Goal: Information Seeking & Learning: Learn about a topic

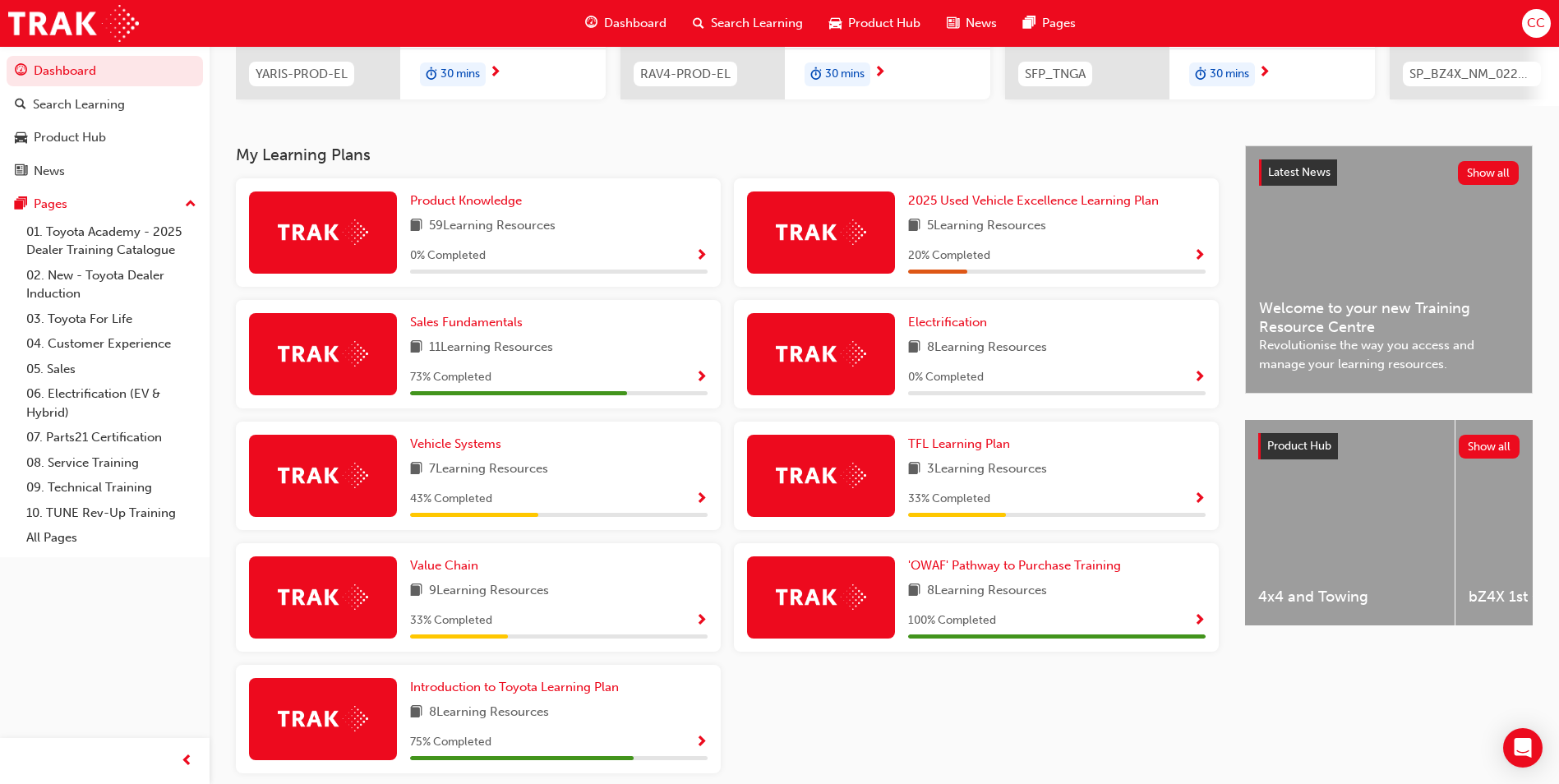
scroll to position [349, 0]
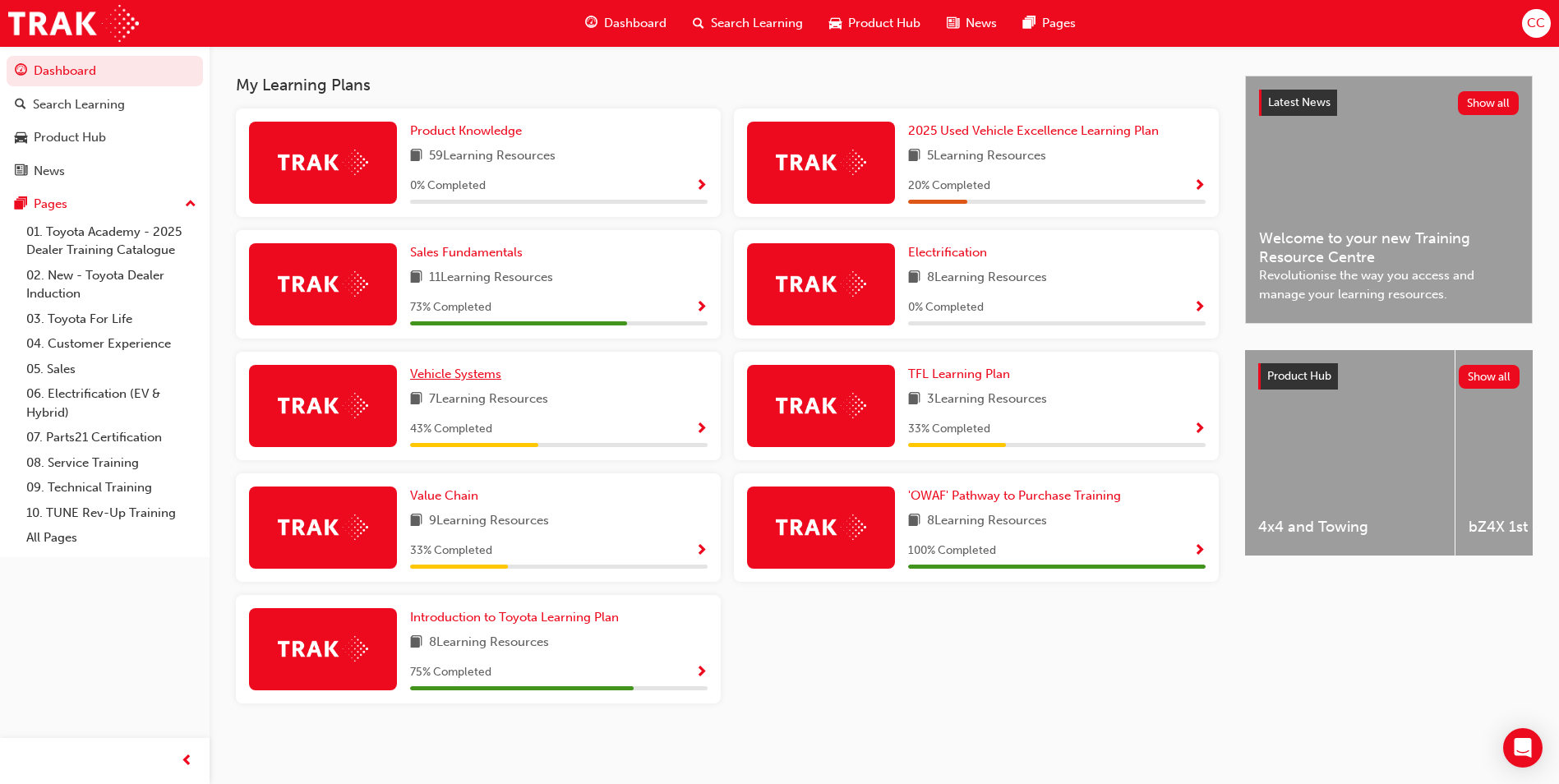
click at [470, 376] on span "Vehicle Systems" at bounding box center [456, 374] width 92 height 15
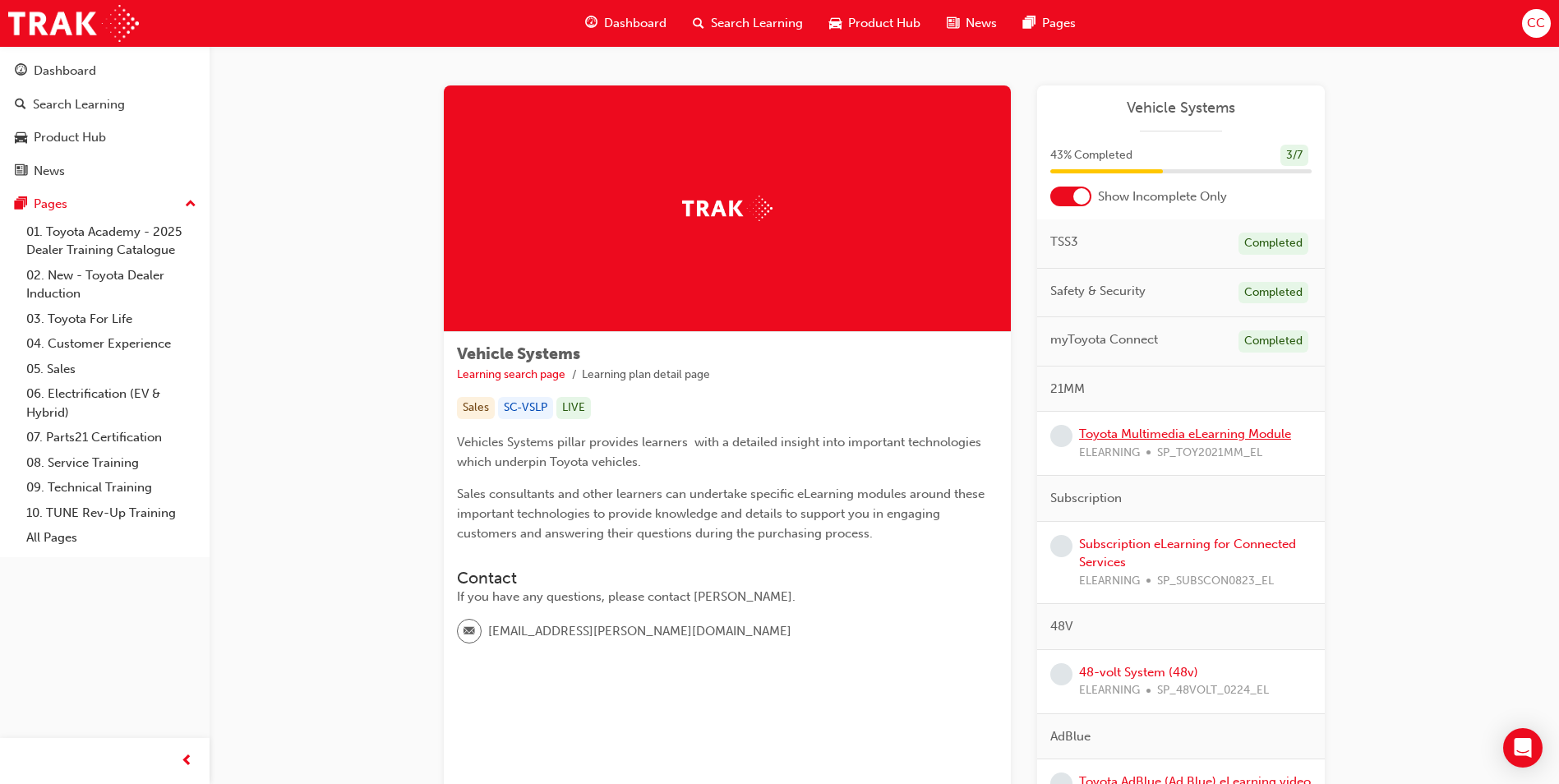
click at [1144, 433] on link "Toyota Multimedia eLearning Module" at bounding box center [1184, 434] width 212 height 15
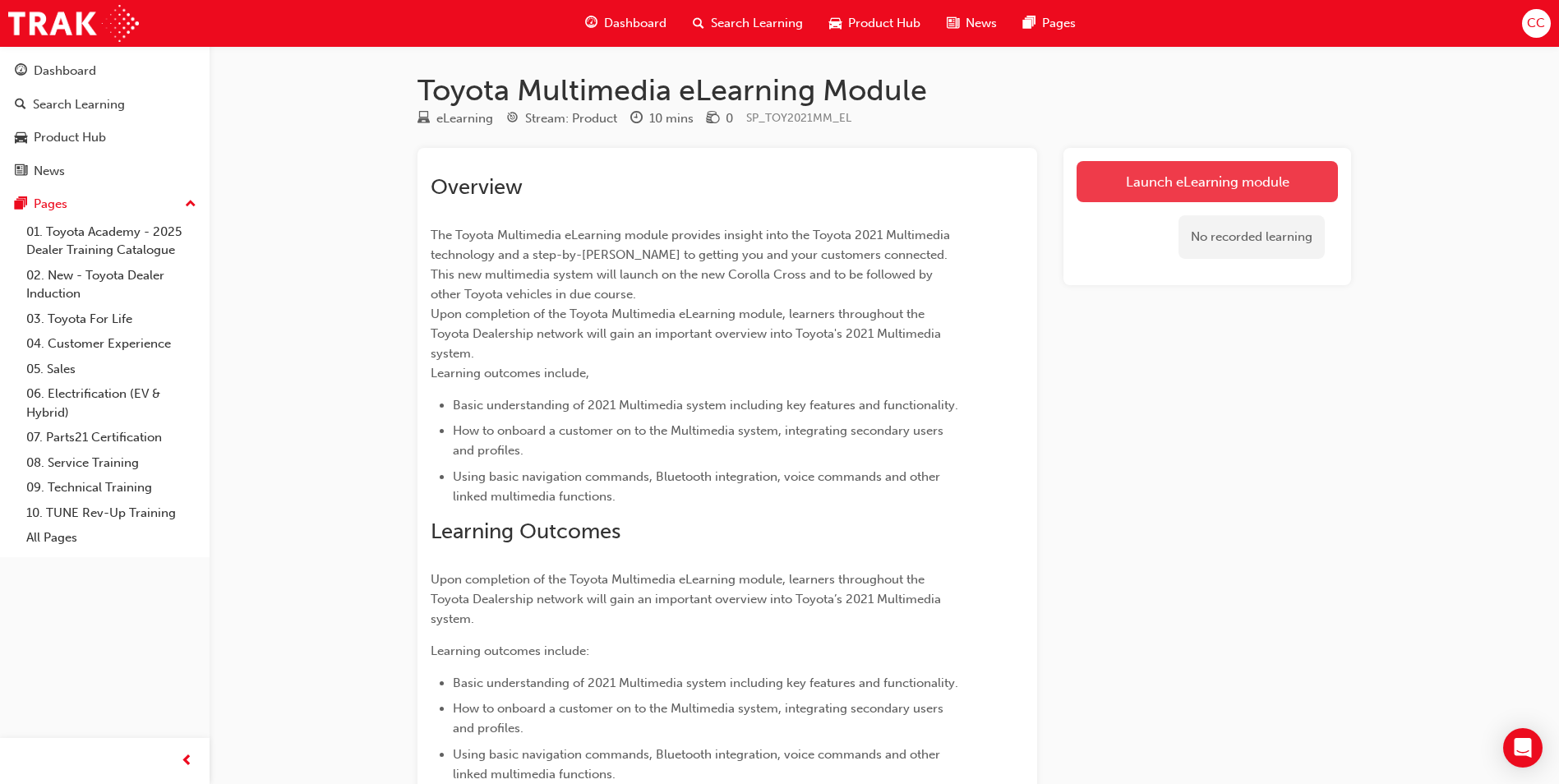
click at [1109, 190] on link "Launch eLearning module" at bounding box center [1208, 181] width 262 height 41
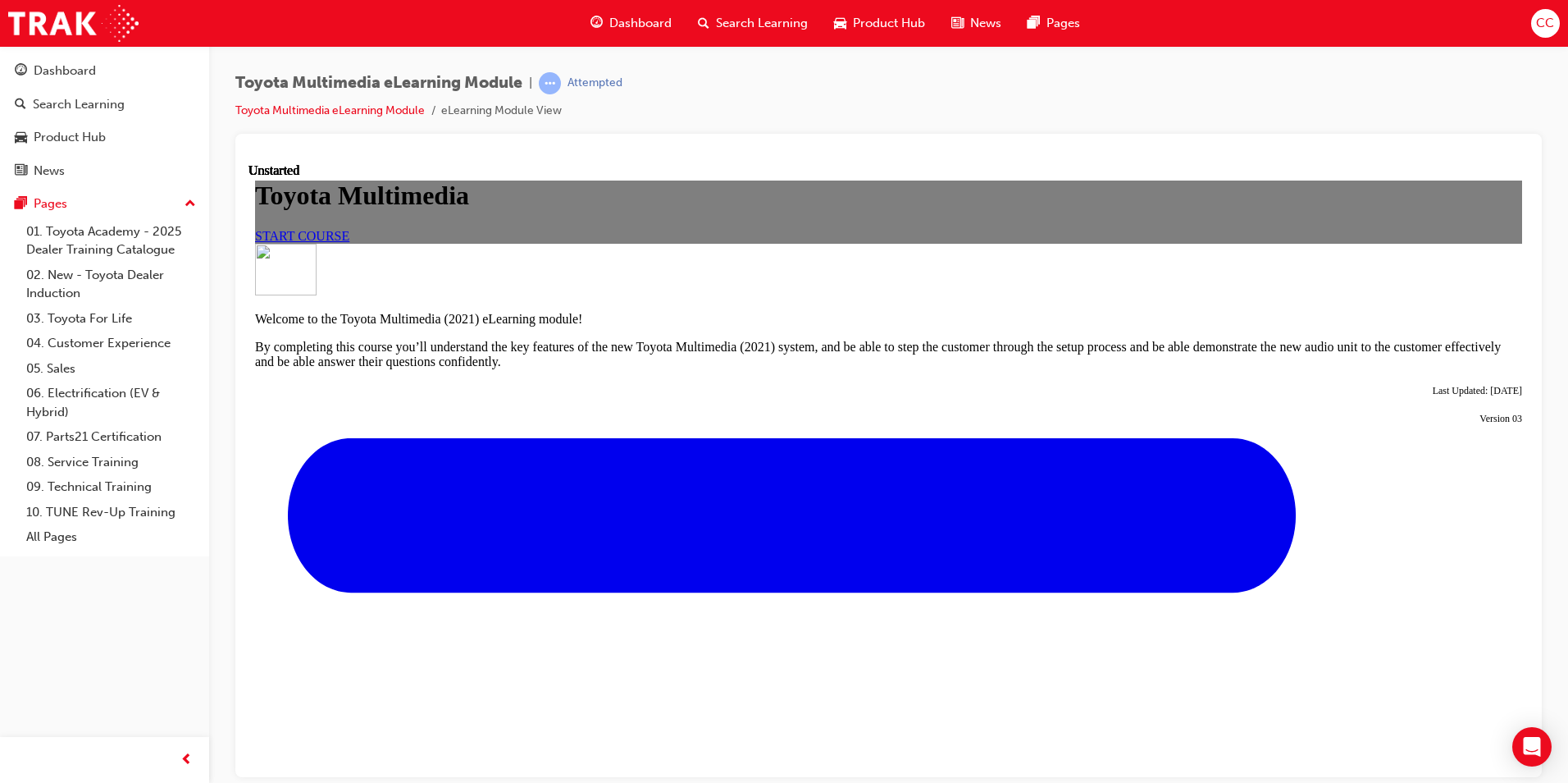
click at [350, 242] on span "START COURSE" at bounding box center [301, 234] width 94 height 14
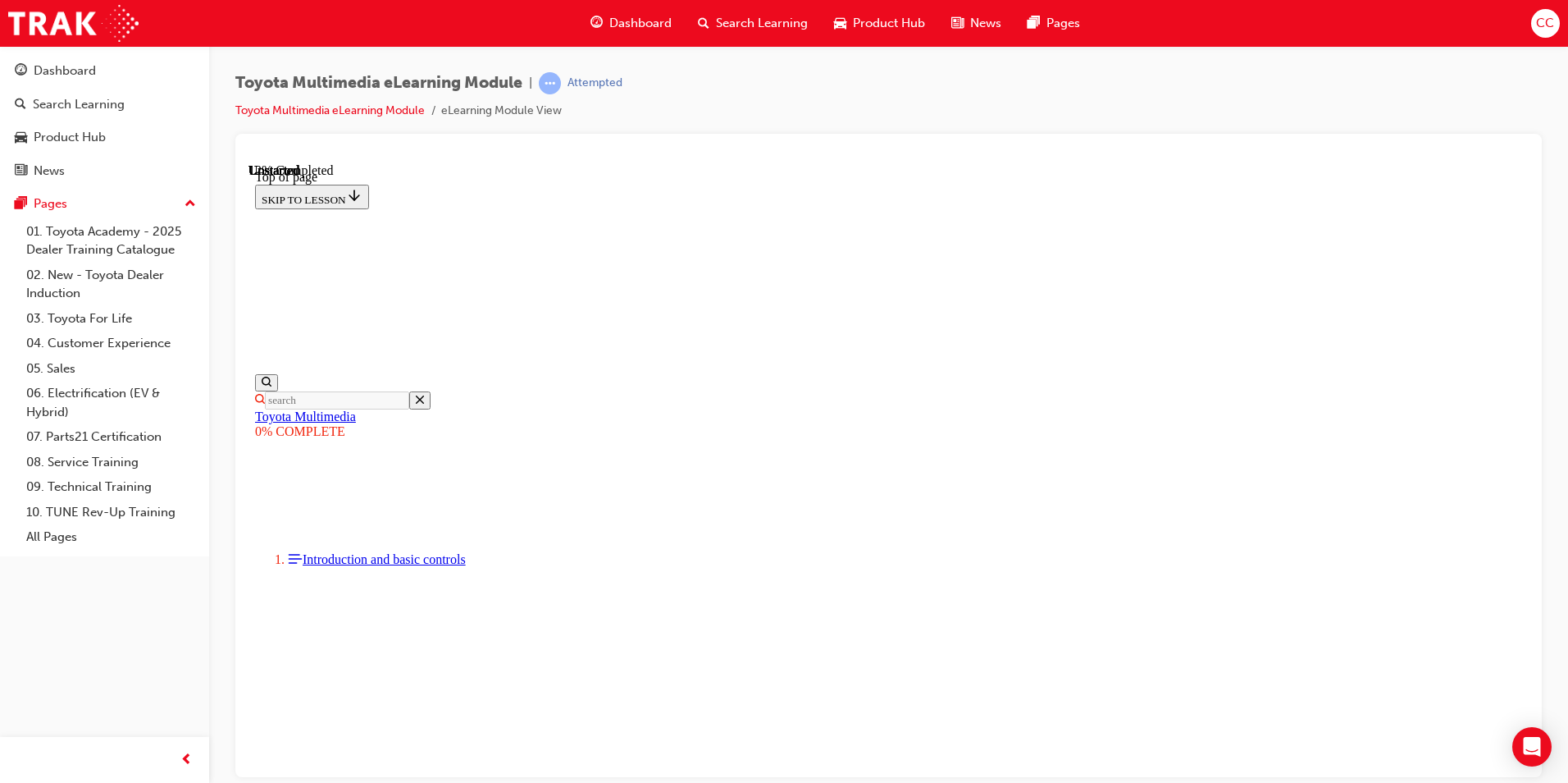
scroll to position [214, 0]
drag, startPoint x: 1073, startPoint y: 458, endPoint x: 1059, endPoint y: 468, distance: 17.2
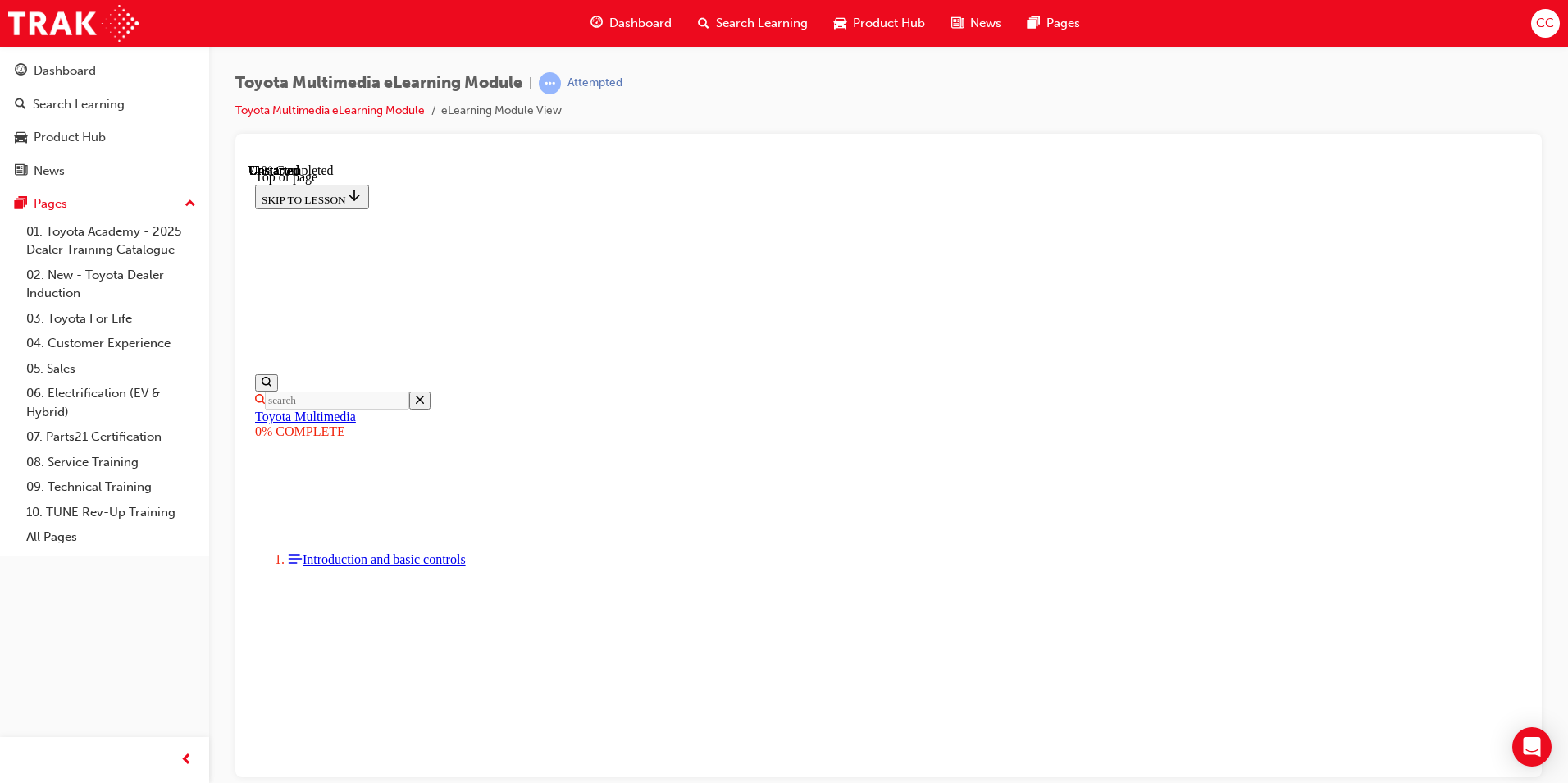
scroll to position [4071, 0]
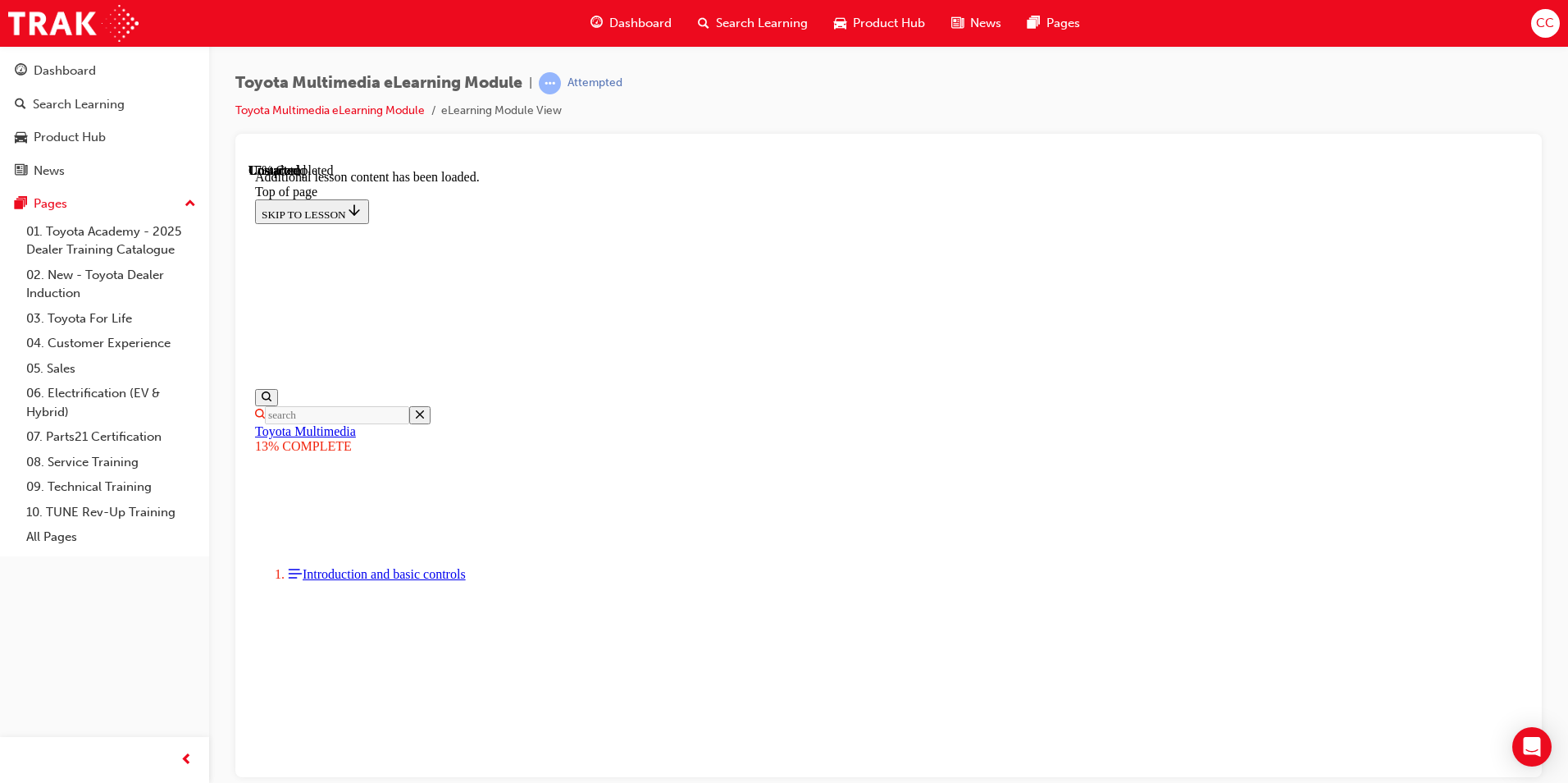
scroll to position [5792, 0]
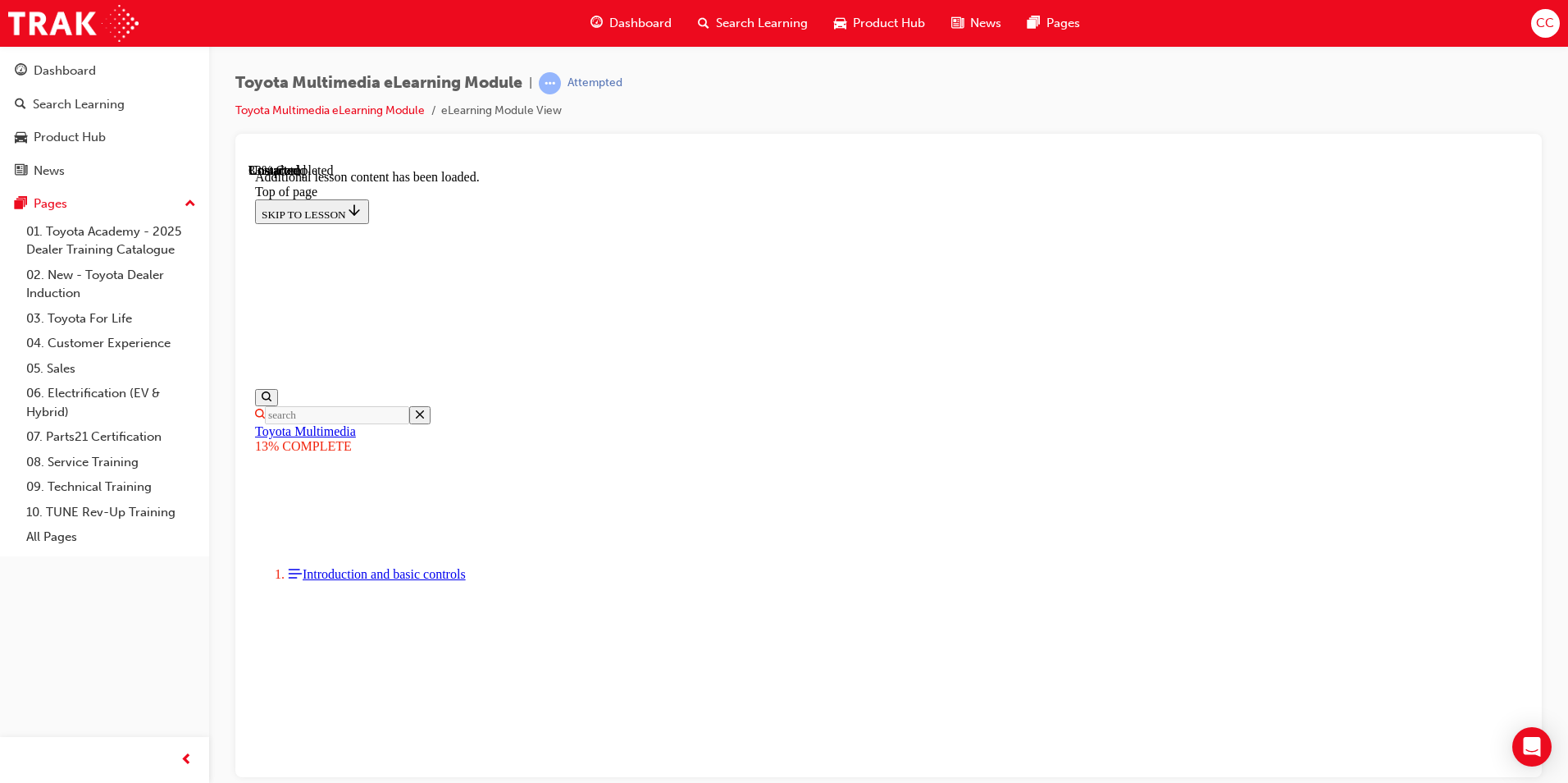
drag, startPoint x: 632, startPoint y: 664, endPoint x: 861, endPoint y: 666, distance: 229.0
drag, startPoint x: 1196, startPoint y: 662, endPoint x: 1063, endPoint y: 647, distance: 133.8
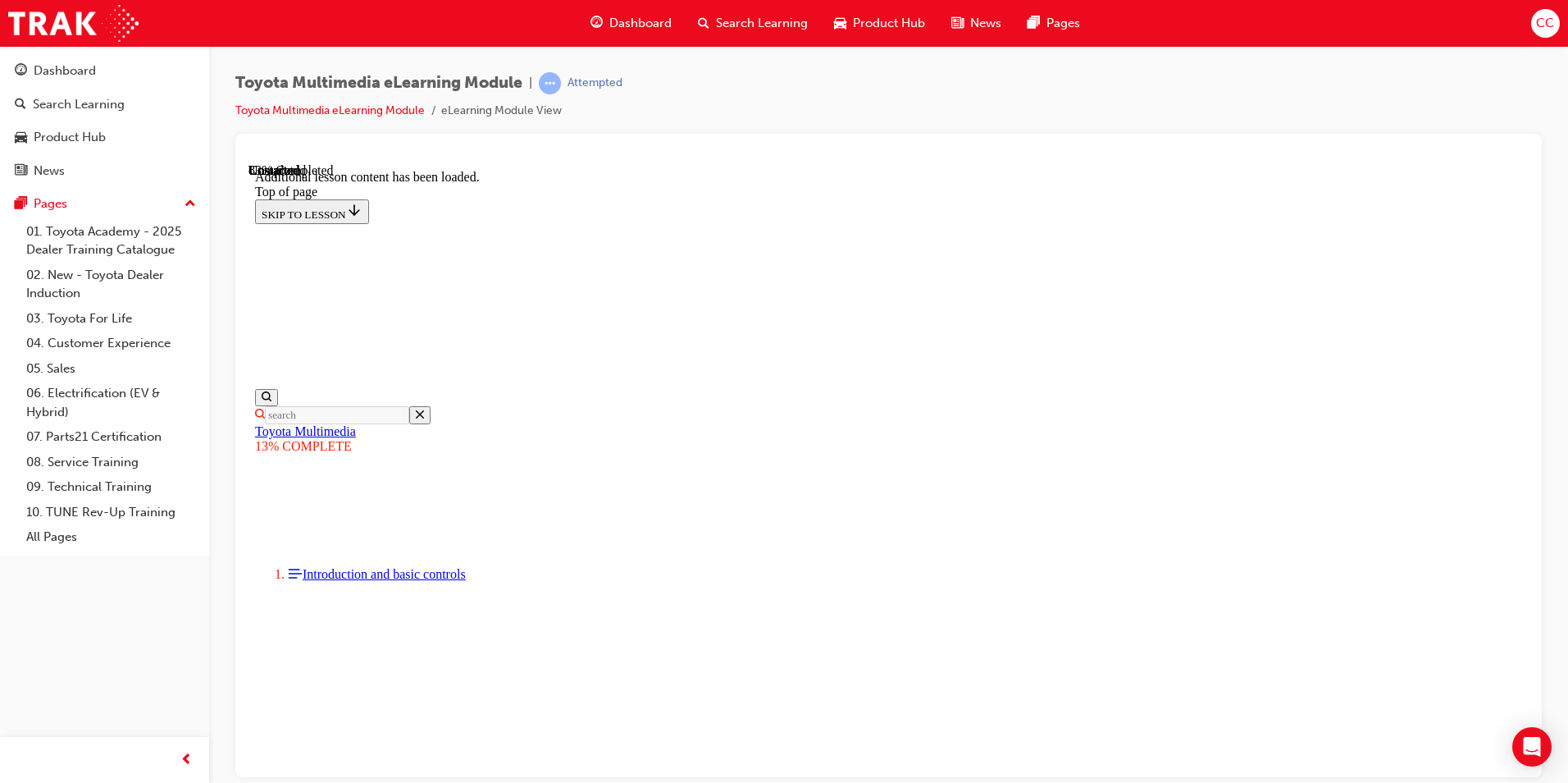
scroll to position [1638, 0]
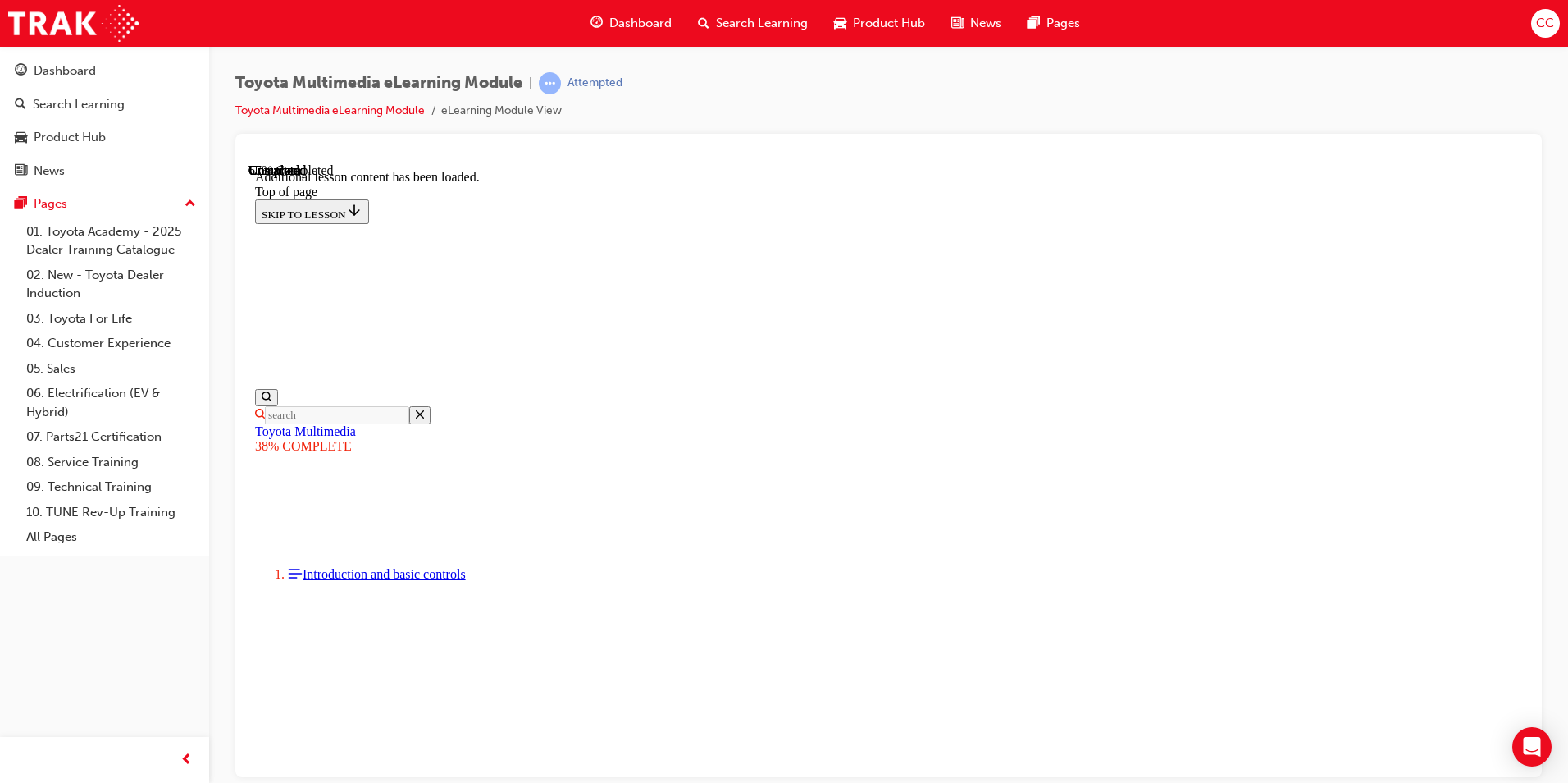
scroll to position [1316, 0]
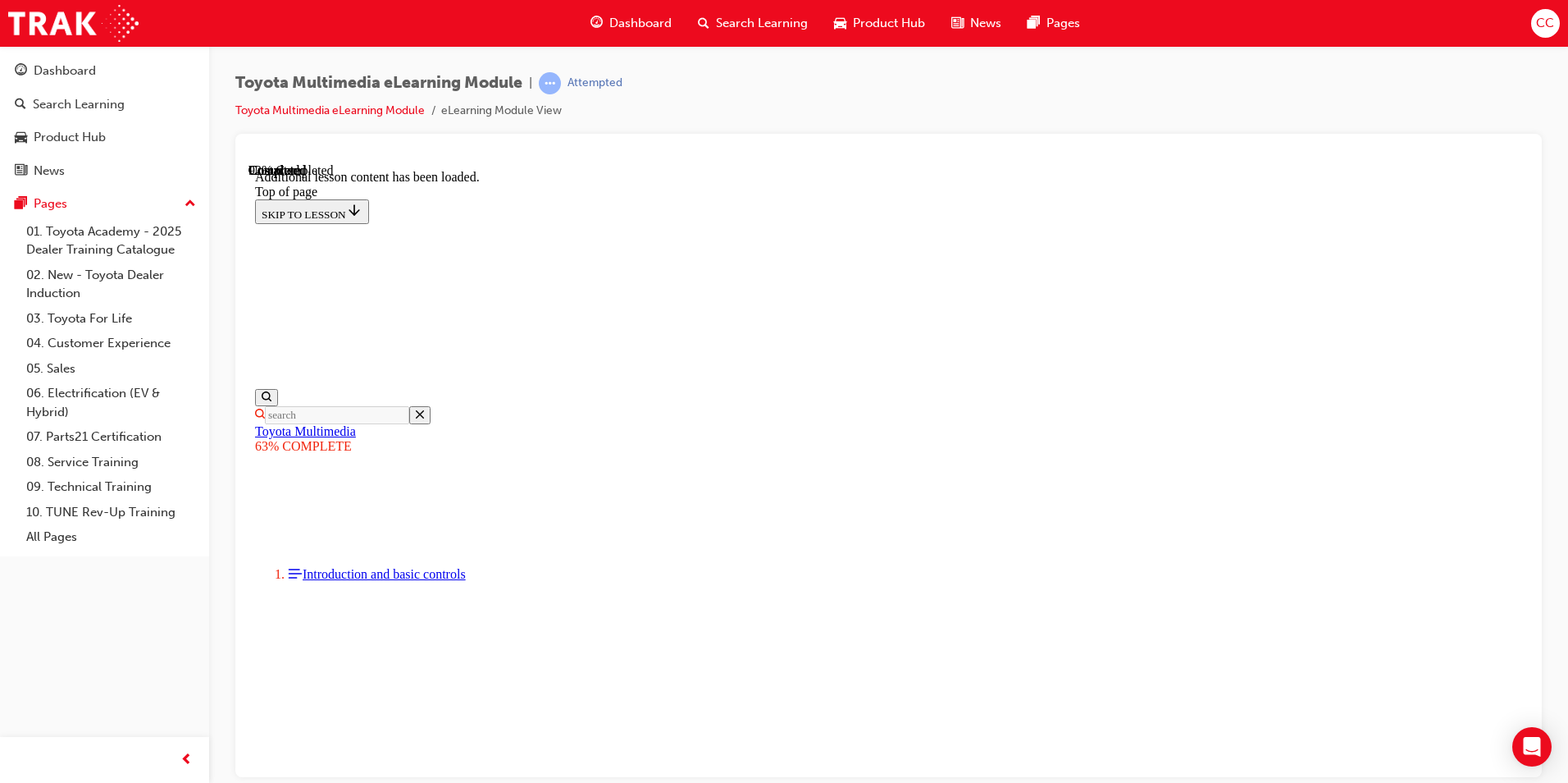
scroll to position [4154, 0]
drag, startPoint x: 1002, startPoint y: 637, endPoint x: 1013, endPoint y: 643, distance: 12.5
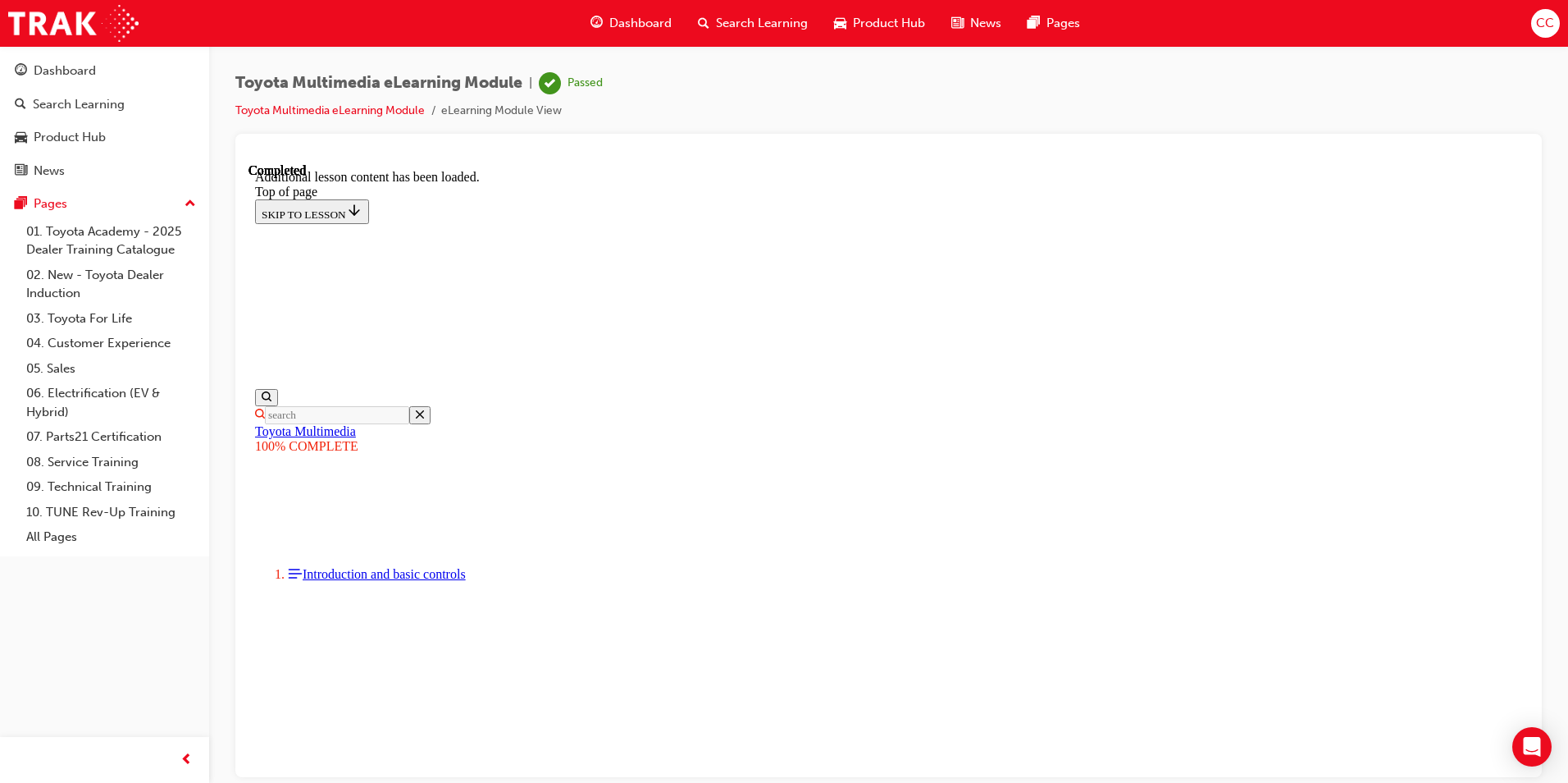
scroll to position [379, 0]
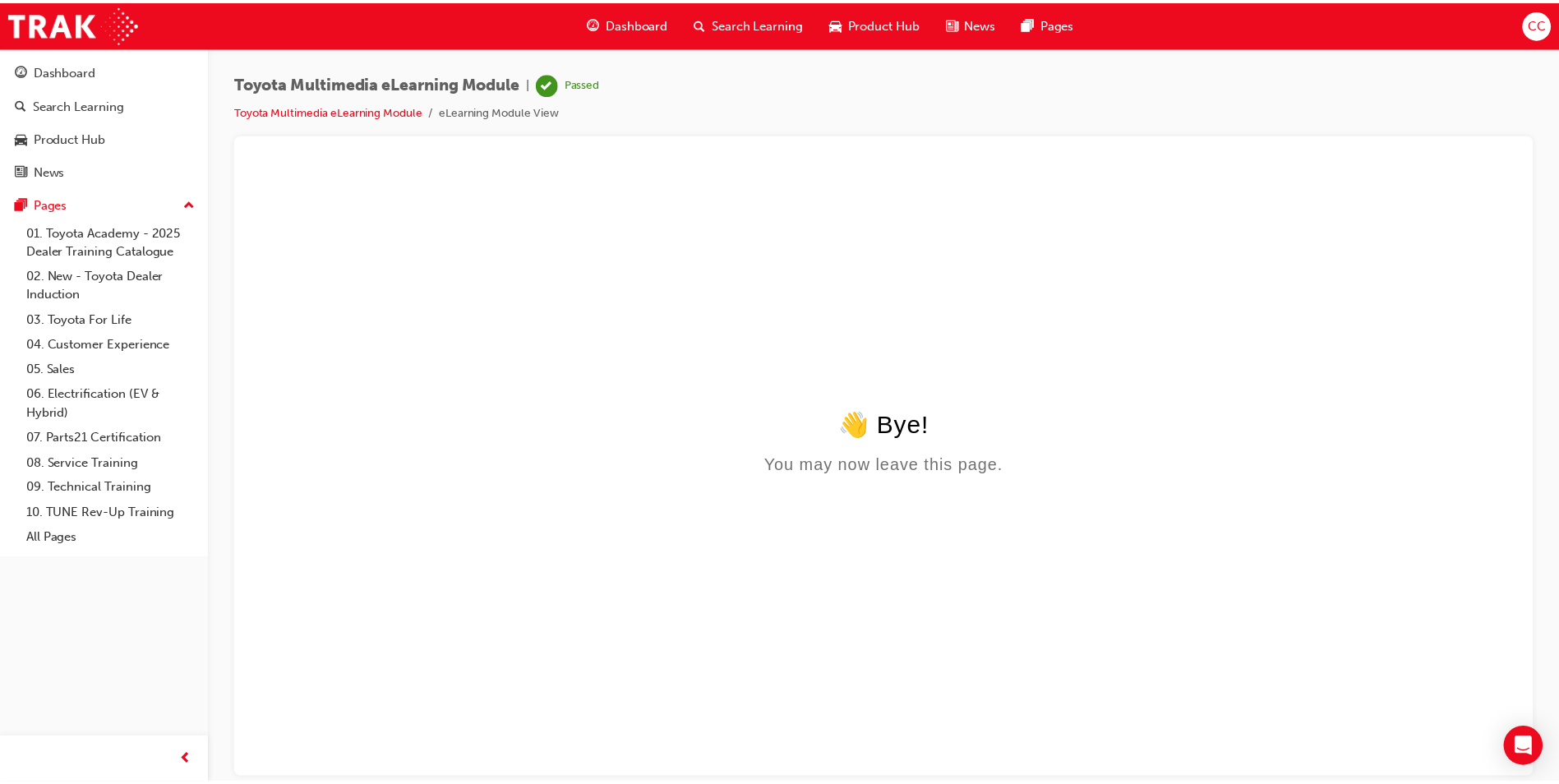
scroll to position [0, 0]
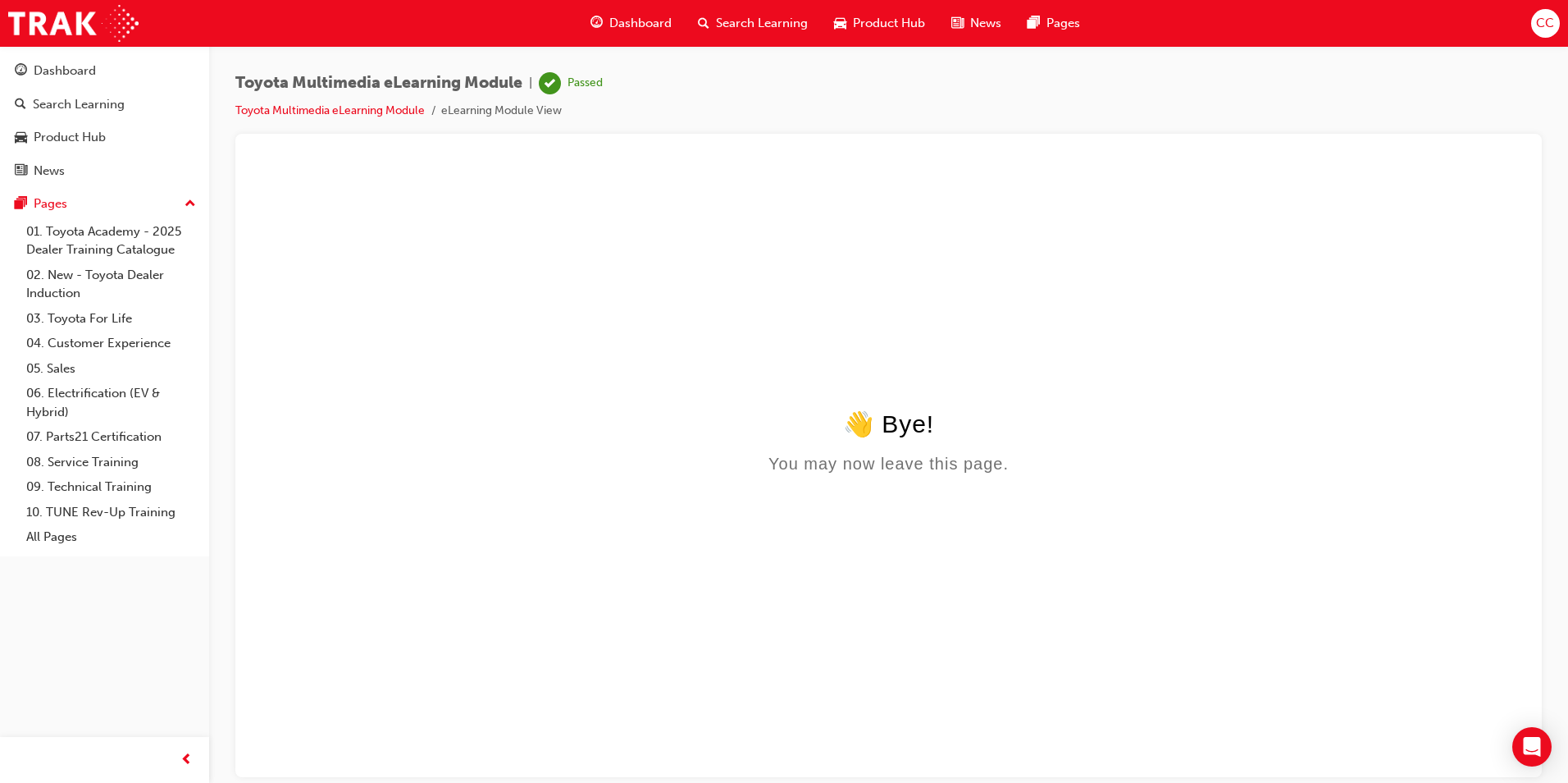
click at [628, 22] on span "Dashboard" at bounding box center [640, 23] width 62 height 19
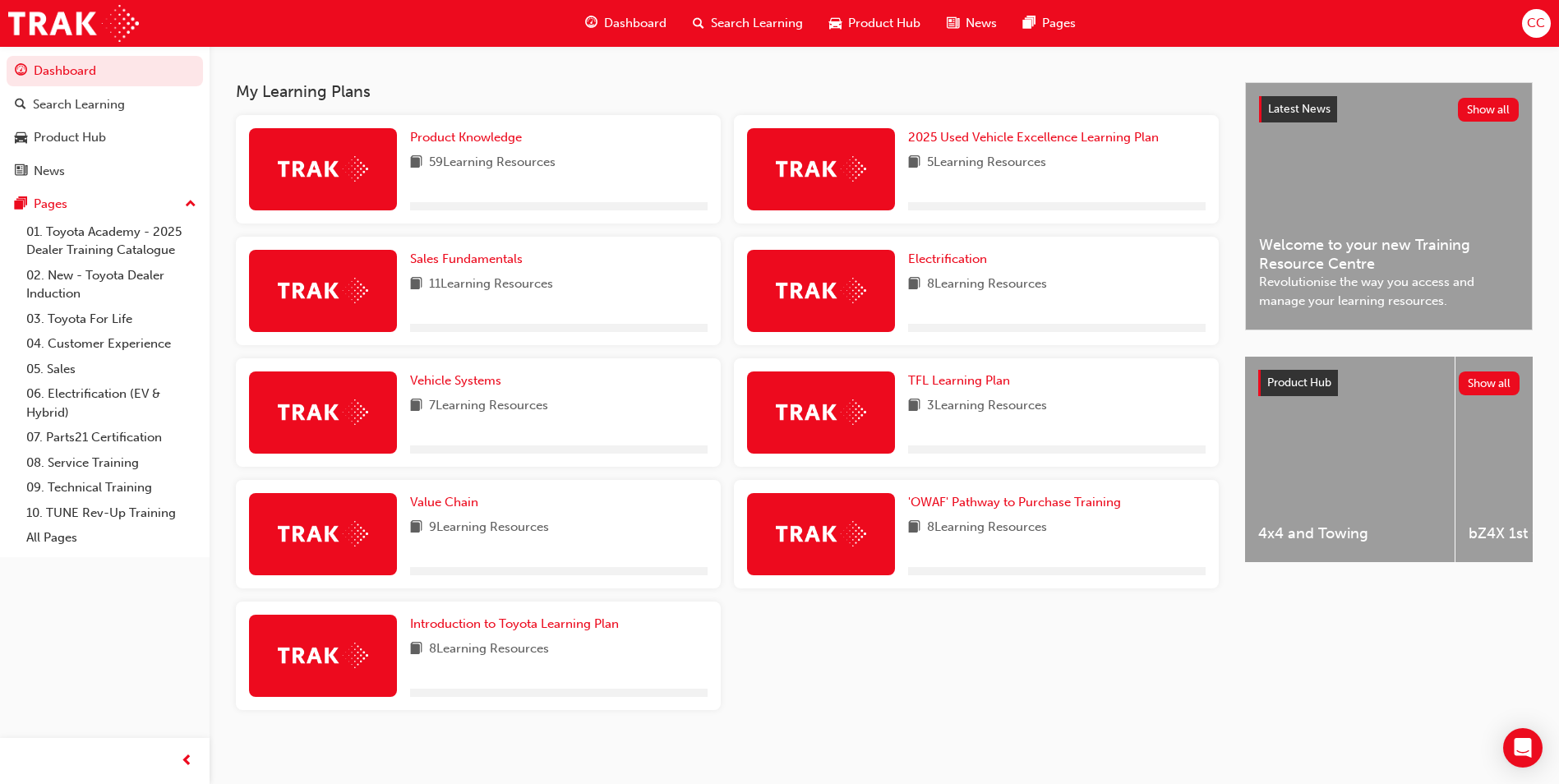
scroll to position [349, 0]
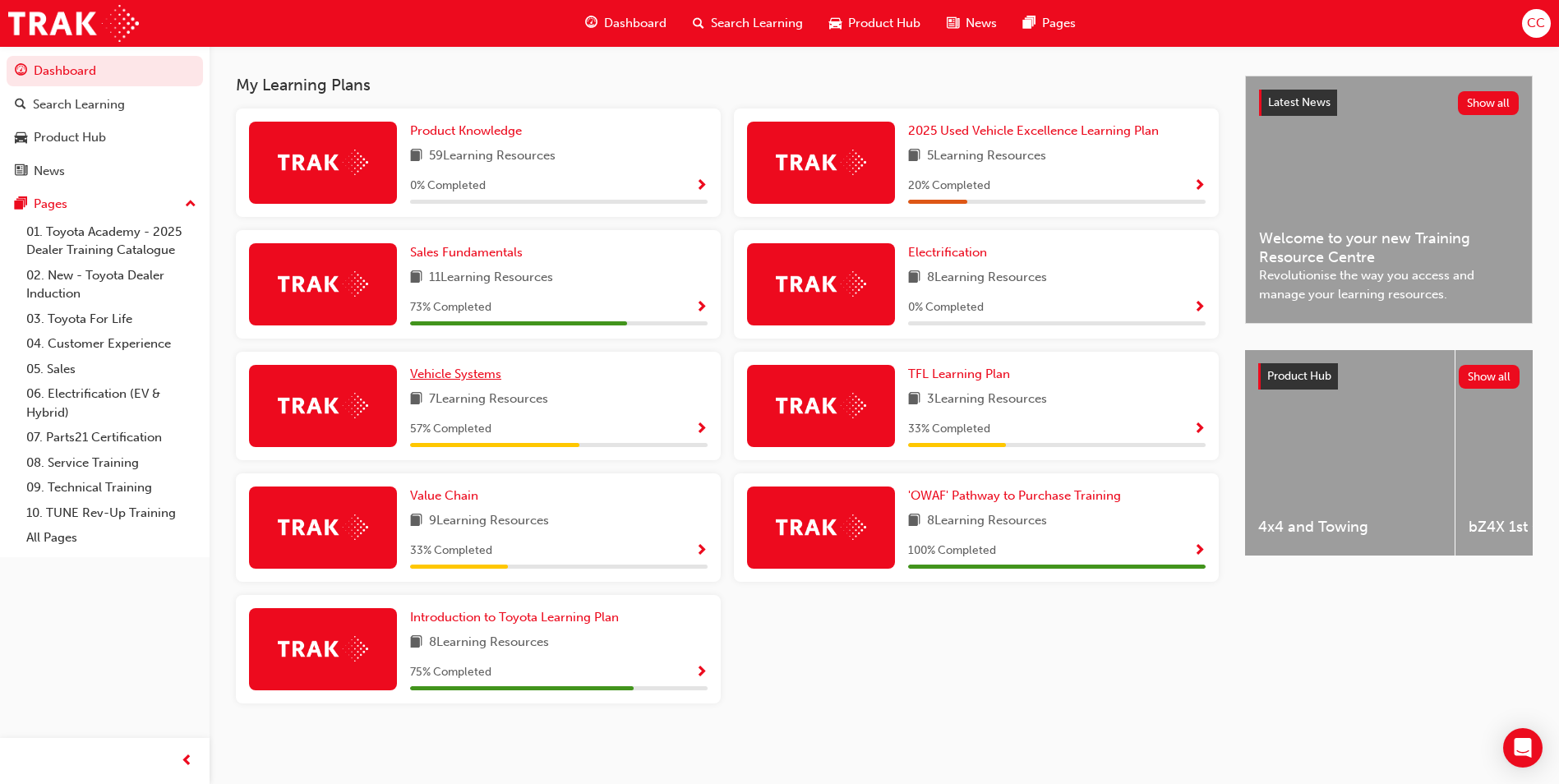
click at [466, 378] on span "Vehicle Systems" at bounding box center [456, 374] width 92 height 15
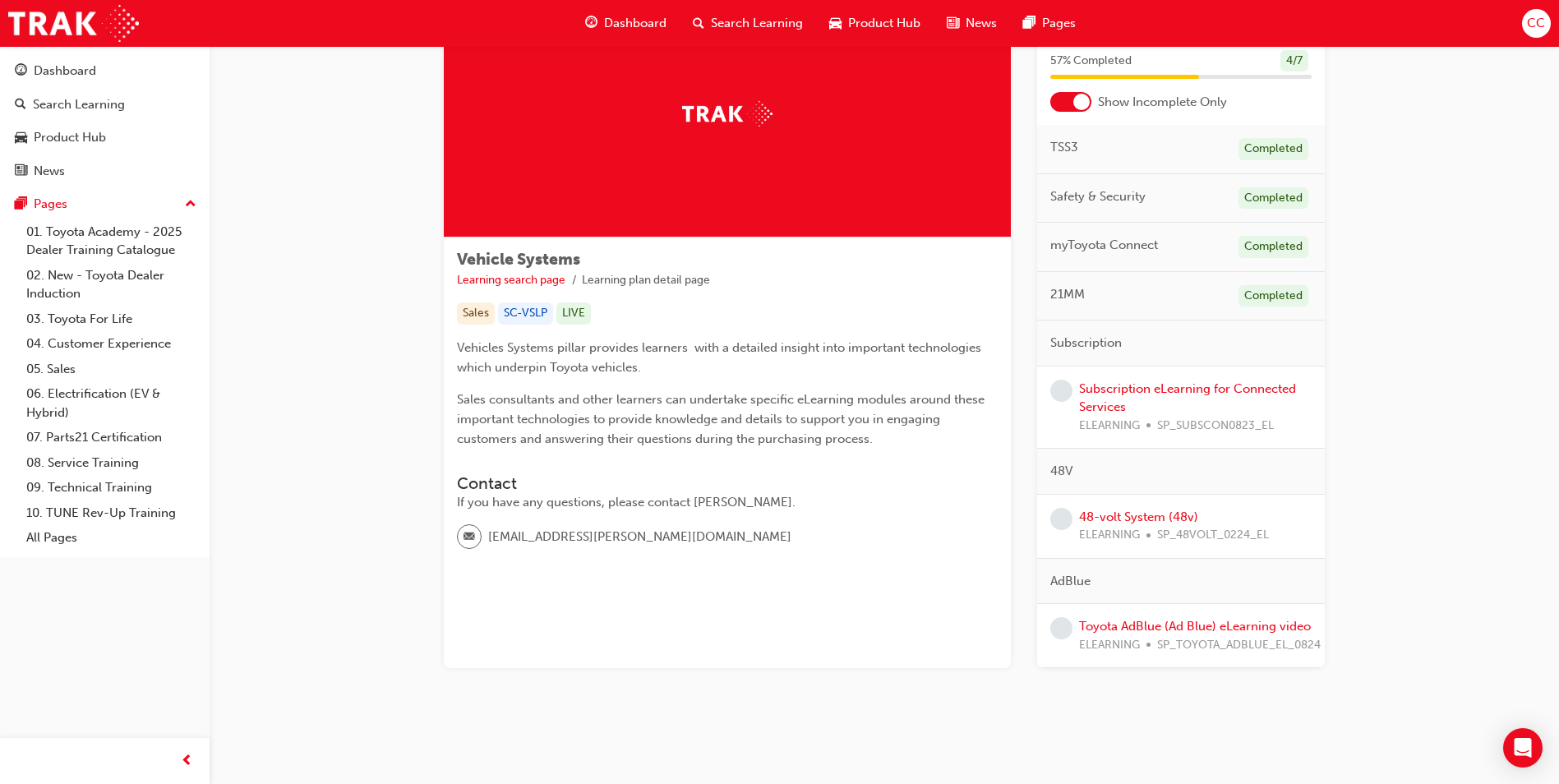
scroll to position [99, 0]
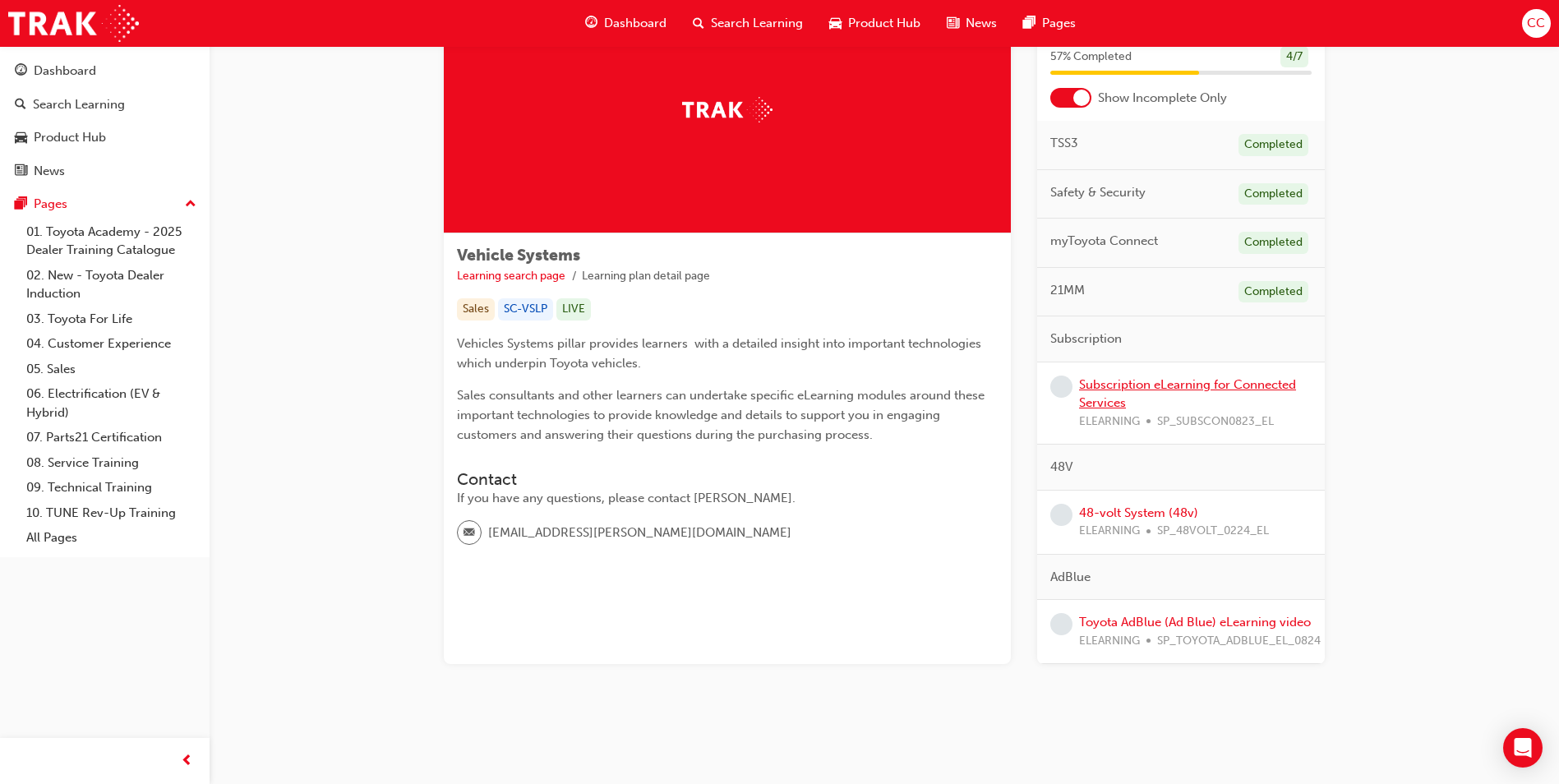
click at [1181, 386] on link "Subscription eLearning for Connected Services" at bounding box center [1187, 394] width 217 height 34
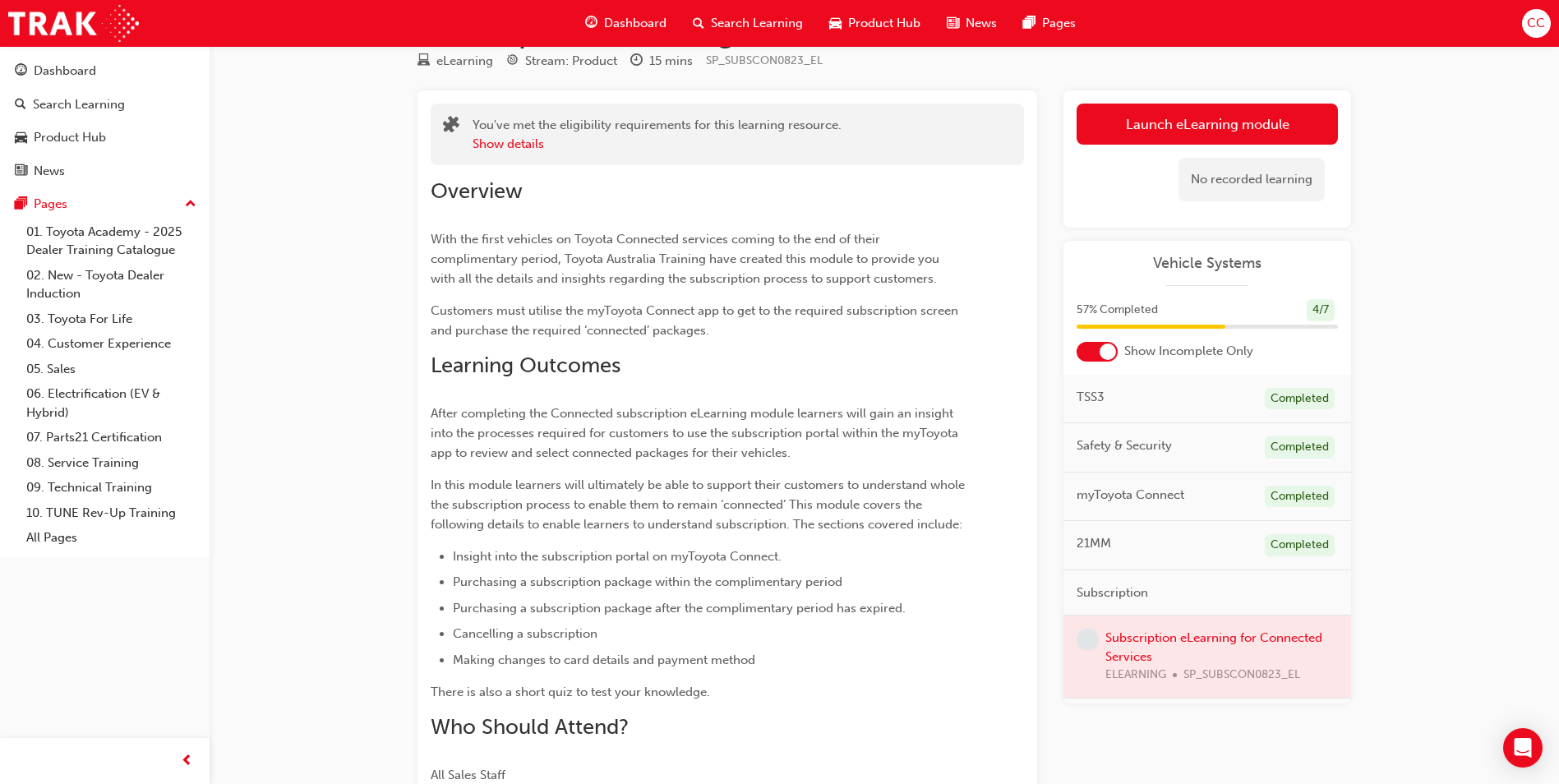
scroll to position [82, 0]
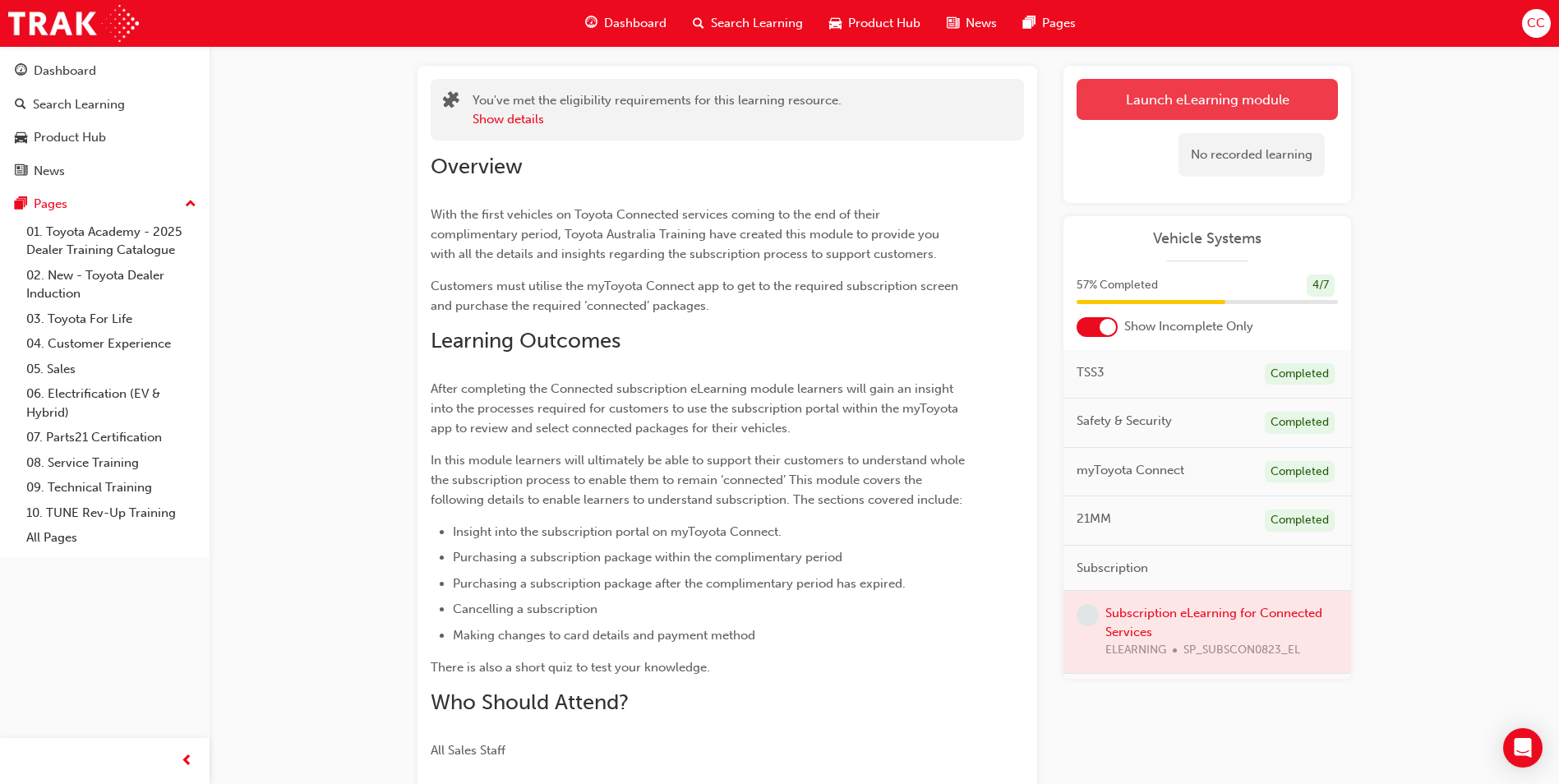
click at [1149, 99] on link "Launch eLearning module" at bounding box center [1208, 99] width 262 height 41
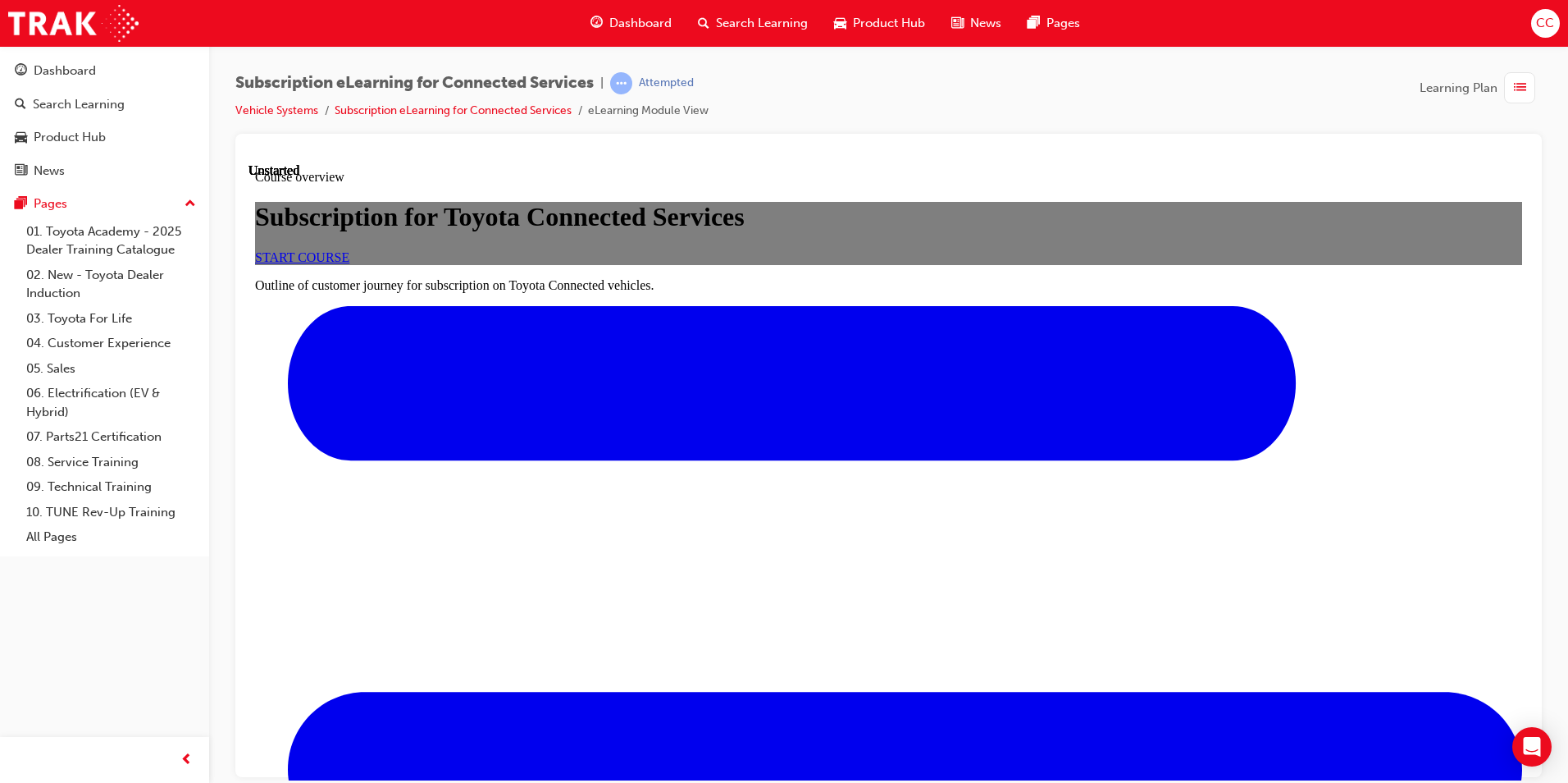
click at [350, 263] on span "START COURSE" at bounding box center [301, 256] width 94 height 14
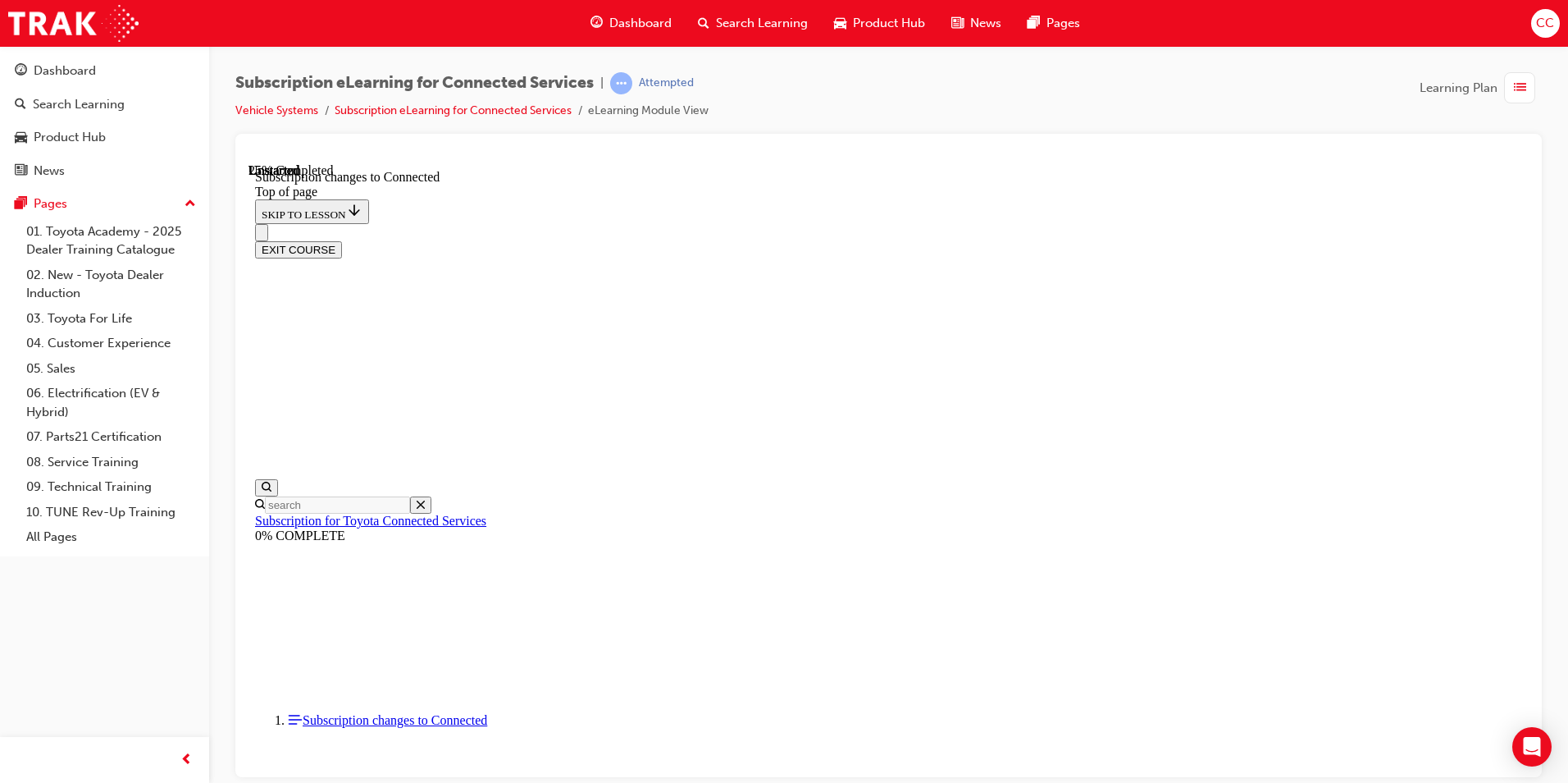
scroll to position [697, 0]
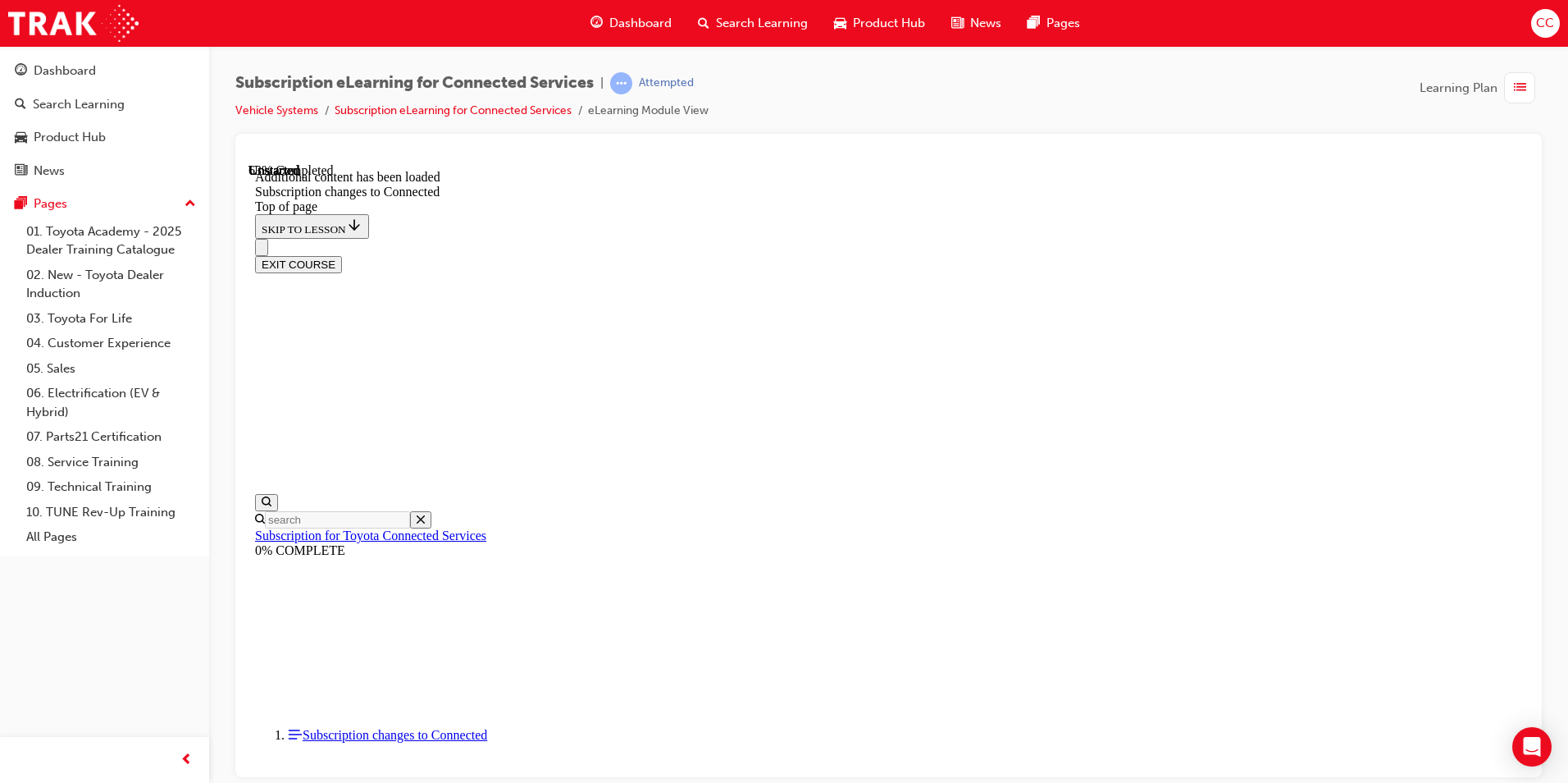
scroll to position [1632, 0]
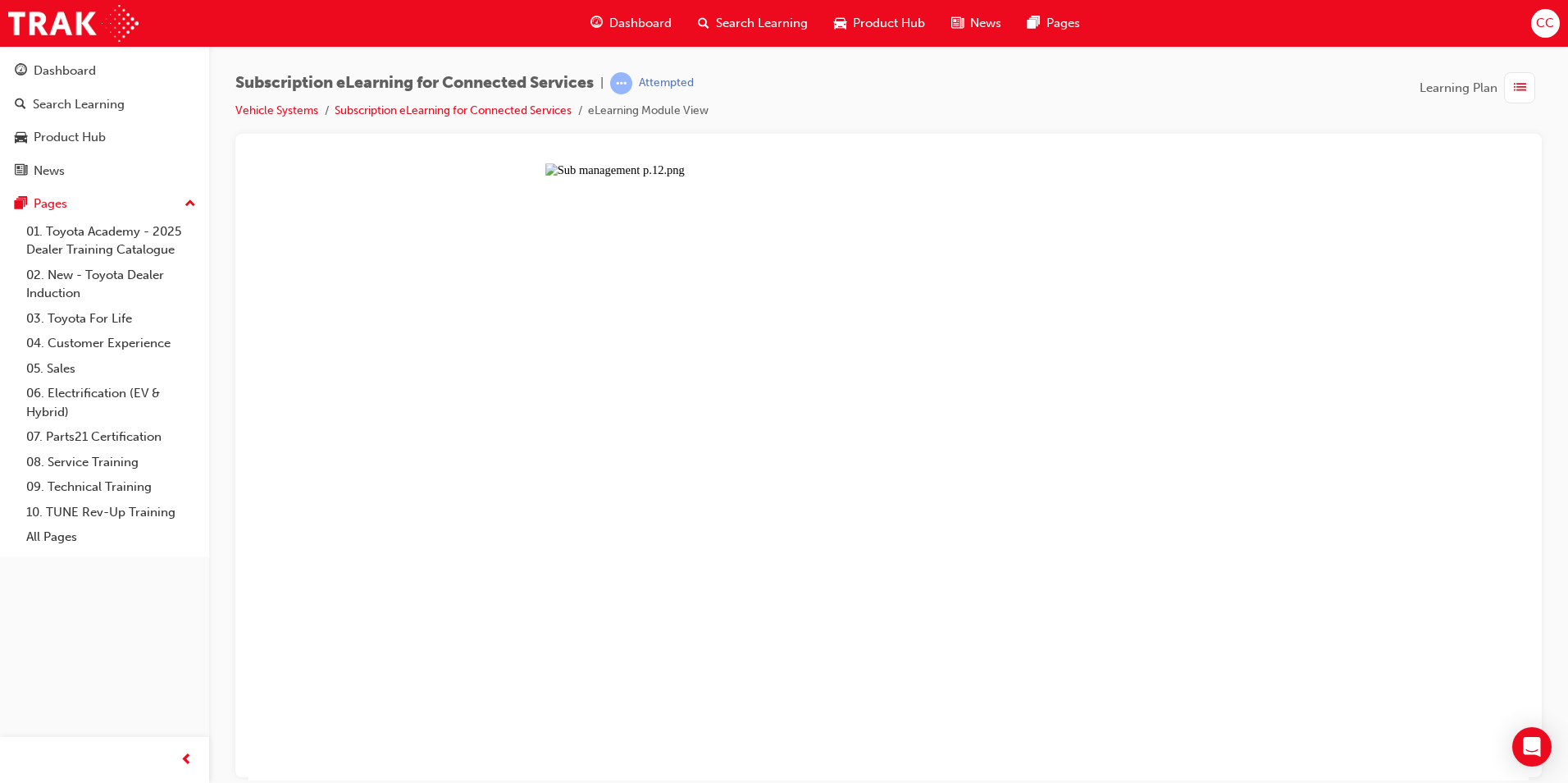
click at [731, 421] on button "Unzoom image" at bounding box center [888, 470] width 1281 height 617
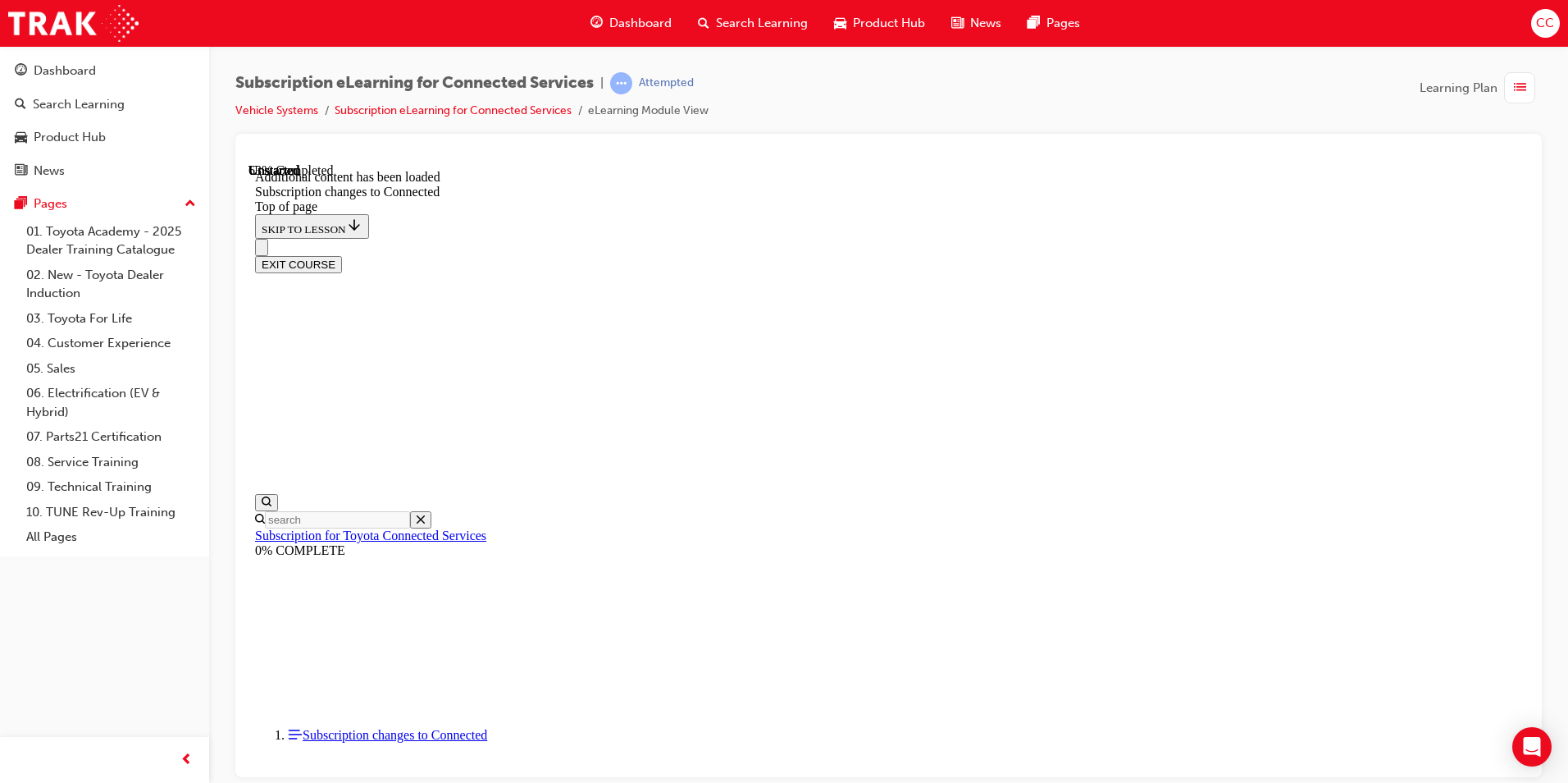
scroll to position [1957, 0]
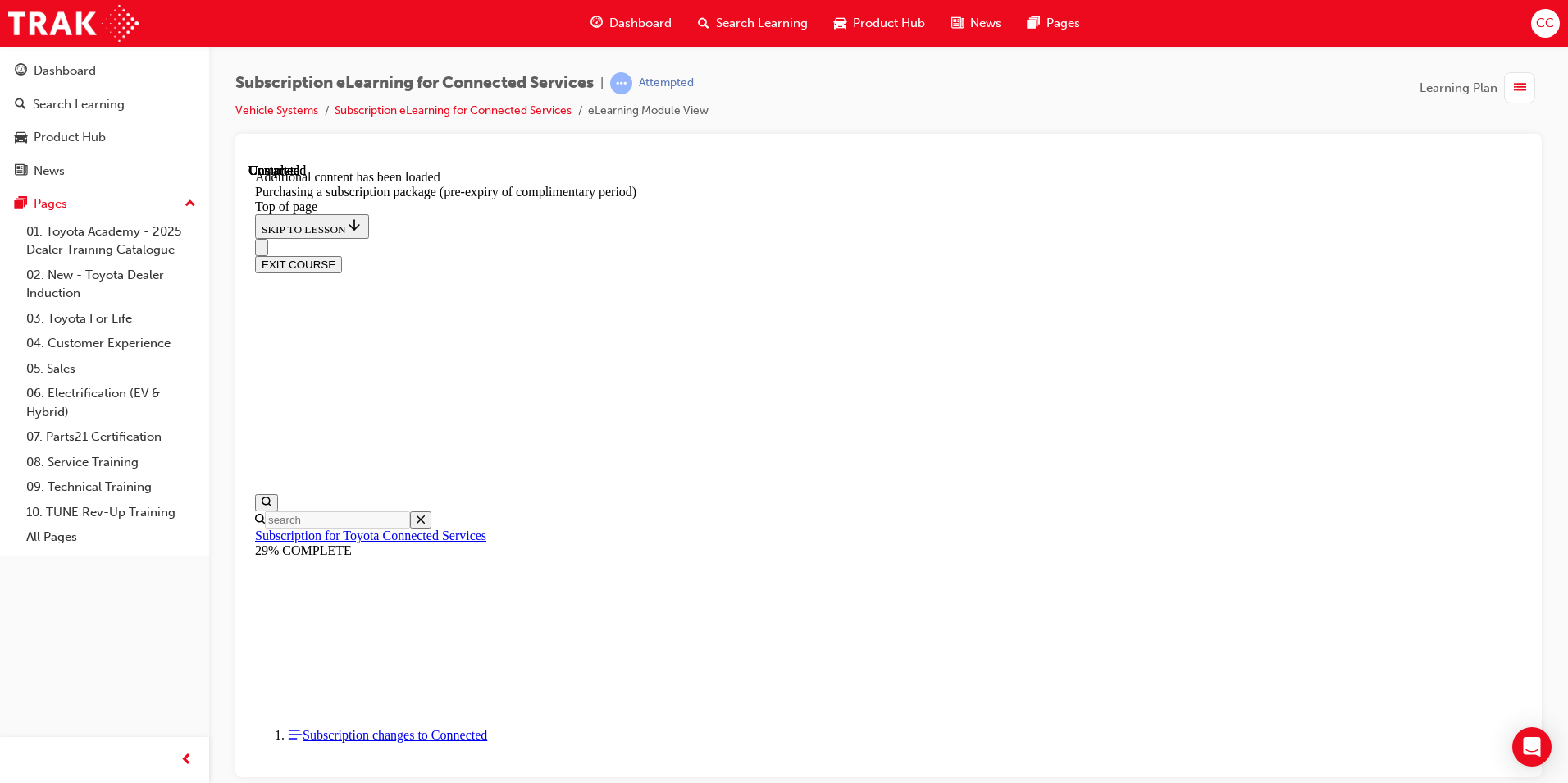
drag, startPoint x: 888, startPoint y: 235, endPoint x: 954, endPoint y: 279, distance: 79.3
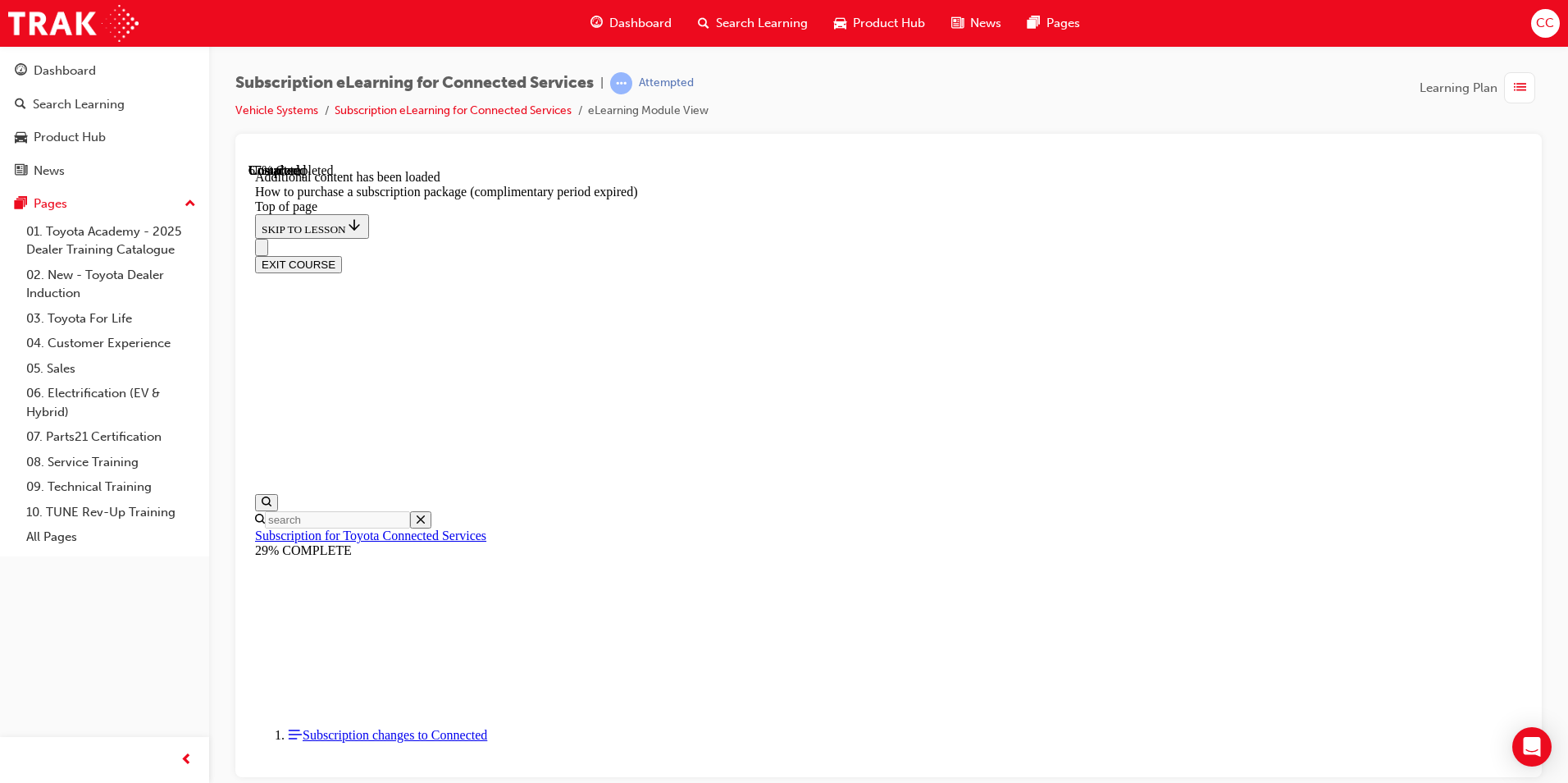
scroll to position [706, 0]
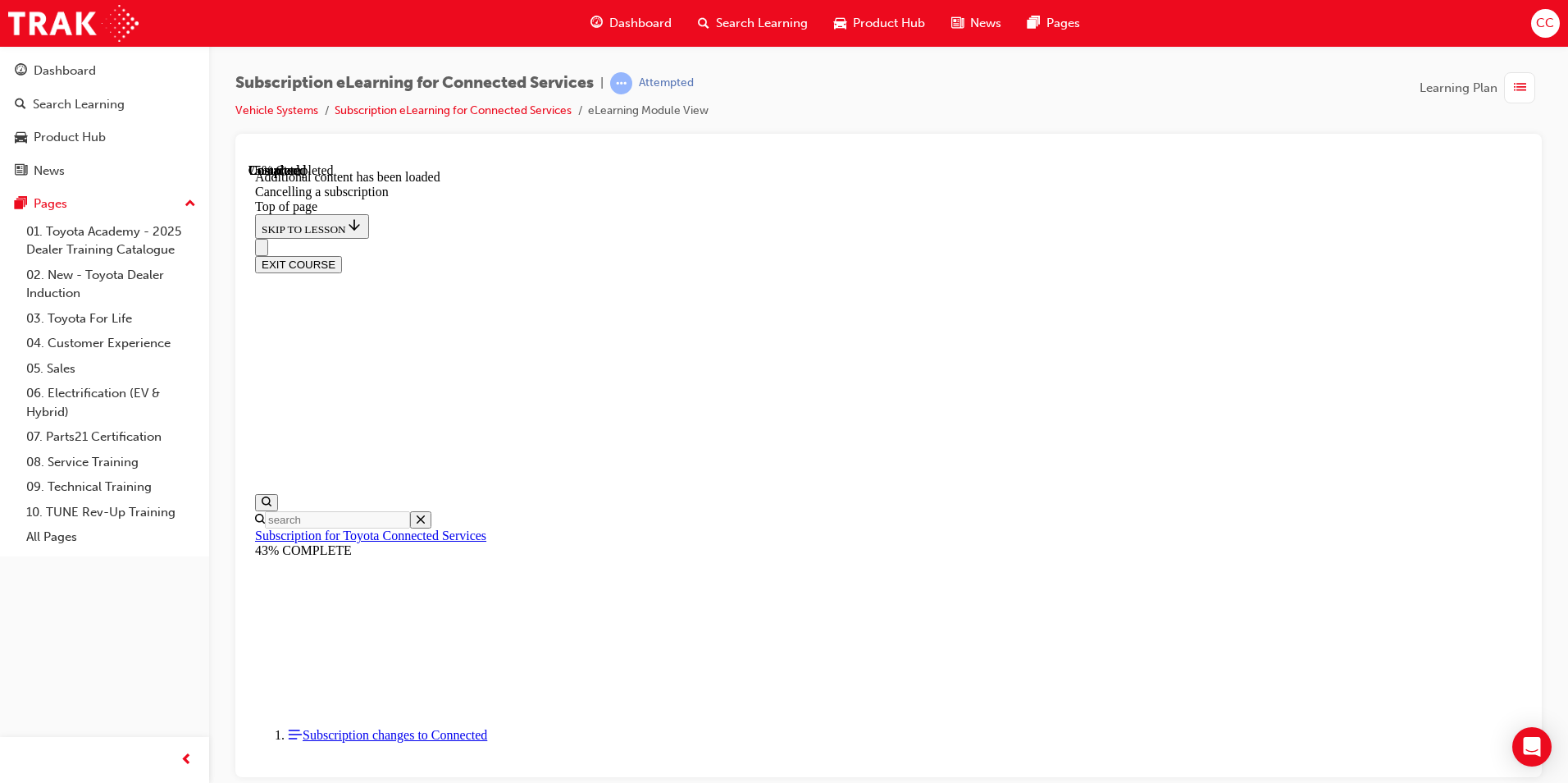
scroll to position [954, 0]
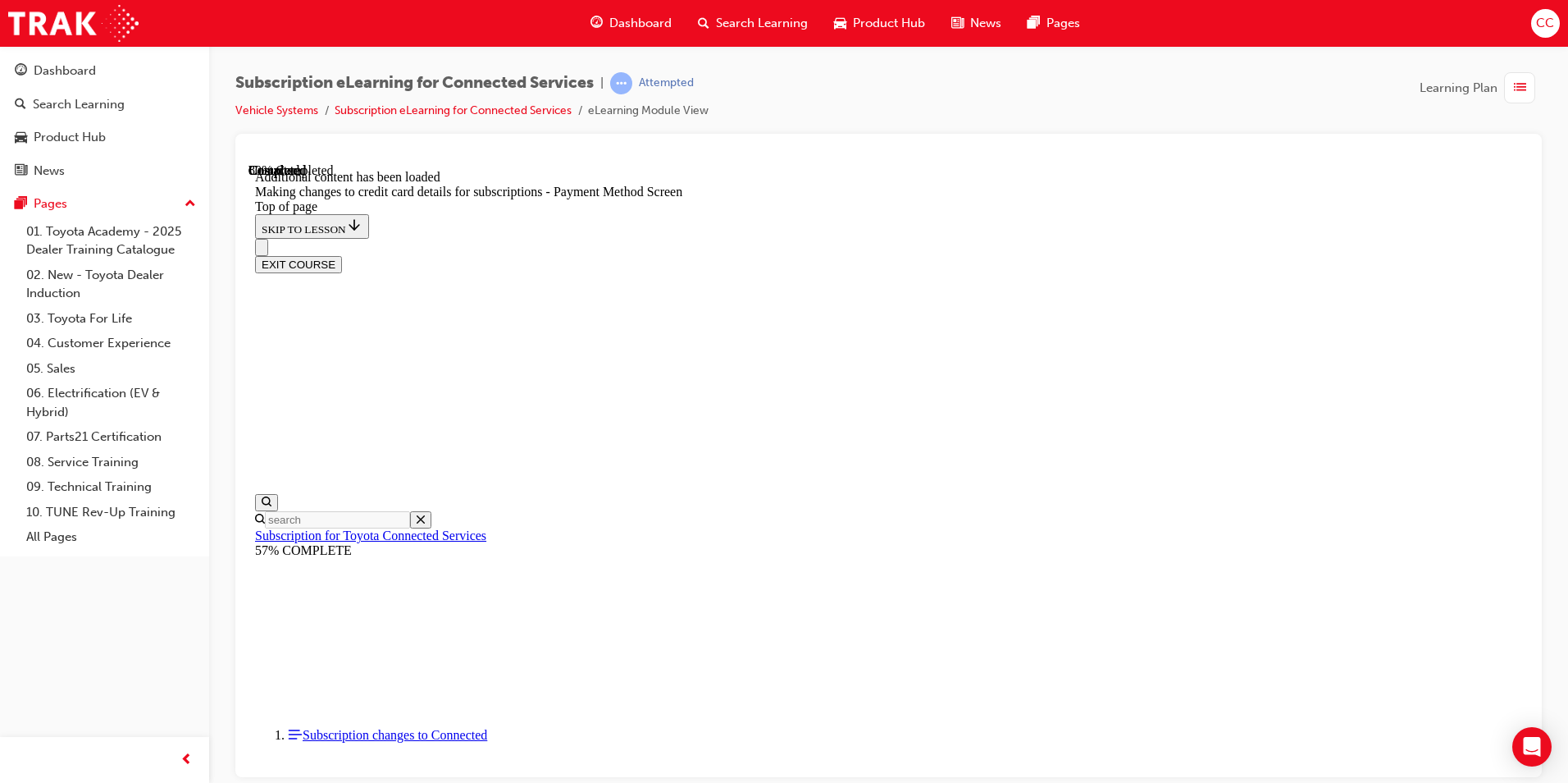
scroll to position [1281, 0]
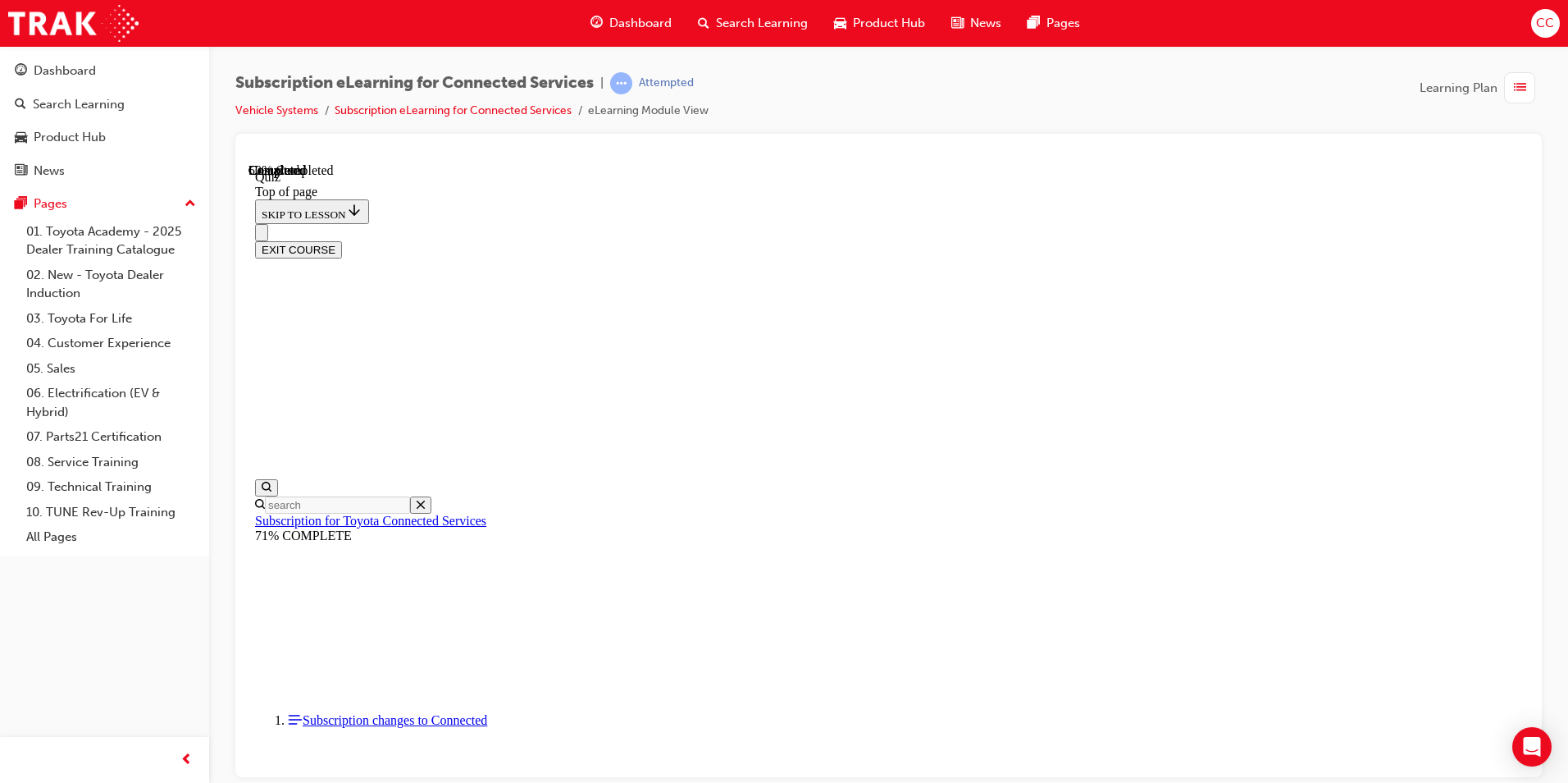
scroll to position [50, 0]
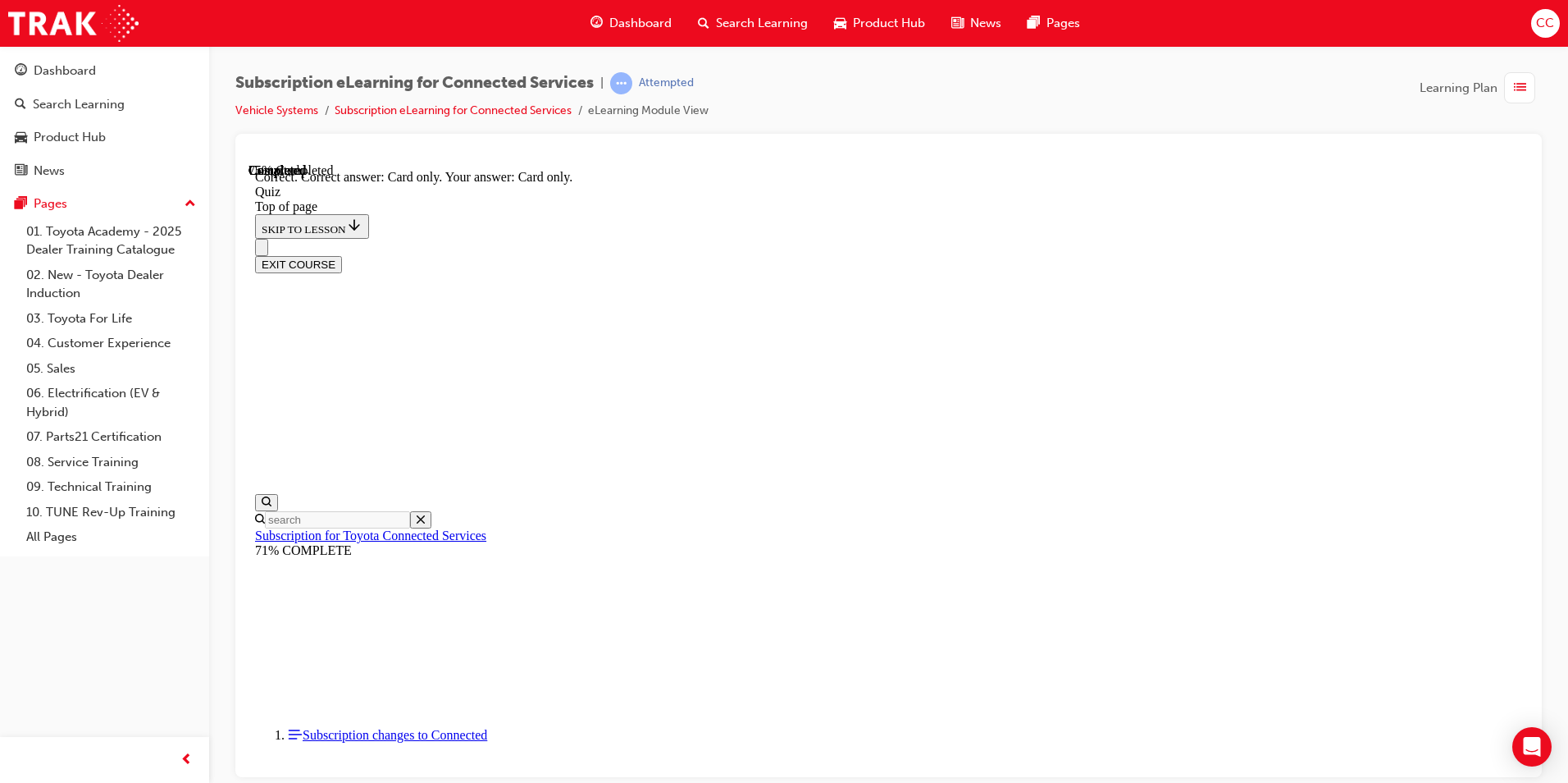
scroll to position [182, 0]
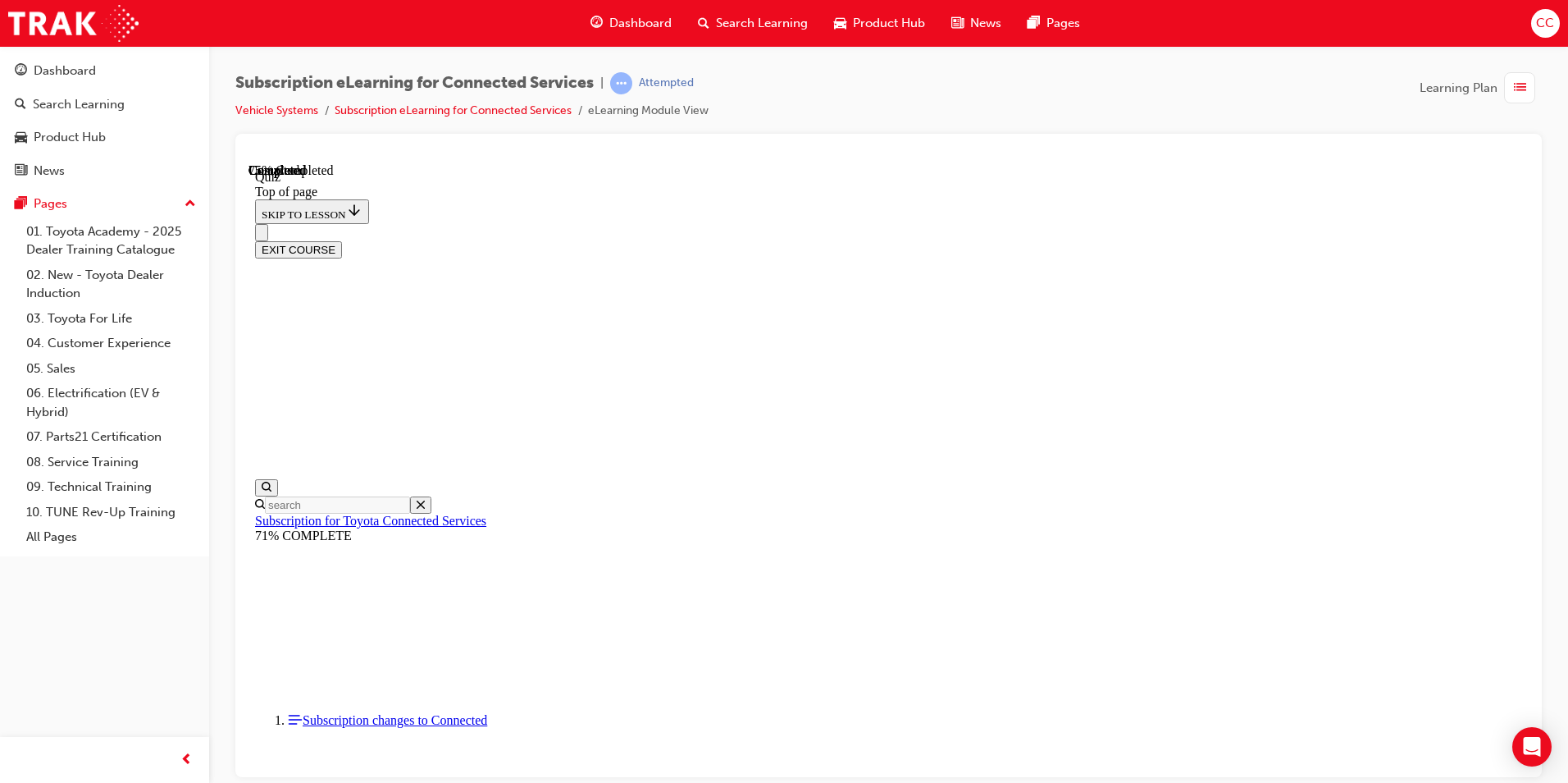
scroll to position [50, 0]
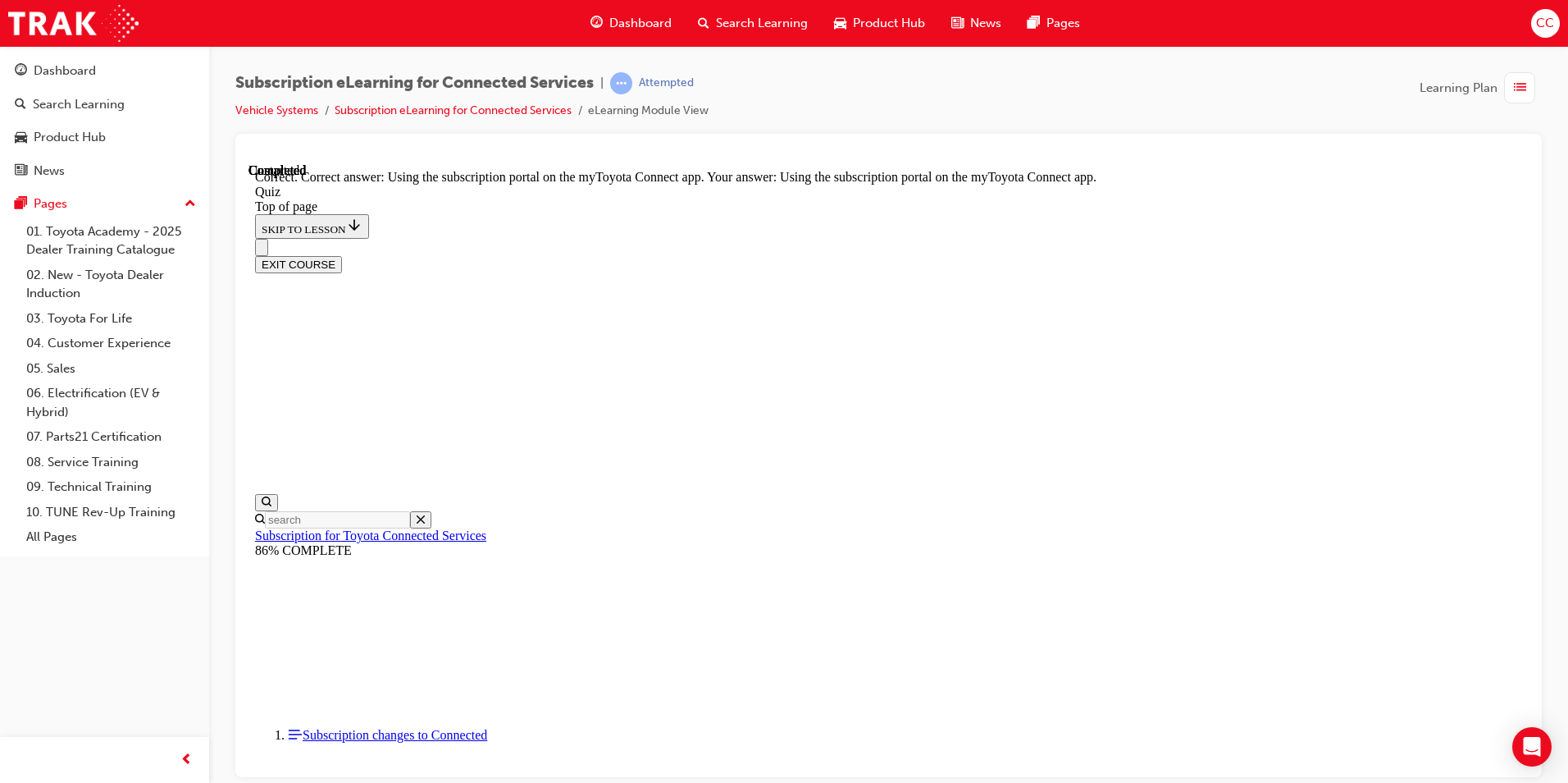
scroll to position [182, 0]
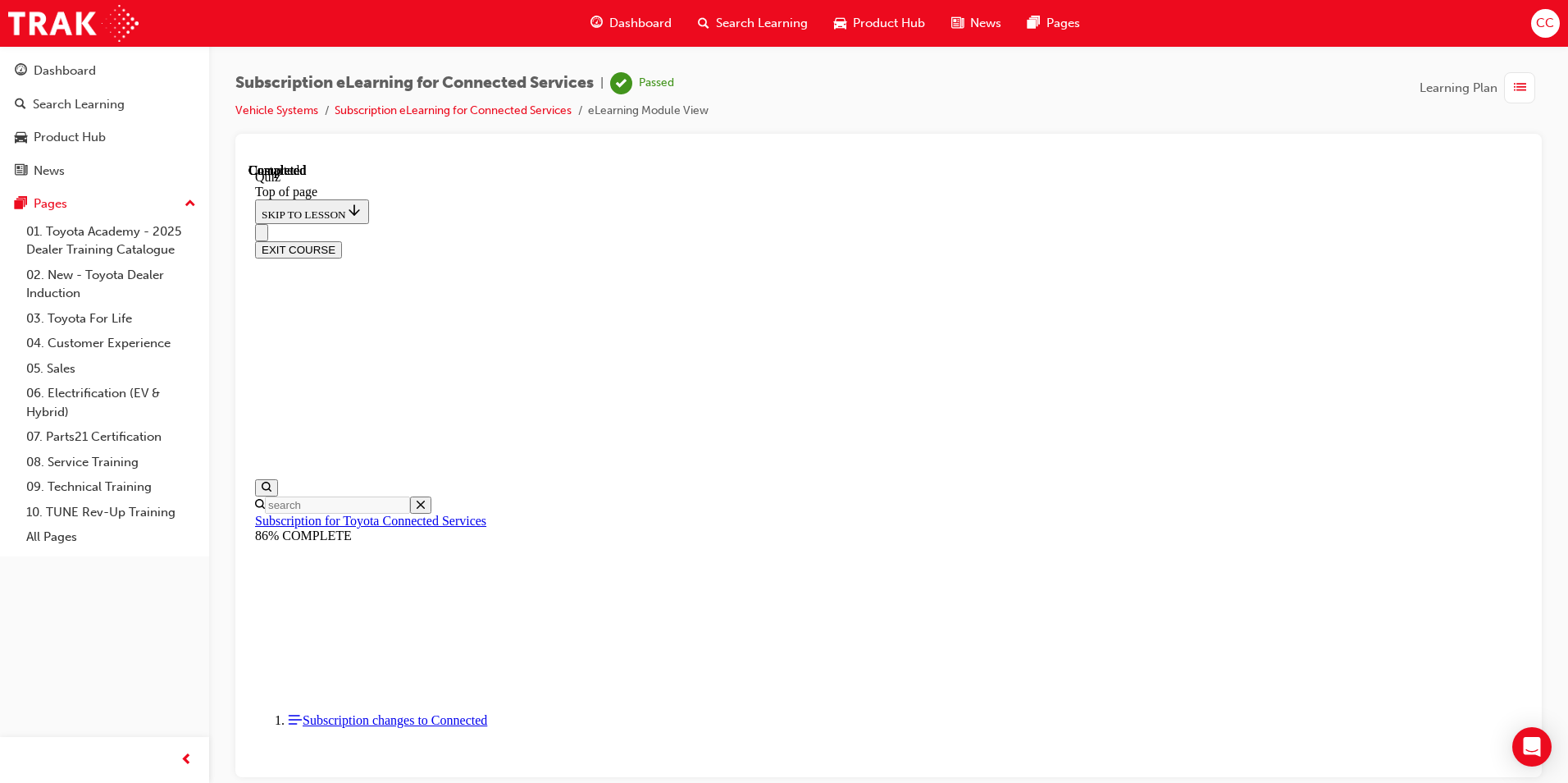
scroll to position [274, 0]
click at [342, 241] on button "EXIT COURSE" at bounding box center [298, 249] width 87 height 17
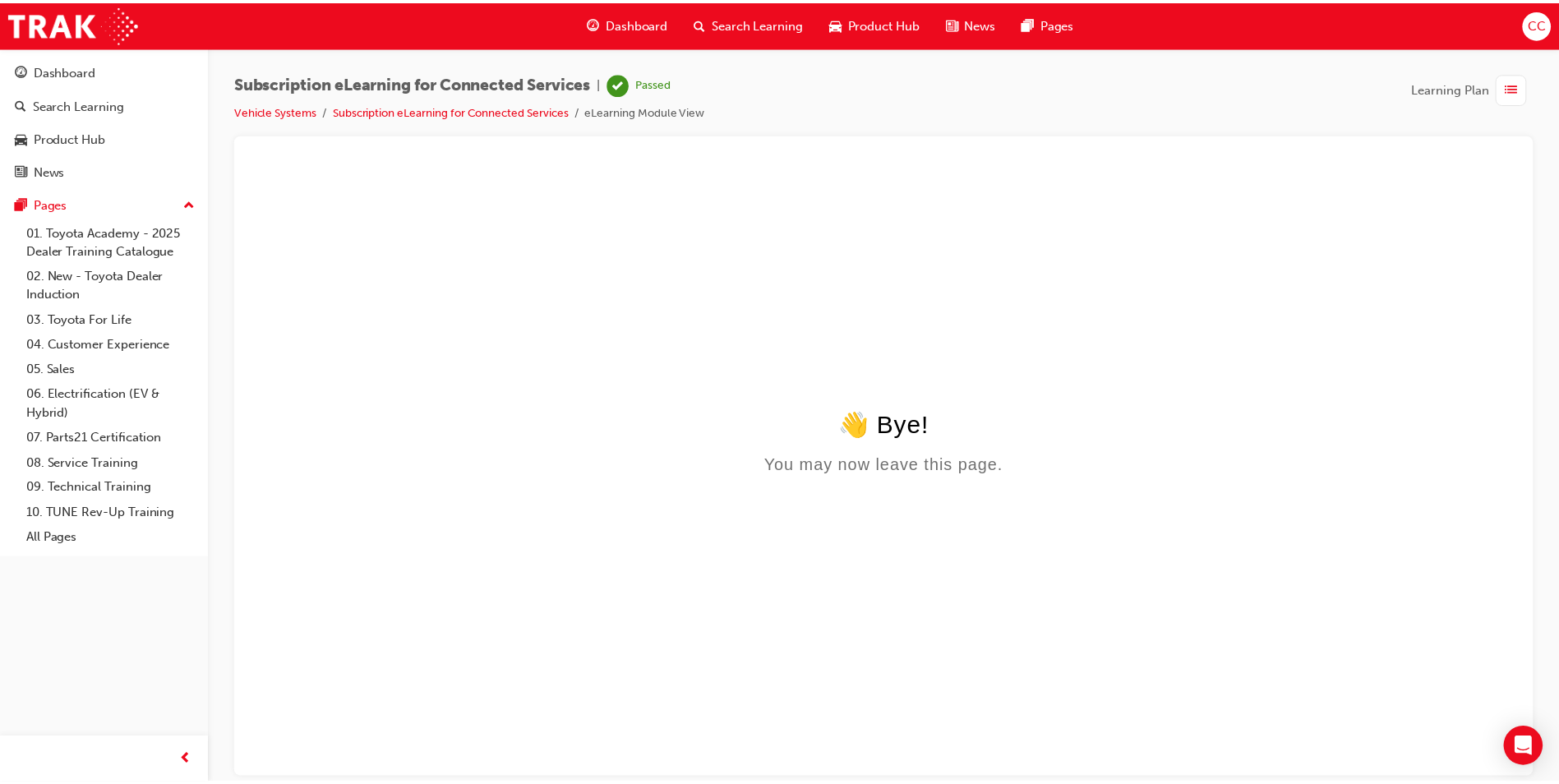
scroll to position [0, 0]
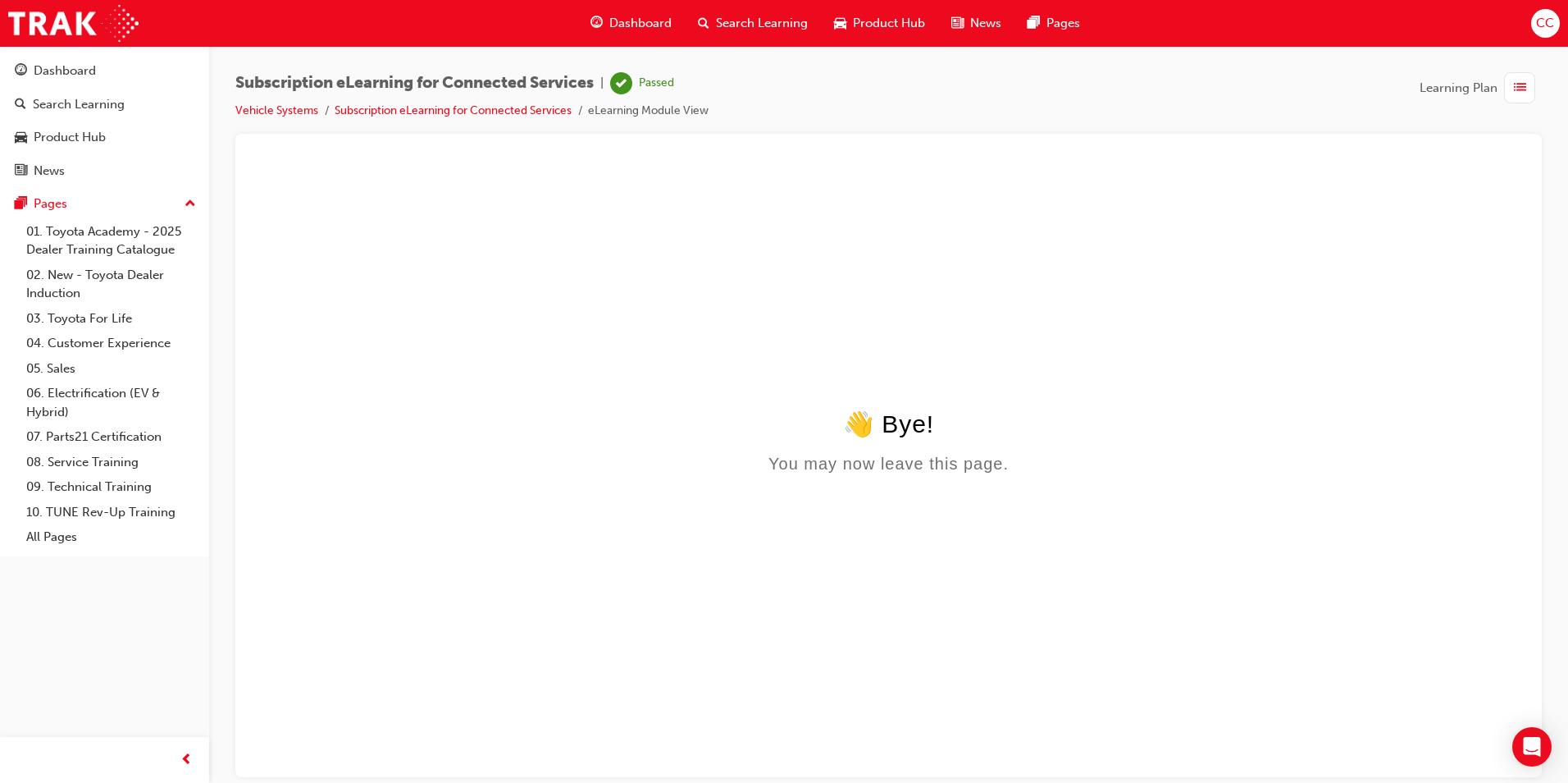
click at [637, 22] on span "Dashboard" at bounding box center [640, 23] width 62 height 19
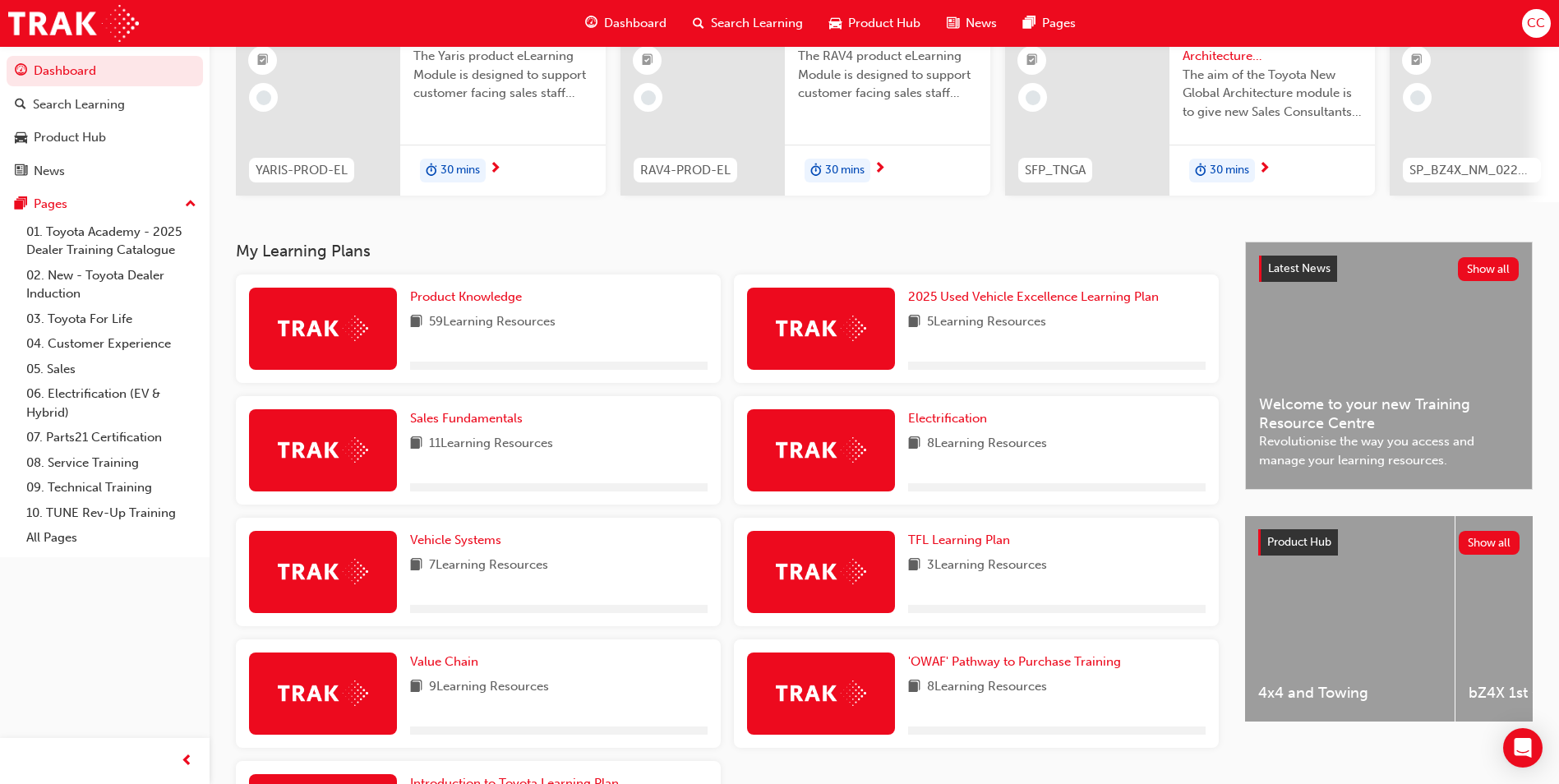
scroll to position [349, 0]
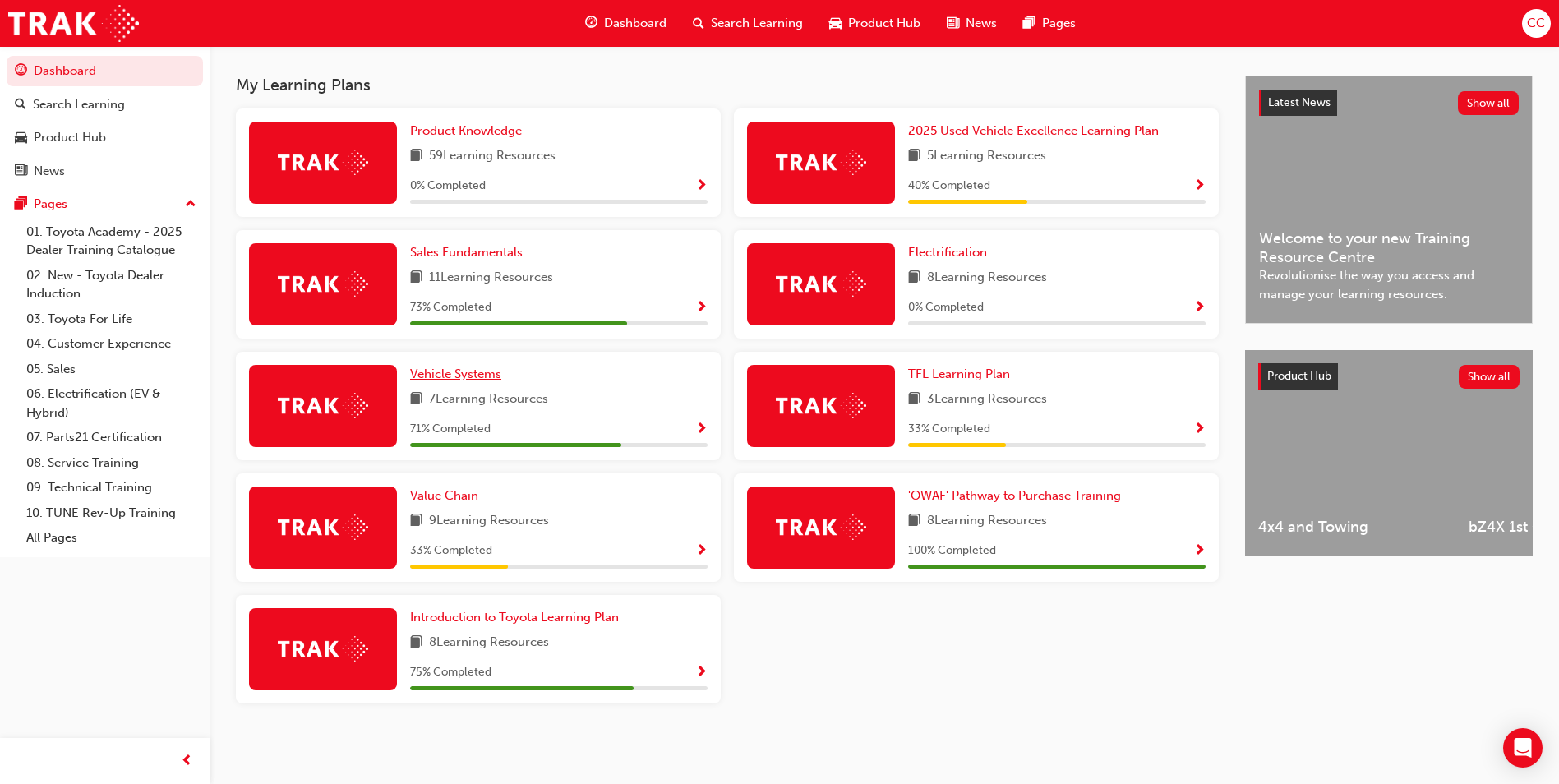
click at [467, 374] on span "Vehicle Systems" at bounding box center [456, 374] width 92 height 15
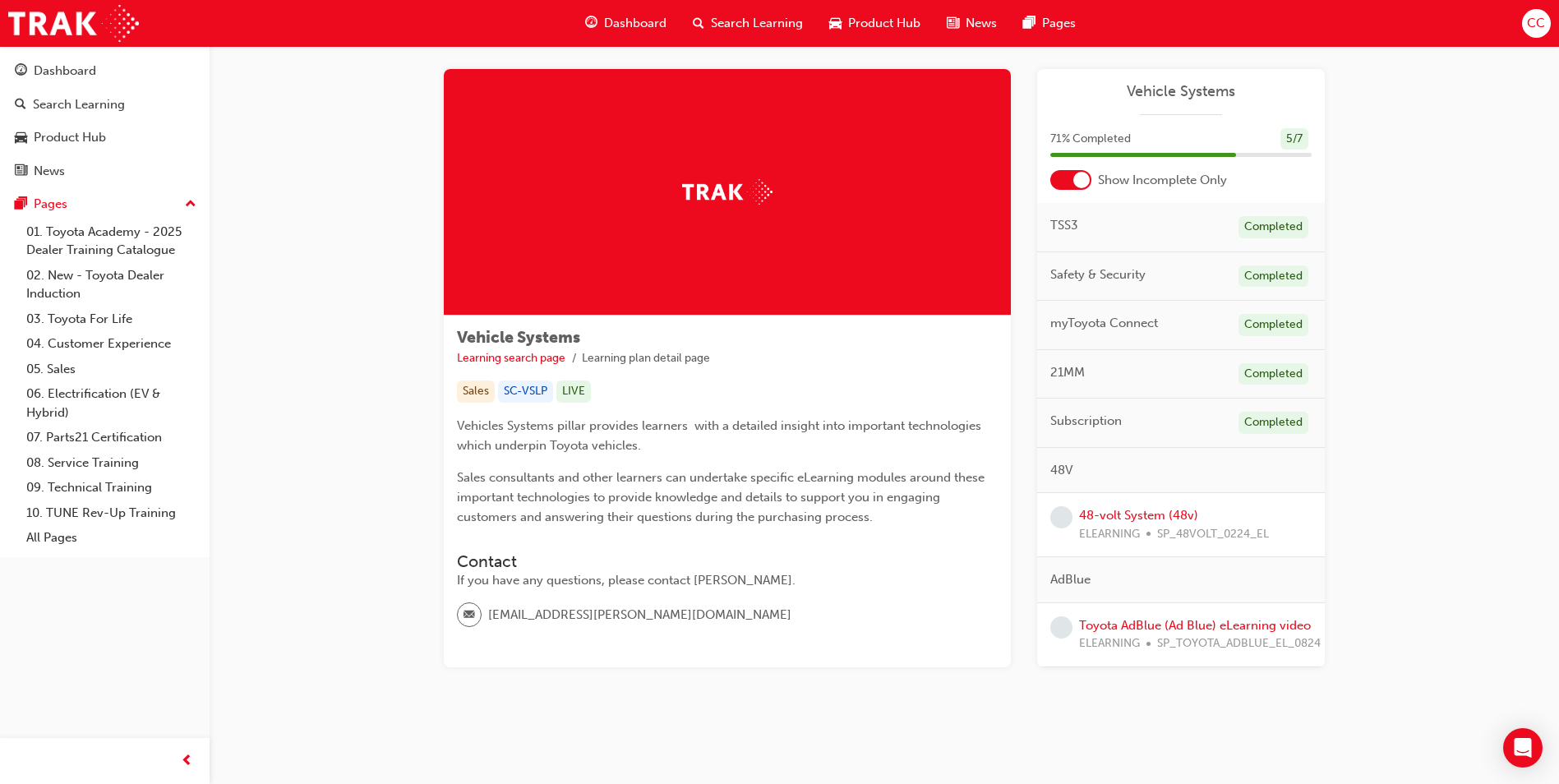
scroll to position [20, 0]
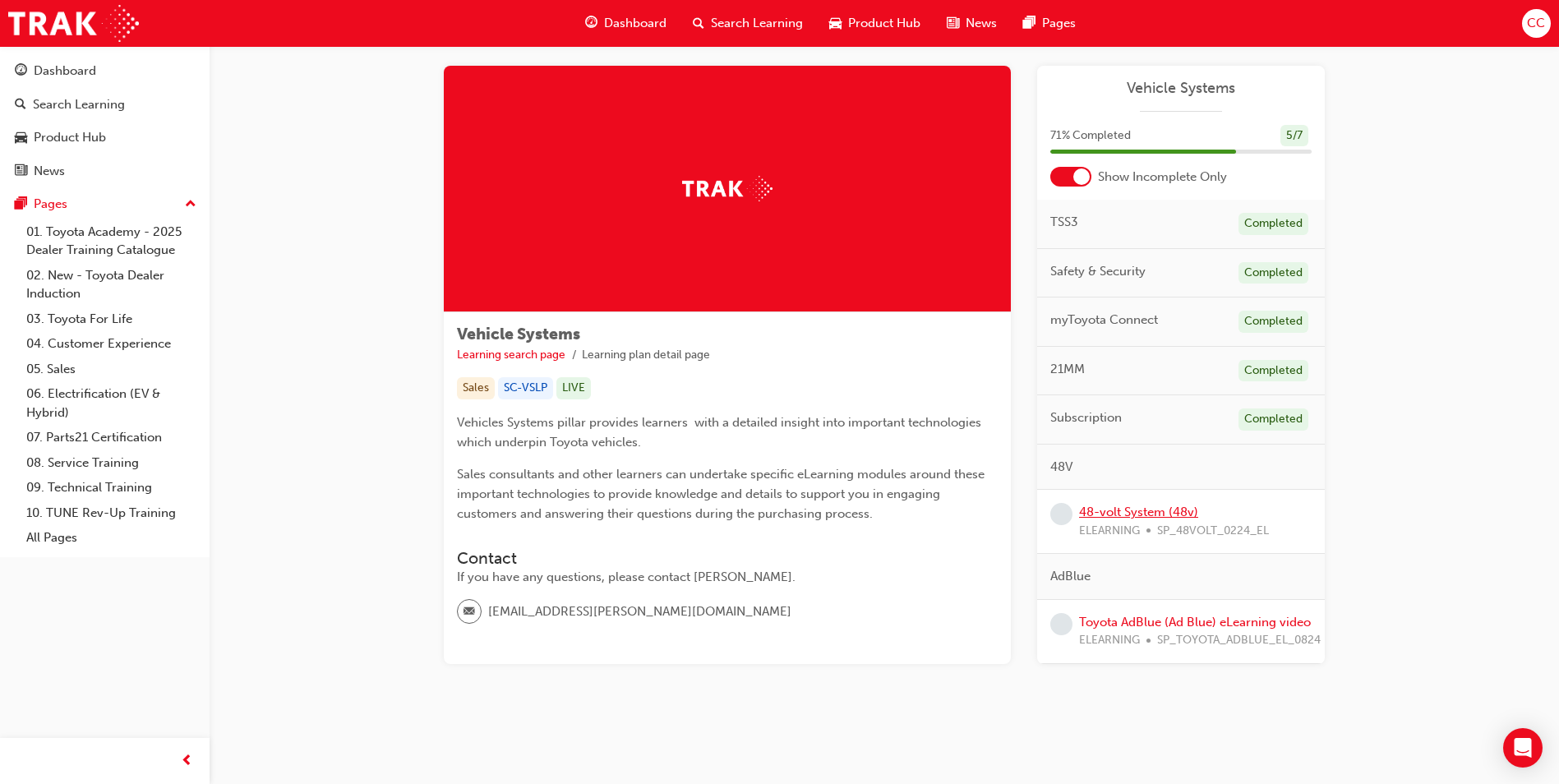
click at [1148, 509] on link "48-volt System (48v)" at bounding box center [1137, 512] width 119 height 15
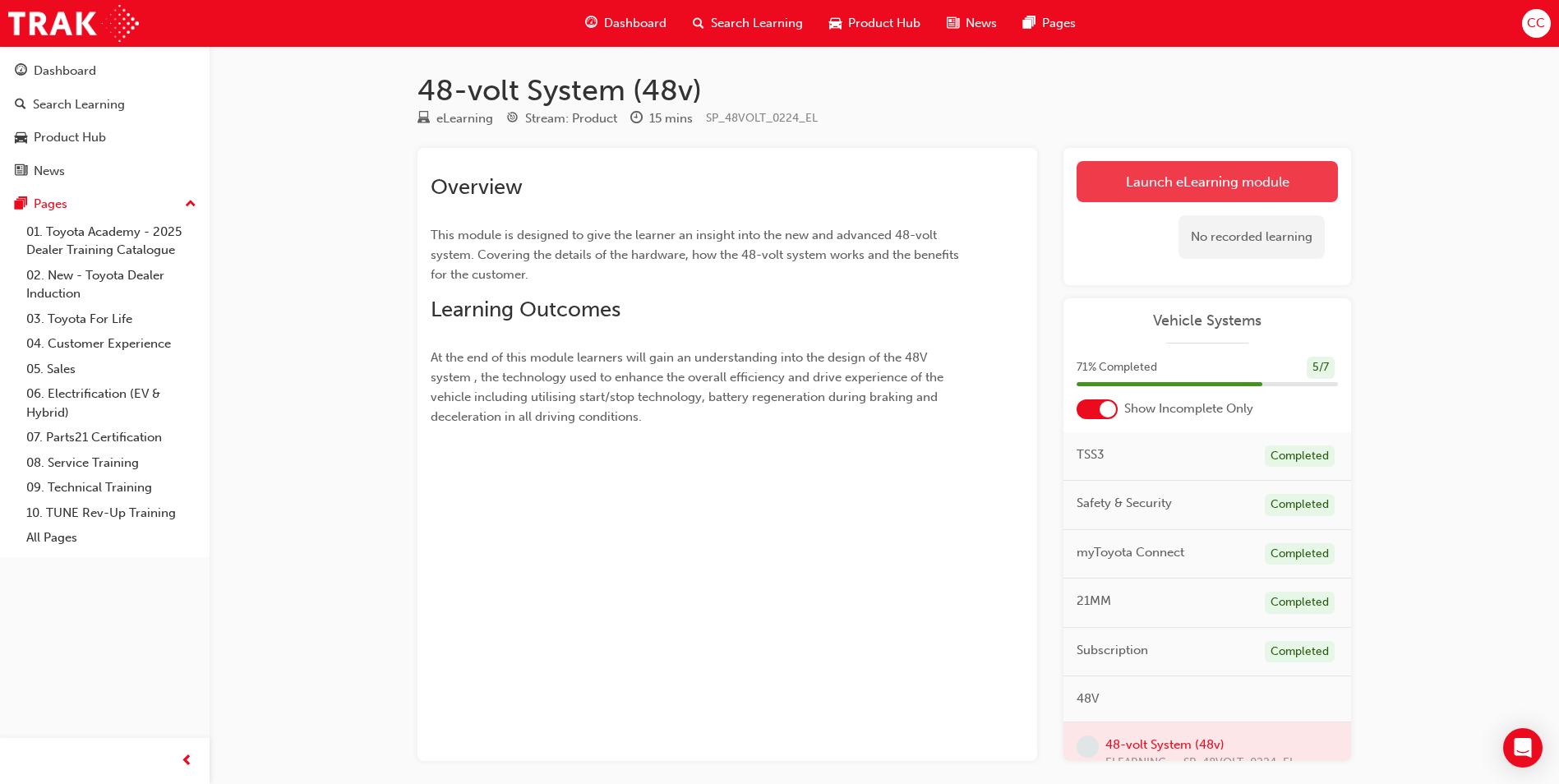
click at [1202, 180] on link "Launch eLearning module" at bounding box center [1208, 181] width 262 height 41
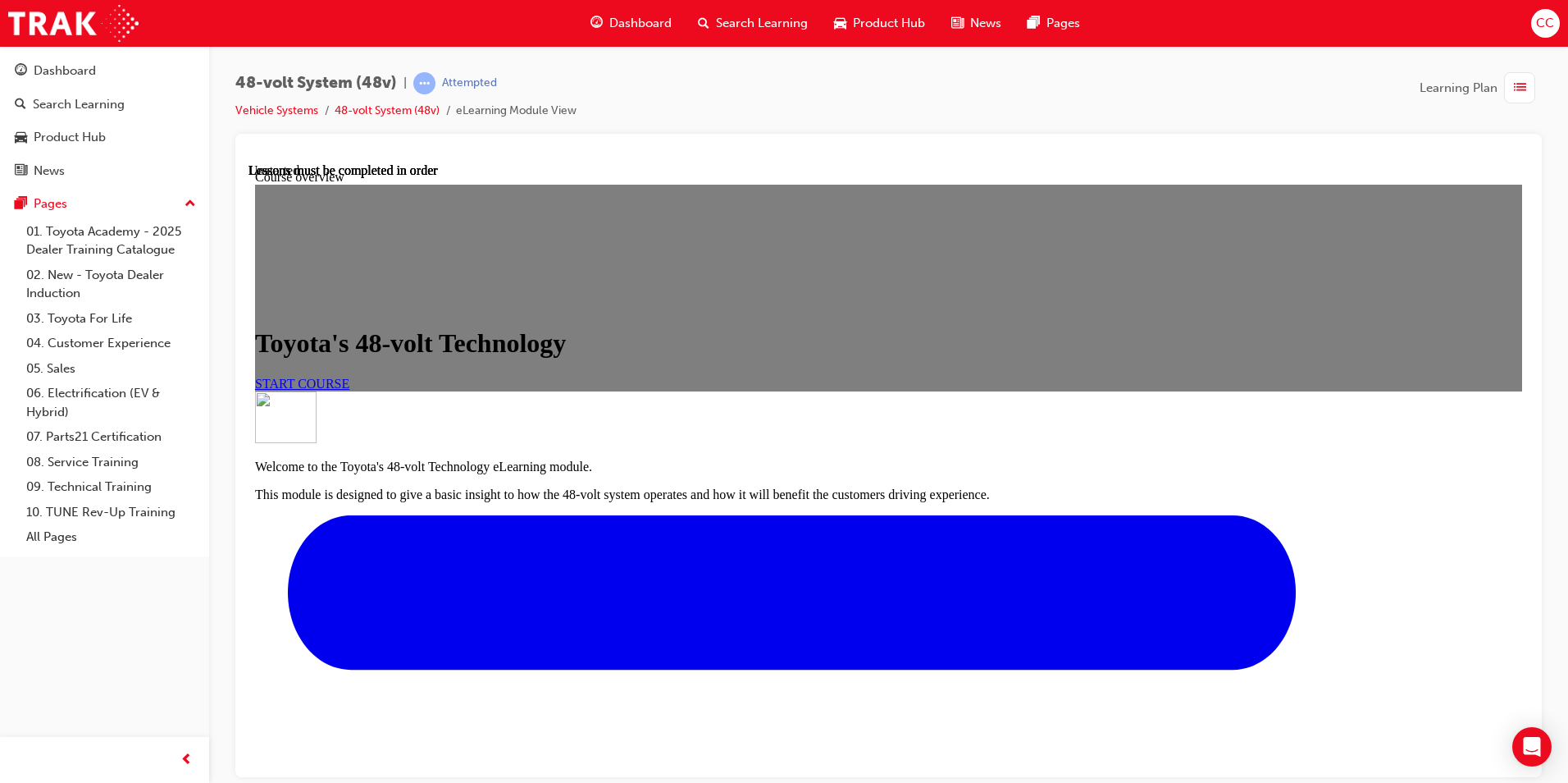
scroll to position [82, 0]
click at [350, 376] on span "START COURSE" at bounding box center [301, 383] width 94 height 14
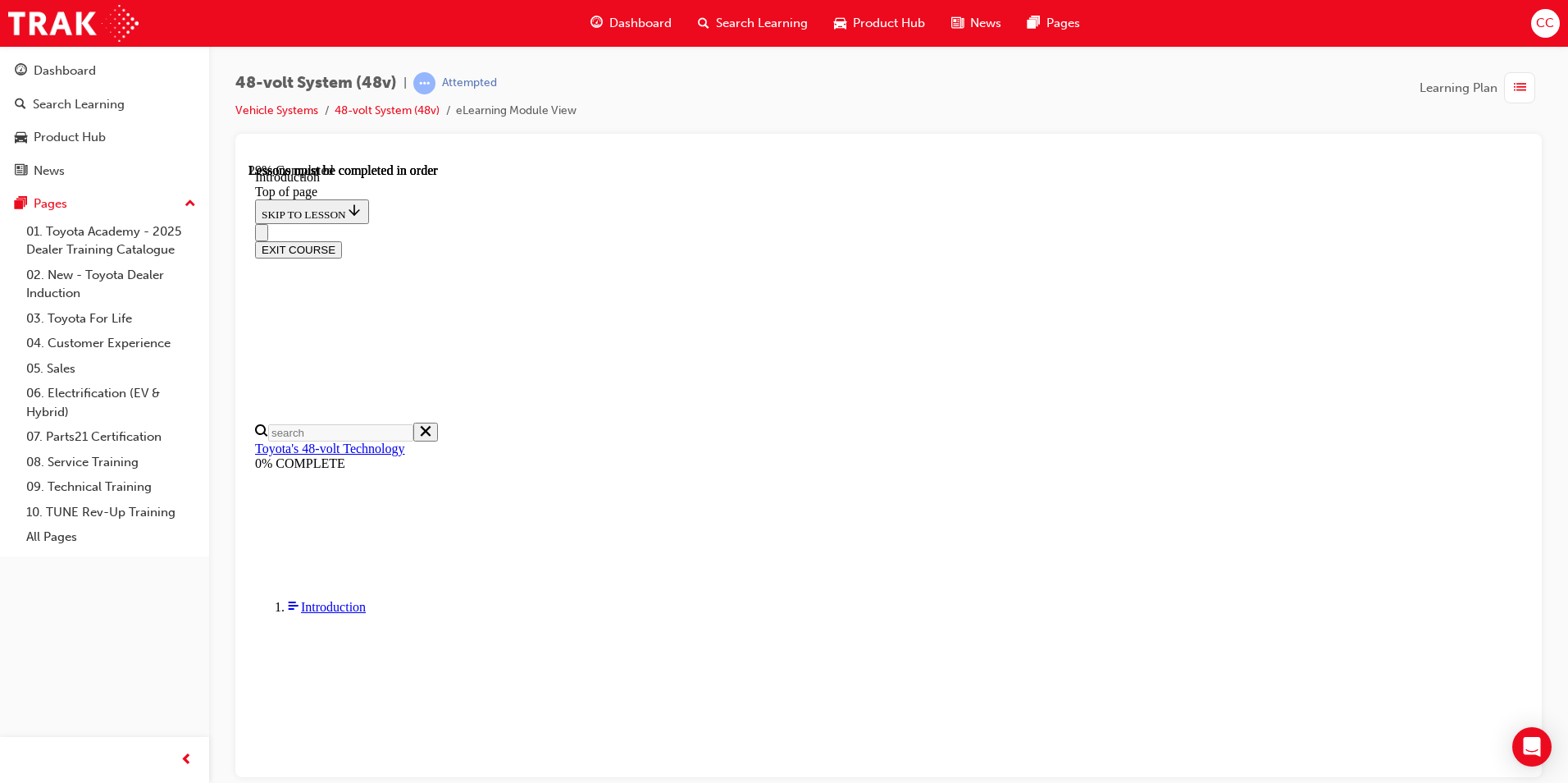
scroll to position [303, 0]
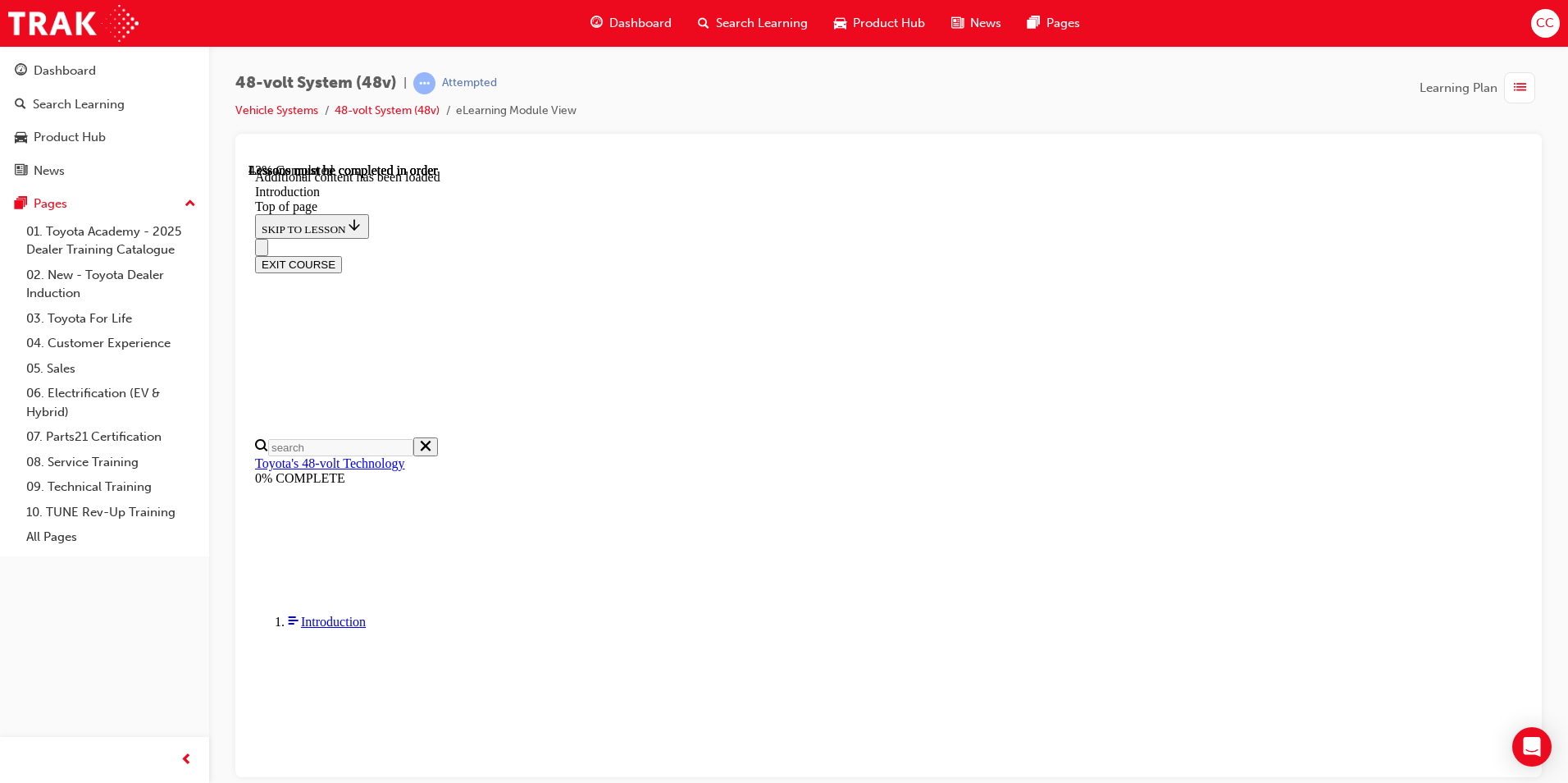
scroll to position [575, 0]
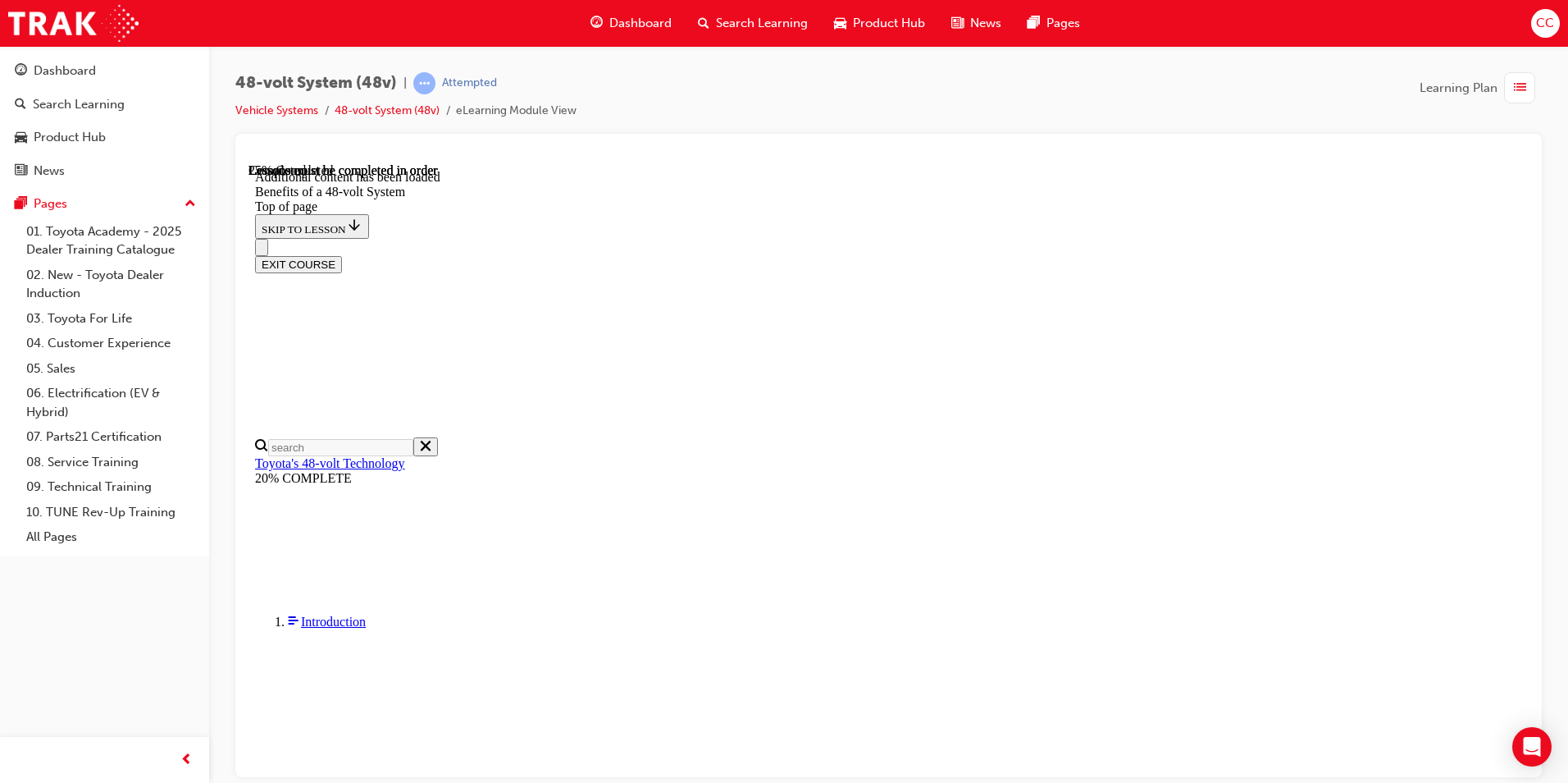
scroll to position [632, 0]
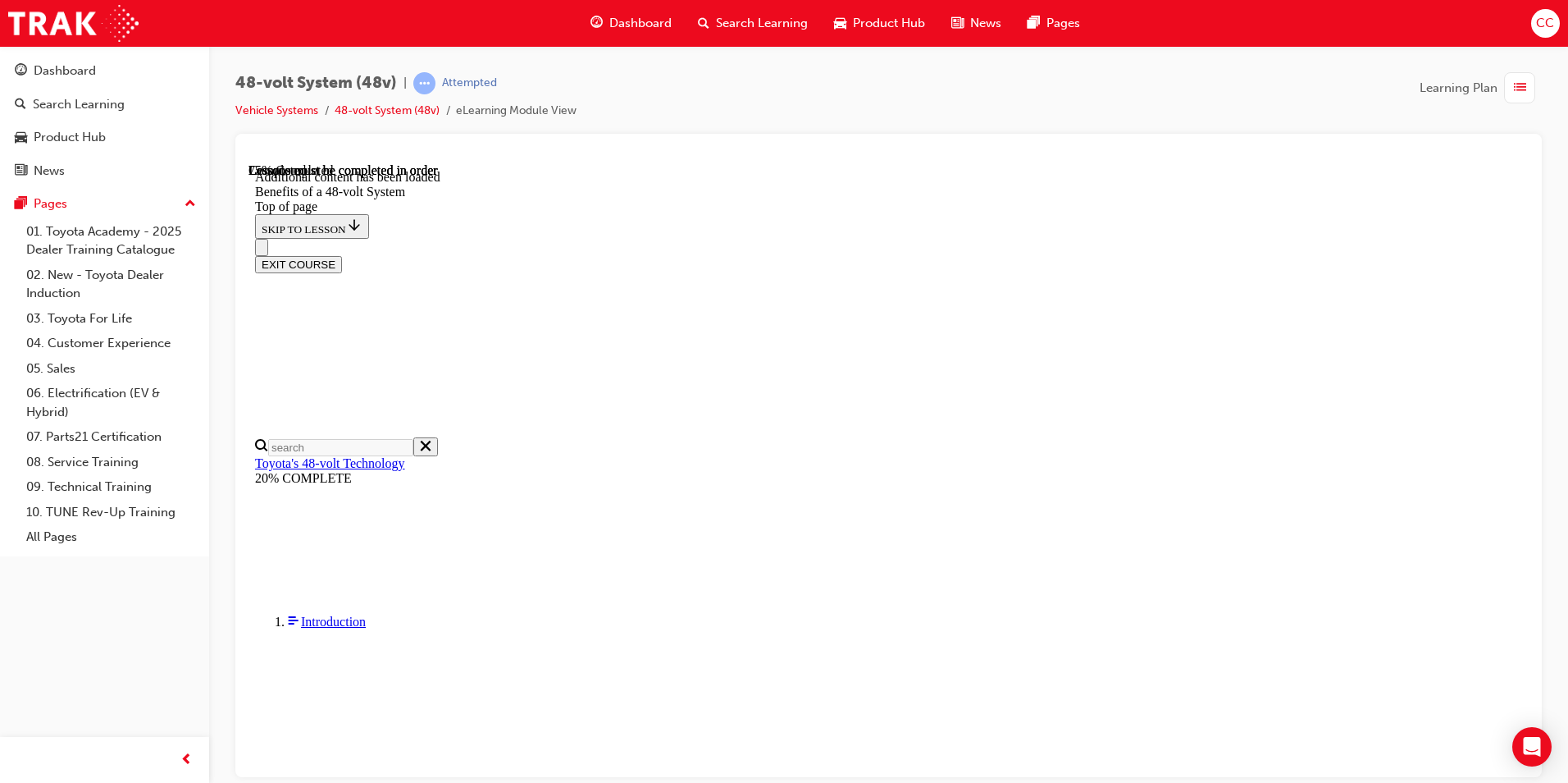
scroll to position [2158, 0]
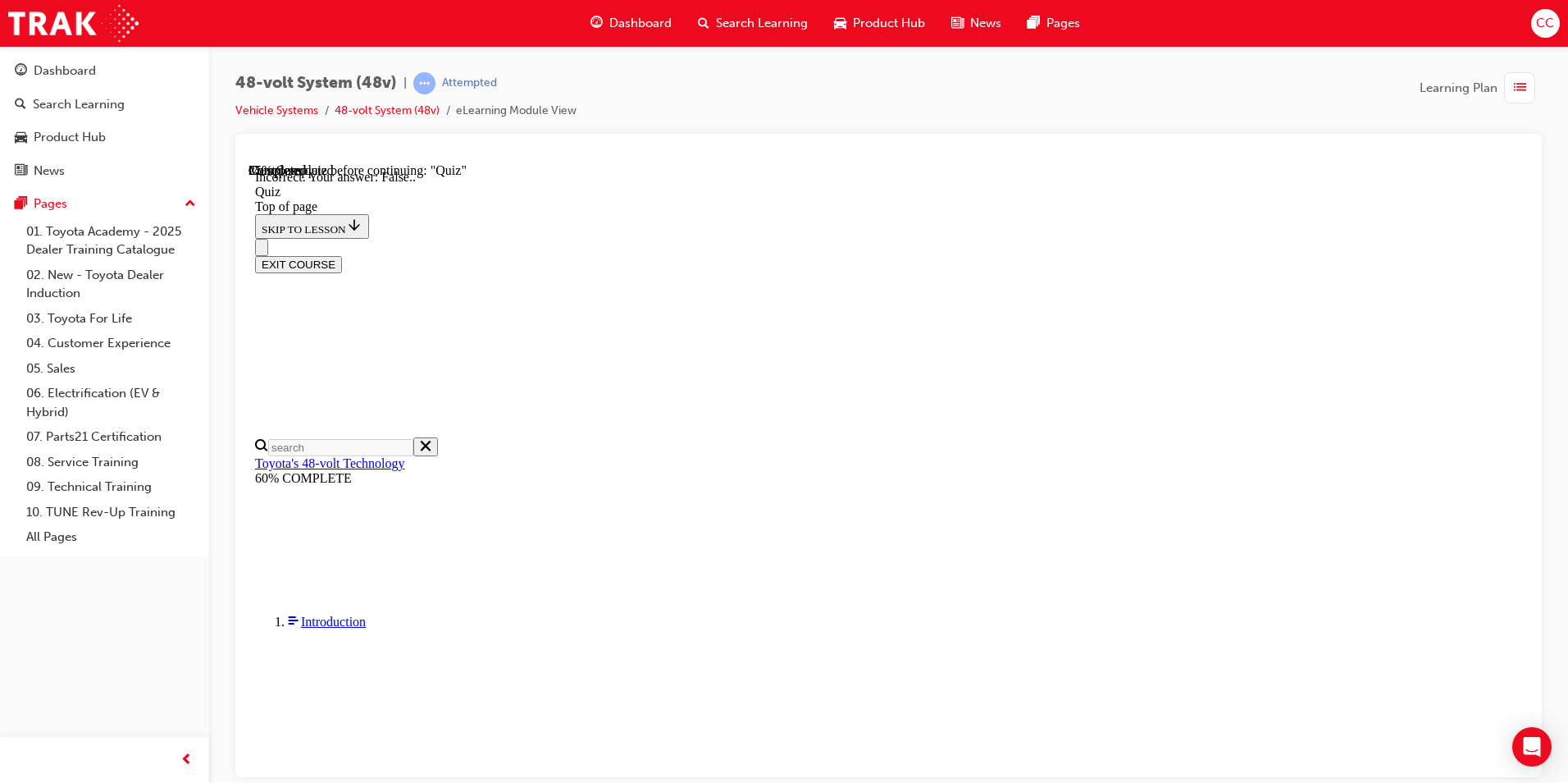
scroll to position [57, 0]
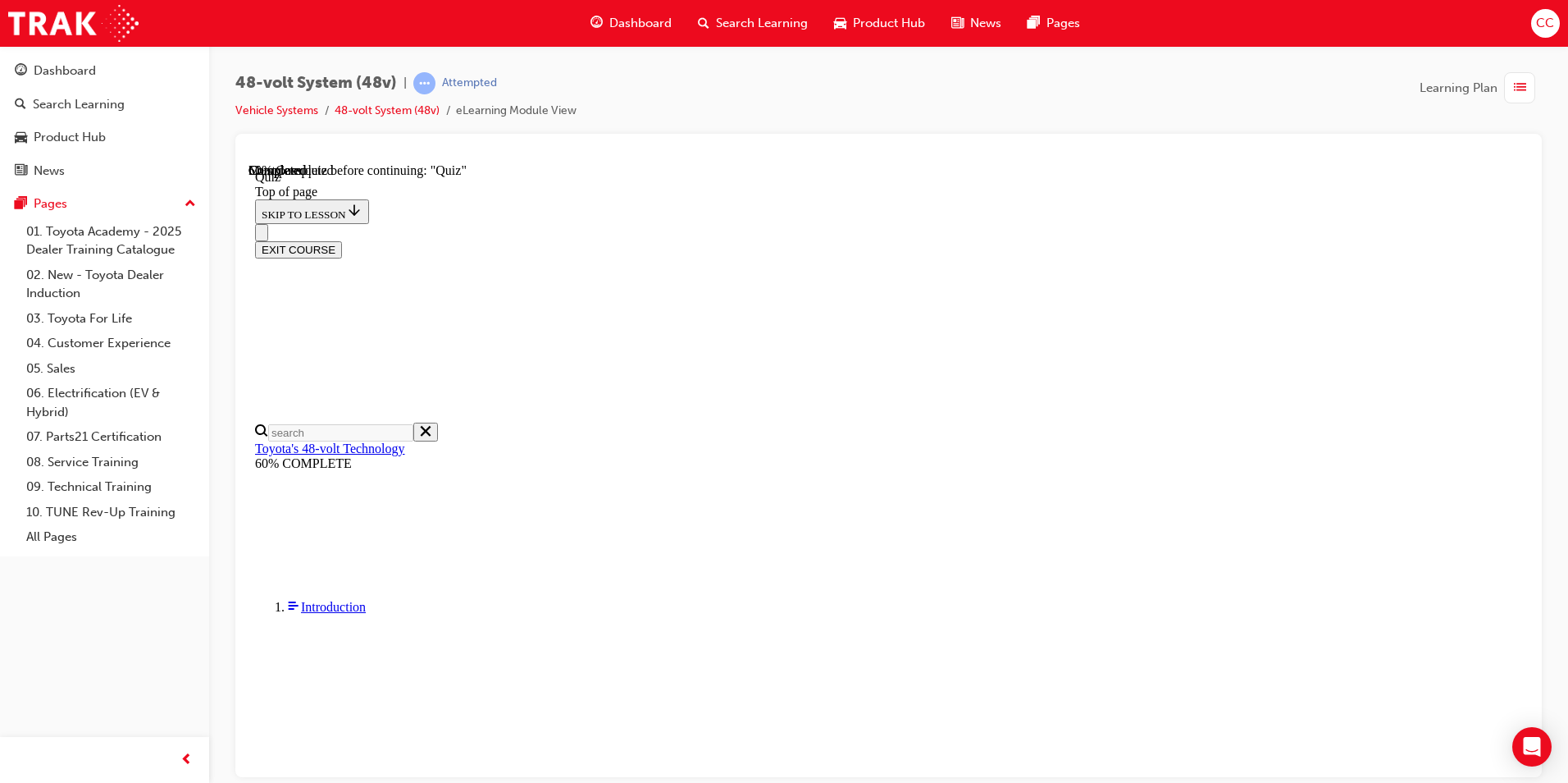
scroll to position [57, 0]
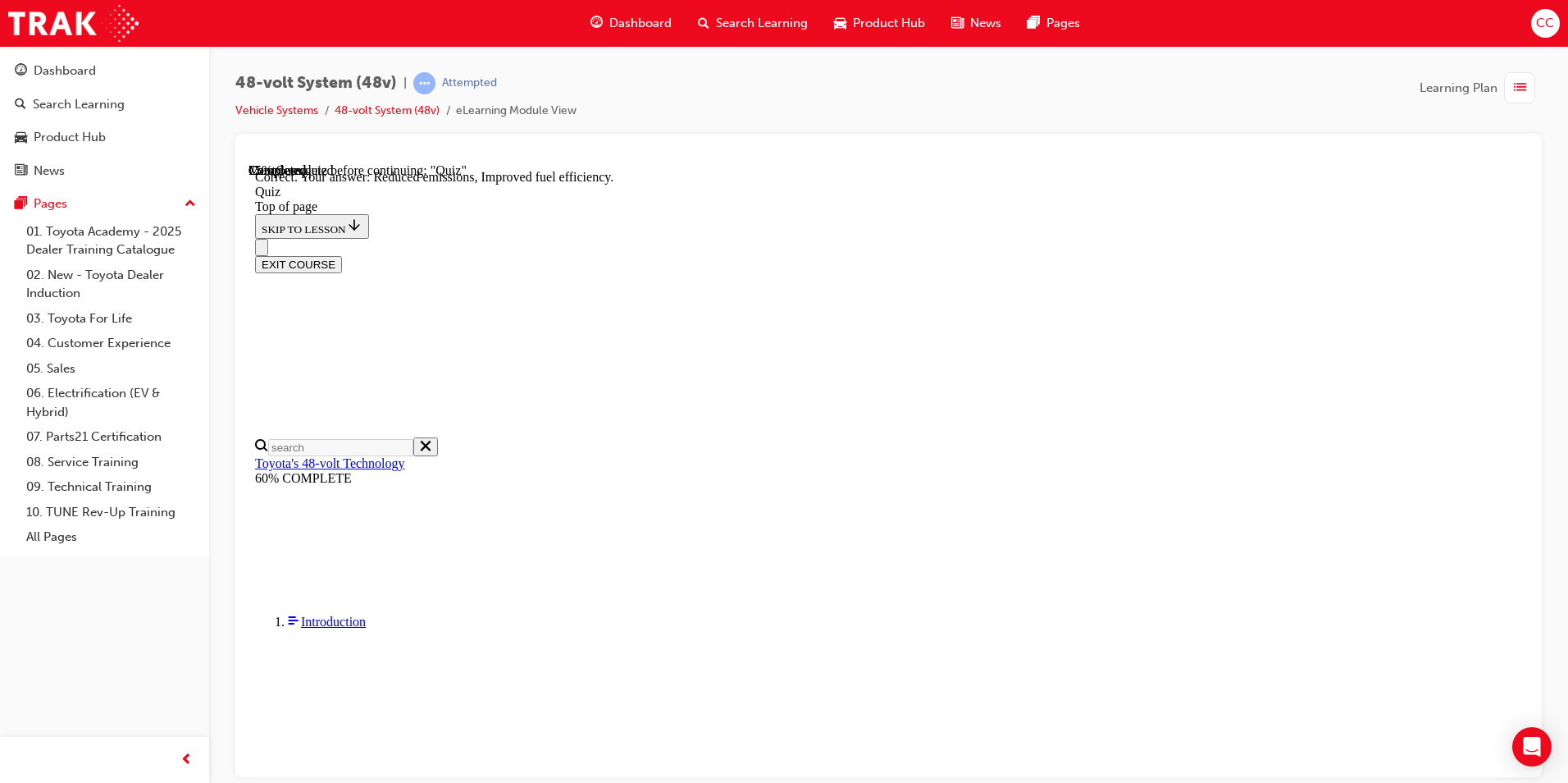
scroll to position [284, 0]
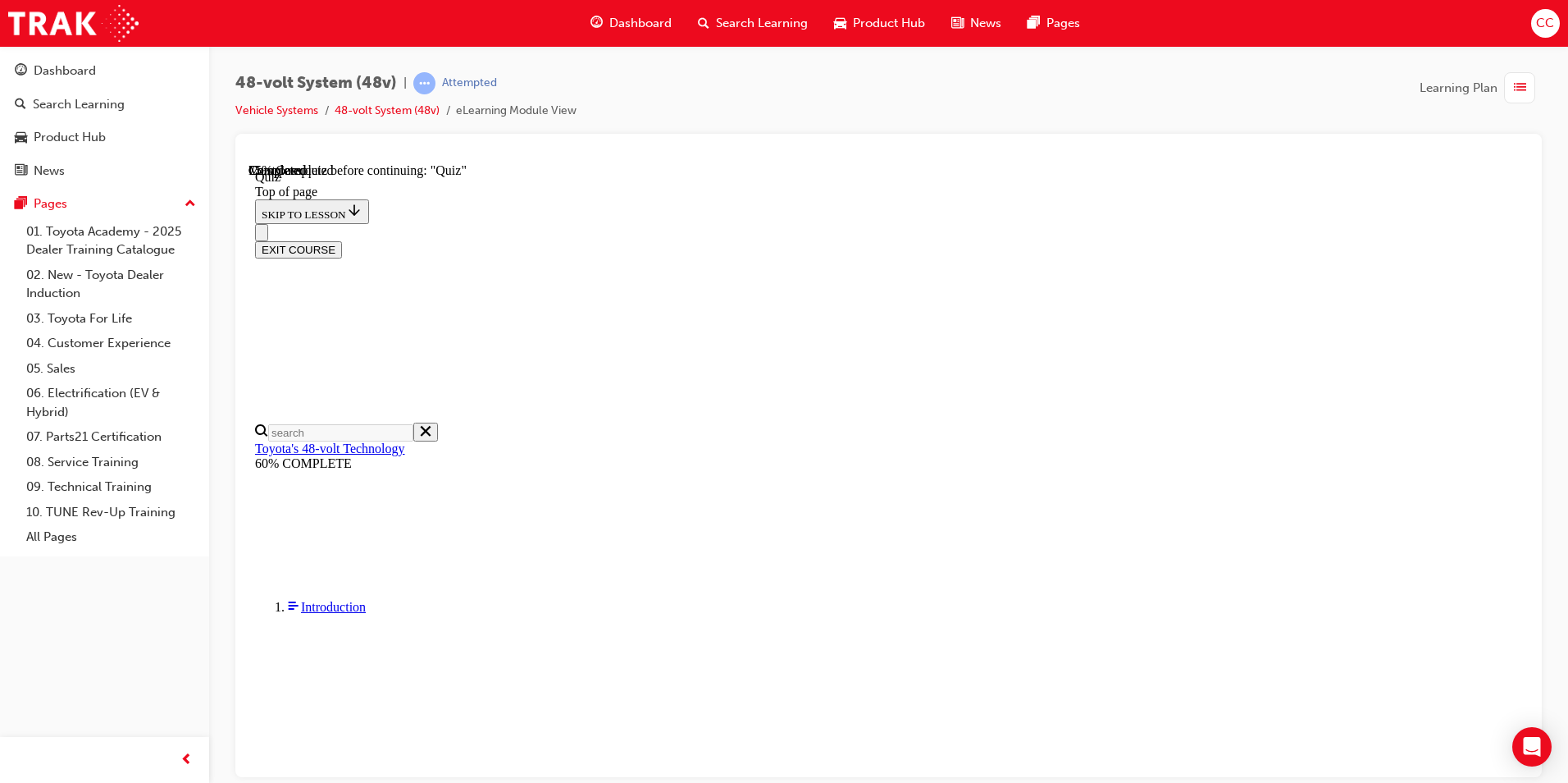
scroll to position [221, 0]
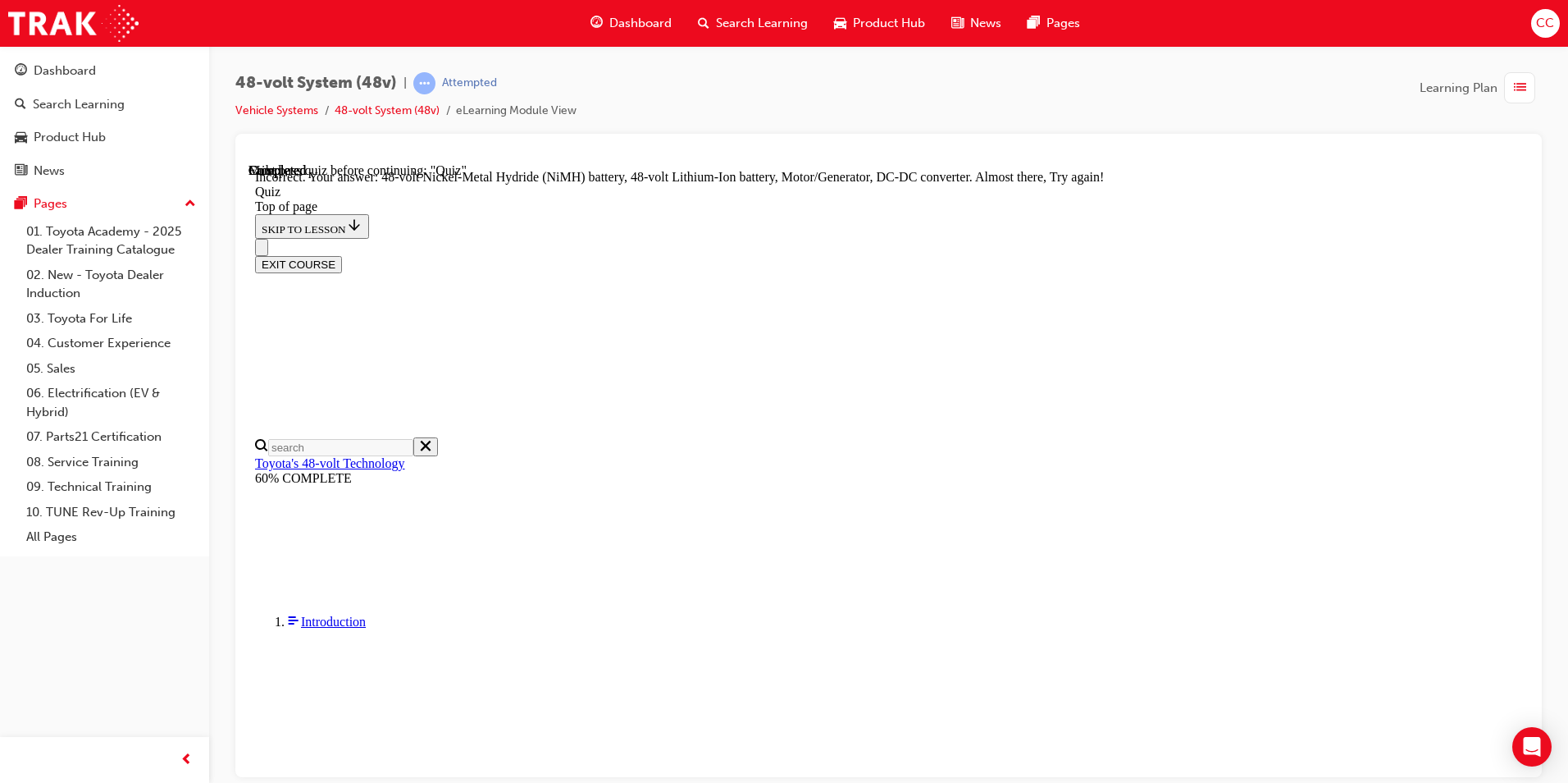
scroll to position [408, 0]
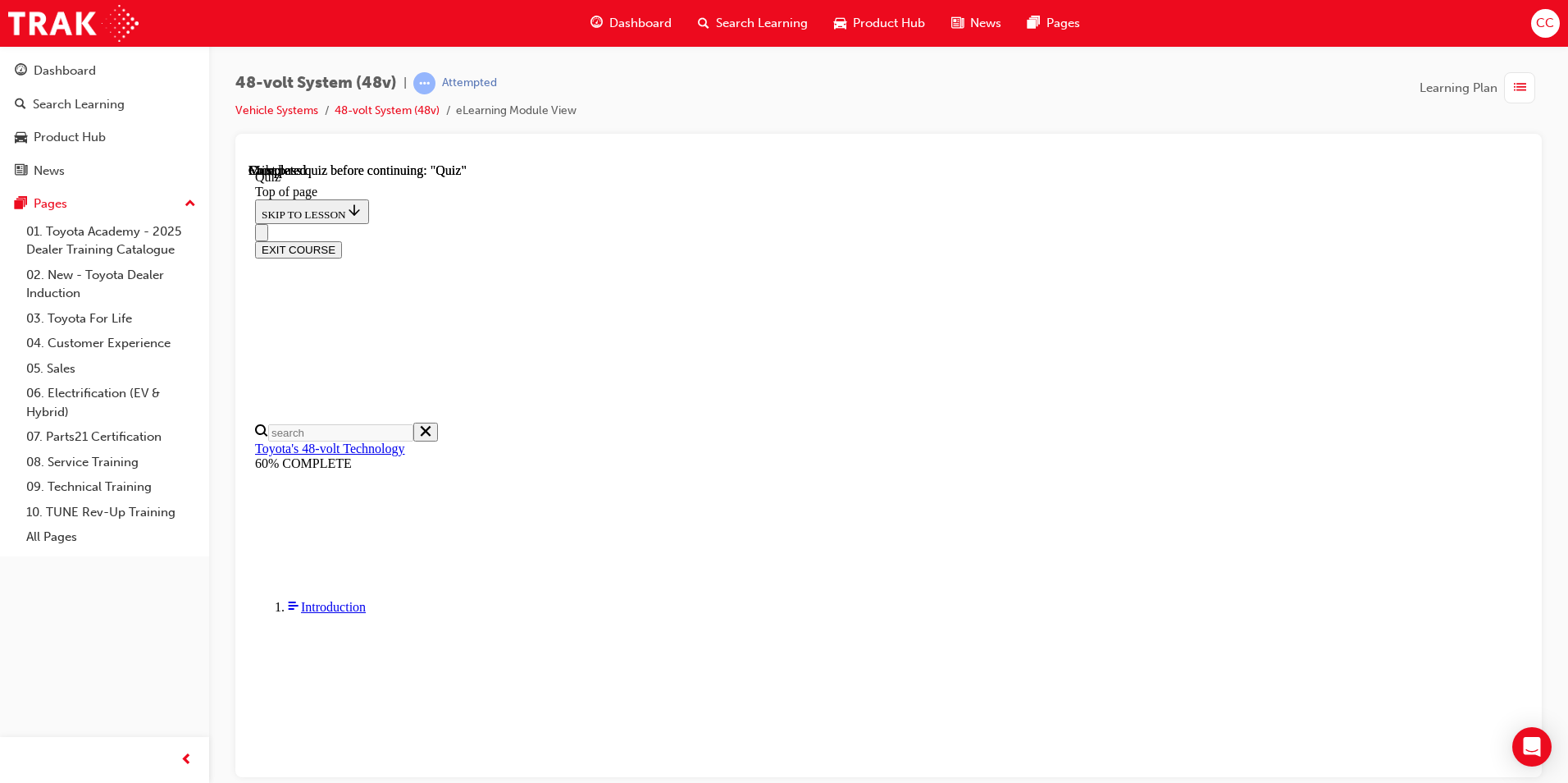
scroll to position [286, 0]
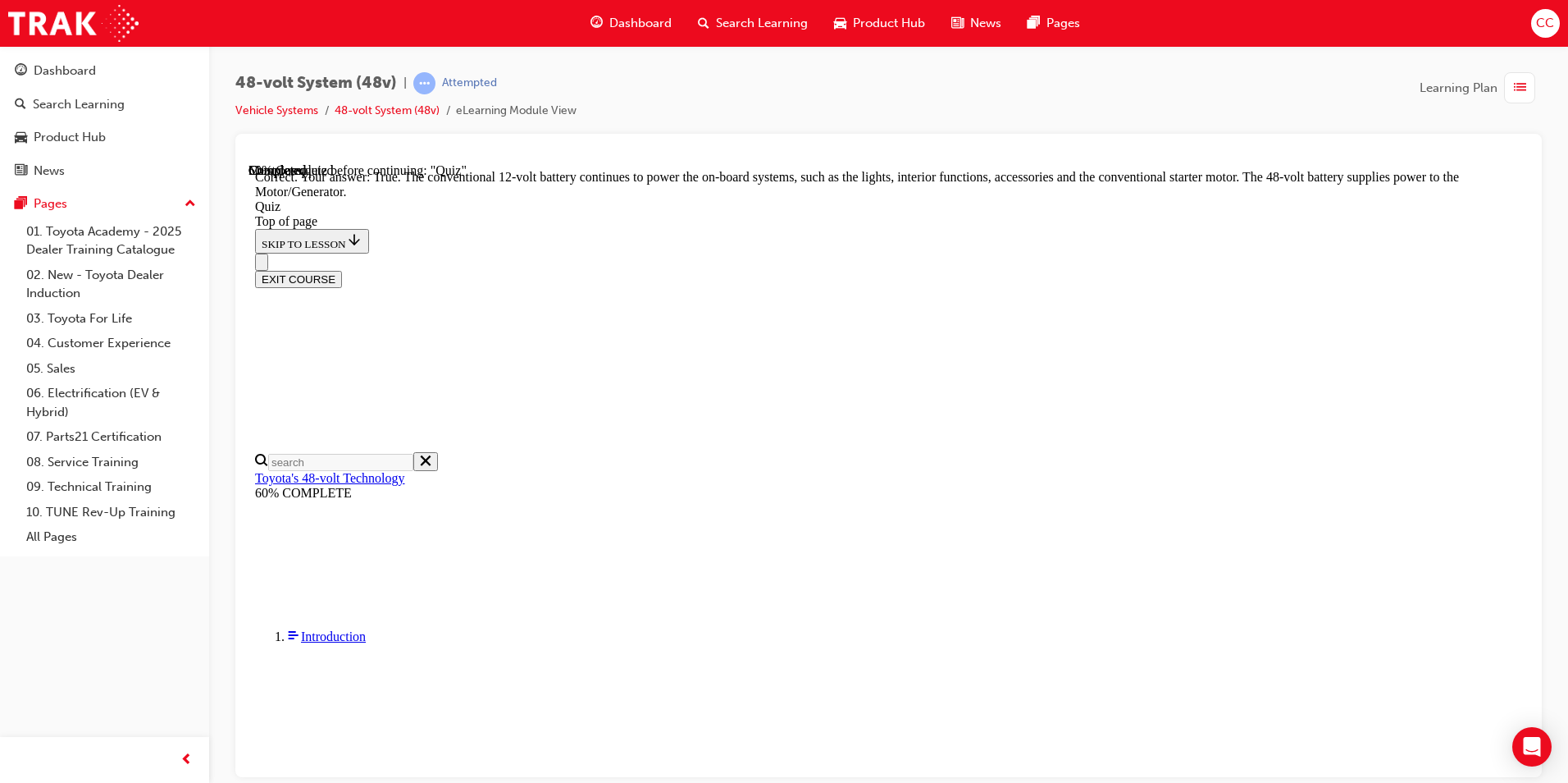
scroll to position [308, 0]
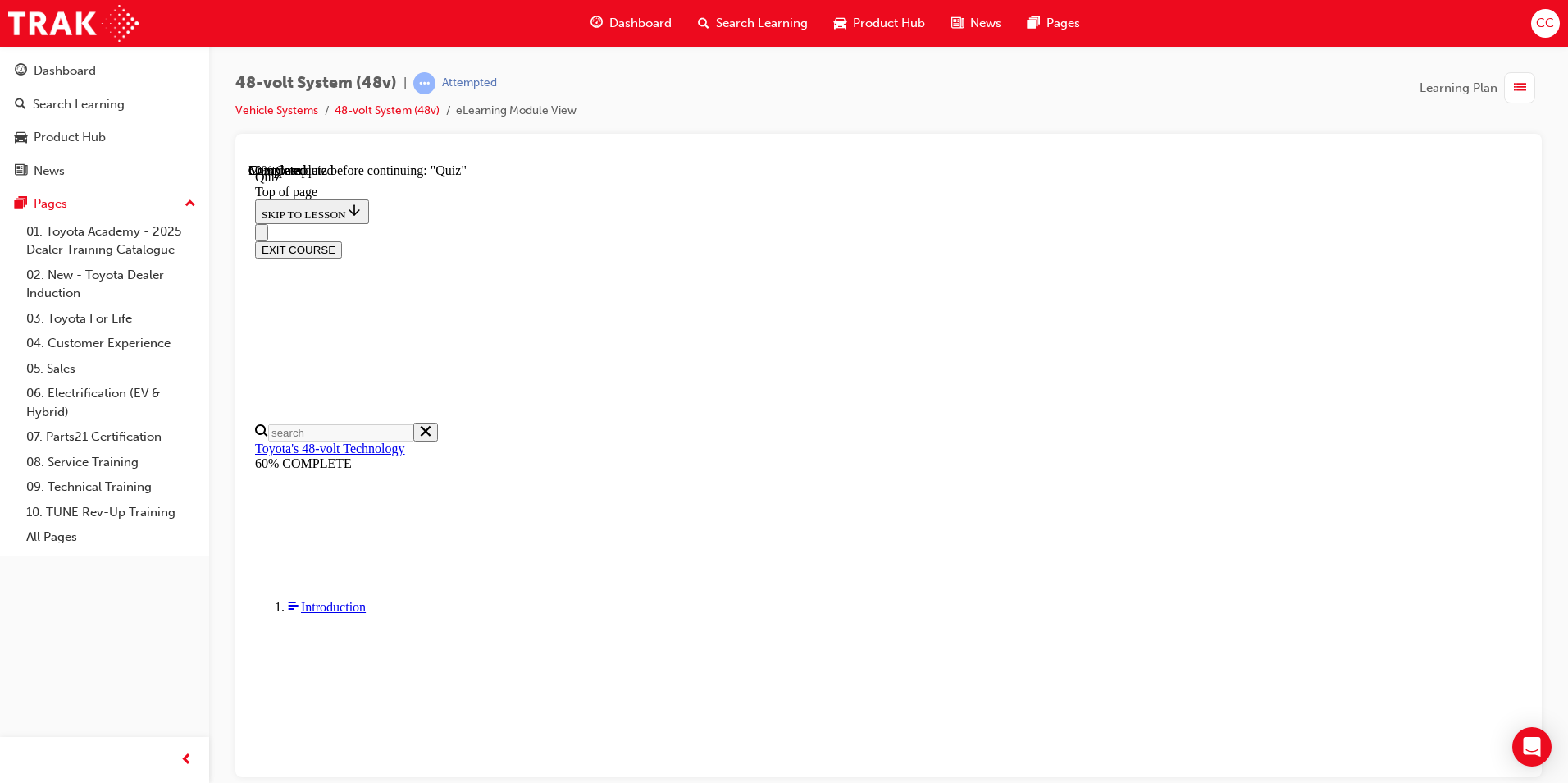
scroll to position [139, 0]
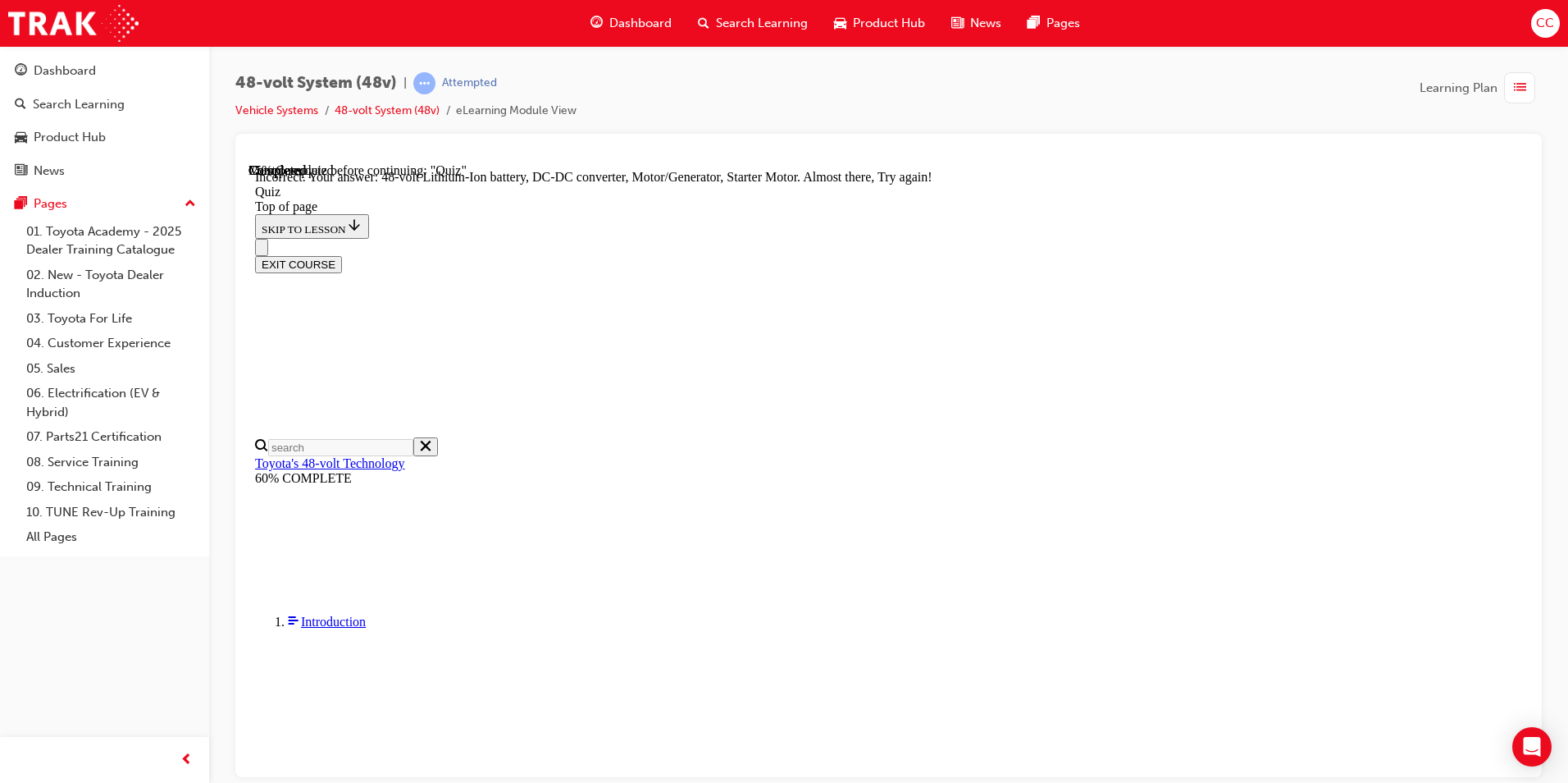
scroll to position [408, 0]
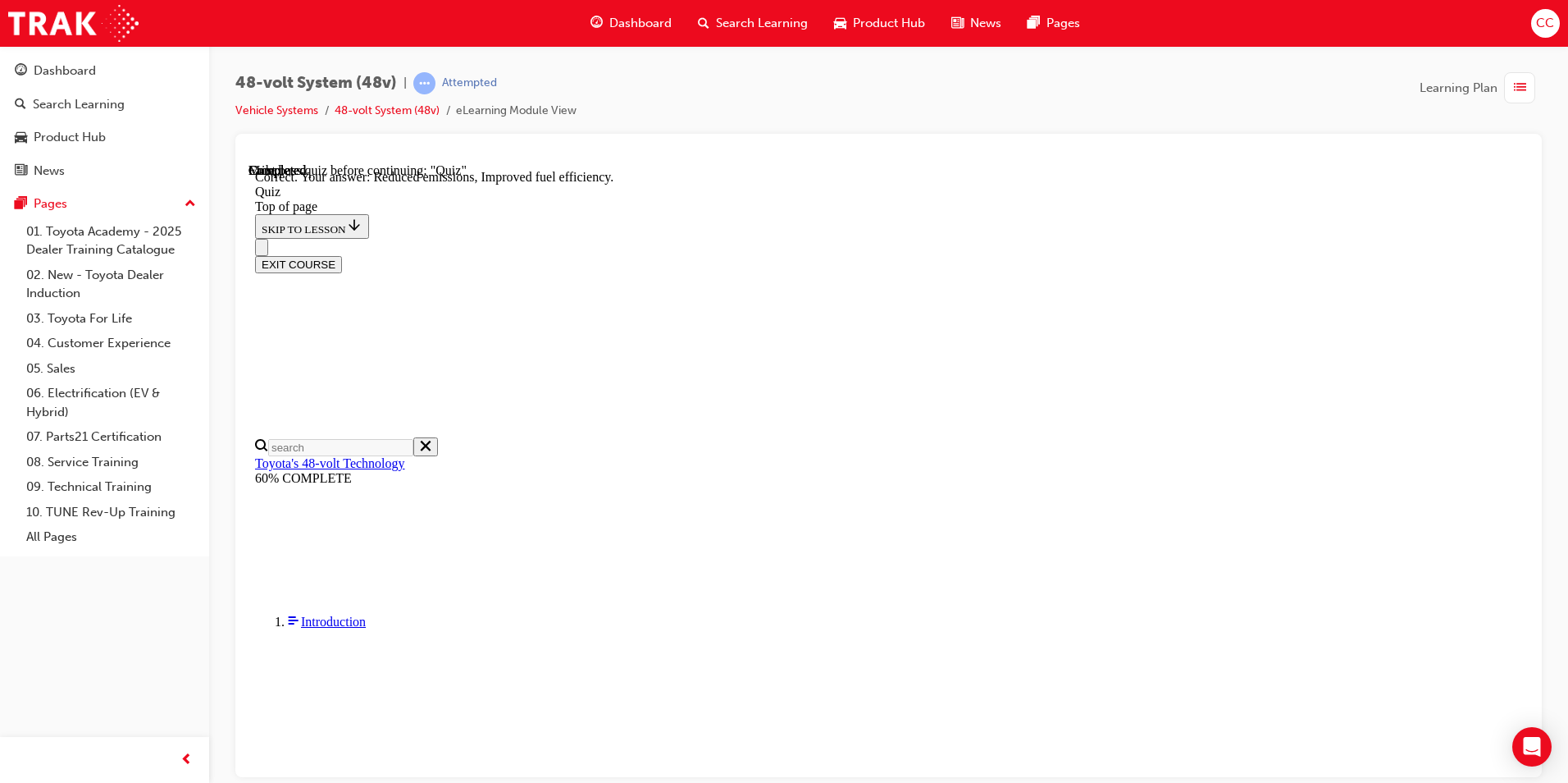
scroll to position [284, 0]
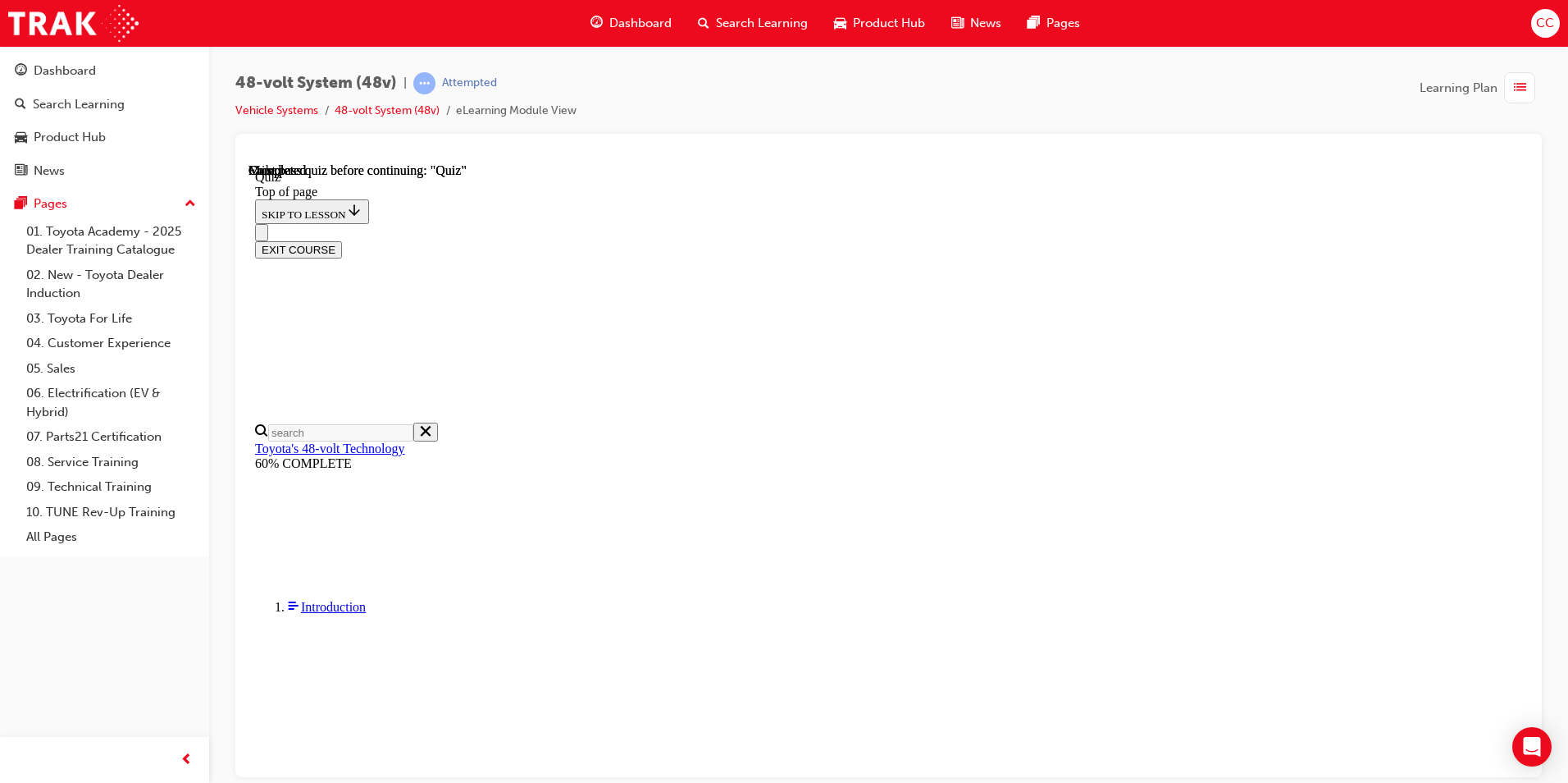
scroll to position [286, 0]
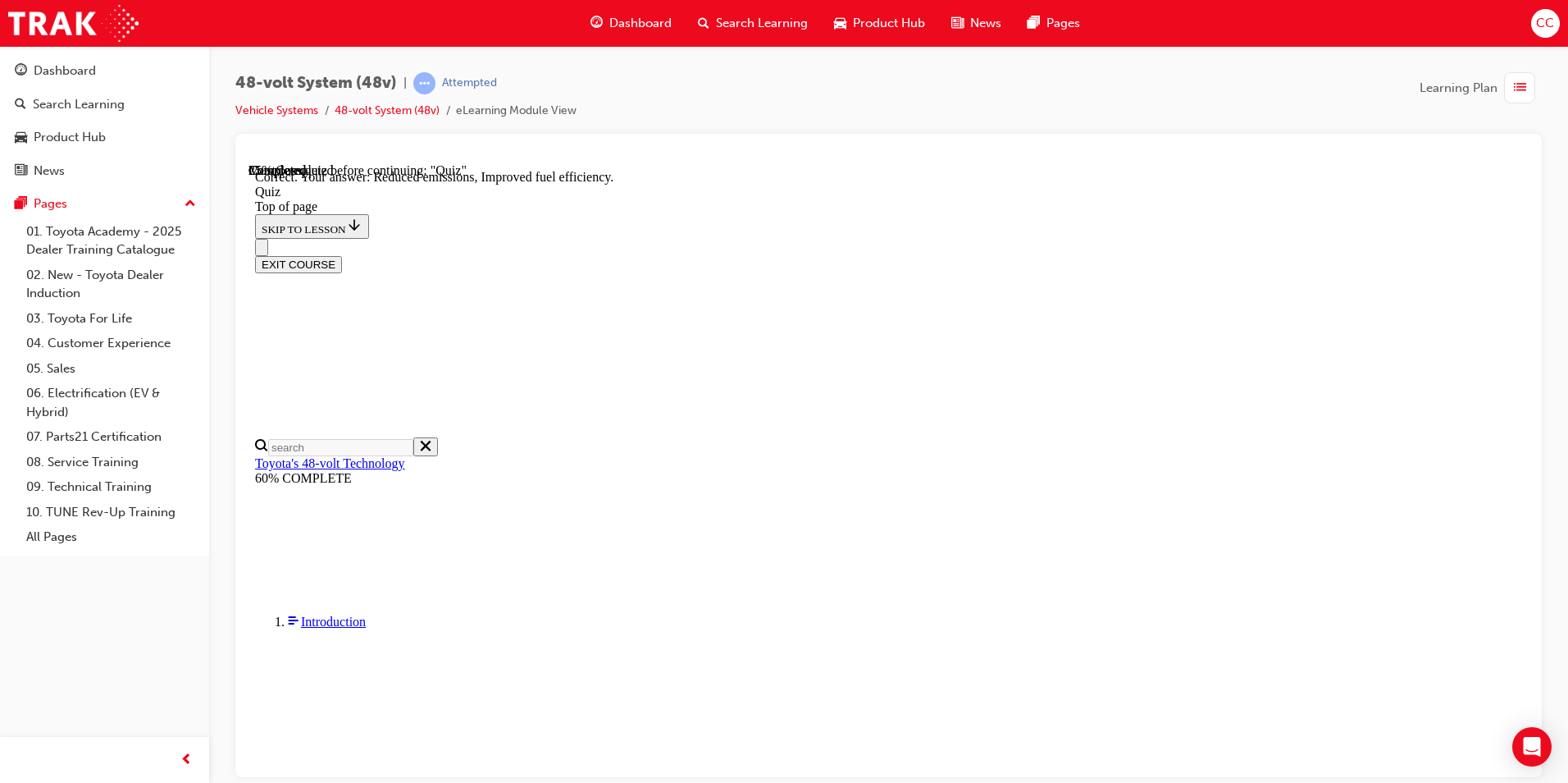
scroll to position [284, 0]
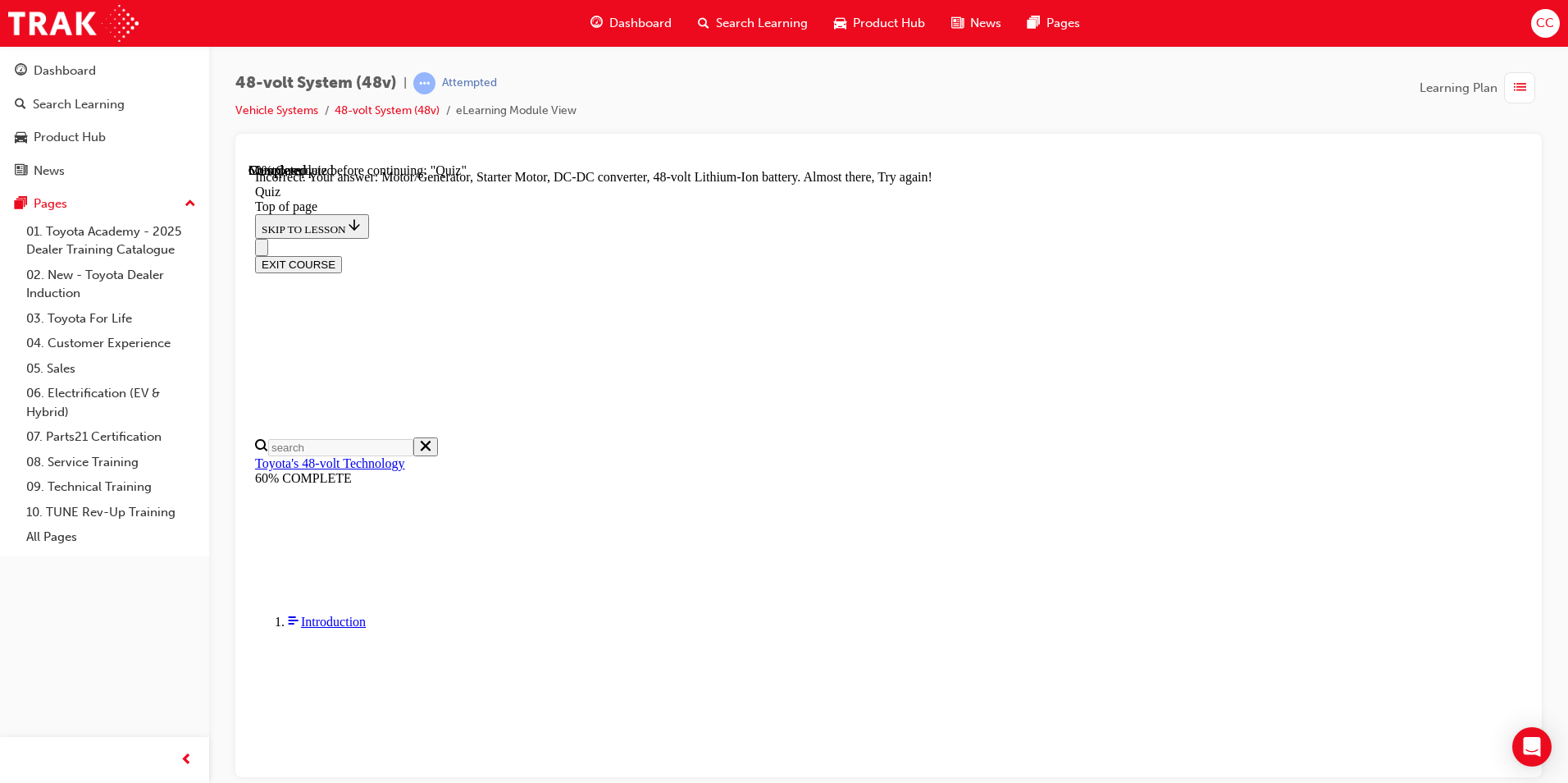
scroll to position [57, 0]
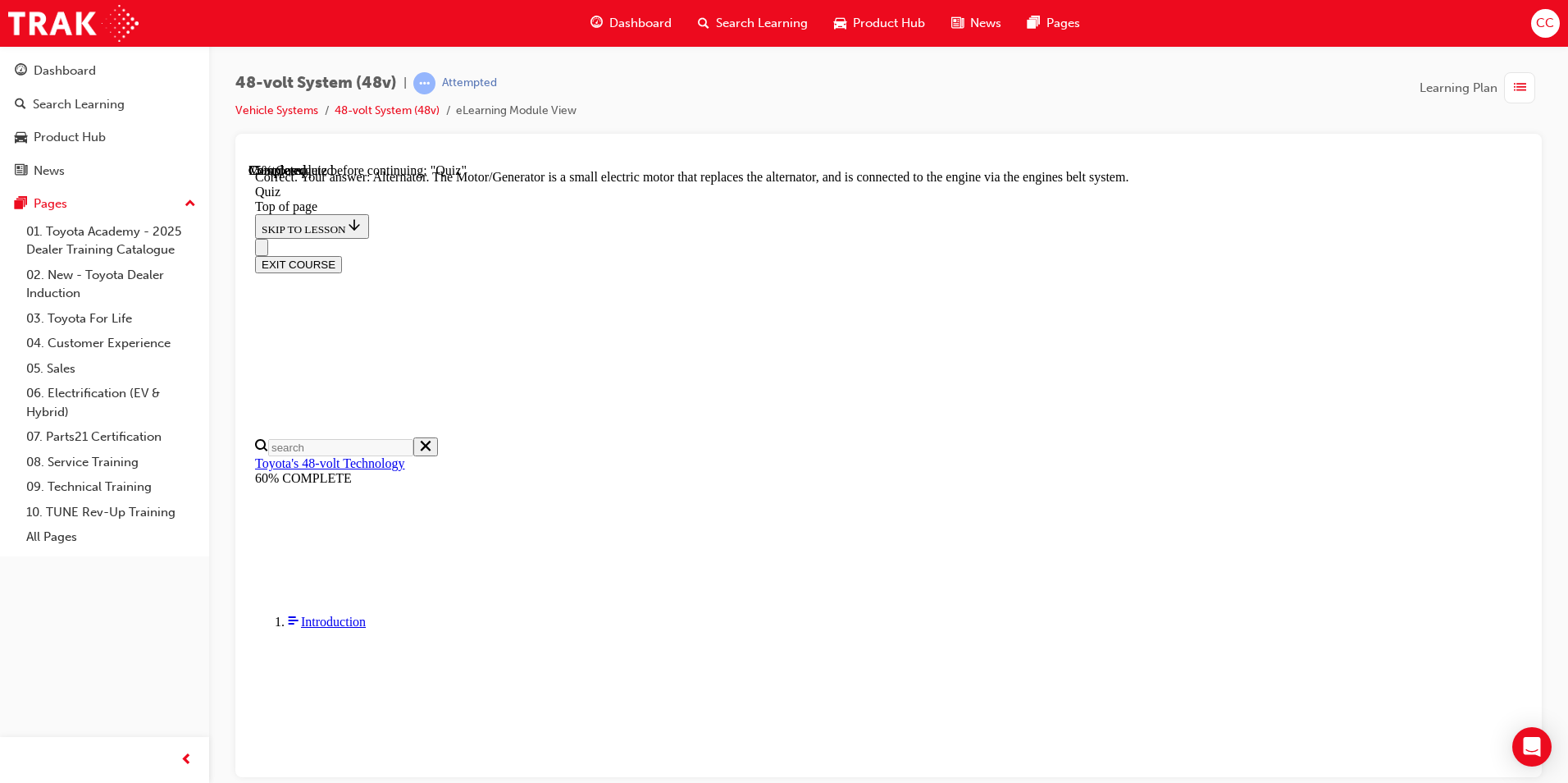
scroll to position [417, 0]
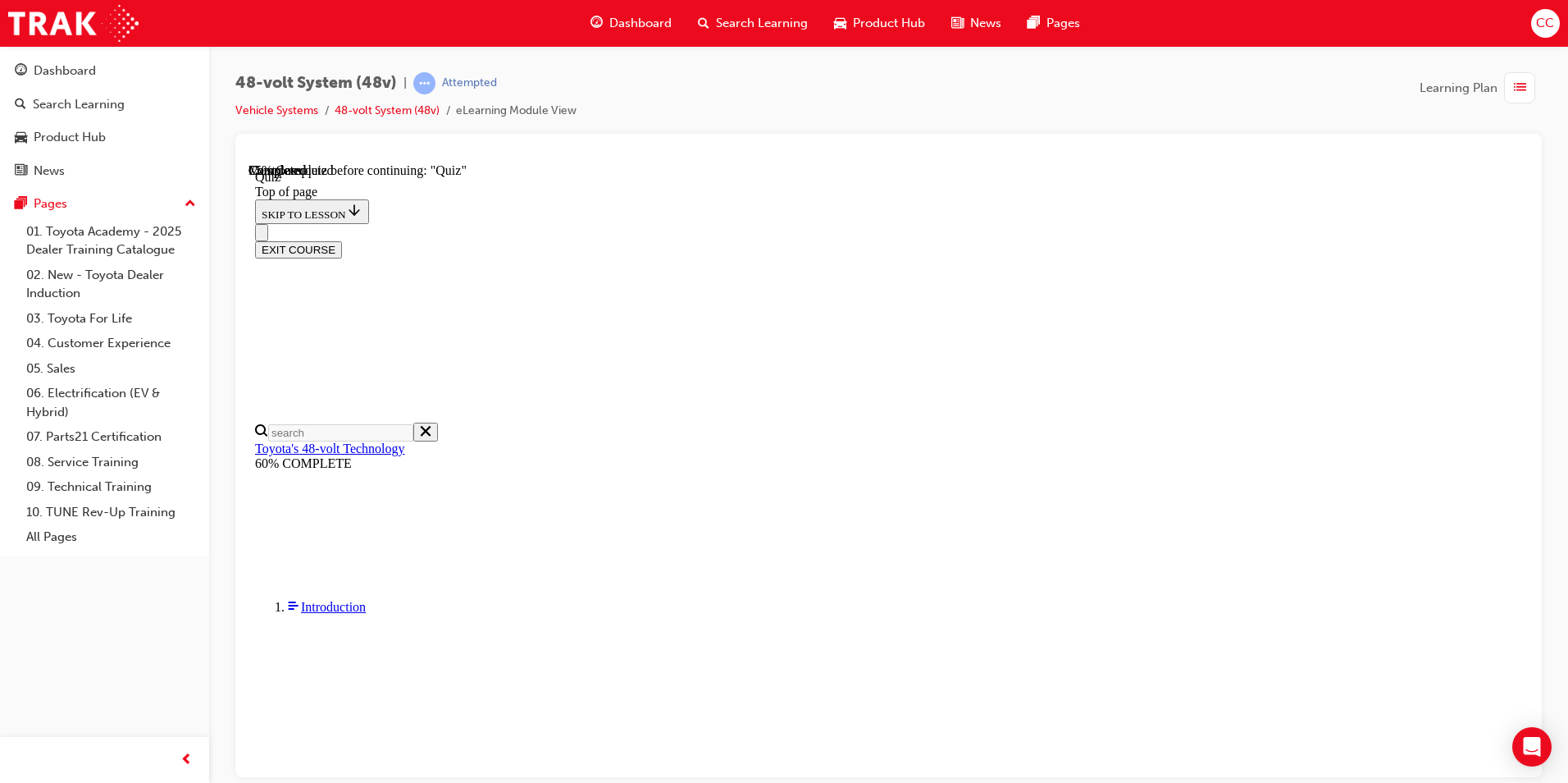
scroll to position [57, 0]
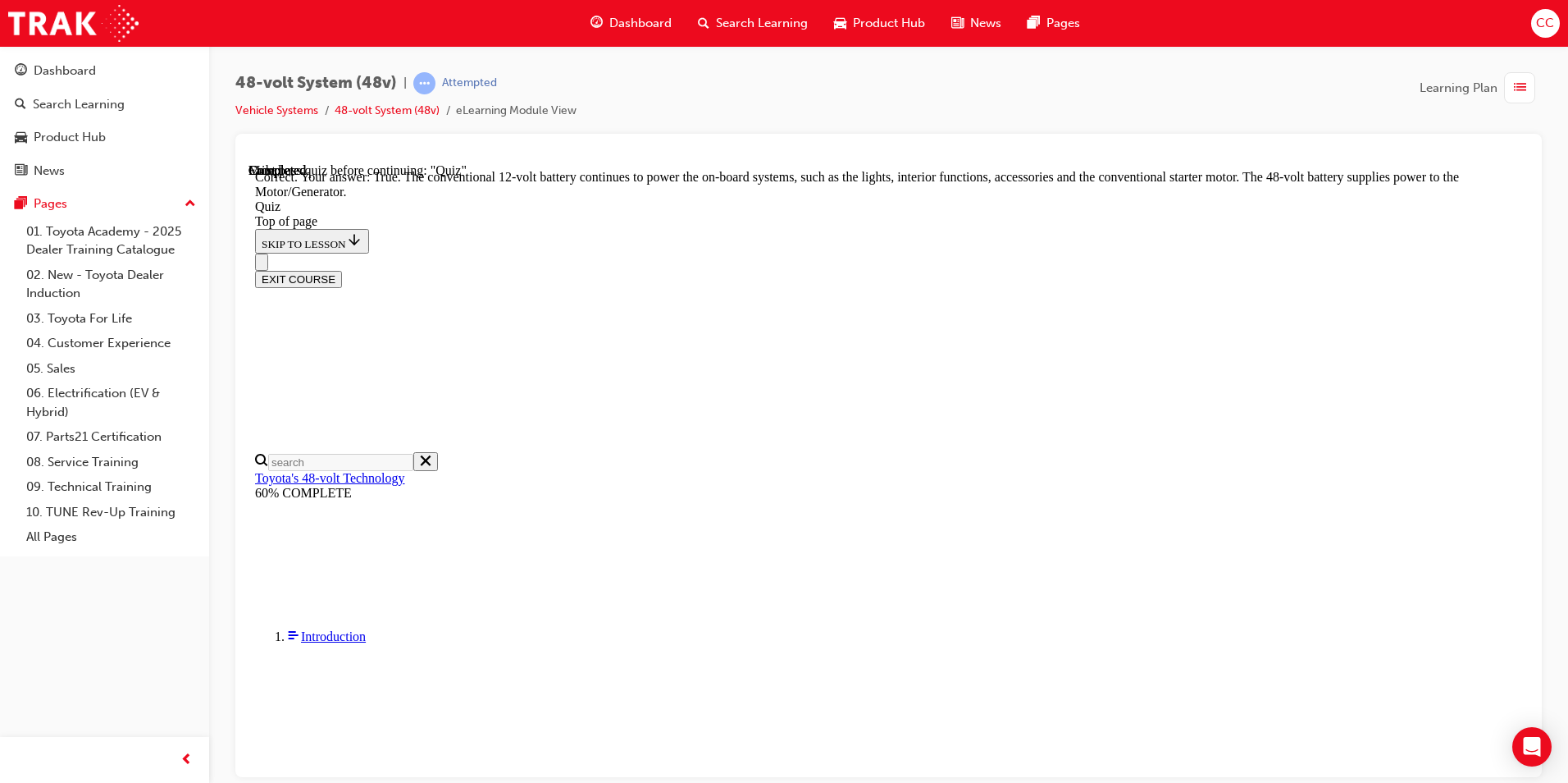
scroll to position [308, 0]
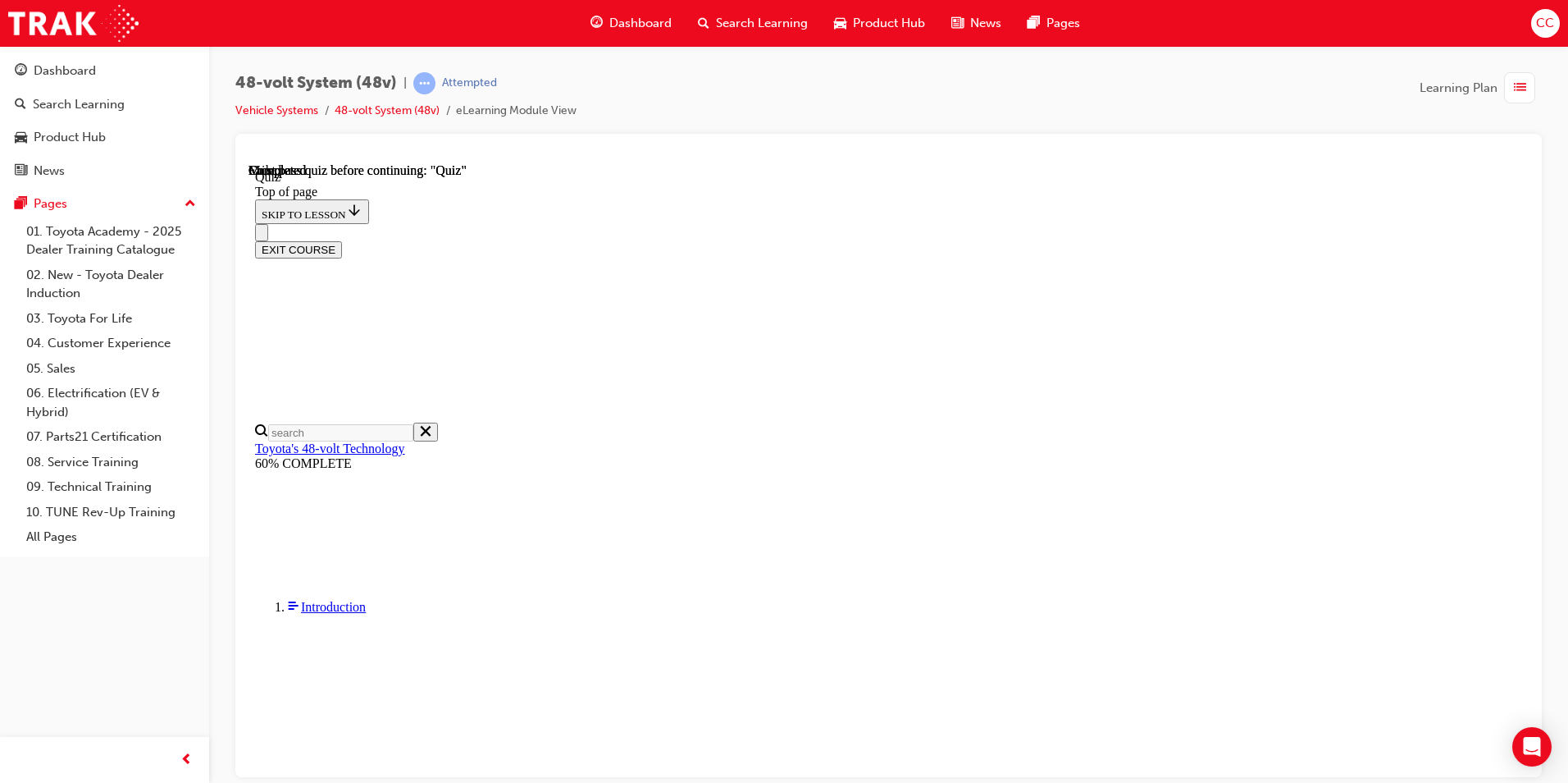
scroll to position [286, 0]
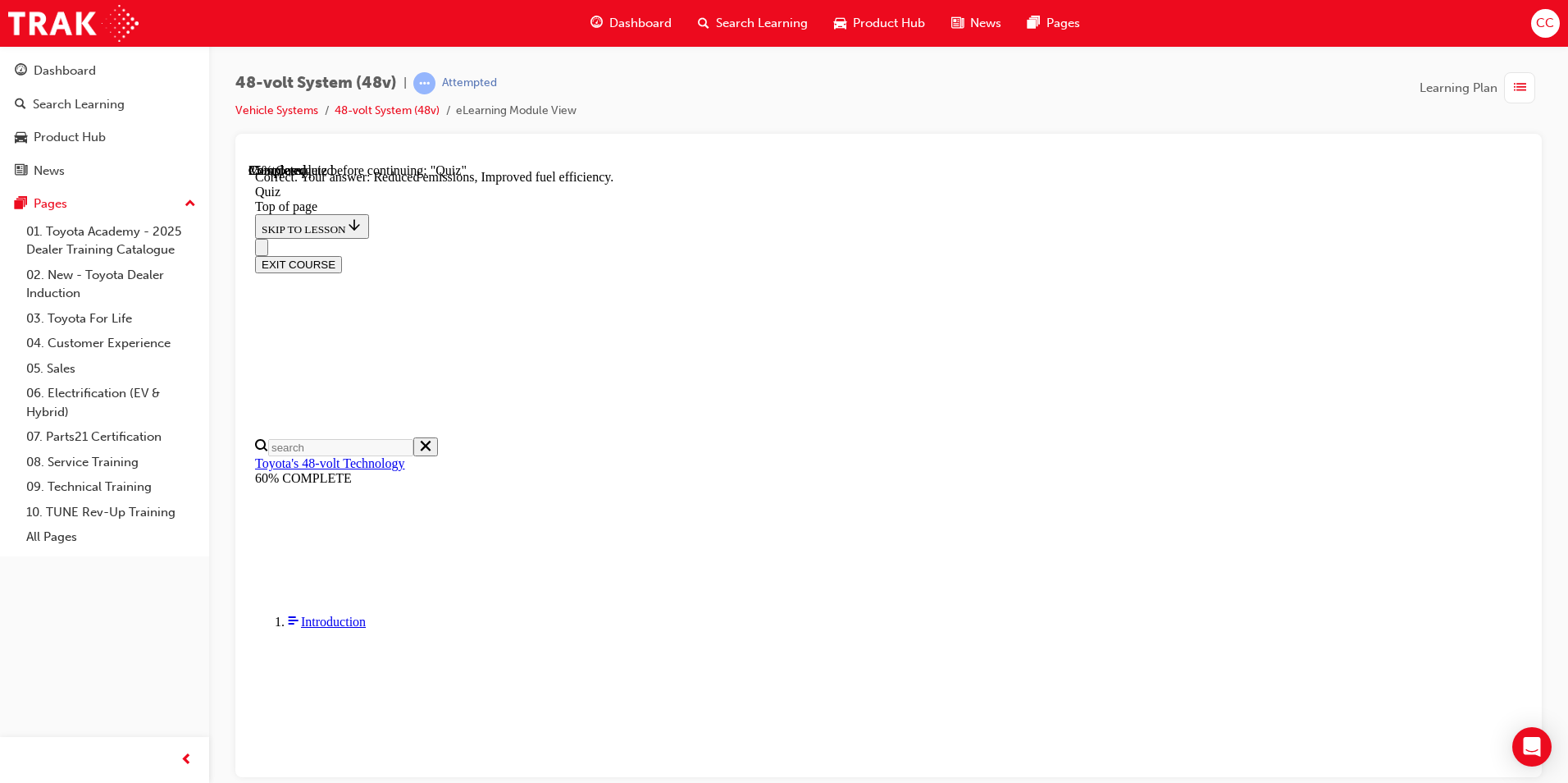
scroll to position [284, 0]
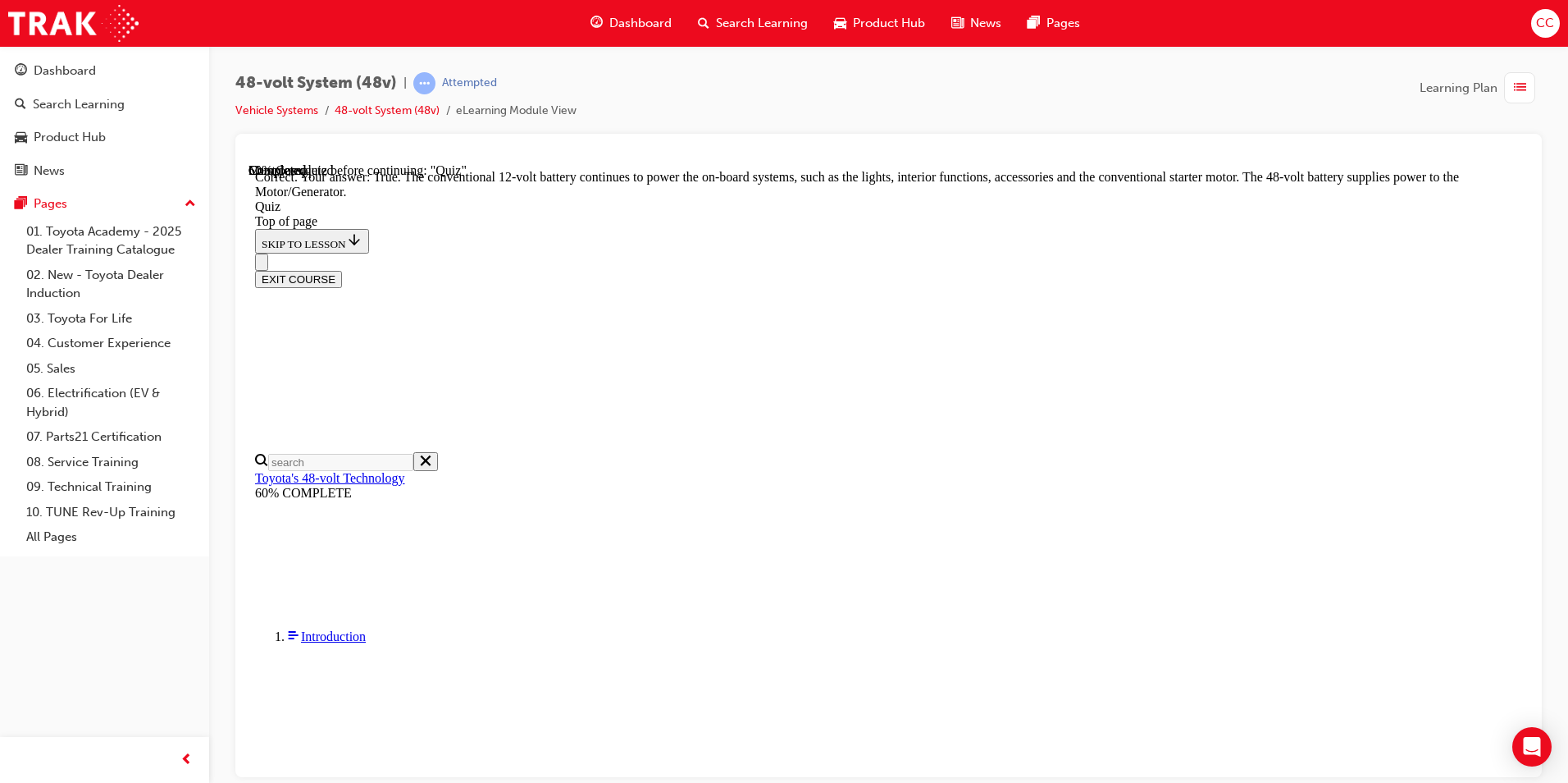
scroll to position [308, 0]
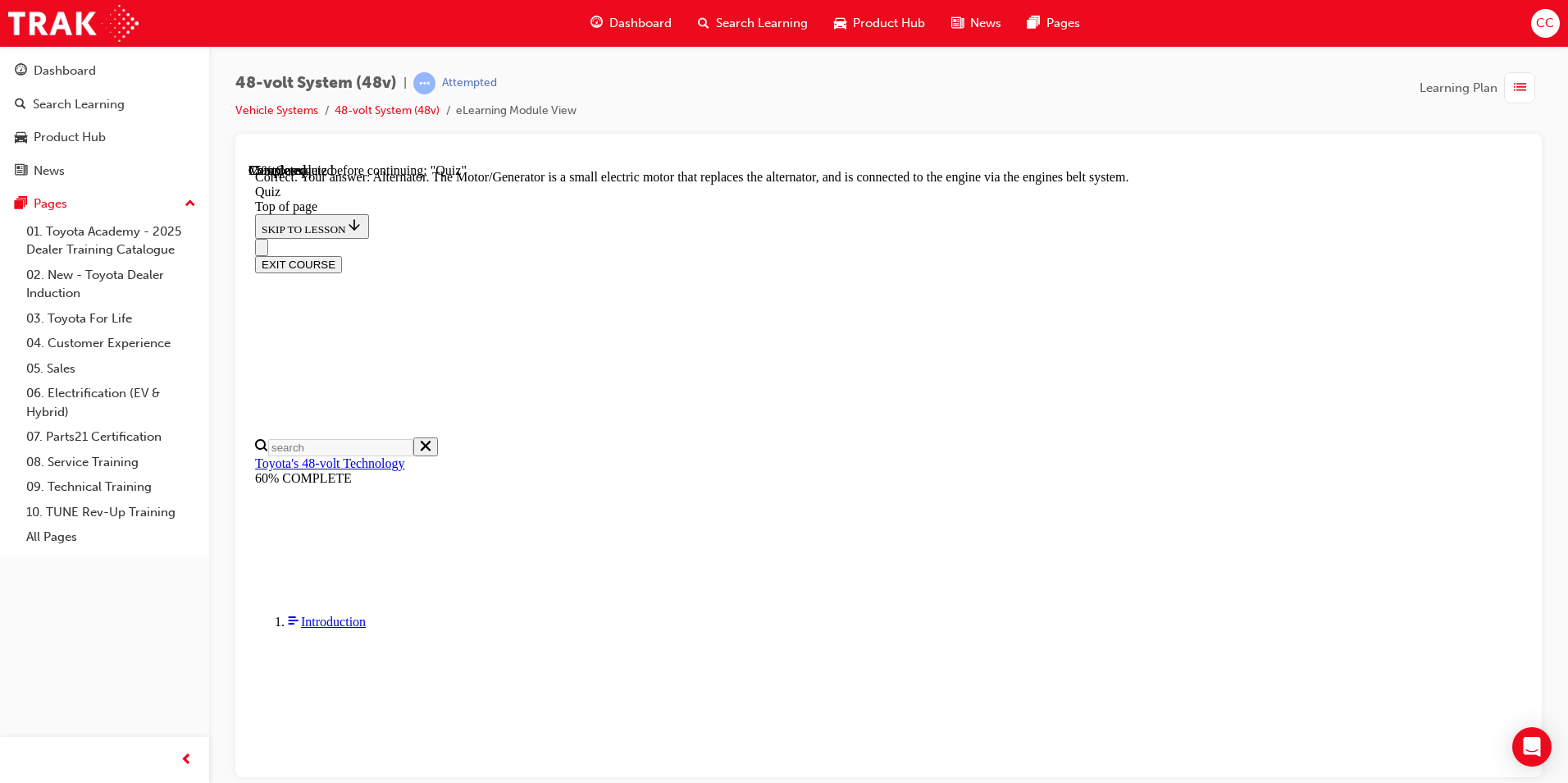
scroll to position [417, 0]
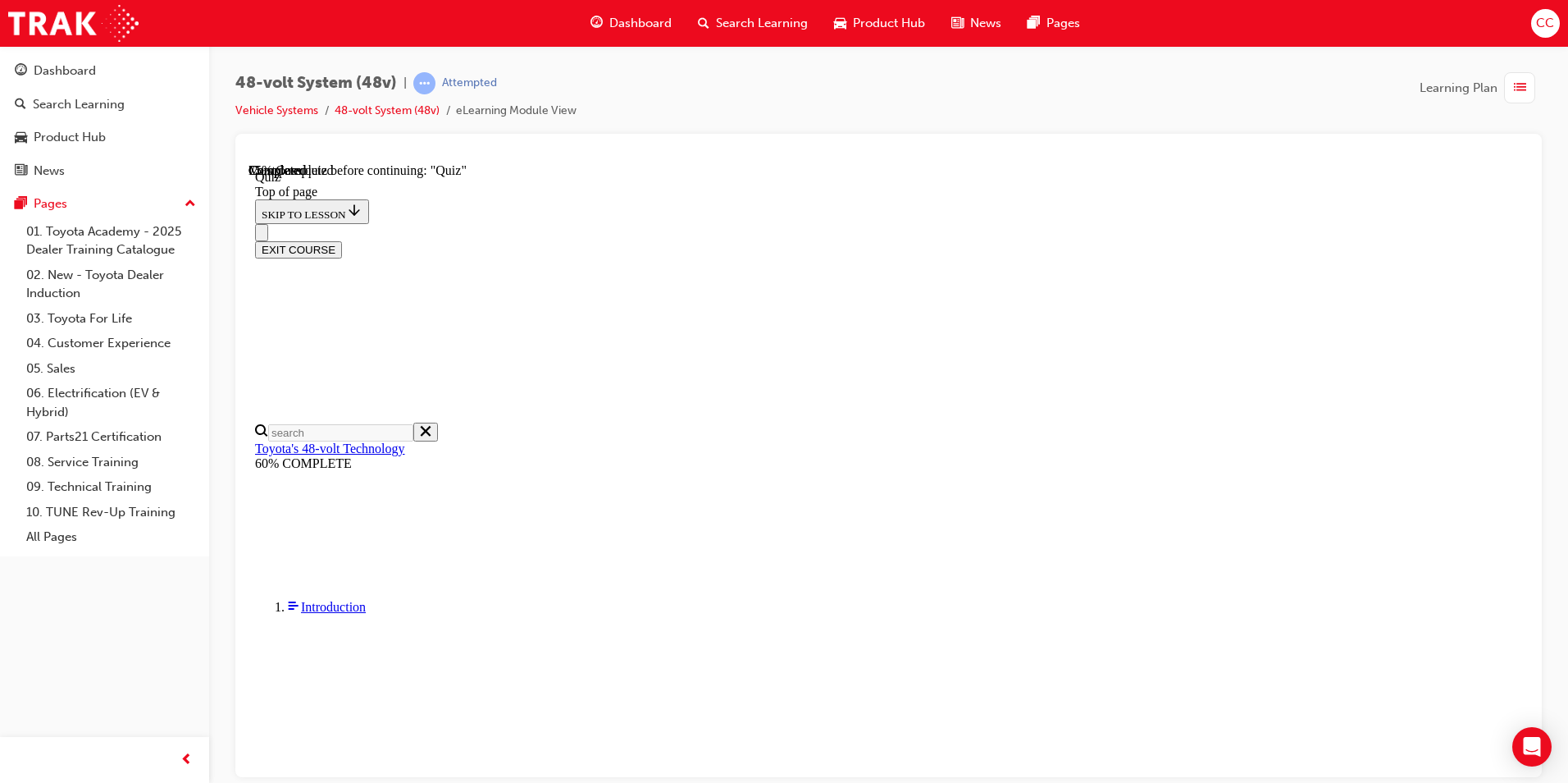
scroll to position [57, 0]
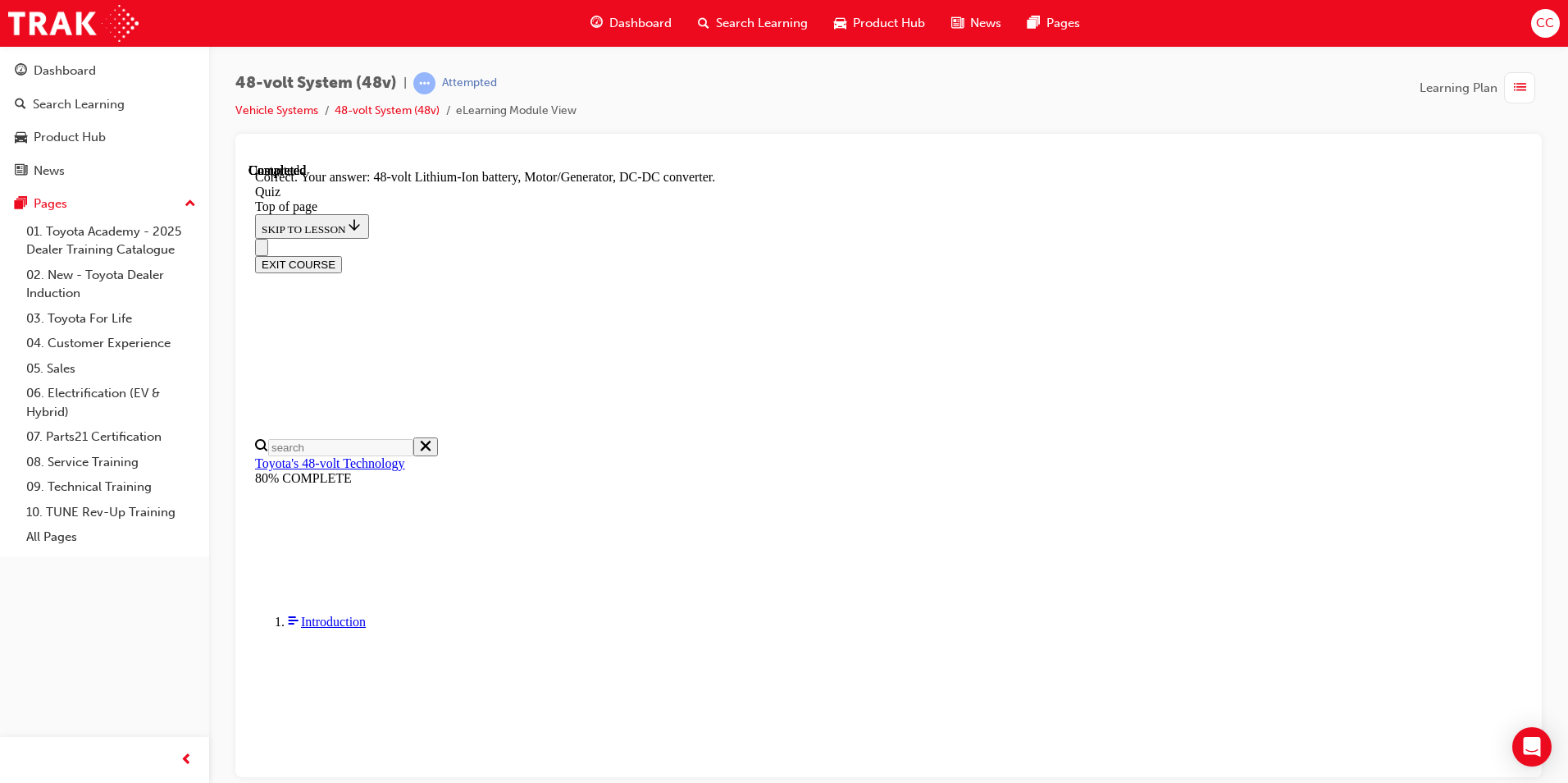
scroll to position [323, 0]
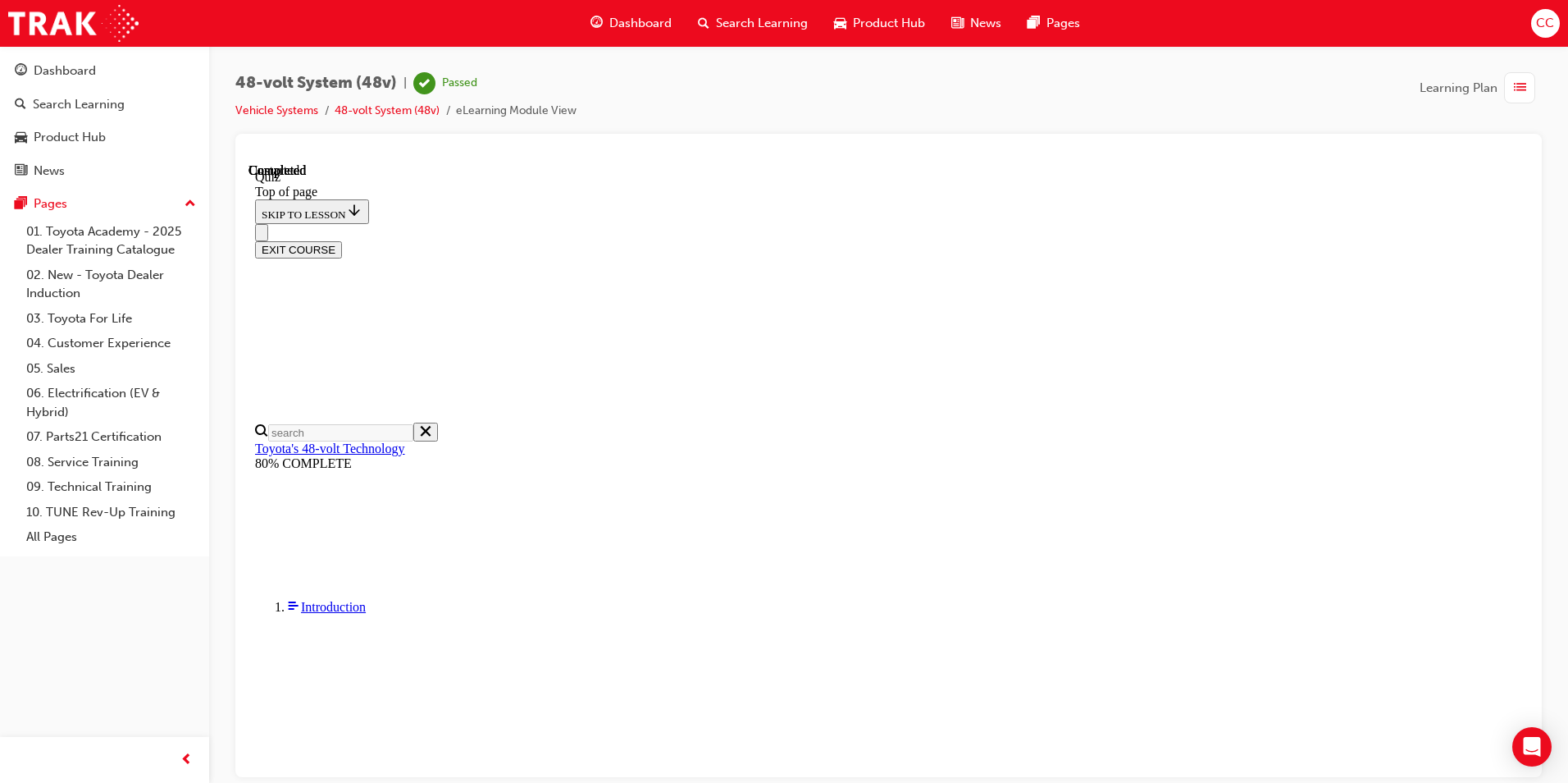
scroll to position [286, 0]
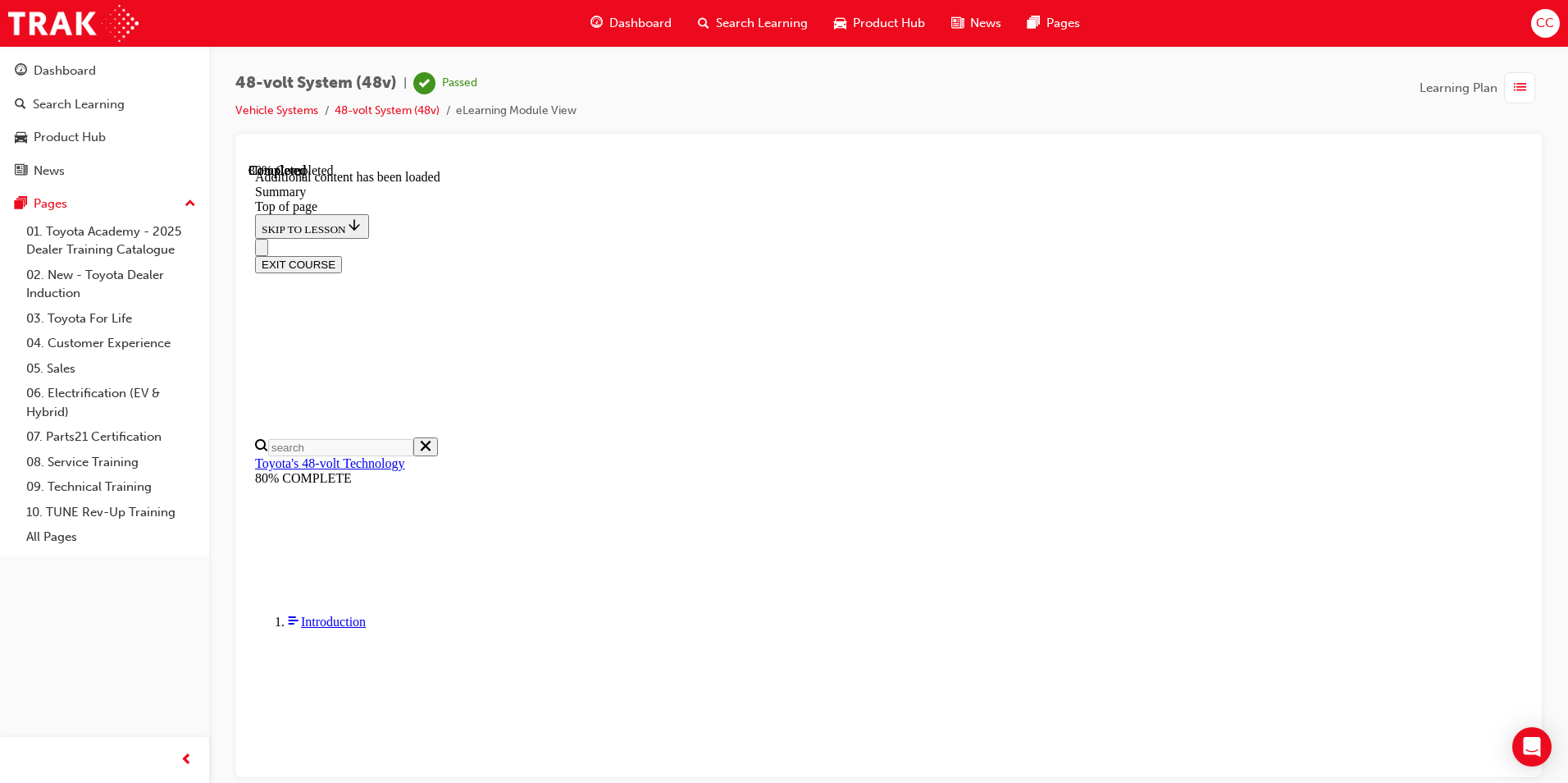
scroll to position [626, 0]
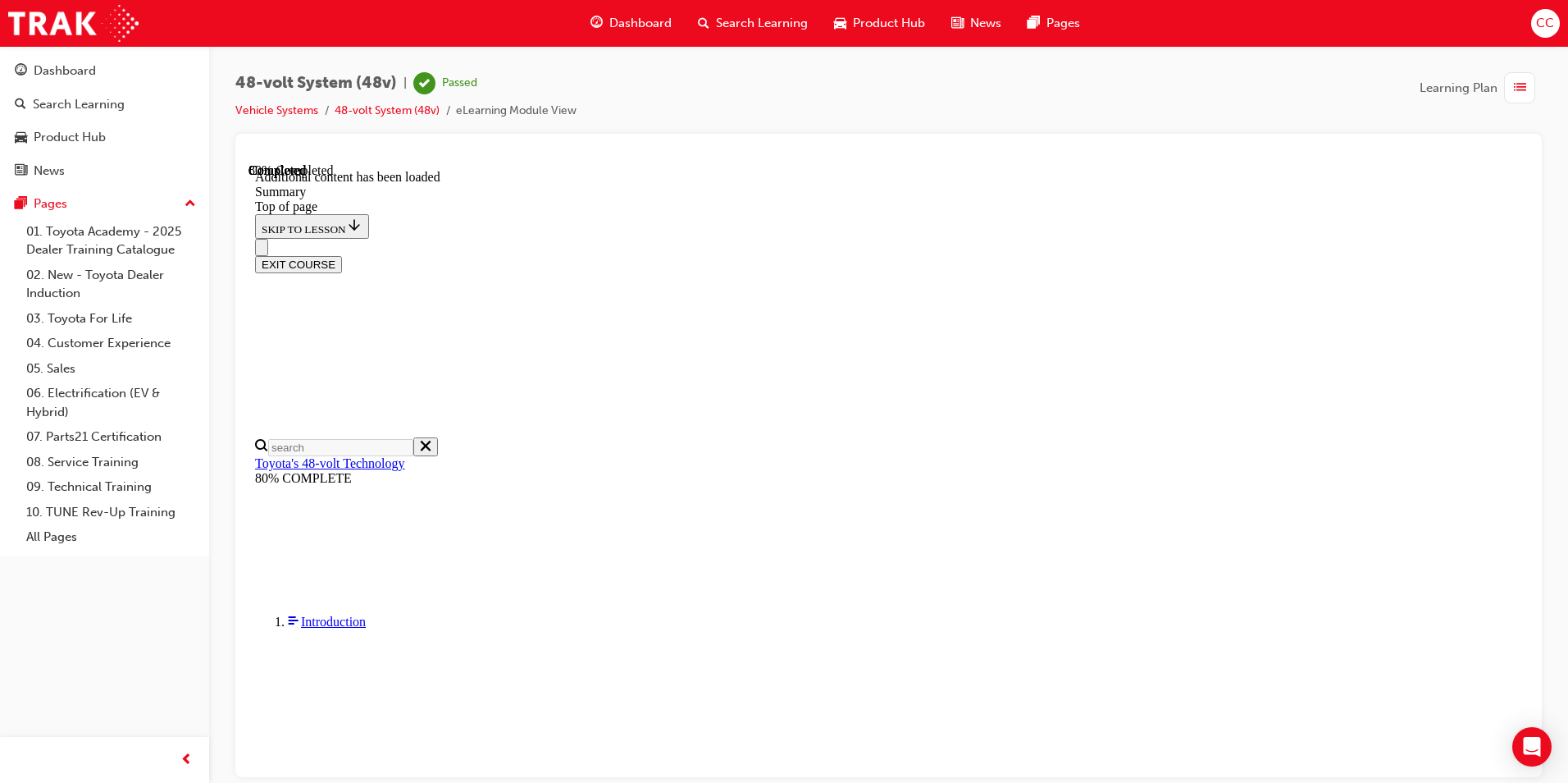
click at [342, 255] on button "EXIT COURSE" at bounding box center [298, 263] width 87 height 17
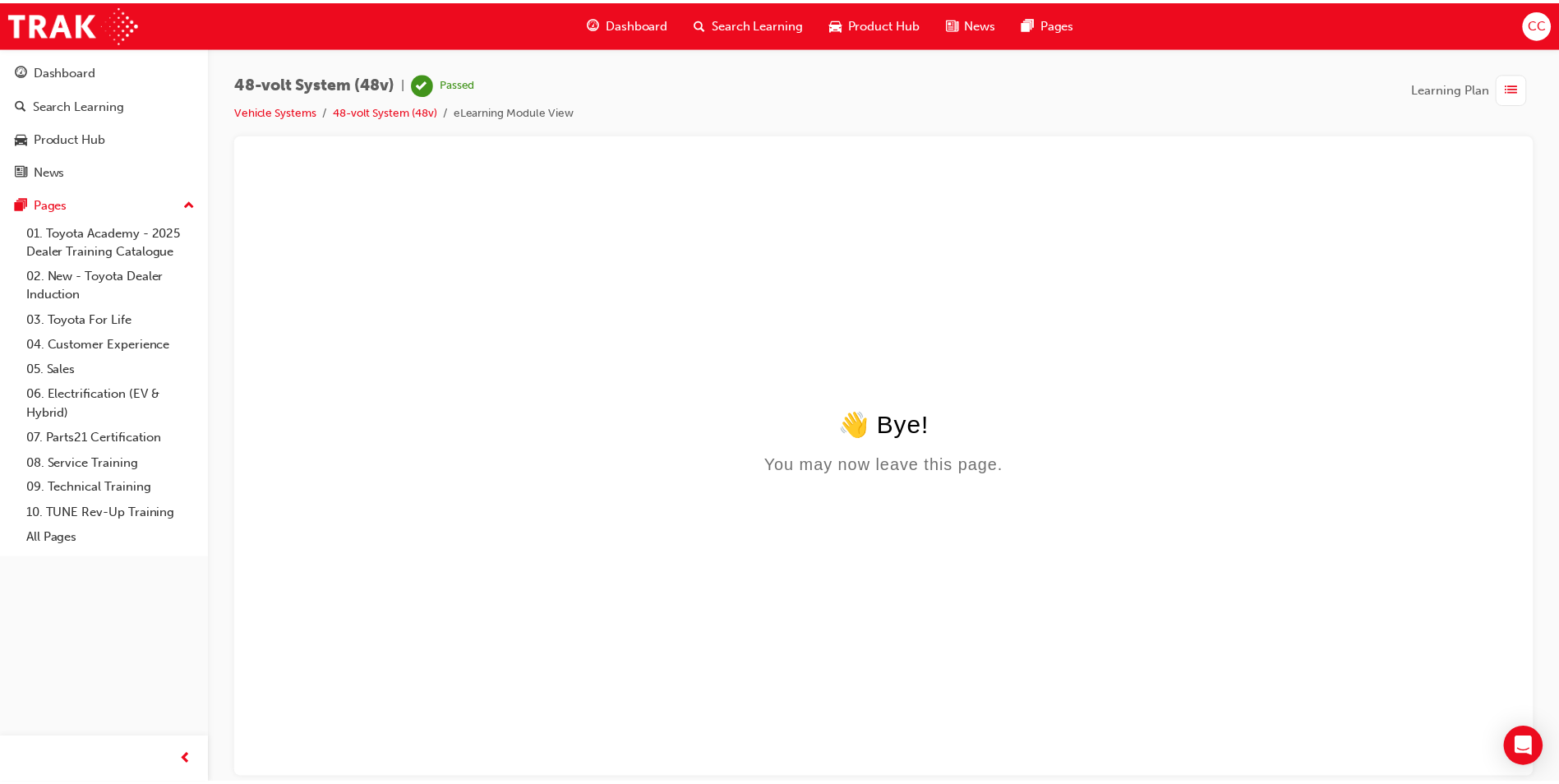
scroll to position [0, 0]
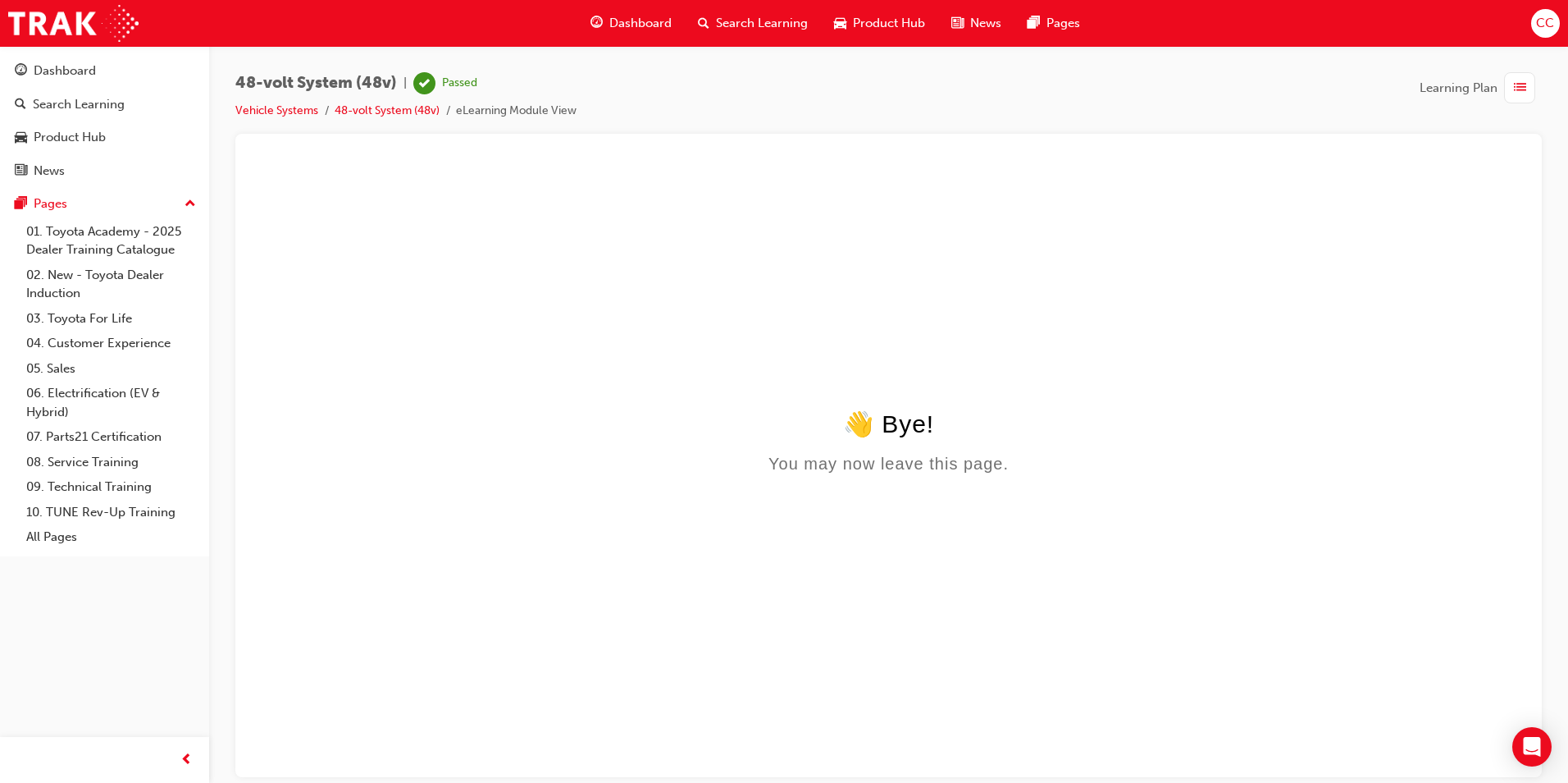
click at [647, 20] on span "Dashboard" at bounding box center [640, 23] width 62 height 19
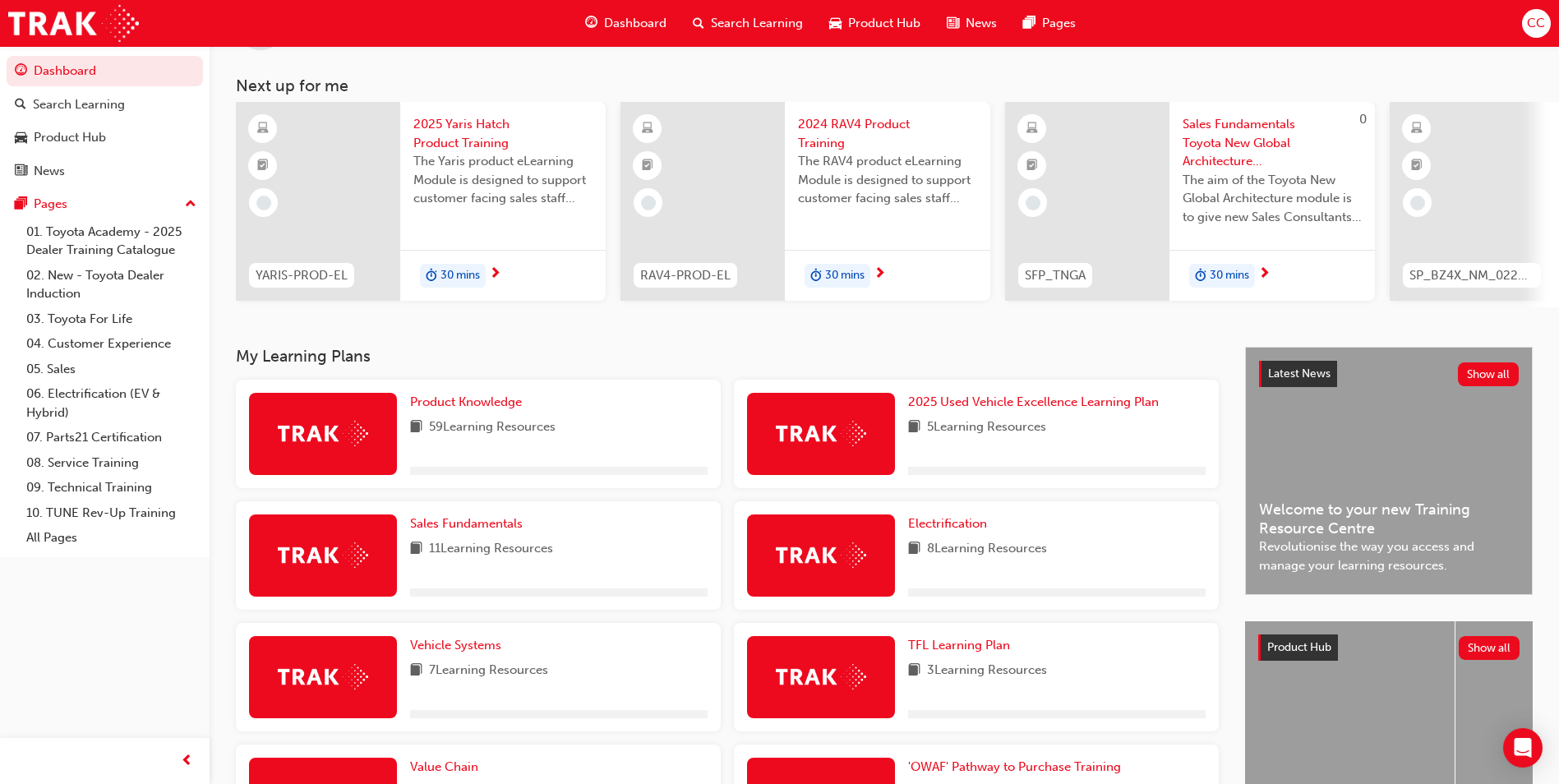
scroll to position [329, 0]
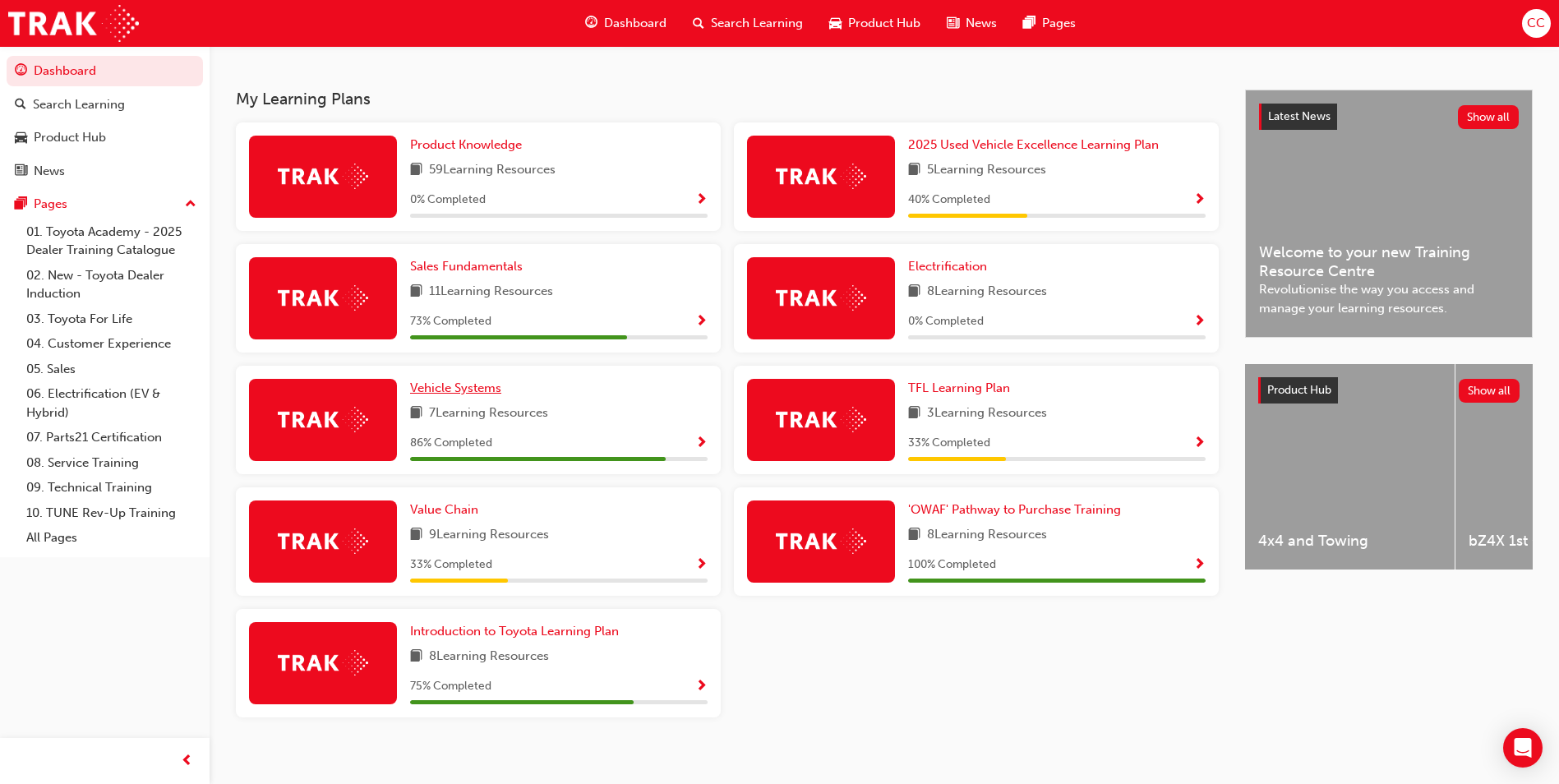
click at [451, 395] on span "Vehicle Systems" at bounding box center [456, 388] width 92 height 15
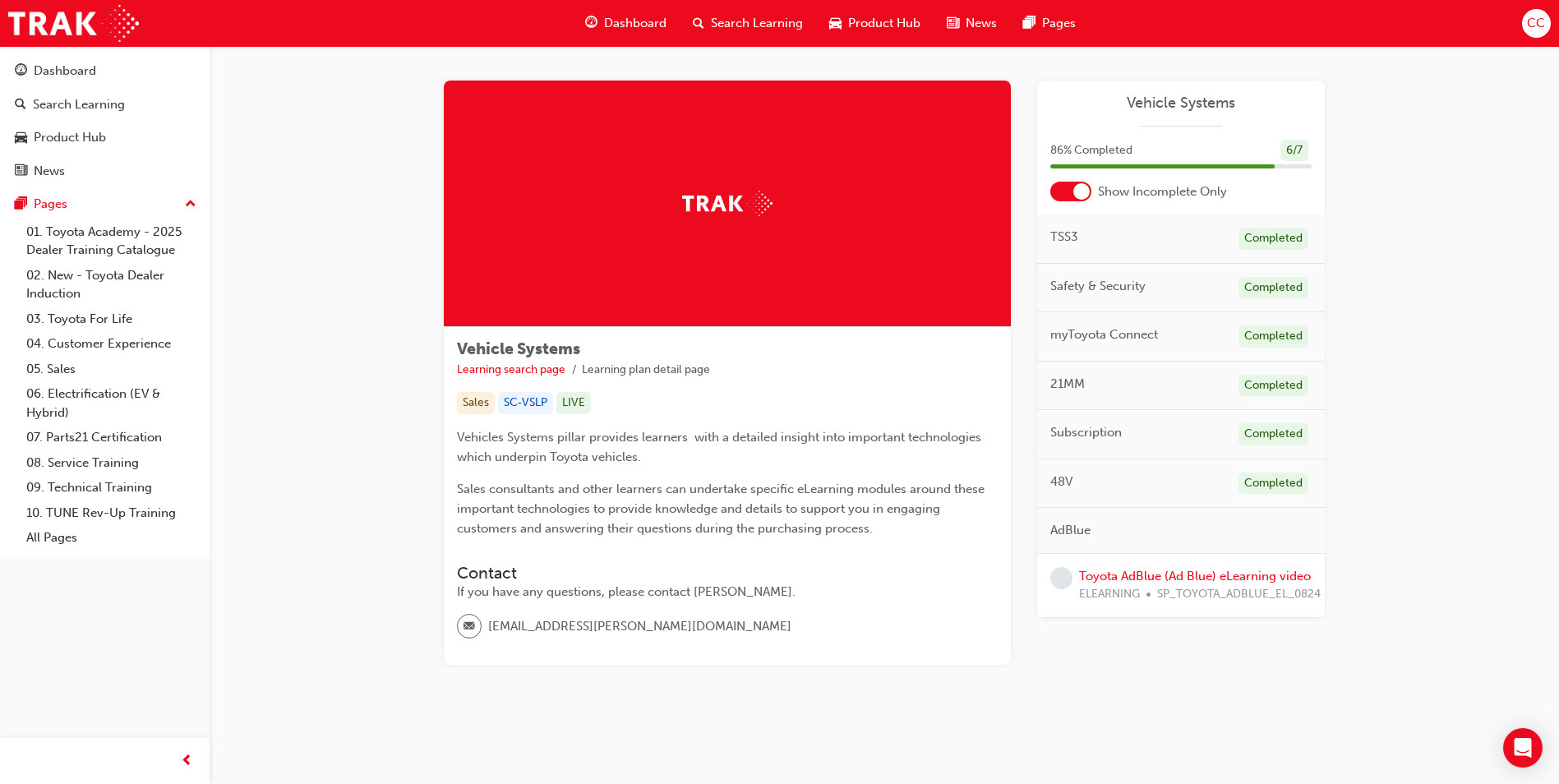
scroll to position [6, 0]
click at [1151, 569] on link "Toyota AdBlue (Ad Blue) eLearning video" at bounding box center [1194, 576] width 232 height 15
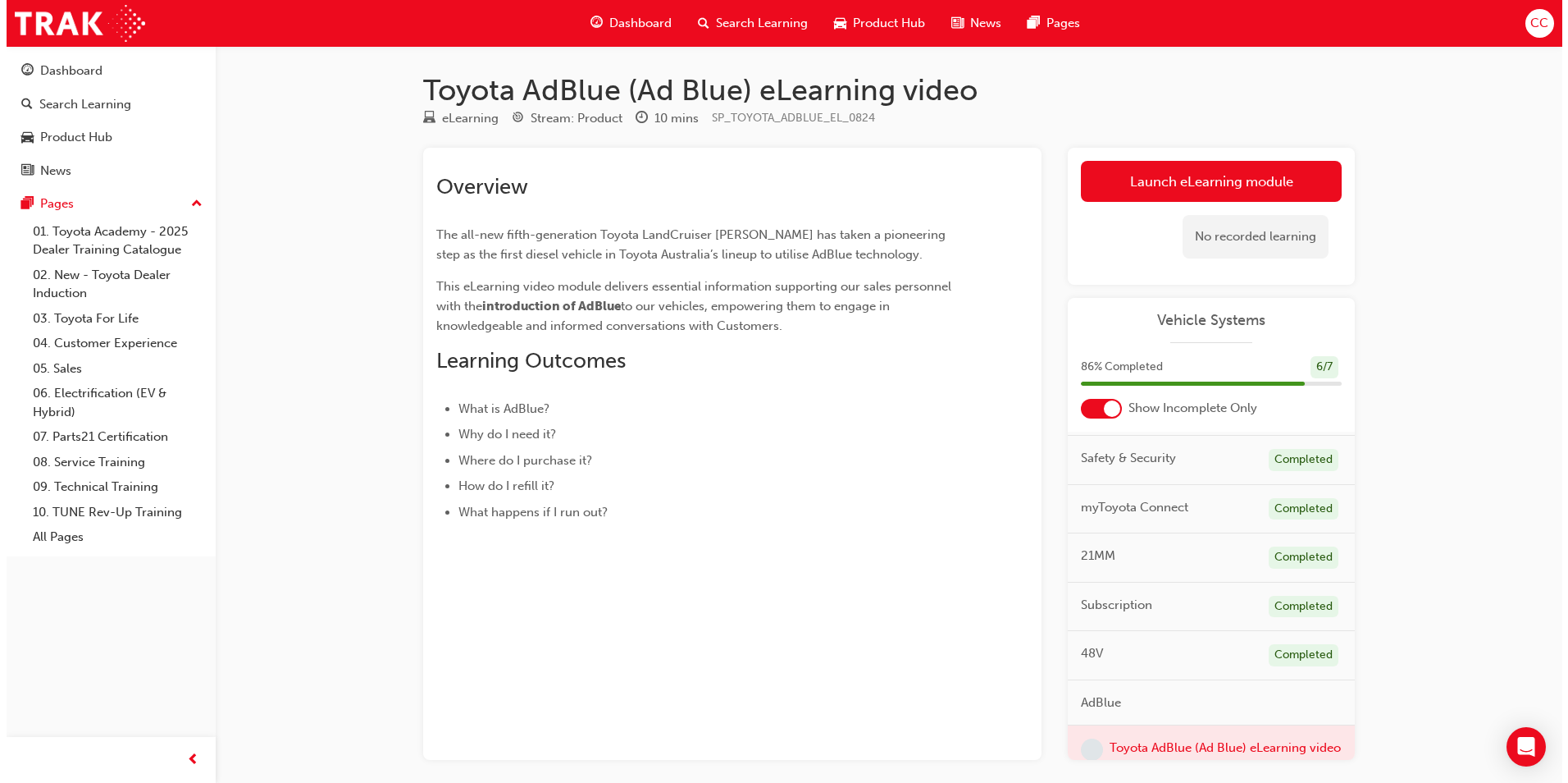
scroll to position [86, 0]
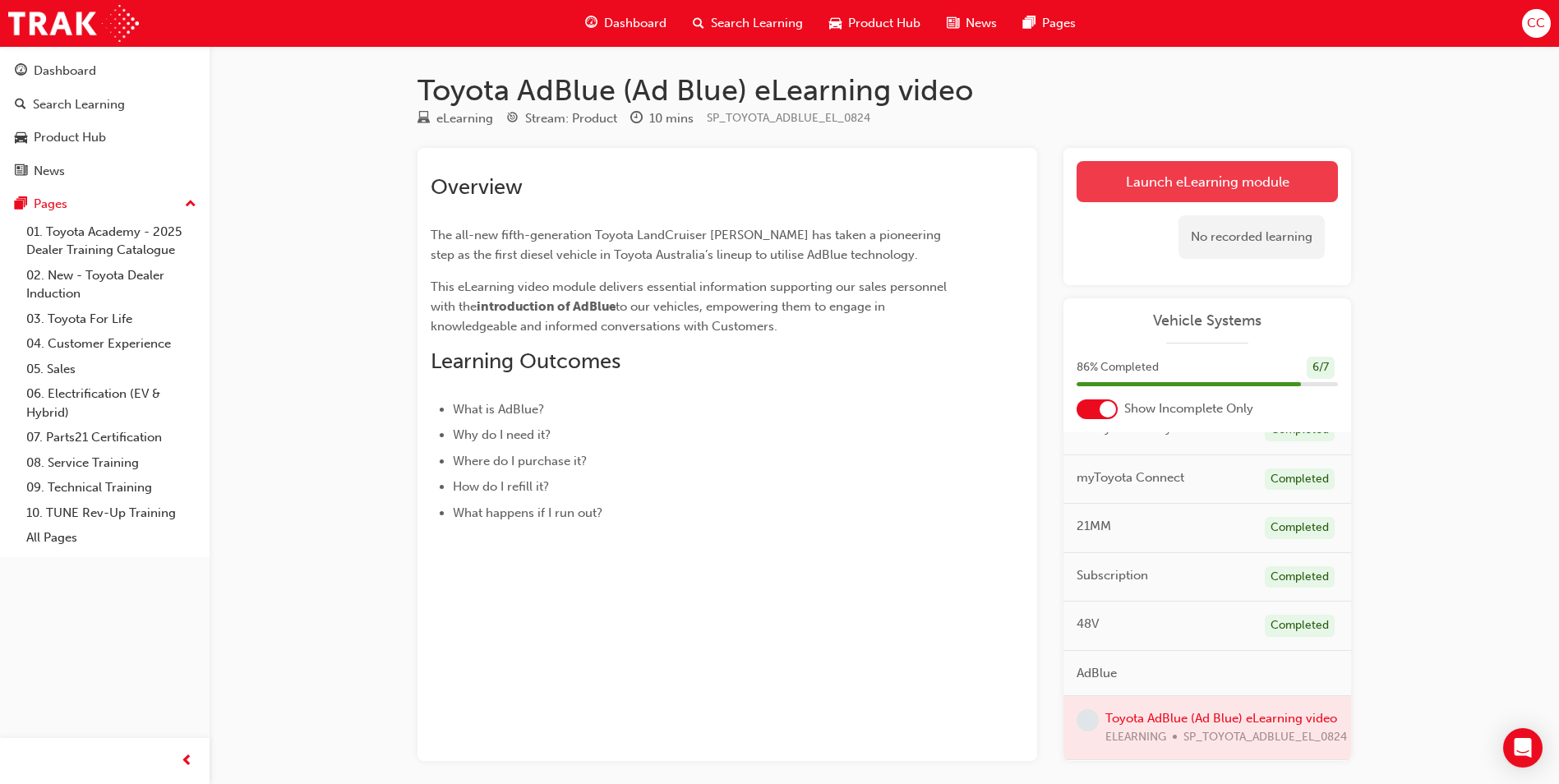
click at [1153, 178] on link "Launch eLearning module" at bounding box center [1208, 181] width 262 height 41
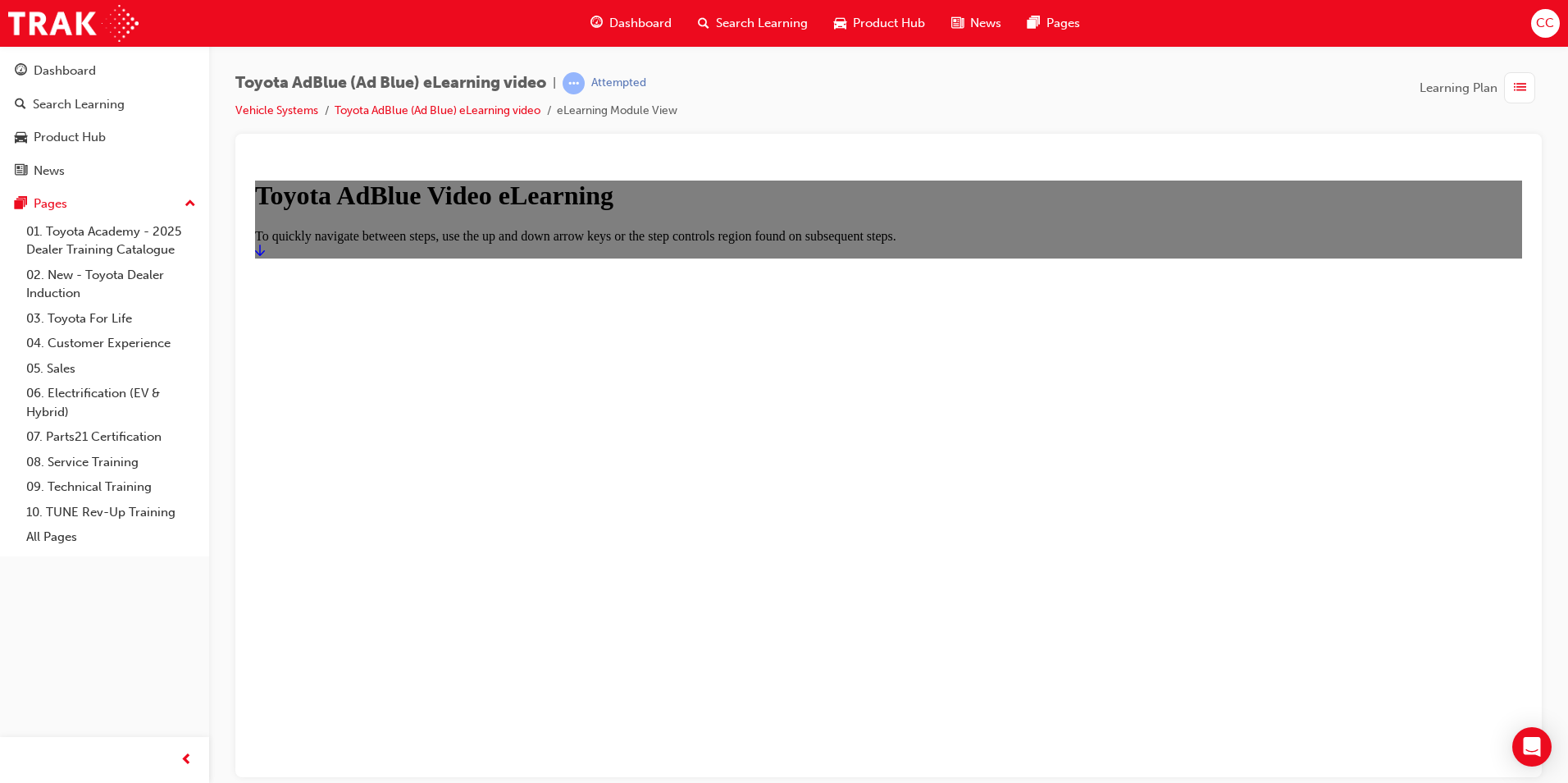
click at [265, 256] on icon "Start" at bounding box center [259, 249] width 10 height 13
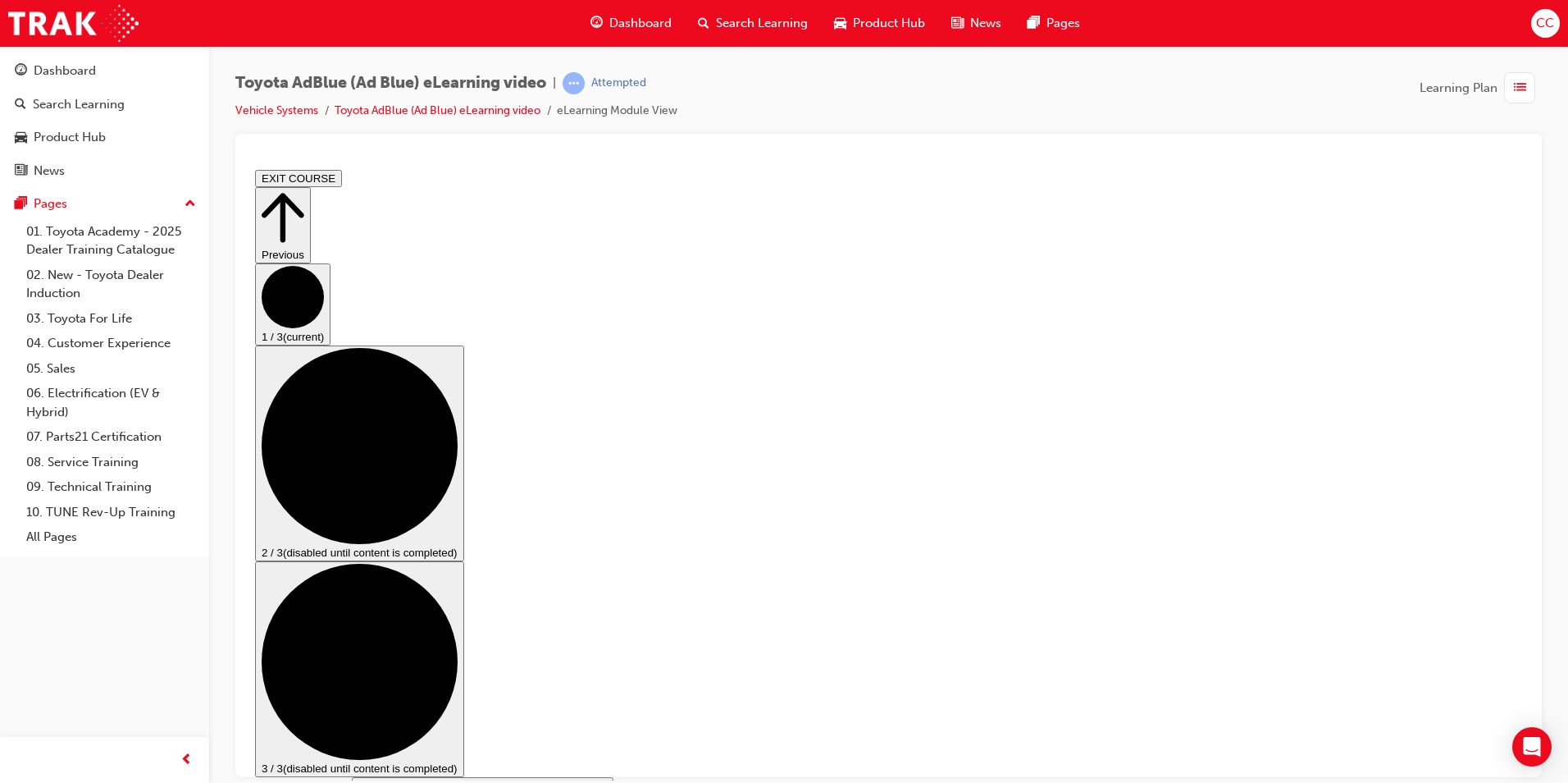
drag, startPoint x: 679, startPoint y: 684, endPoint x: 657, endPoint y: 685, distance: 22.0
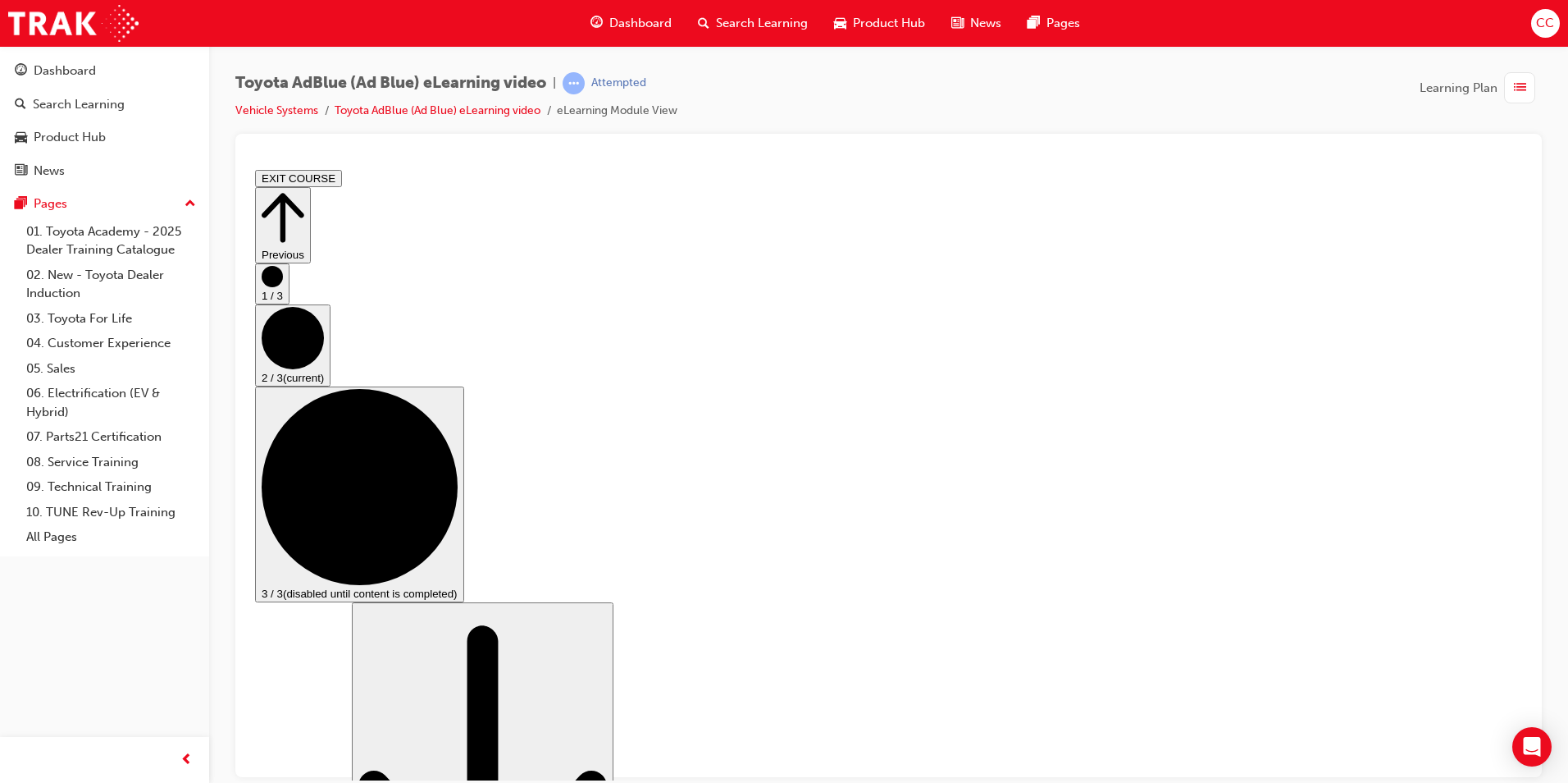
scroll to position [246, 0]
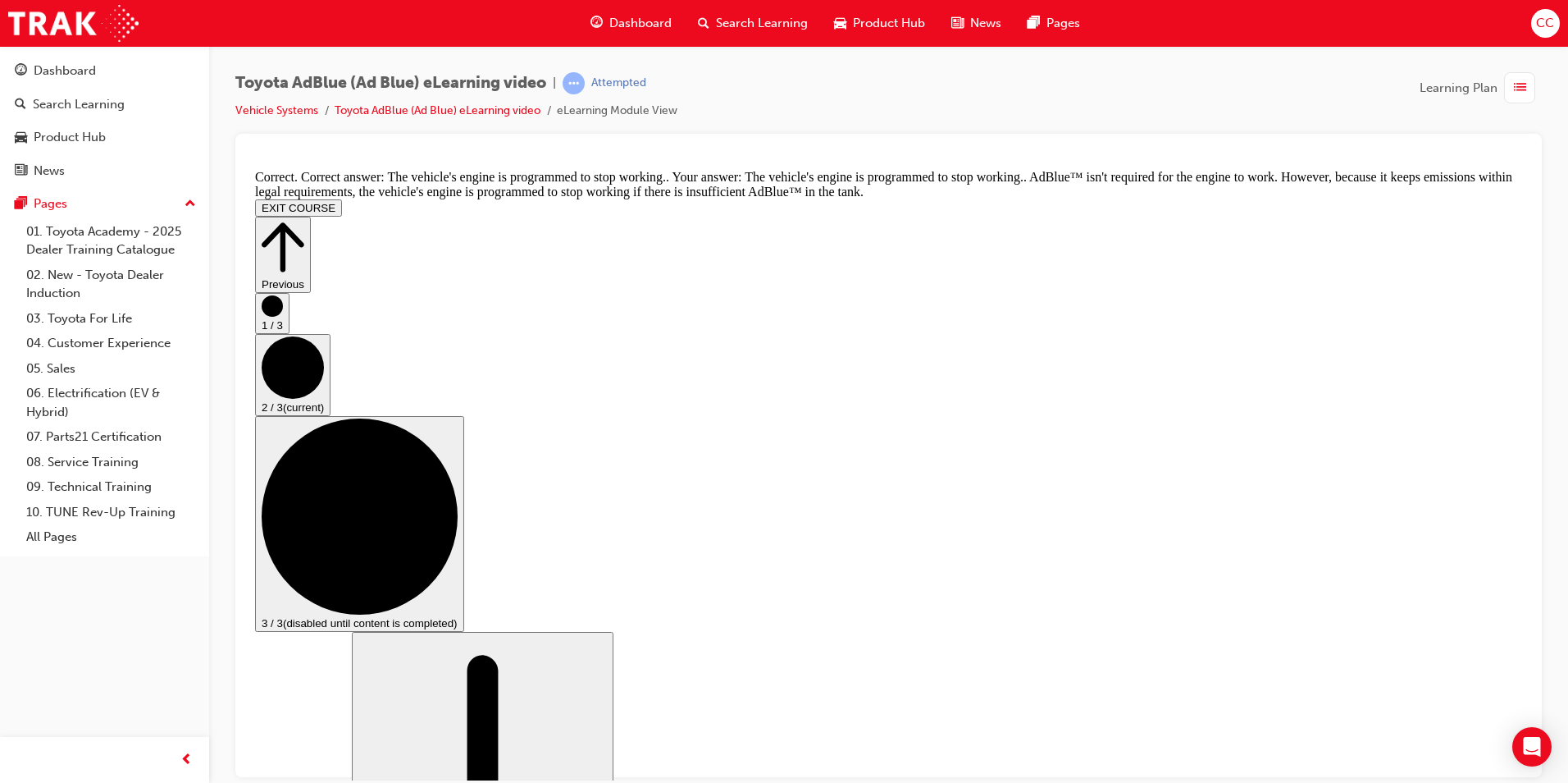
scroll to position [642, 0]
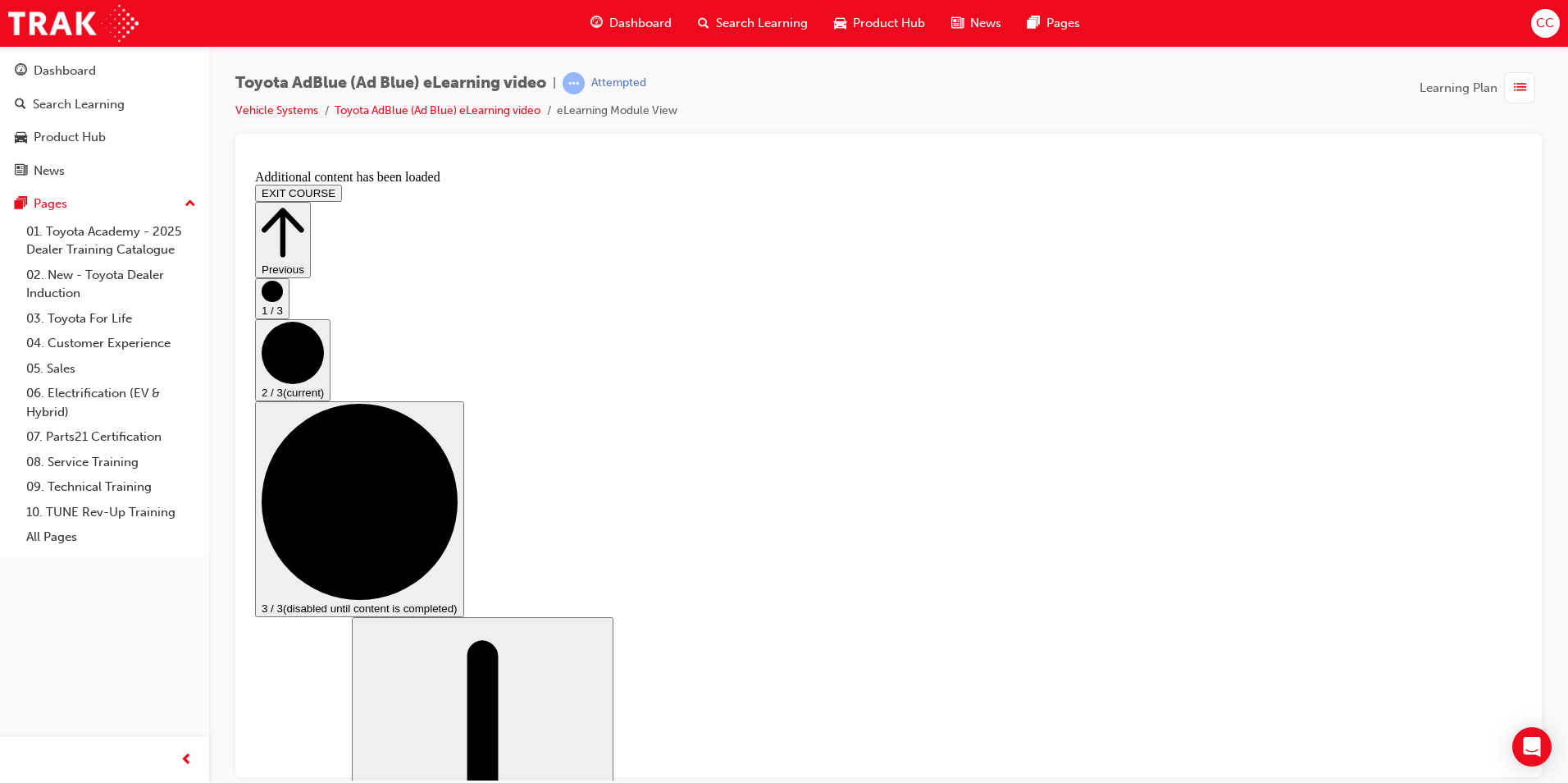
scroll to position [1251, 0]
drag, startPoint x: 652, startPoint y: 629, endPoint x: 589, endPoint y: 657, distance: 68.9
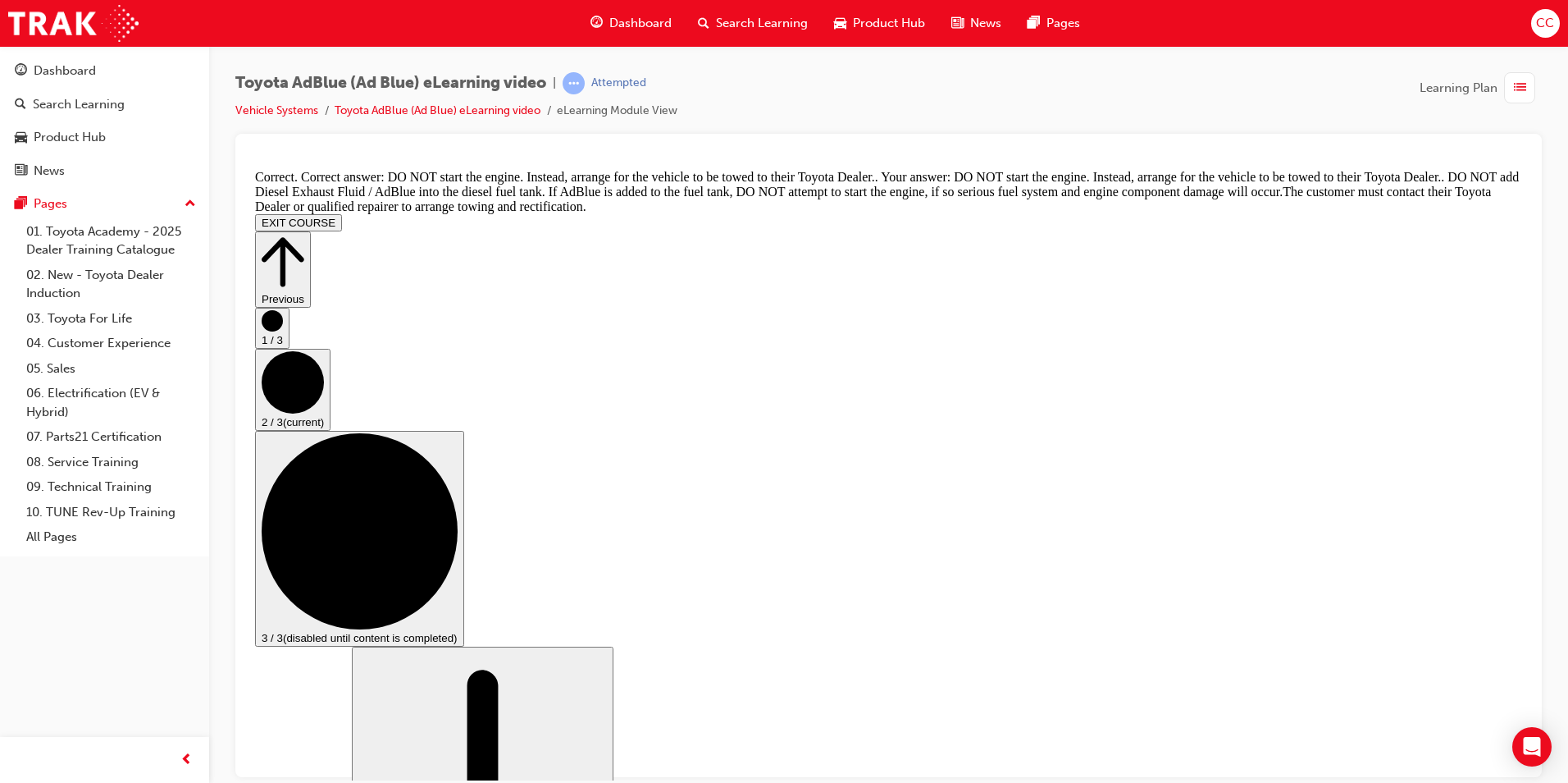
scroll to position [1835, 0]
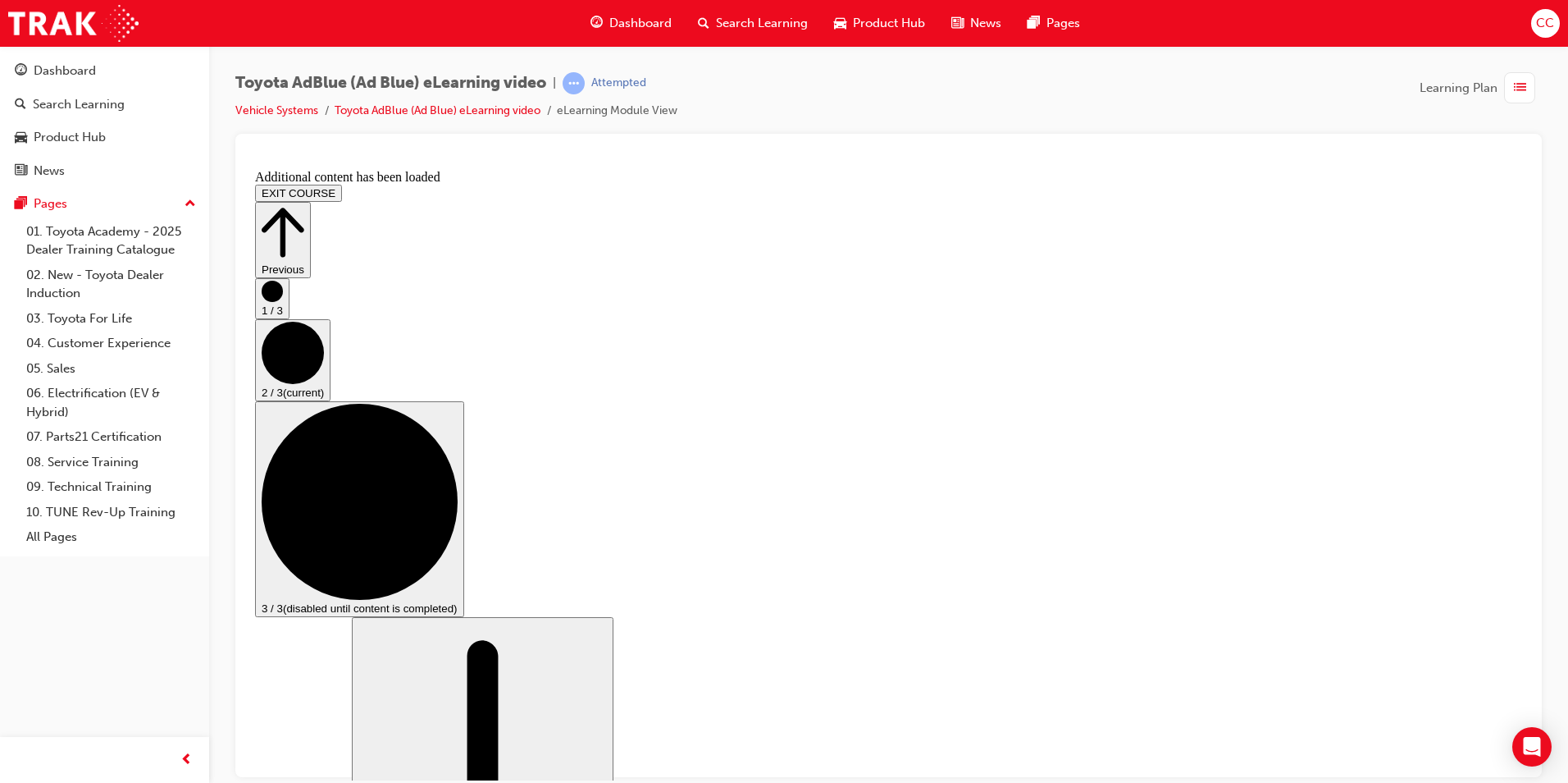
scroll to position [2384, 0]
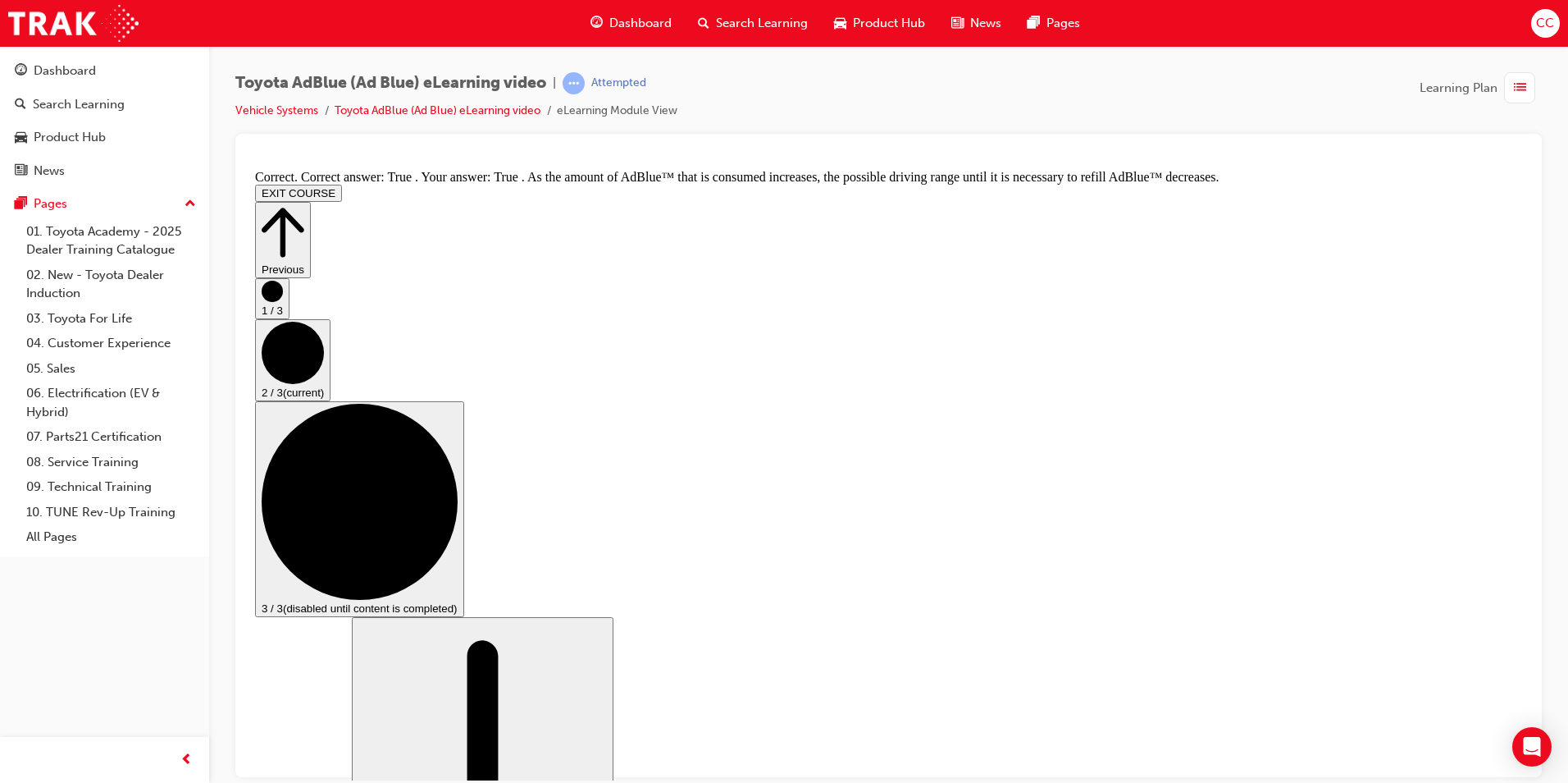
scroll to position [2831, 0]
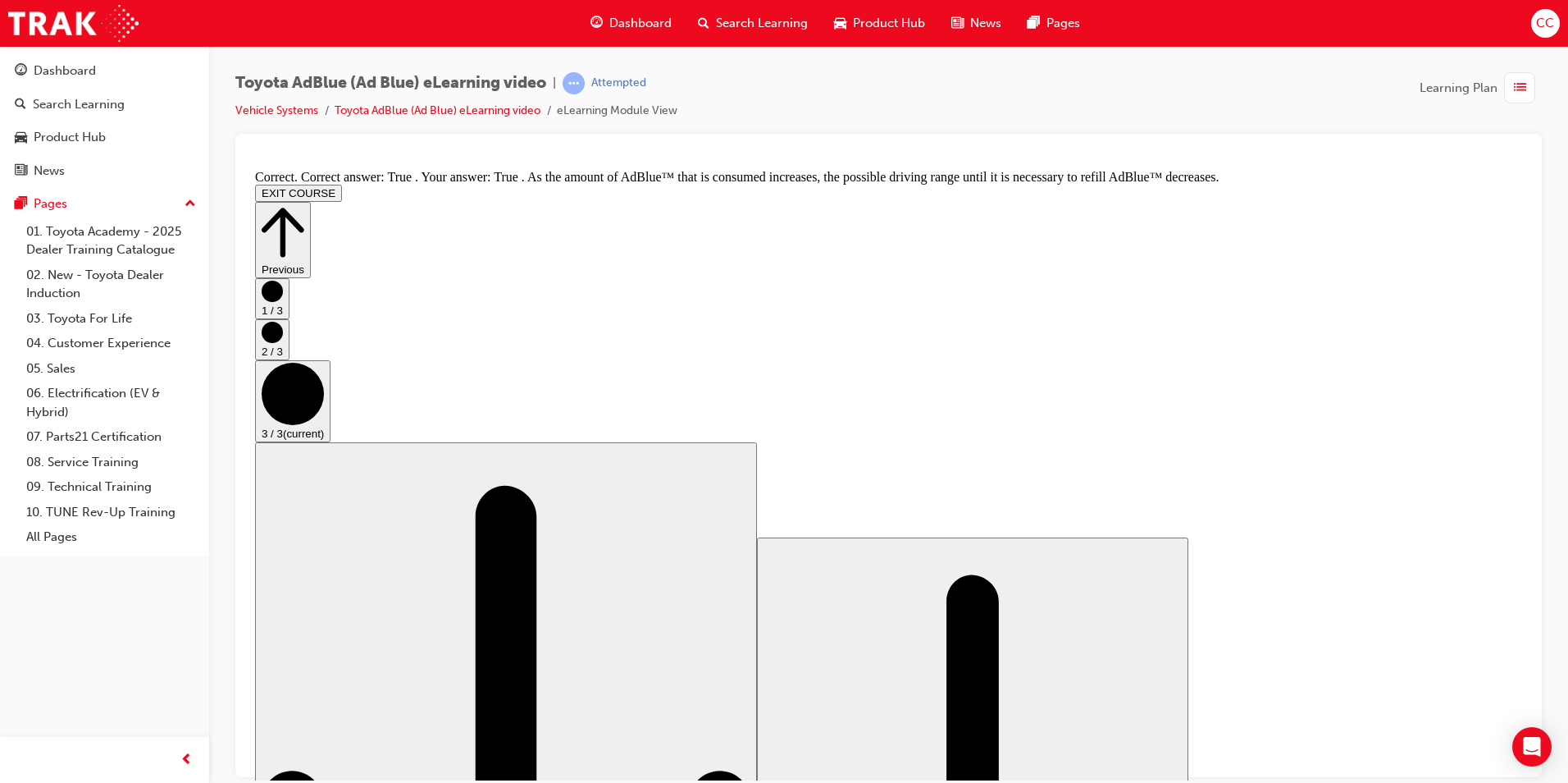
scroll to position [0, 0]
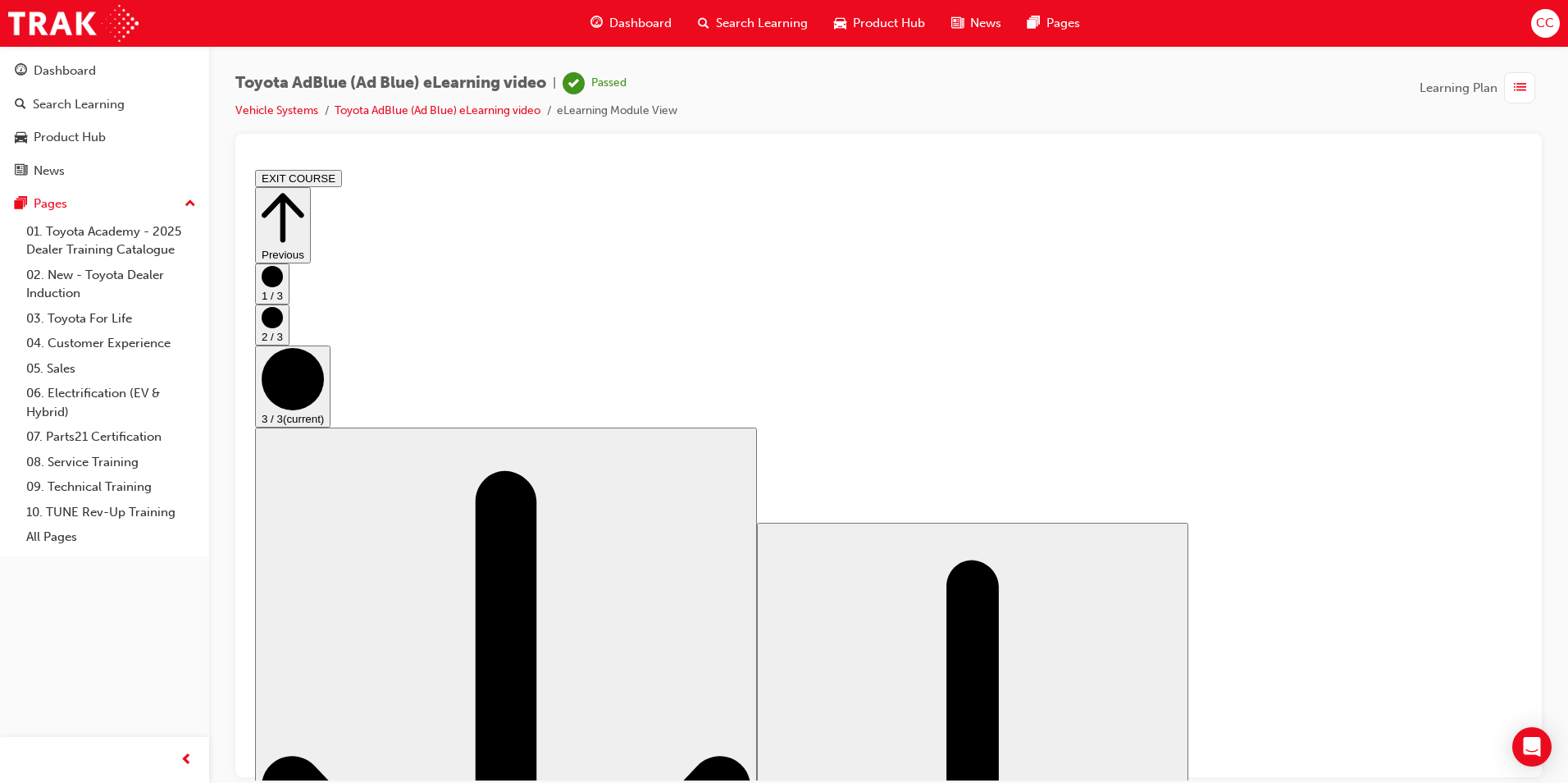
click at [342, 175] on button "EXIT COURSE" at bounding box center [298, 177] width 87 height 17
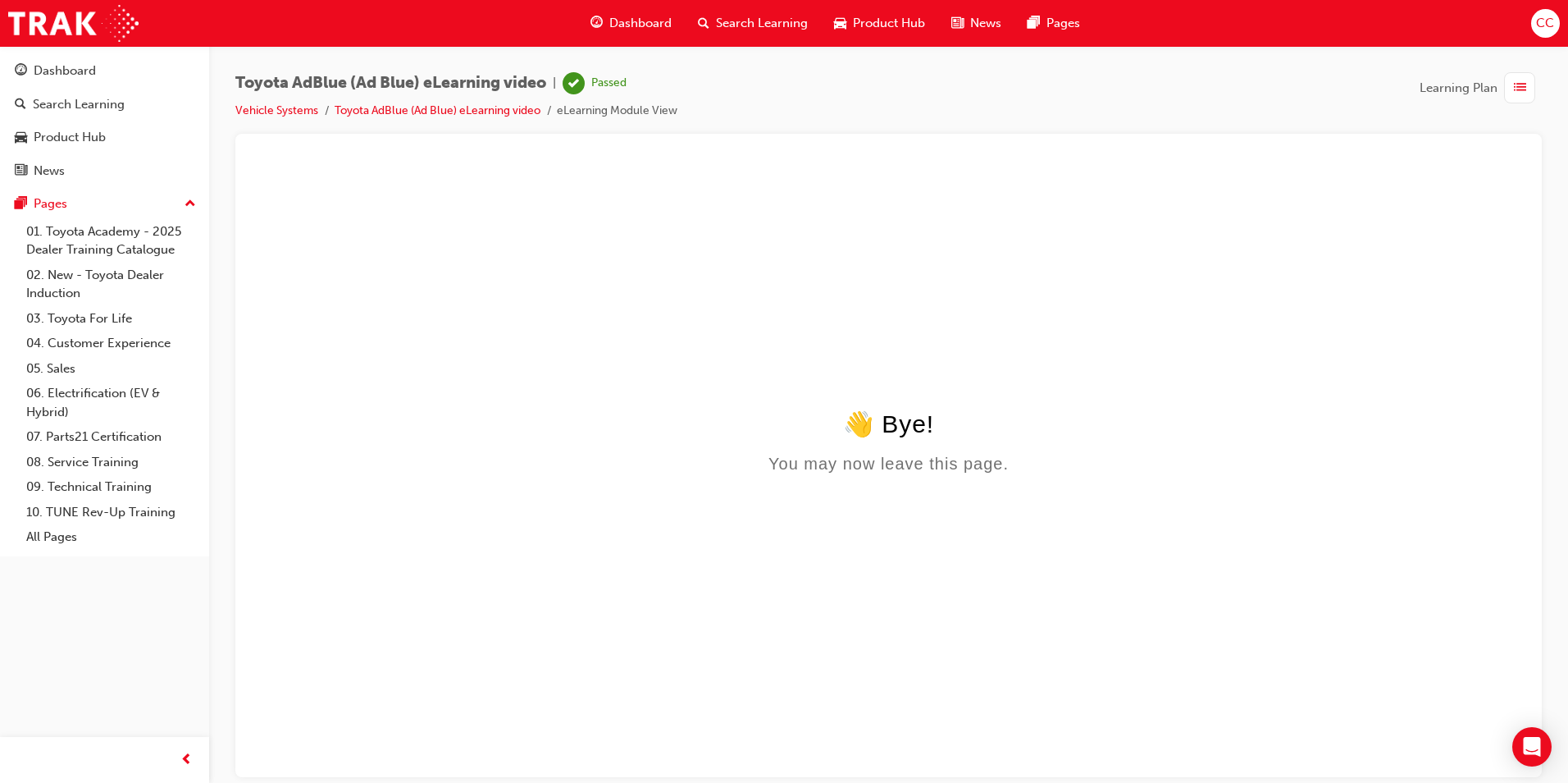
click at [627, 21] on span "Dashboard" at bounding box center [640, 23] width 62 height 19
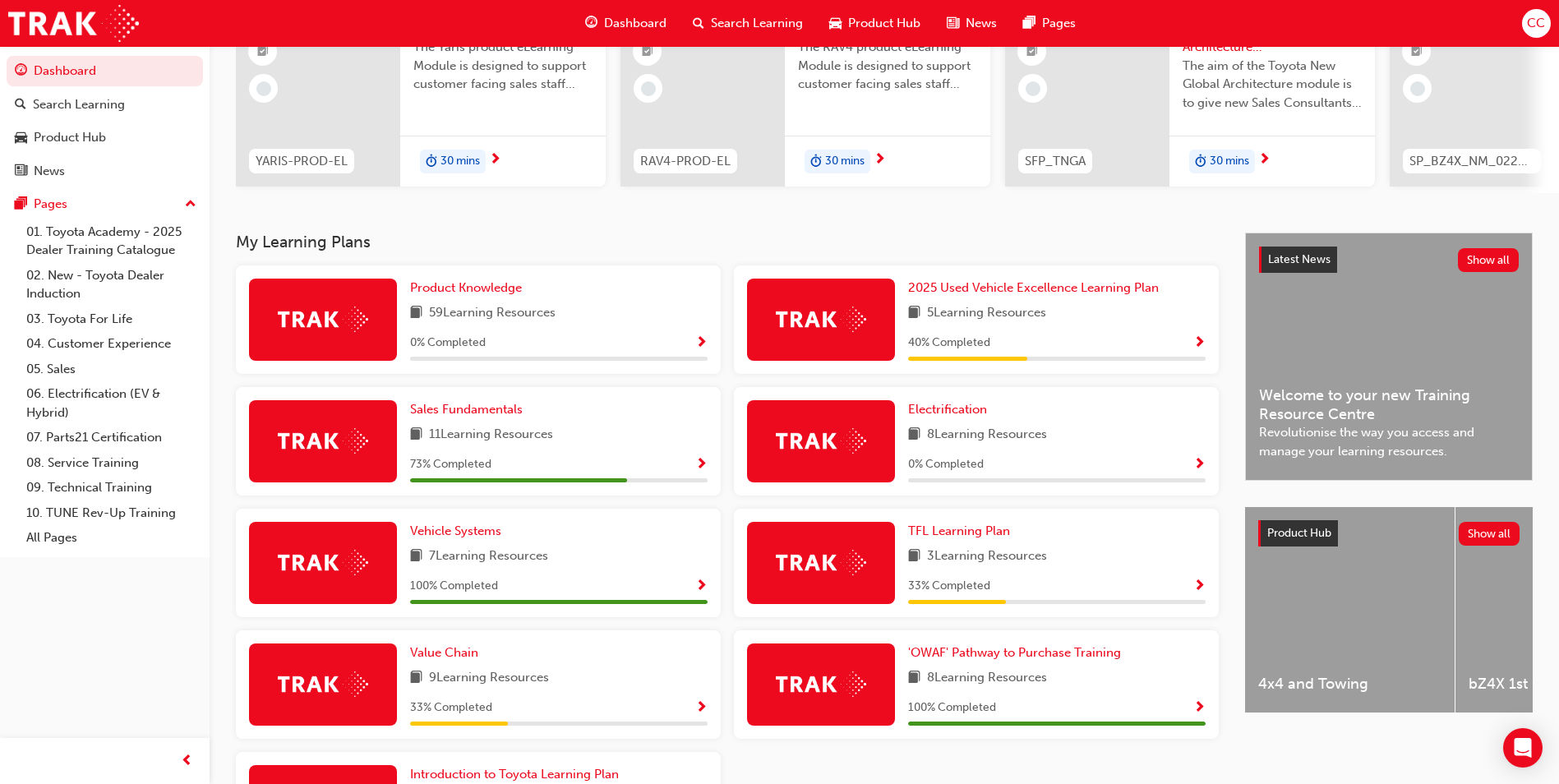
scroll to position [185, 0]
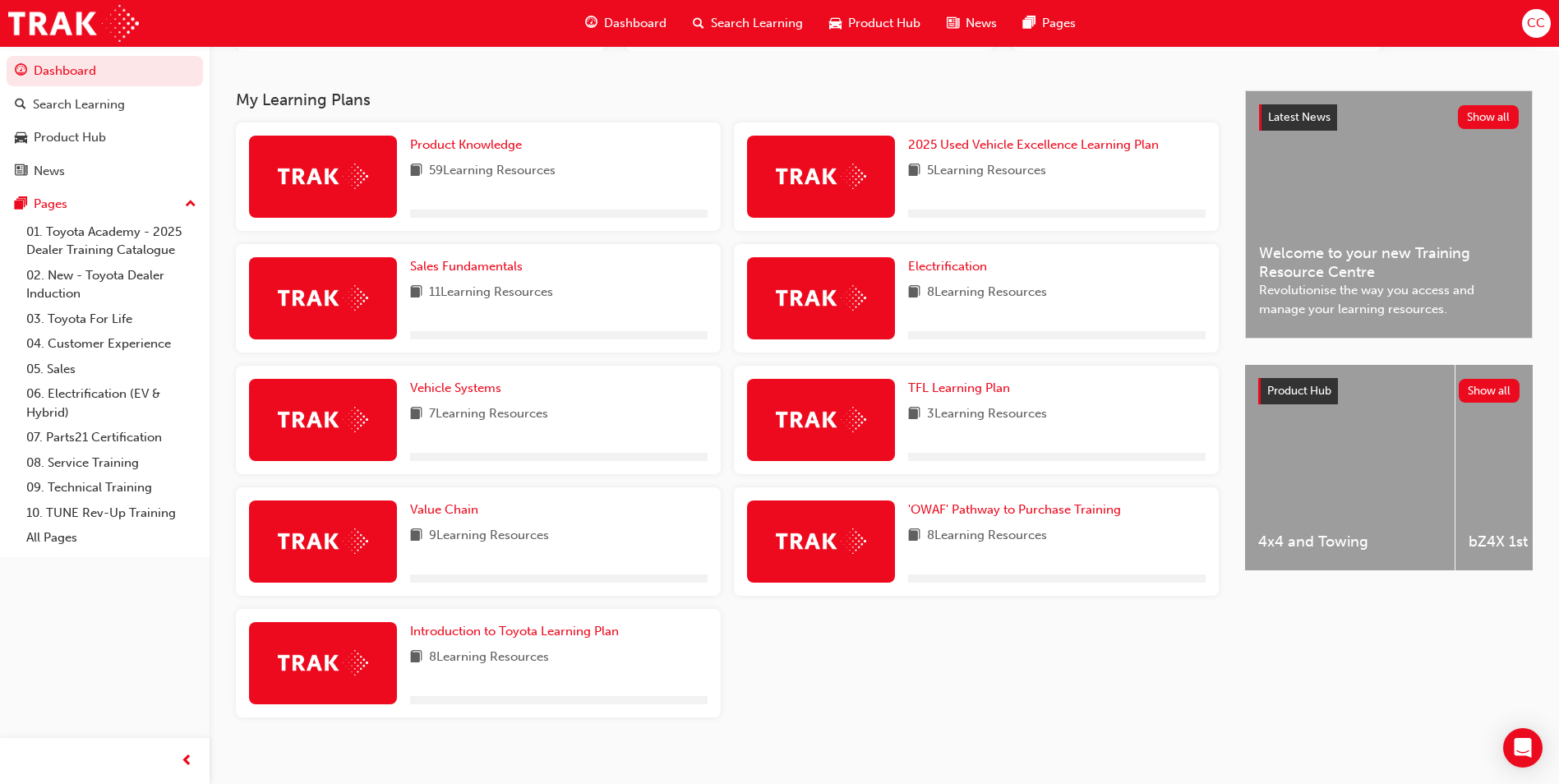
scroll to position [283, 0]
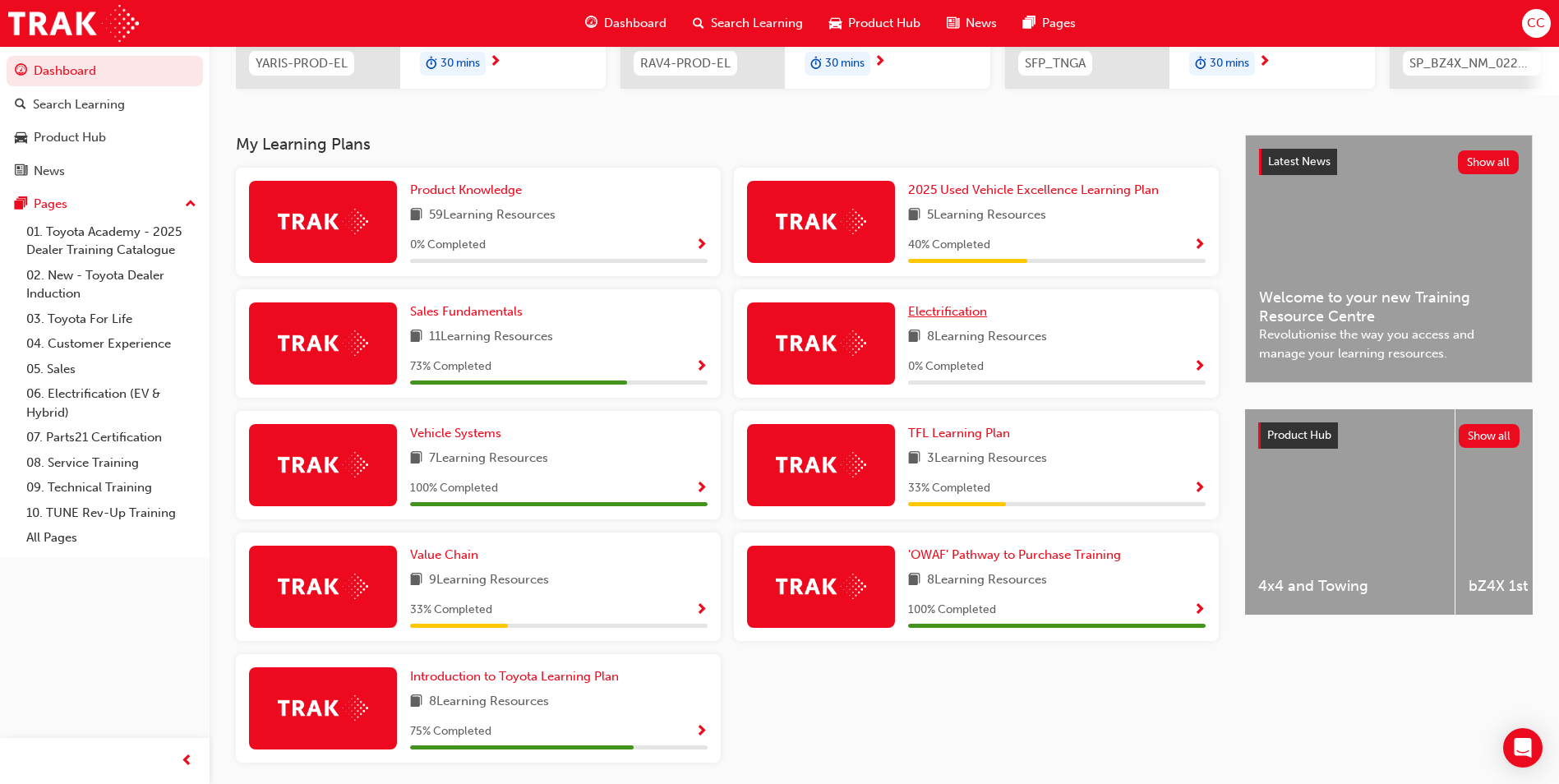
click at [944, 319] on span "Electrification" at bounding box center [948, 311] width 79 height 15
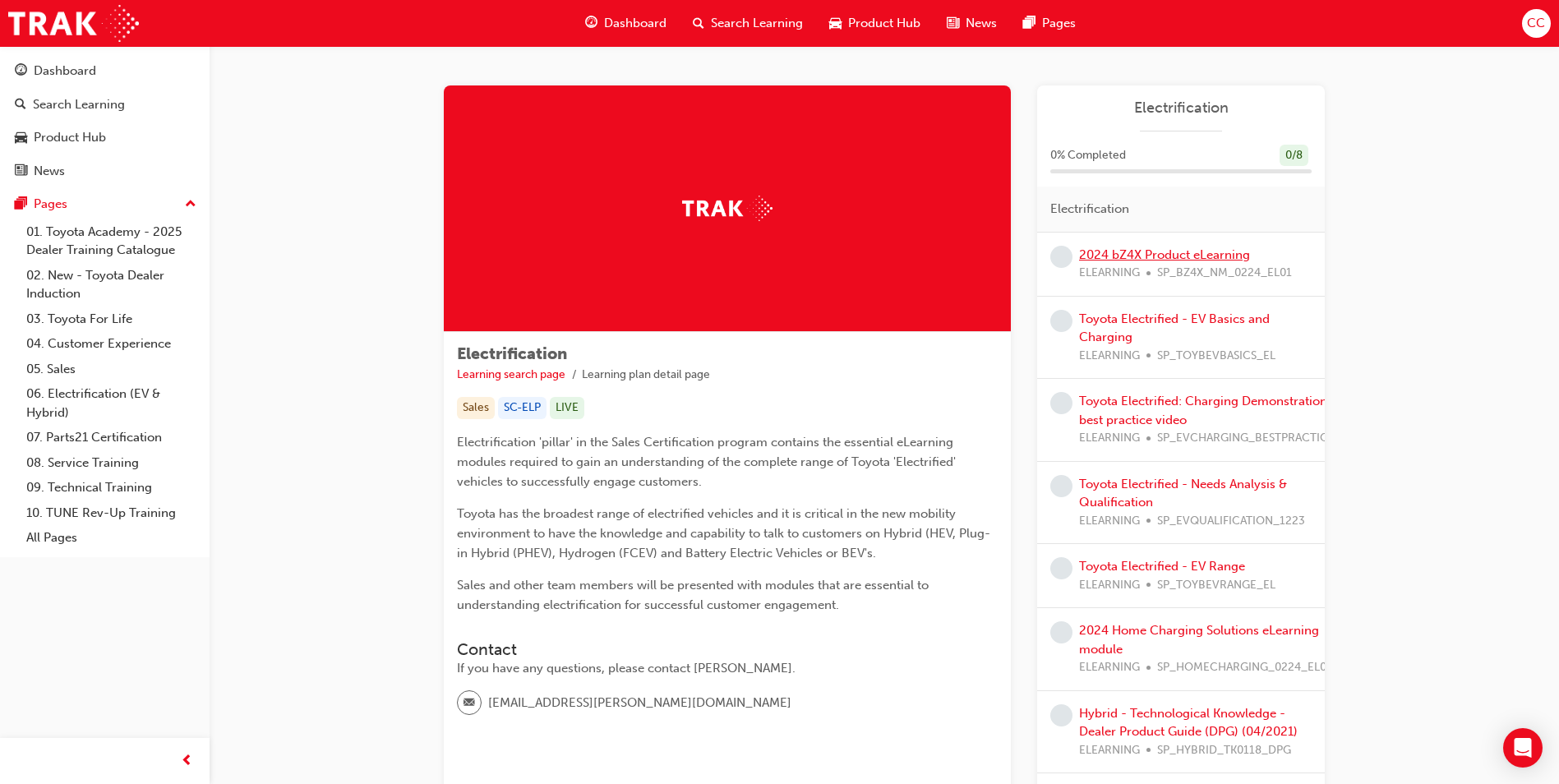
click at [1160, 249] on link "2024 bZ4X Product eLearning" at bounding box center [1164, 255] width 171 height 15
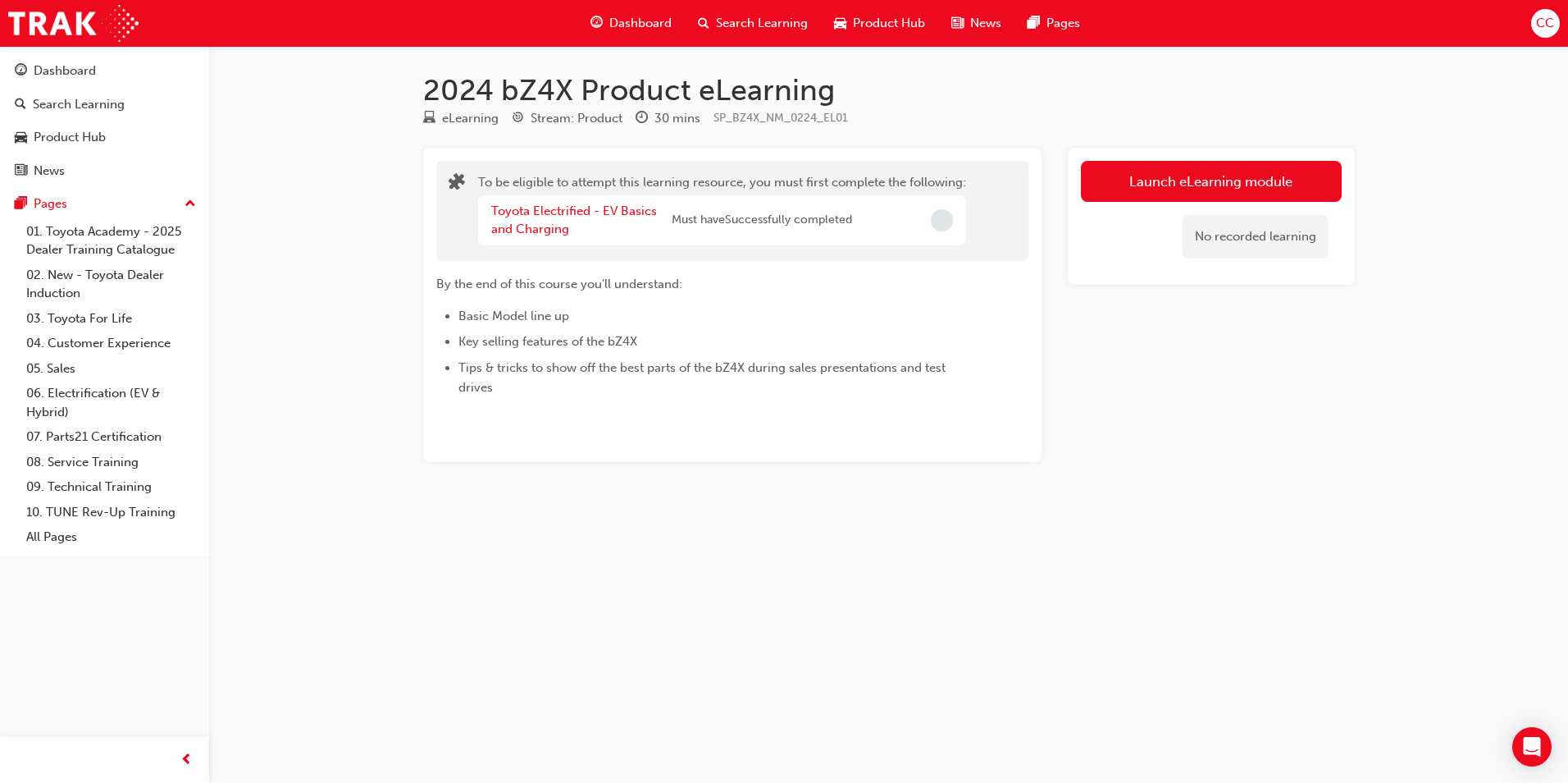
click at [631, 20] on span "Dashboard" at bounding box center [640, 23] width 62 height 19
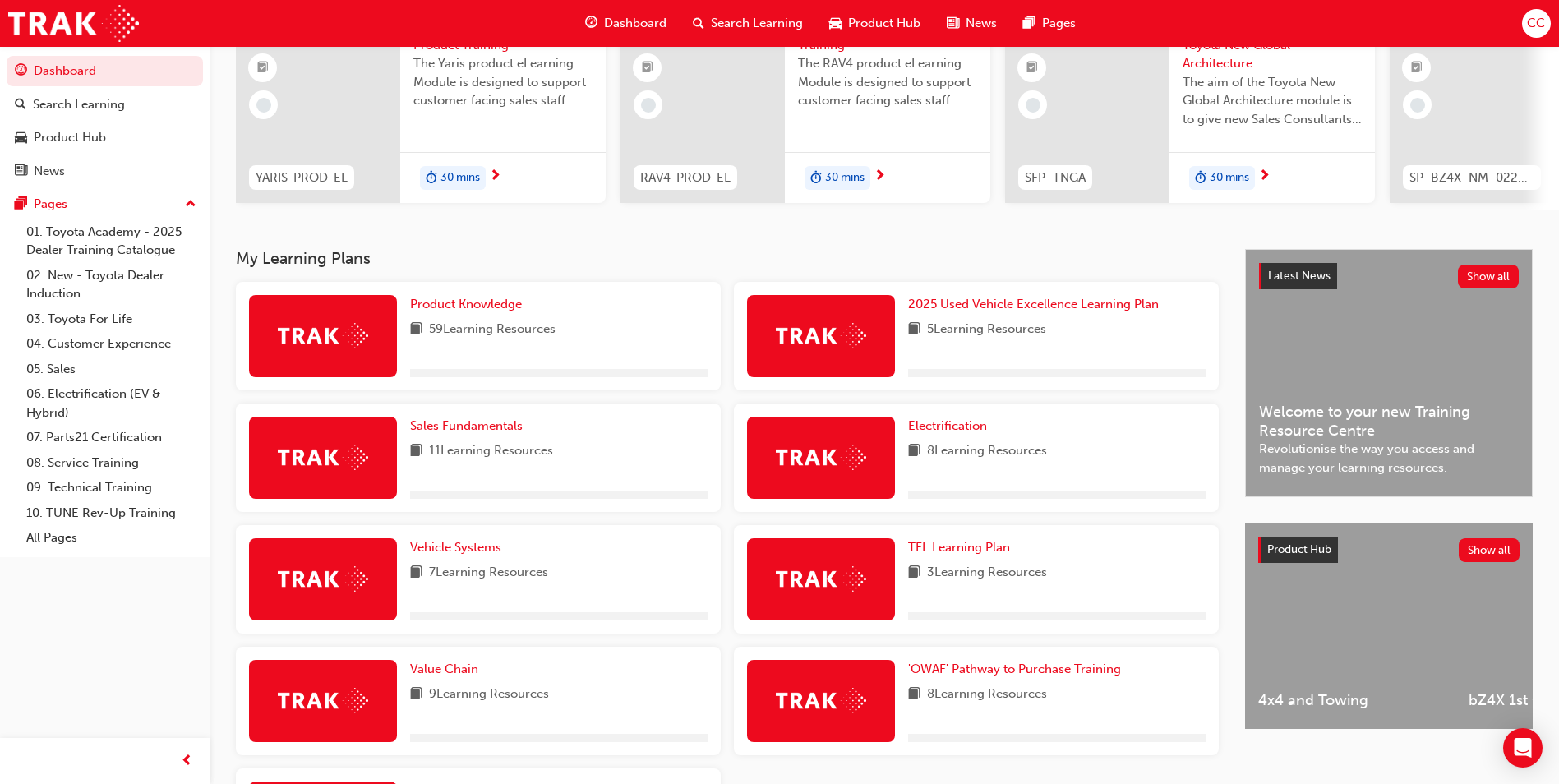
scroll to position [247, 0]
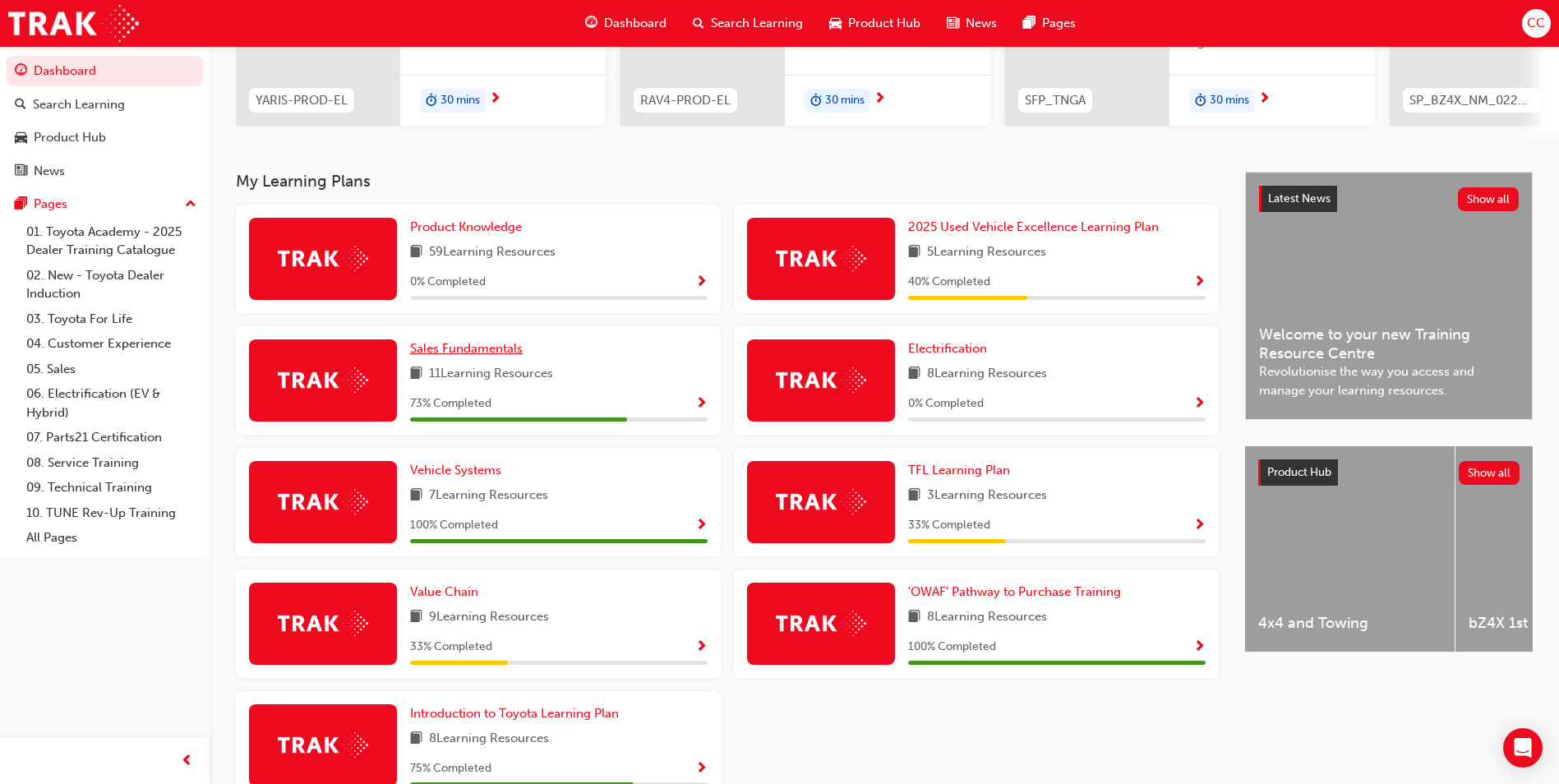
click at [473, 356] on span "Sales Fundamentals" at bounding box center [466, 349] width 112 height 15
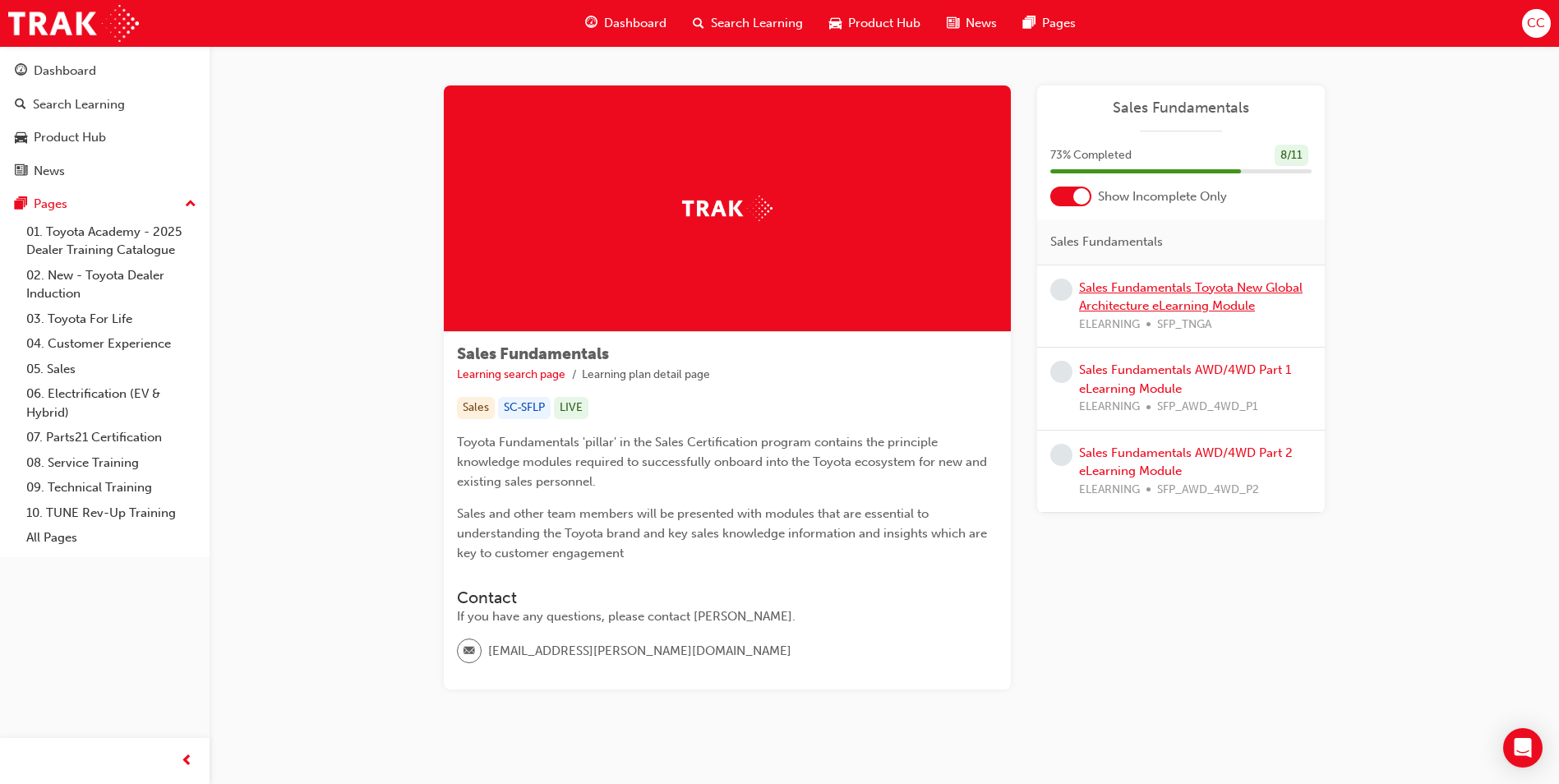
click at [1139, 292] on link "Sales Fundamentals Toyota New Global Architecture eLearning Module" at bounding box center [1190, 297] width 223 height 34
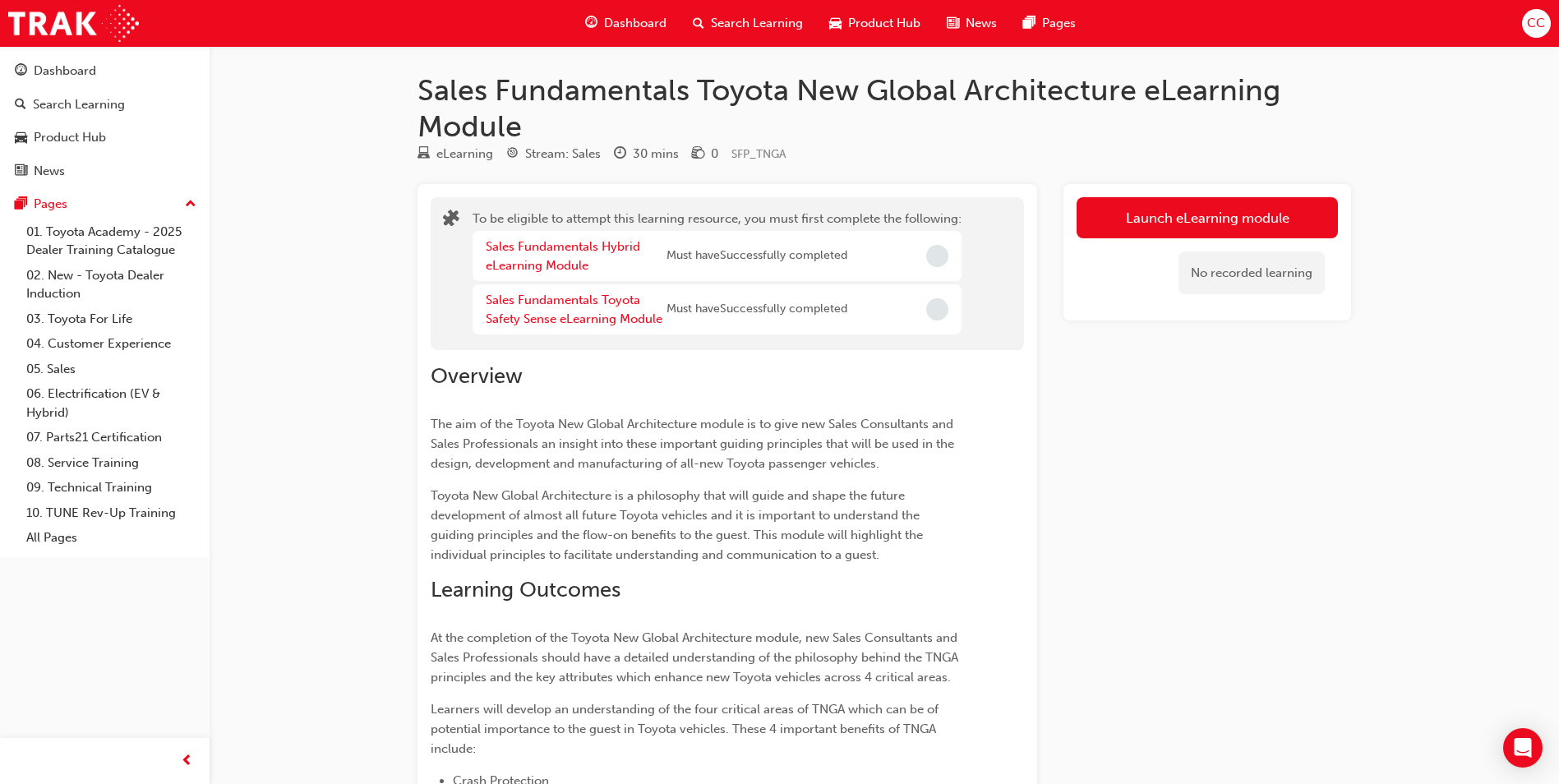
click at [627, 23] on span "Dashboard" at bounding box center [635, 23] width 63 height 19
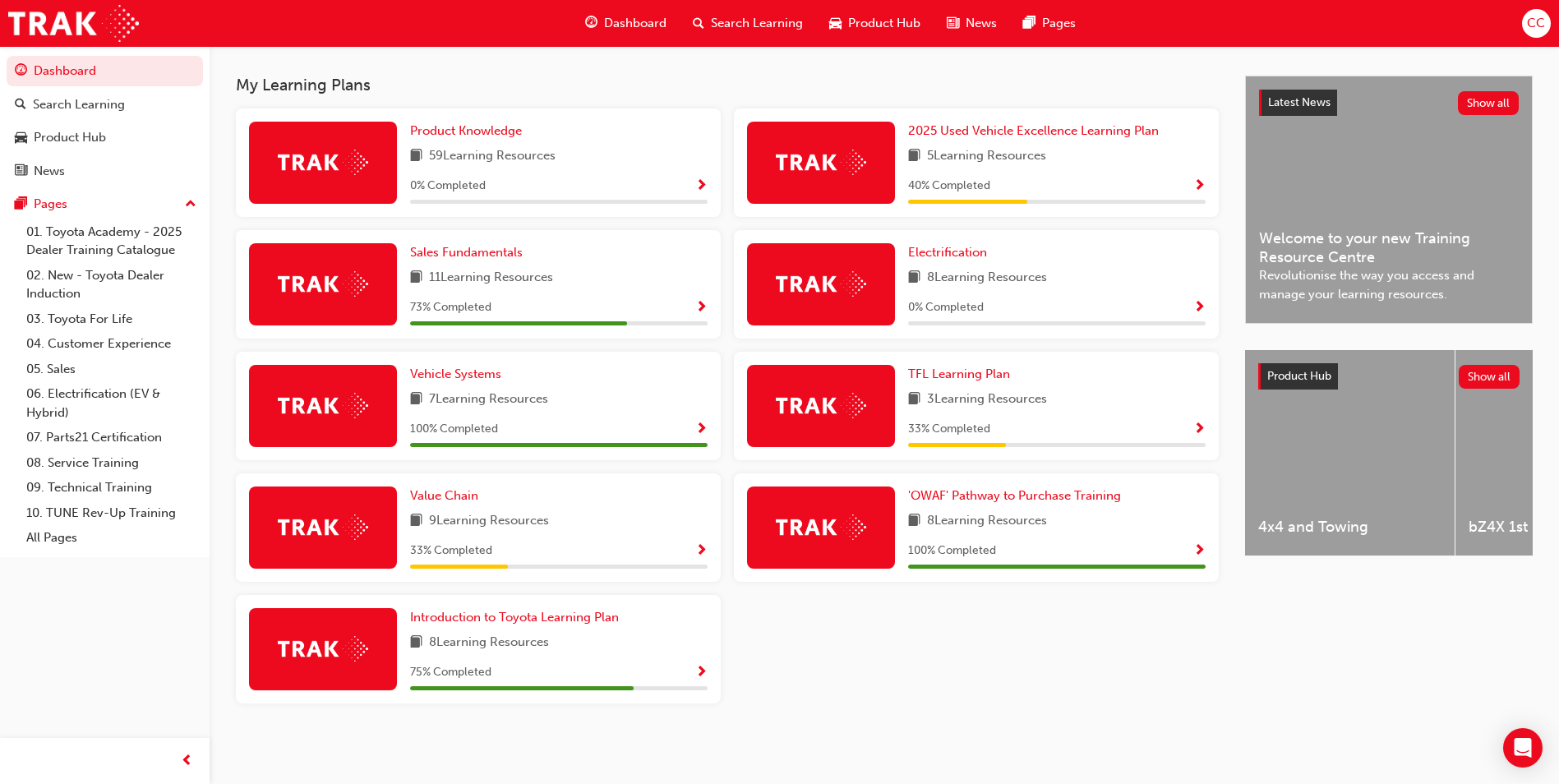
scroll to position [349, 0]
click at [521, 617] on span "Introduction to Toyota Learning Plan" at bounding box center [514, 617] width 208 height 15
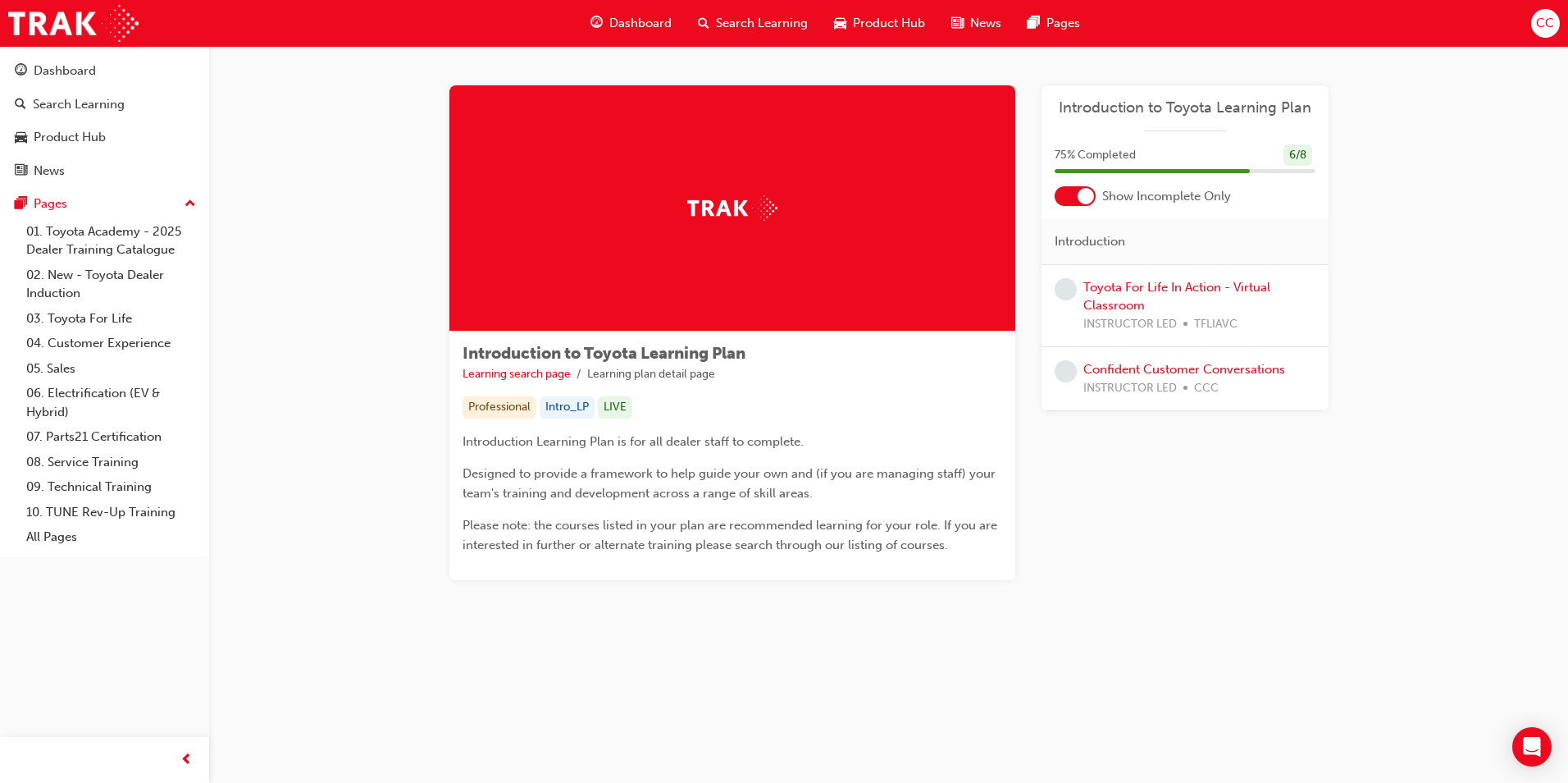
click at [638, 21] on span "Dashboard" at bounding box center [640, 23] width 62 height 19
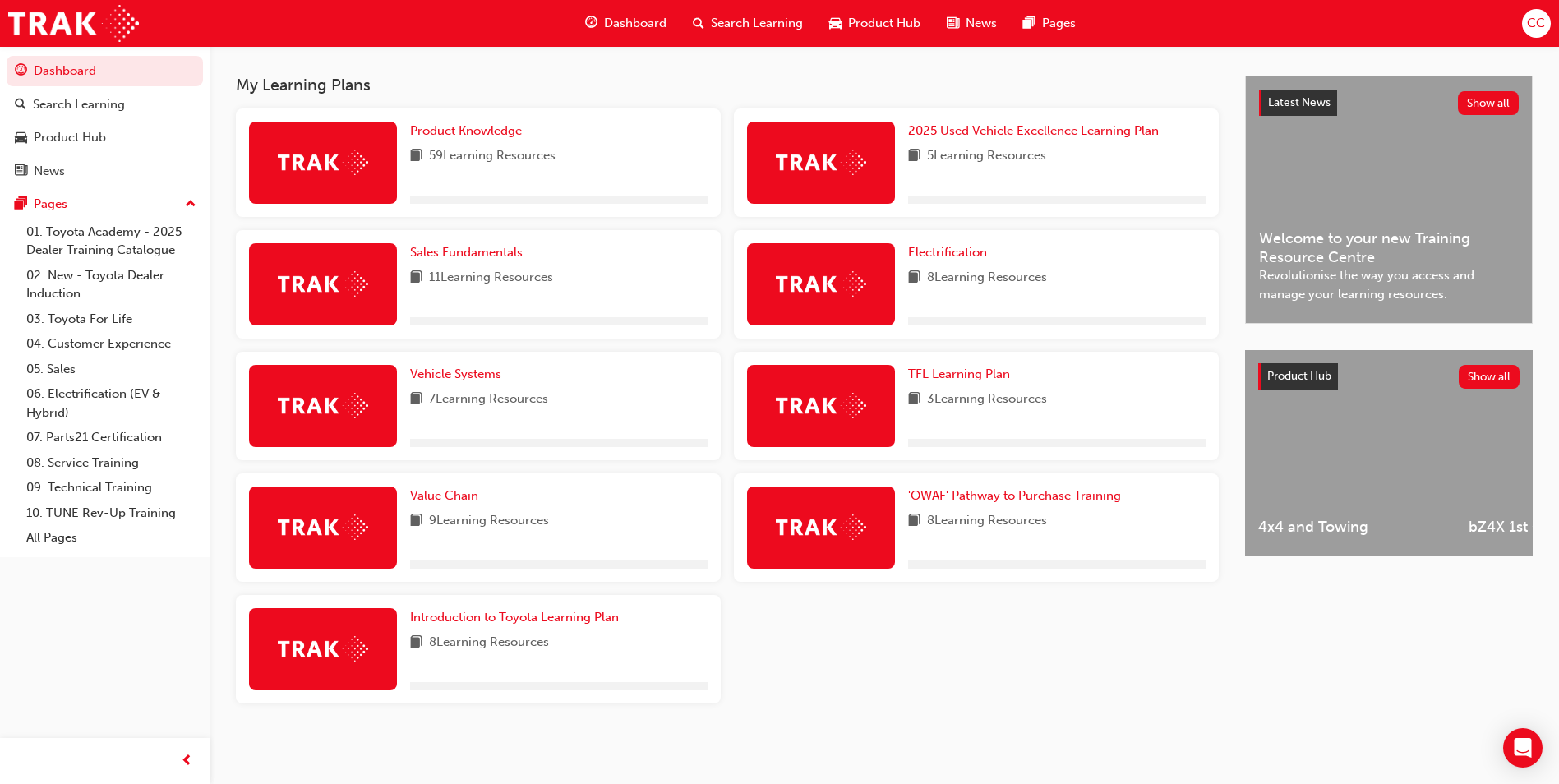
scroll to position [349, 0]
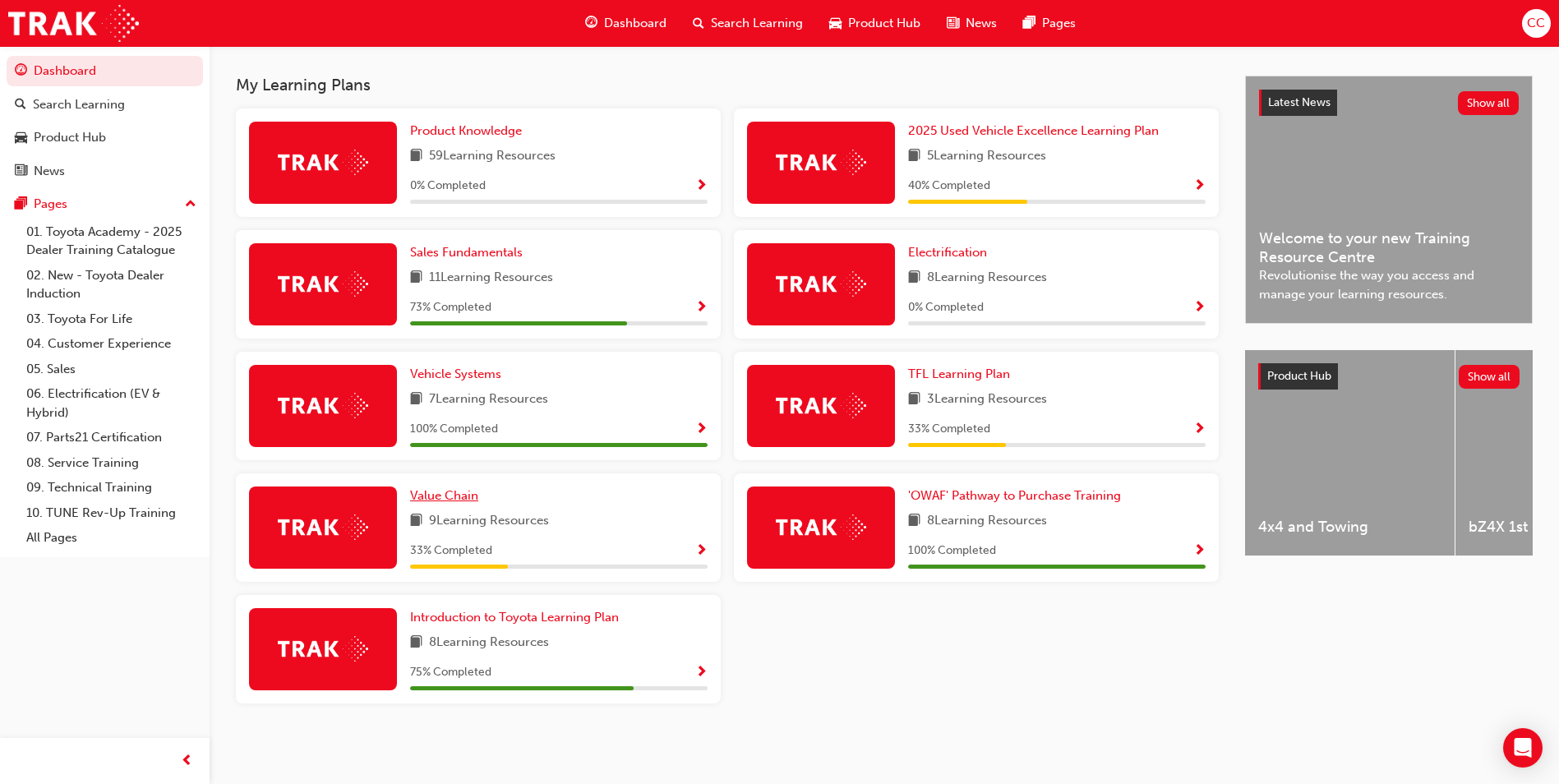
click at [458, 492] on span "Value Chain" at bounding box center [444, 495] width 68 height 15
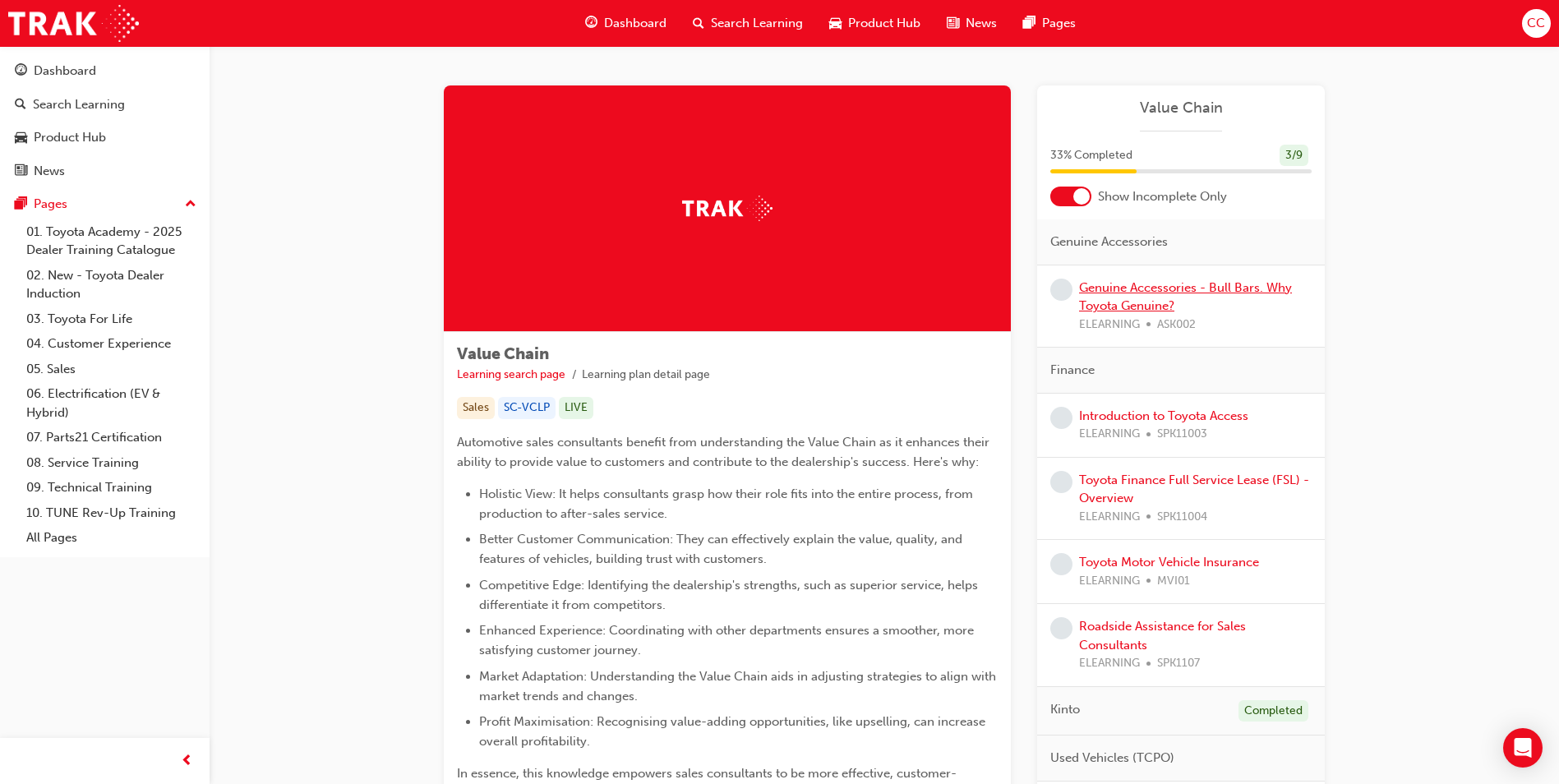
click at [1128, 290] on link "Genuine Accessories - Bull Bars. Why Toyota Genuine?" at bounding box center [1185, 297] width 213 height 34
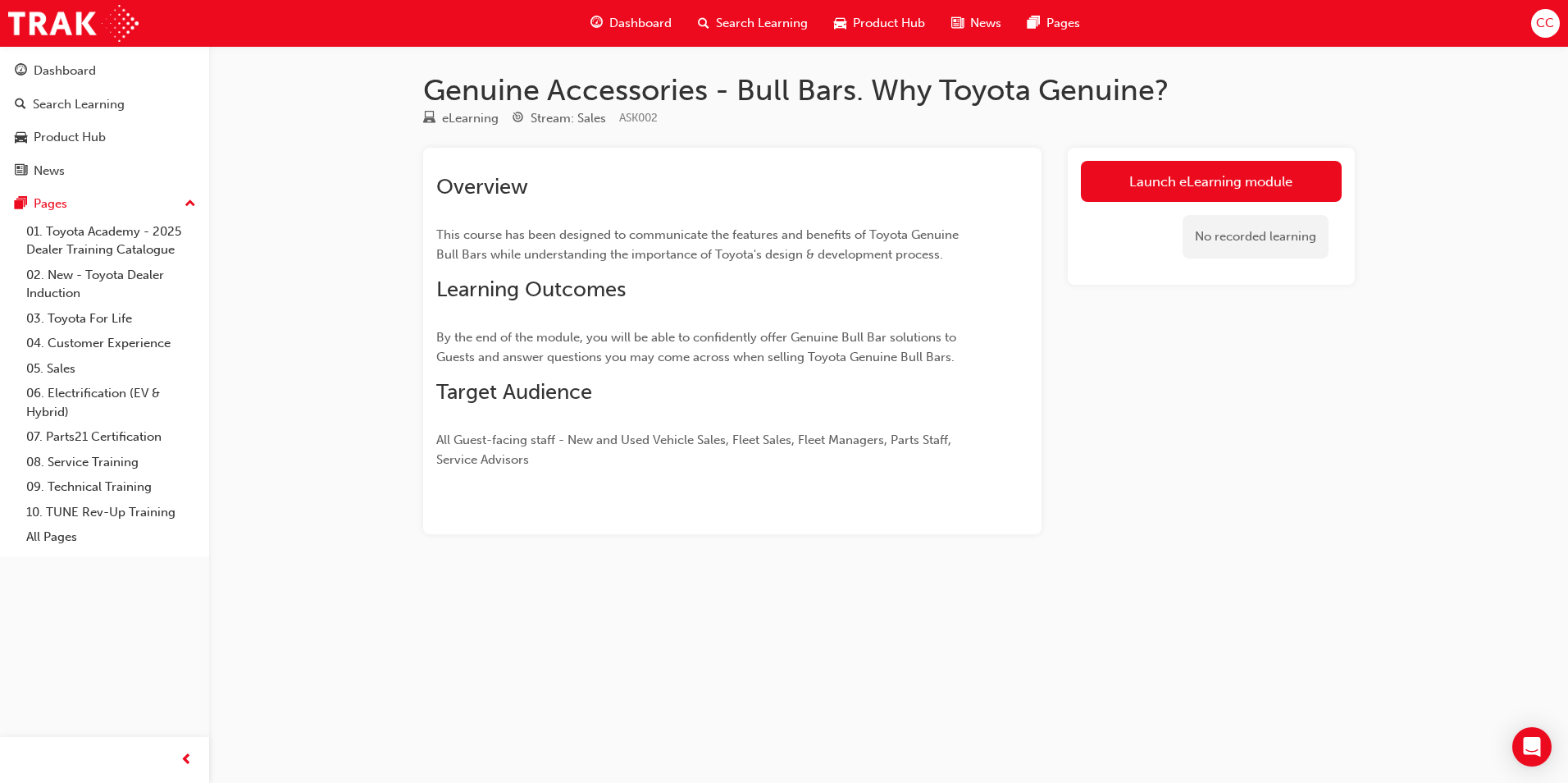
click at [1163, 177] on link "Launch eLearning module" at bounding box center [1212, 181] width 261 height 41
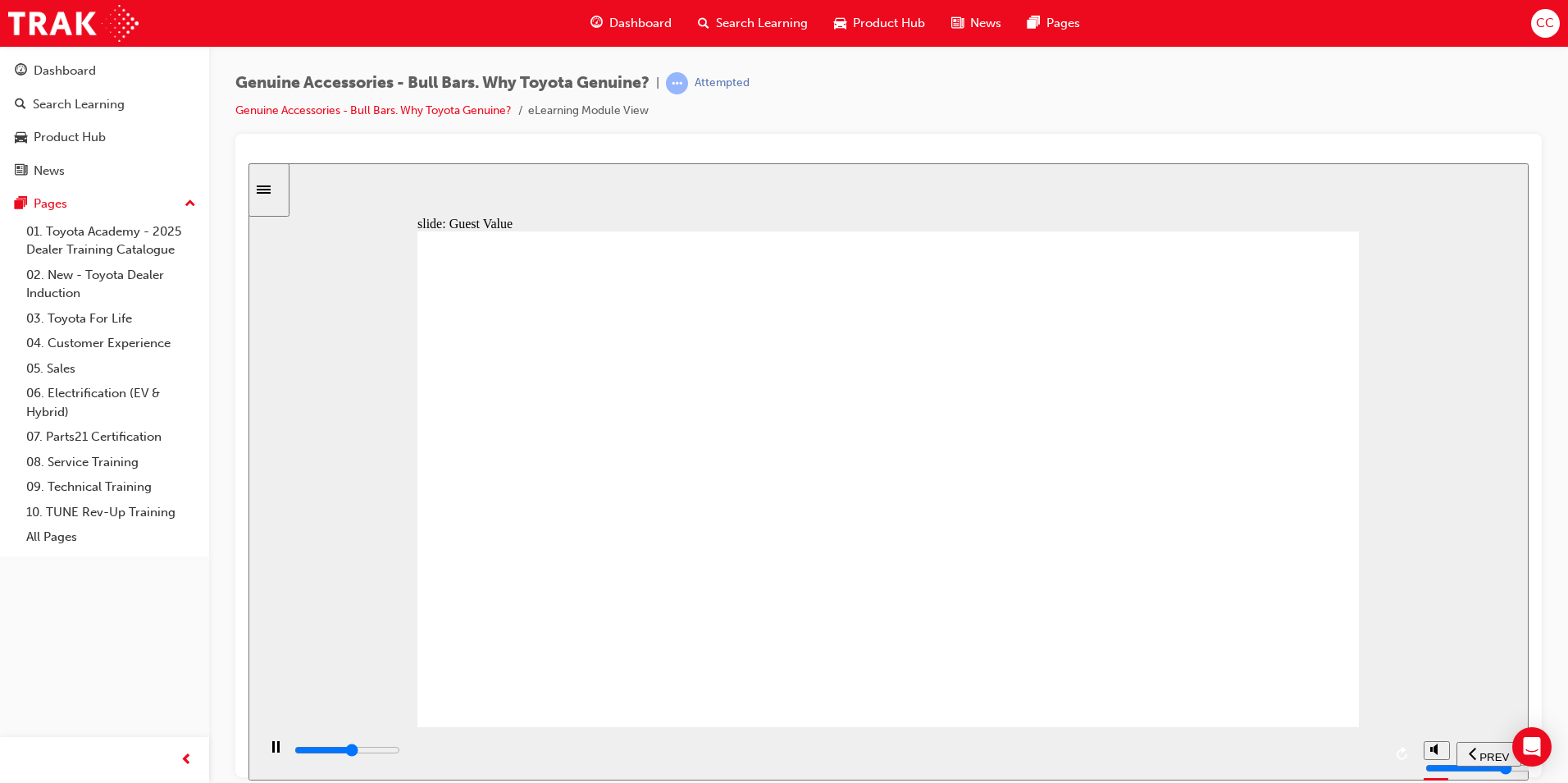
click at [400, 752] on input "slide progress" at bounding box center [347, 749] width 105 height 13
click at [400, 751] on input "slide progress" at bounding box center [347, 749] width 105 height 13
click at [897, 750] on div "playback controls" at bounding box center [838, 749] width 1090 height 18
click at [872, 748] on div "playback controls" at bounding box center [838, 749] width 1090 height 18
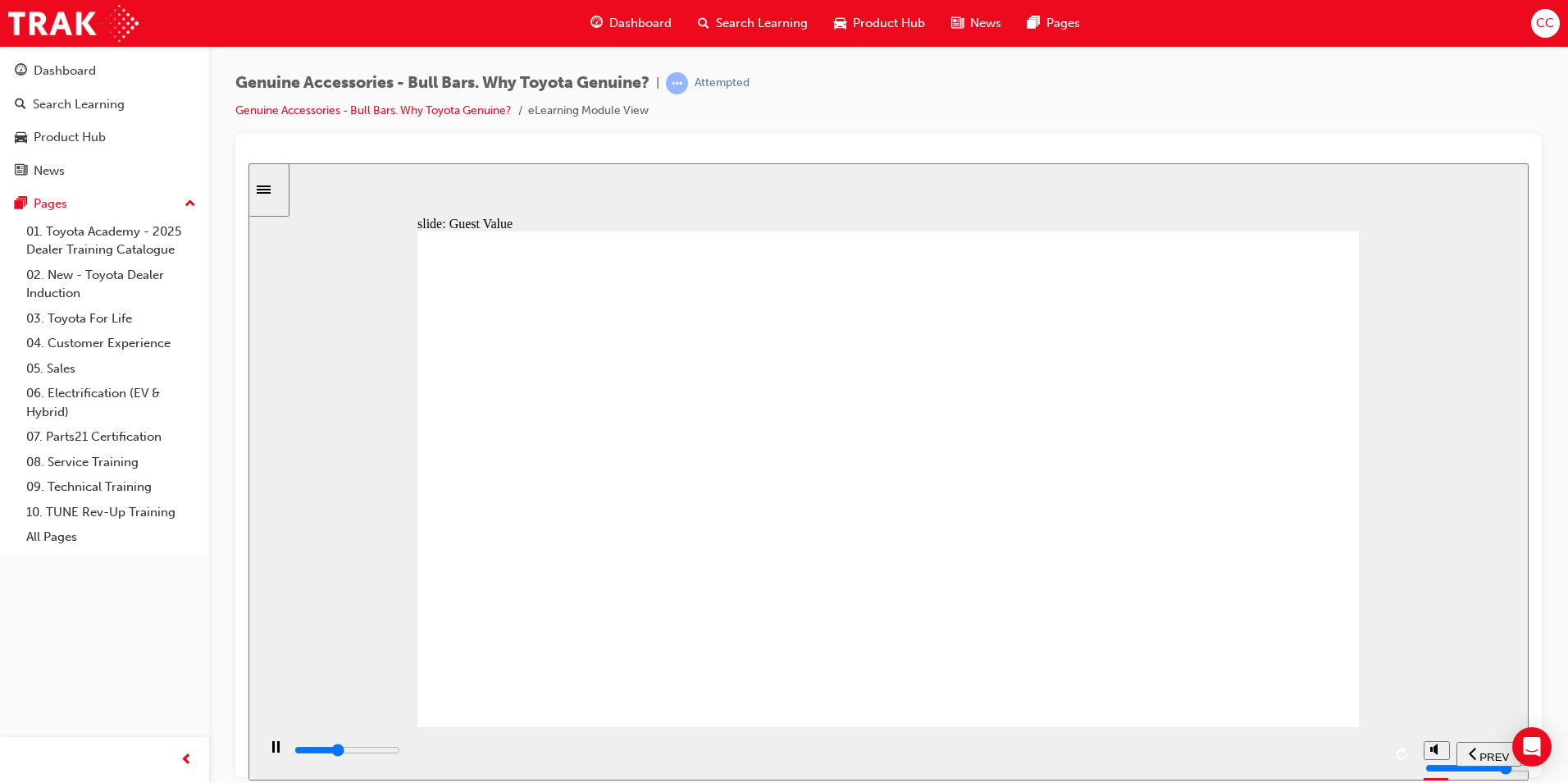
click at [840, 754] on div "playback controls" at bounding box center [838, 749] width 1090 height 18
click at [400, 752] on input "slide progress" at bounding box center [347, 749] width 105 height 13
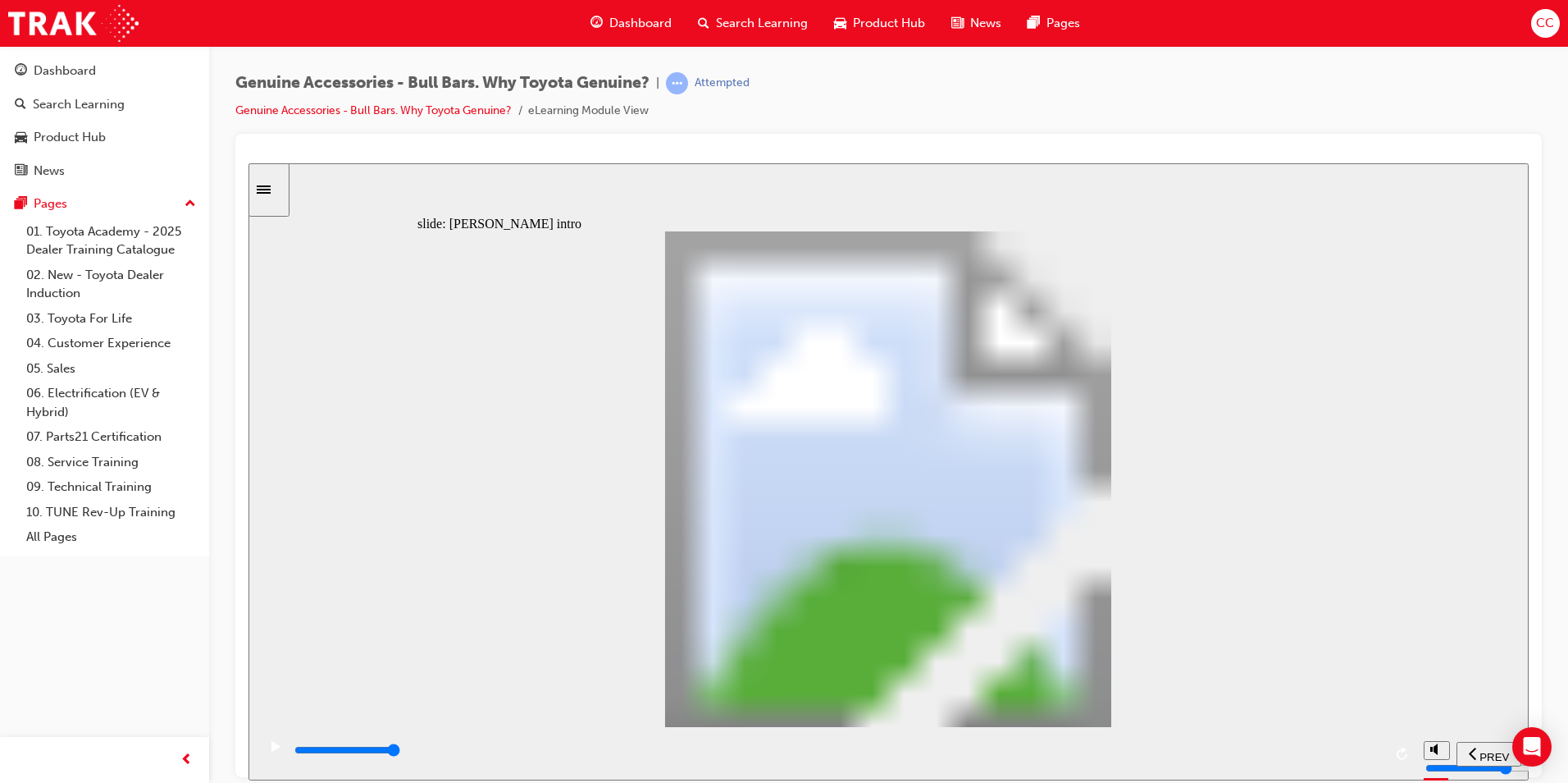
drag, startPoint x: 1023, startPoint y: 483, endPoint x: 1047, endPoint y: 479, distance: 24.3
type input "8500"
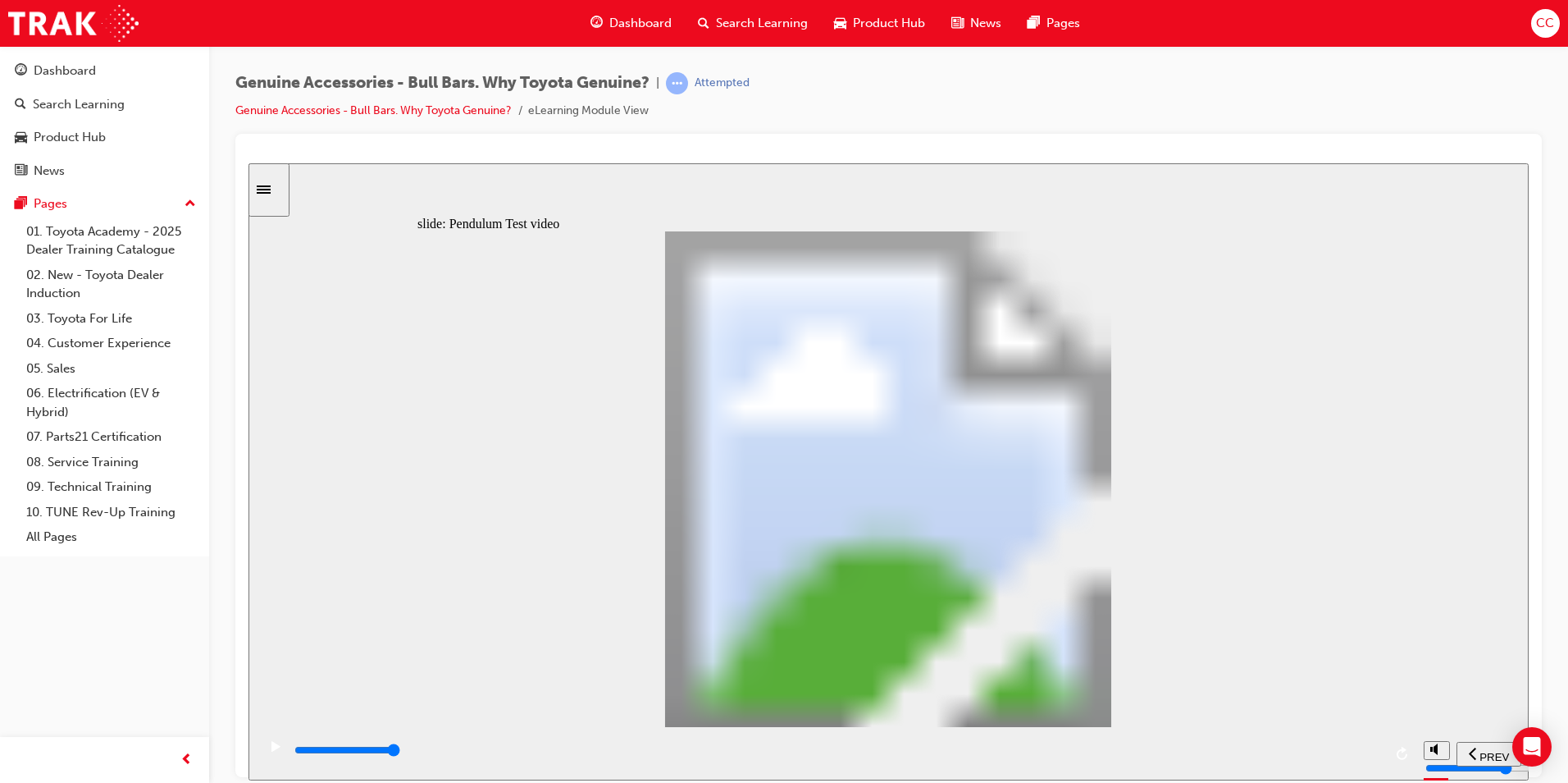
type input "102"
type input "5100"
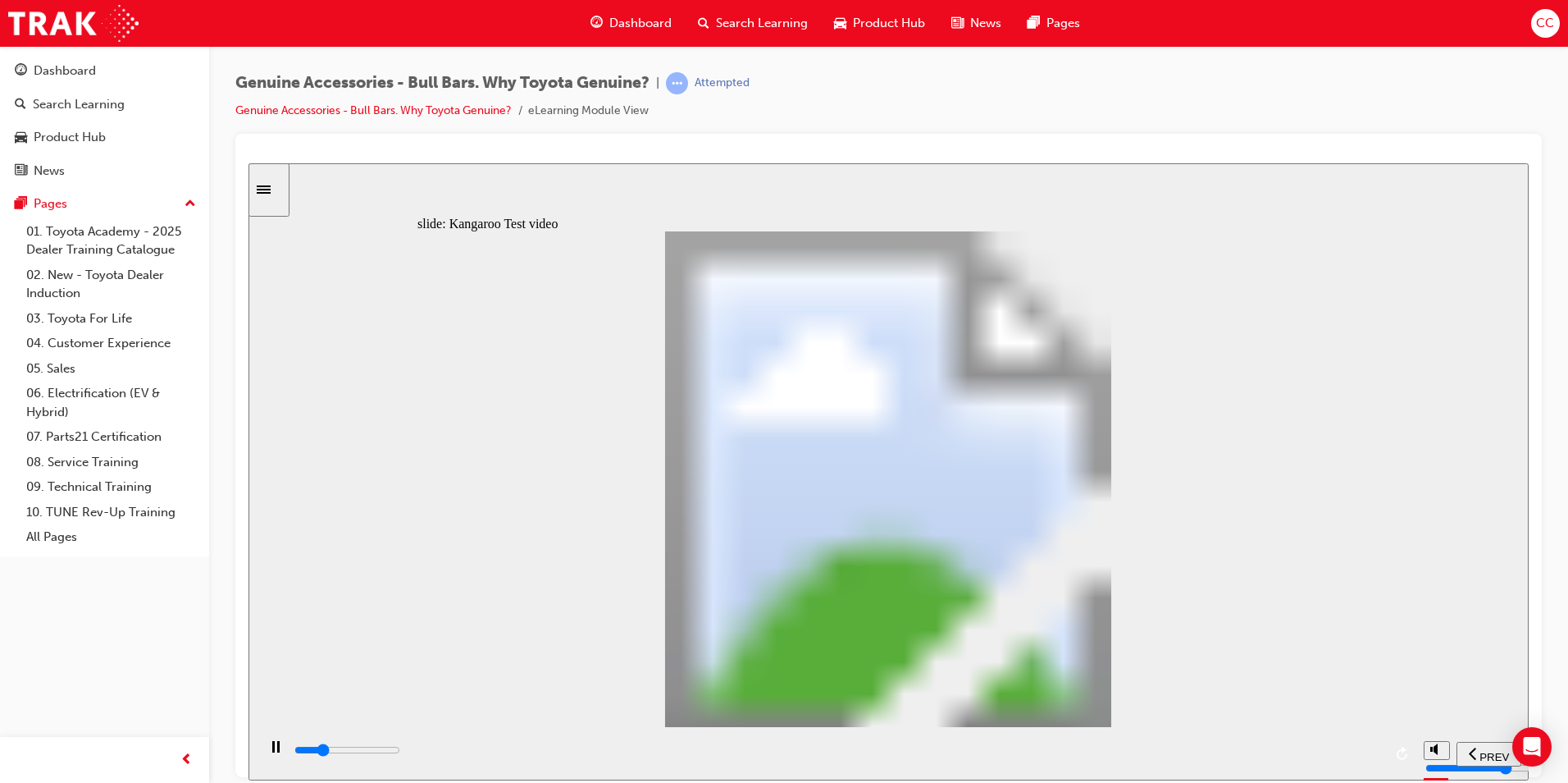
type input "0"
type input "5100"
type input "0"
type input "5200"
type input "0"
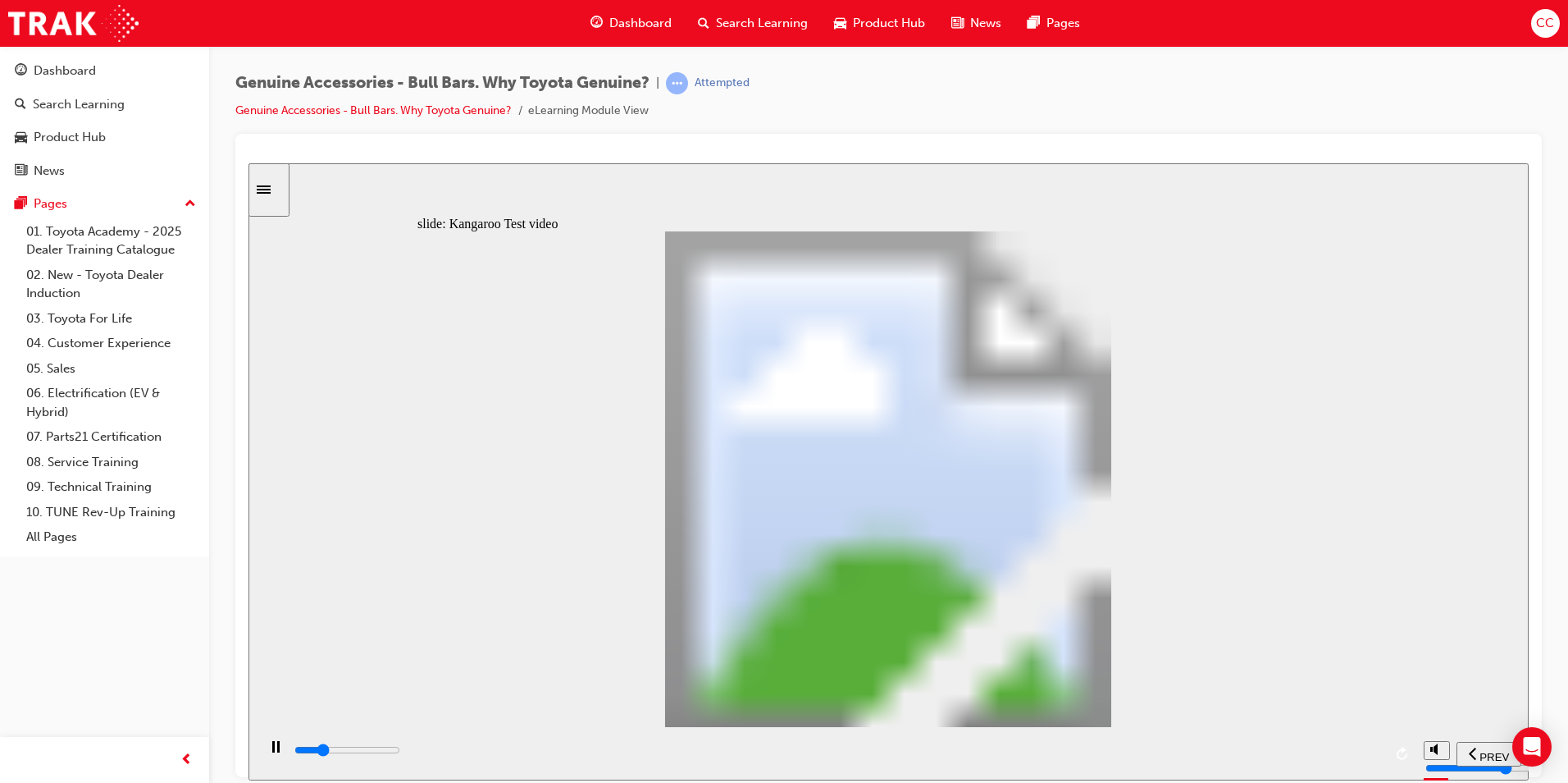
type input "5200"
type input "0"
type input "5200"
type input "0"
type input "5200"
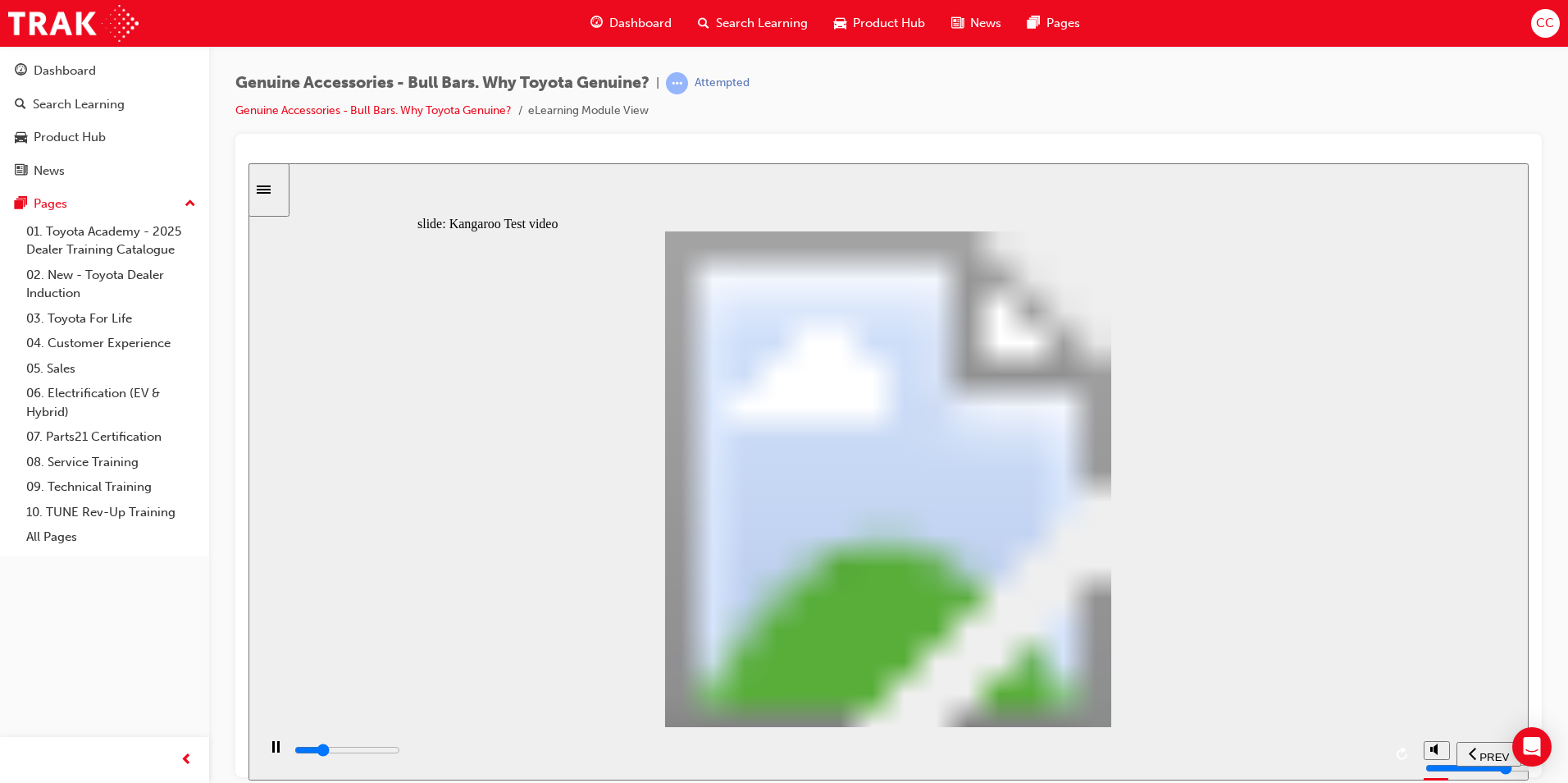
type input "0"
type input "5200"
type input "0"
type input "5200"
type input "0"
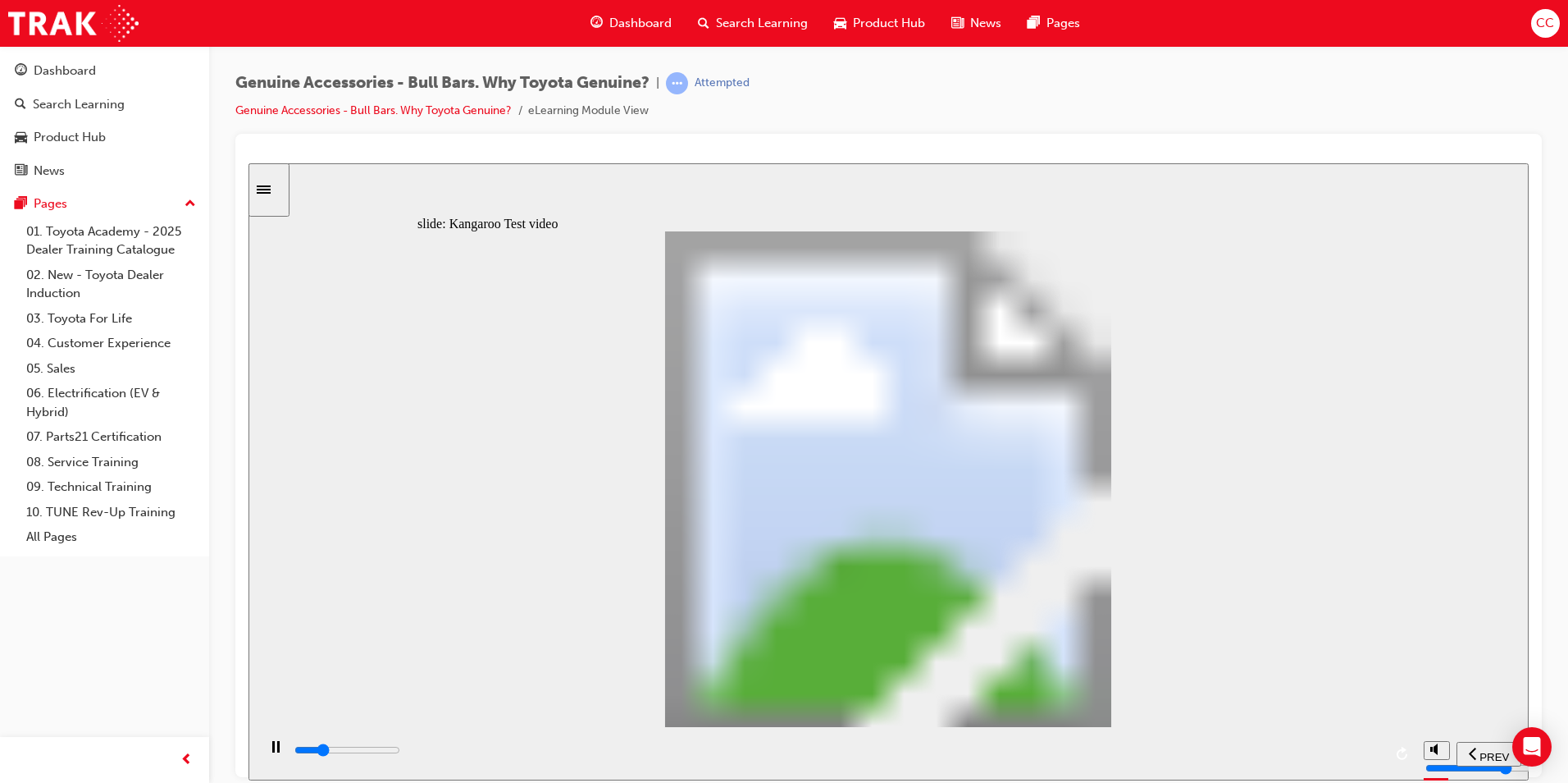
type input "5300"
type input "0"
type input "5300"
type input "0"
type input "5300"
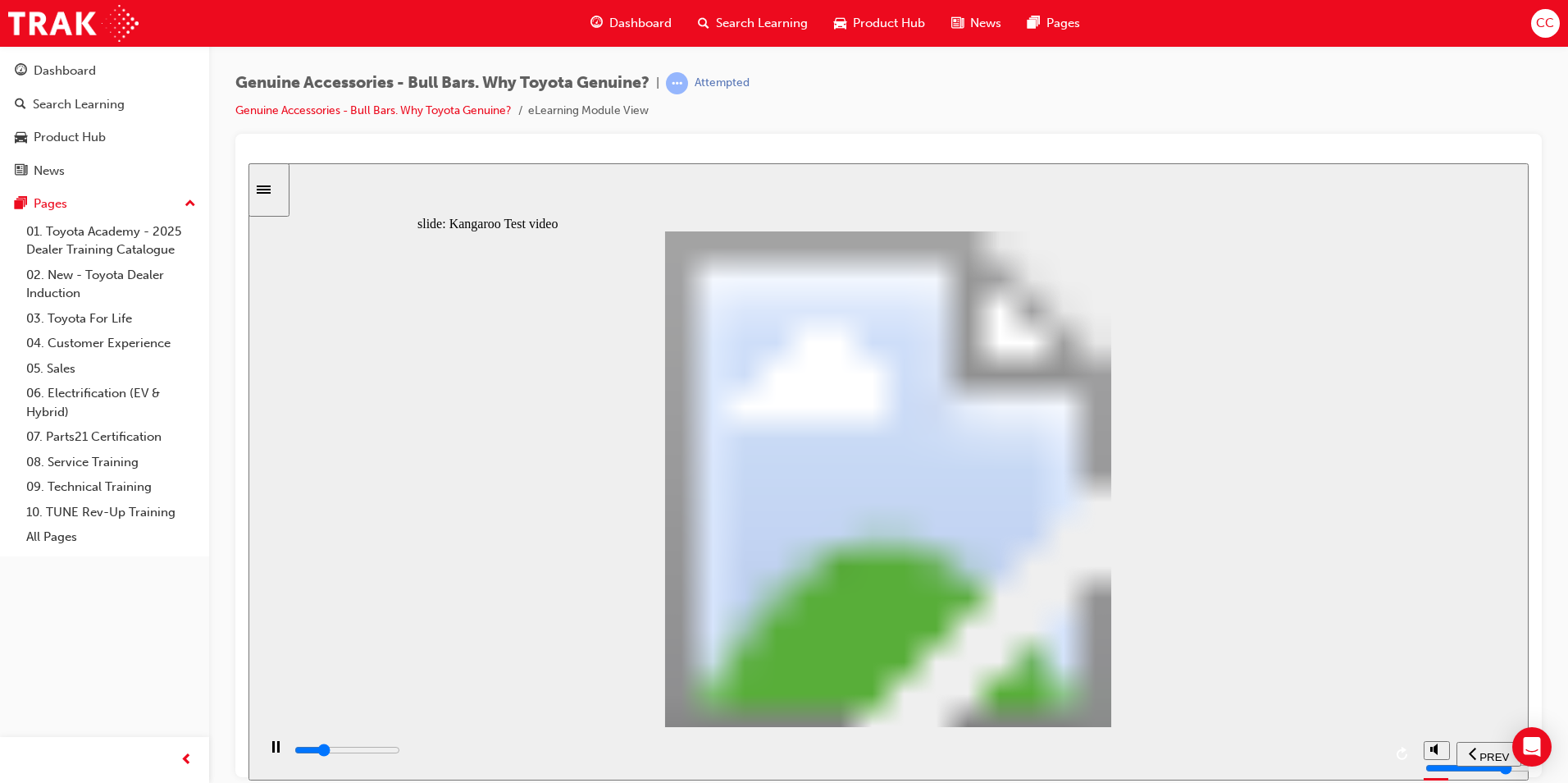
type input "0"
type input "5300"
type input "0"
type input "5300"
type input "0"
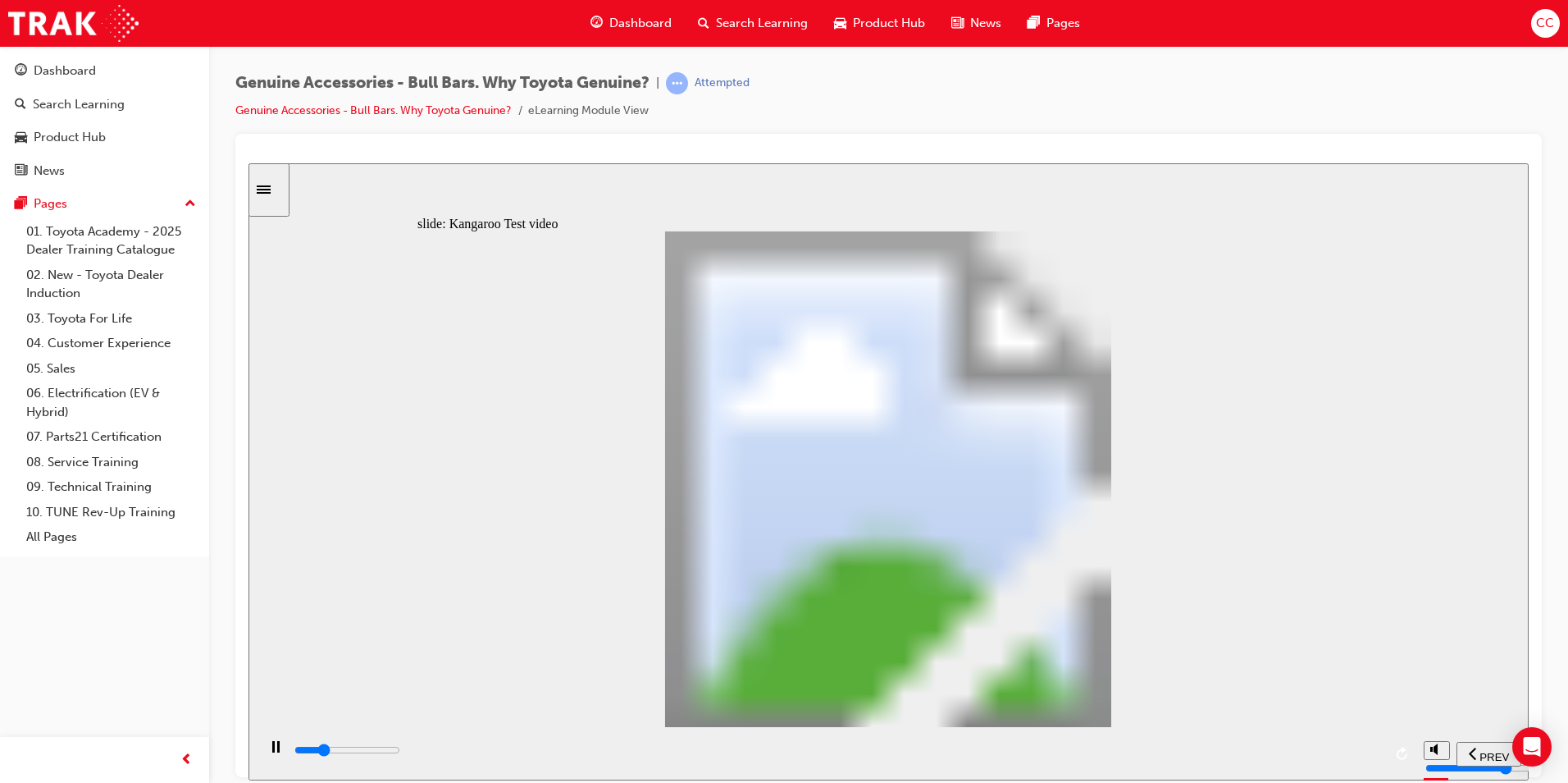
type input "5300"
type input "0"
type input "5400"
type input "0"
type input "5700"
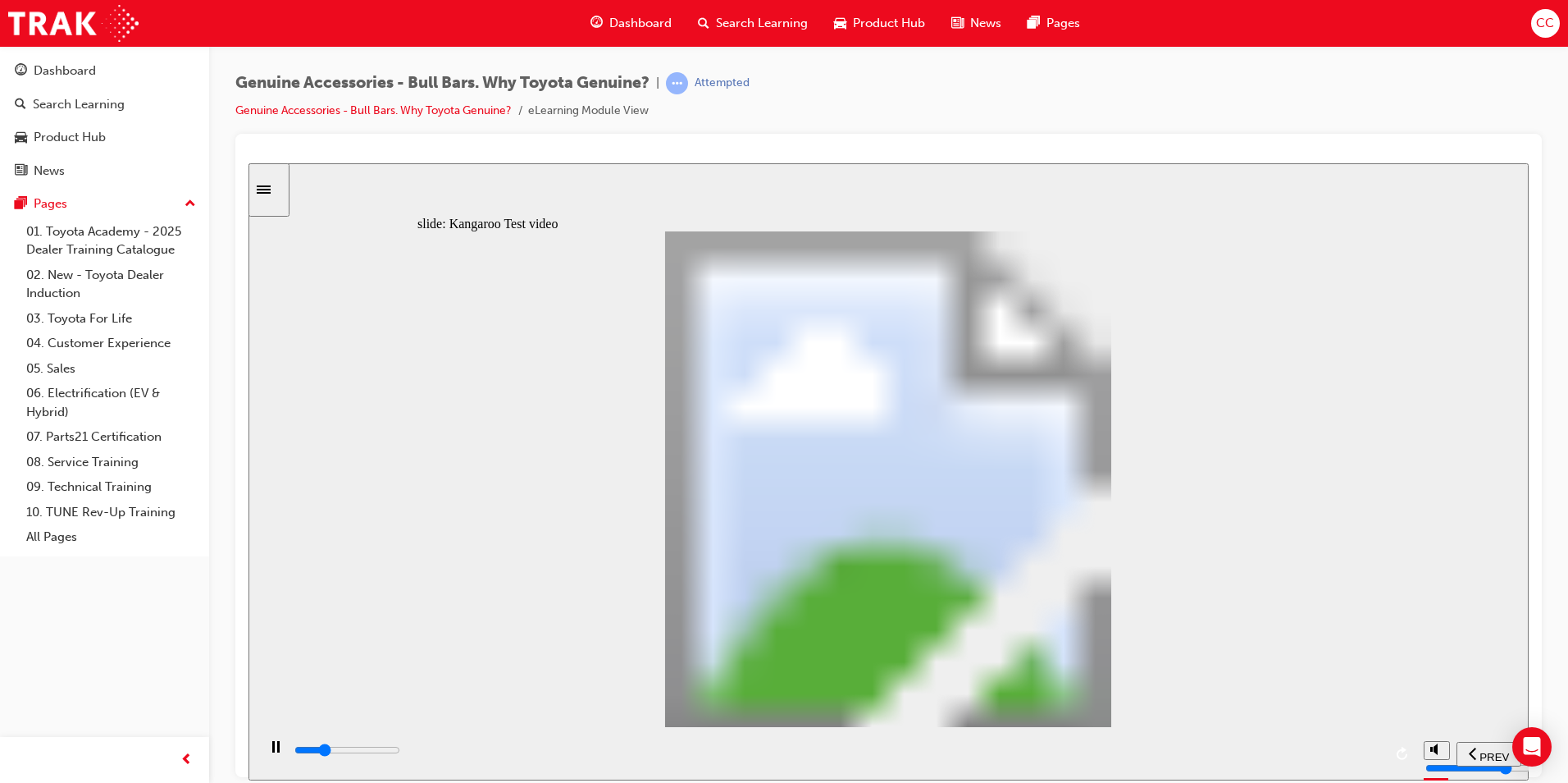
type input "1"
type input "5900"
type input "1"
type input "6200"
type input "1"
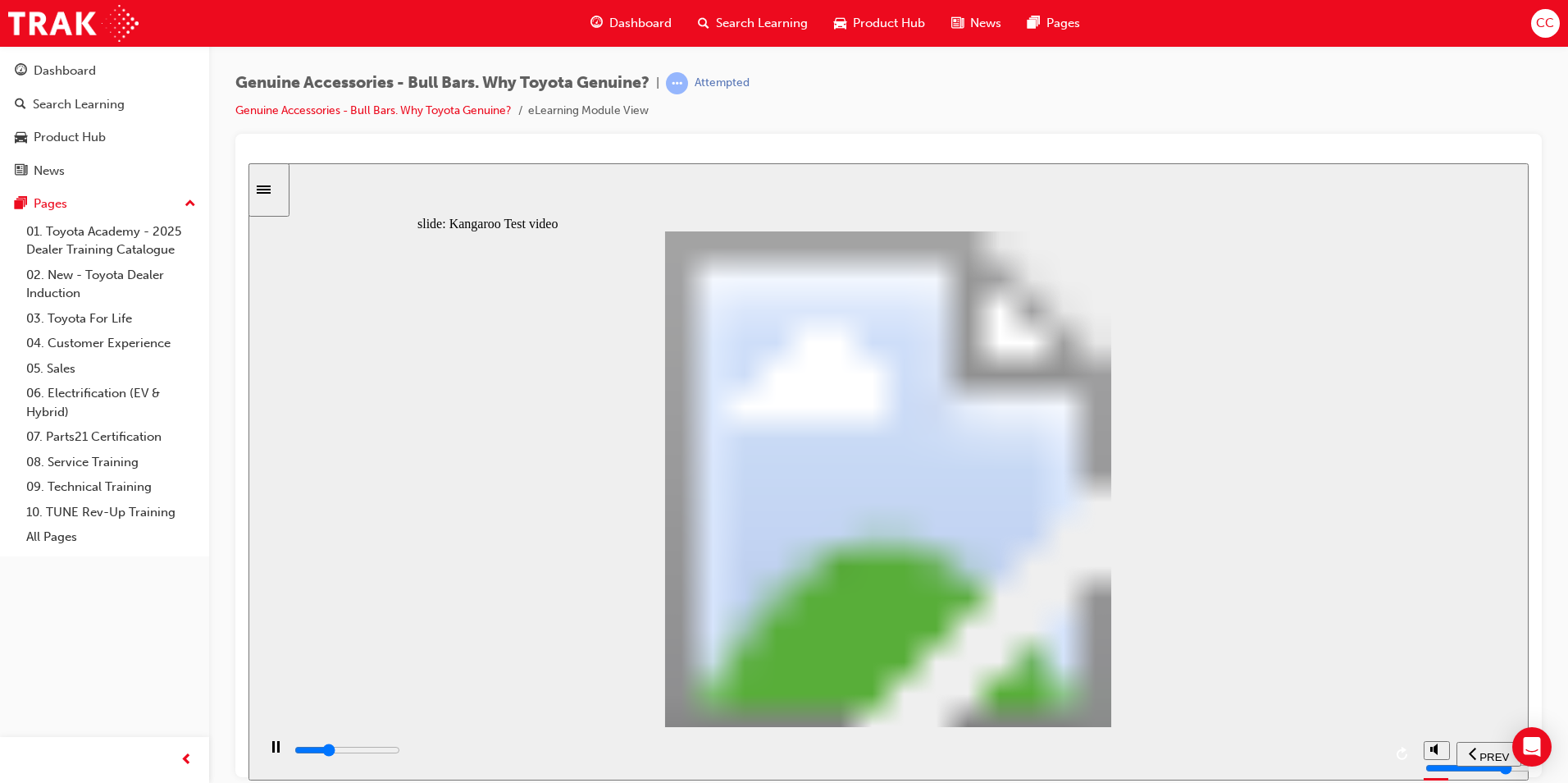
type input "6500"
type input "2"
type input "6700"
type input "2"
type input "7000"
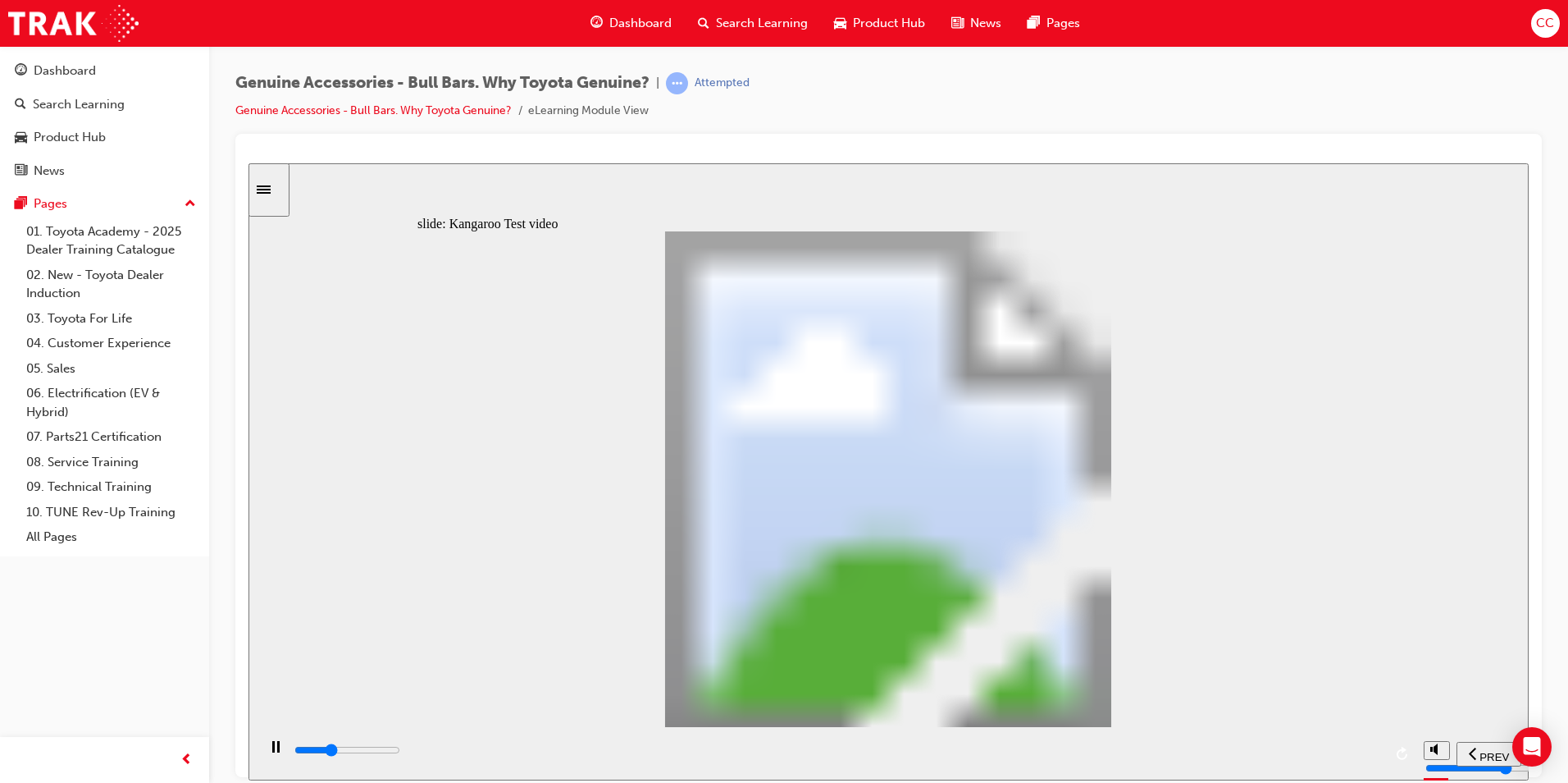
type input "2"
type input "7200"
type input "2"
type input "7500"
type input "3"
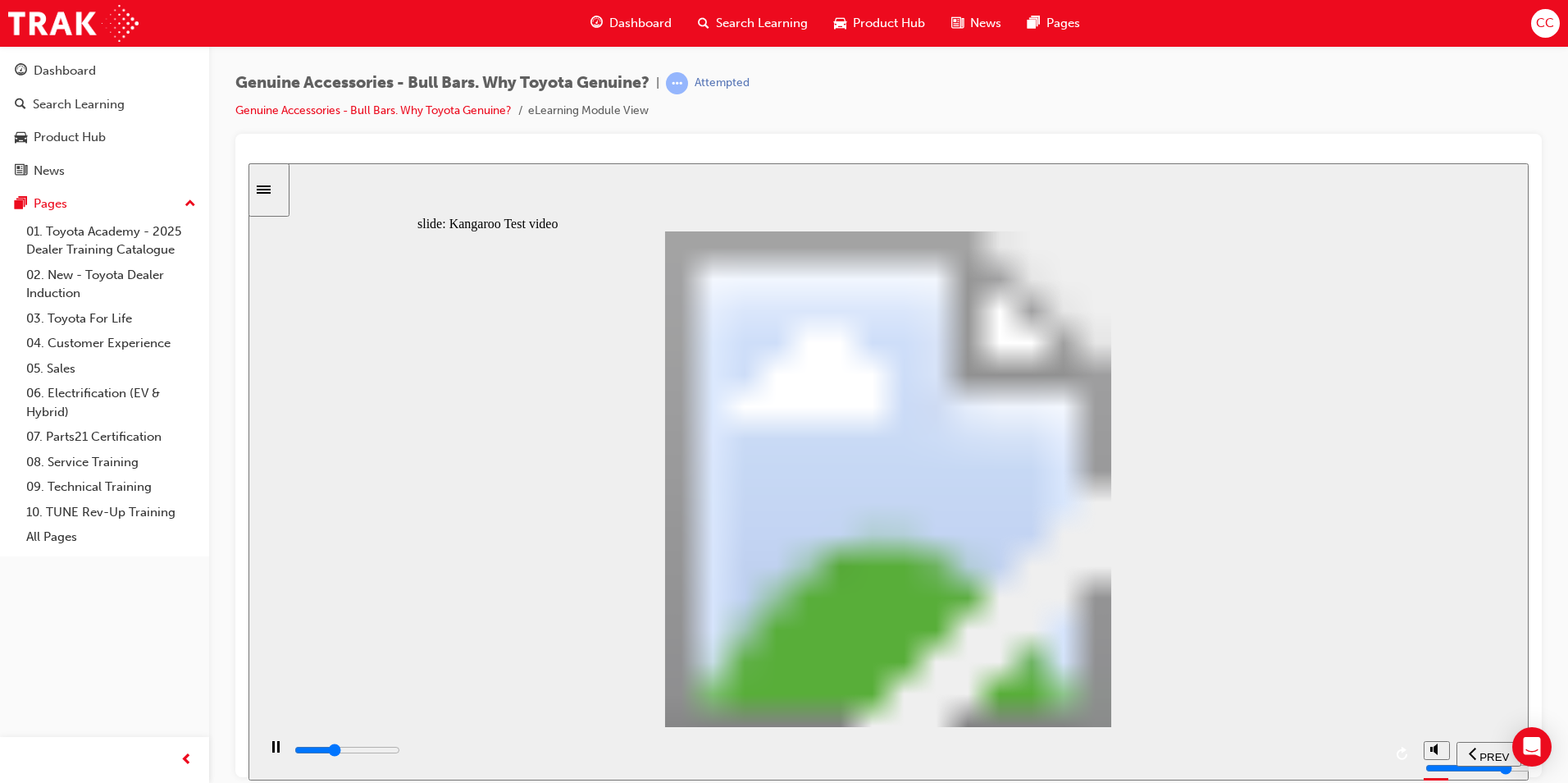
type input "7800"
type input "3"
type input "8000"
type input "3"
type input "8300"
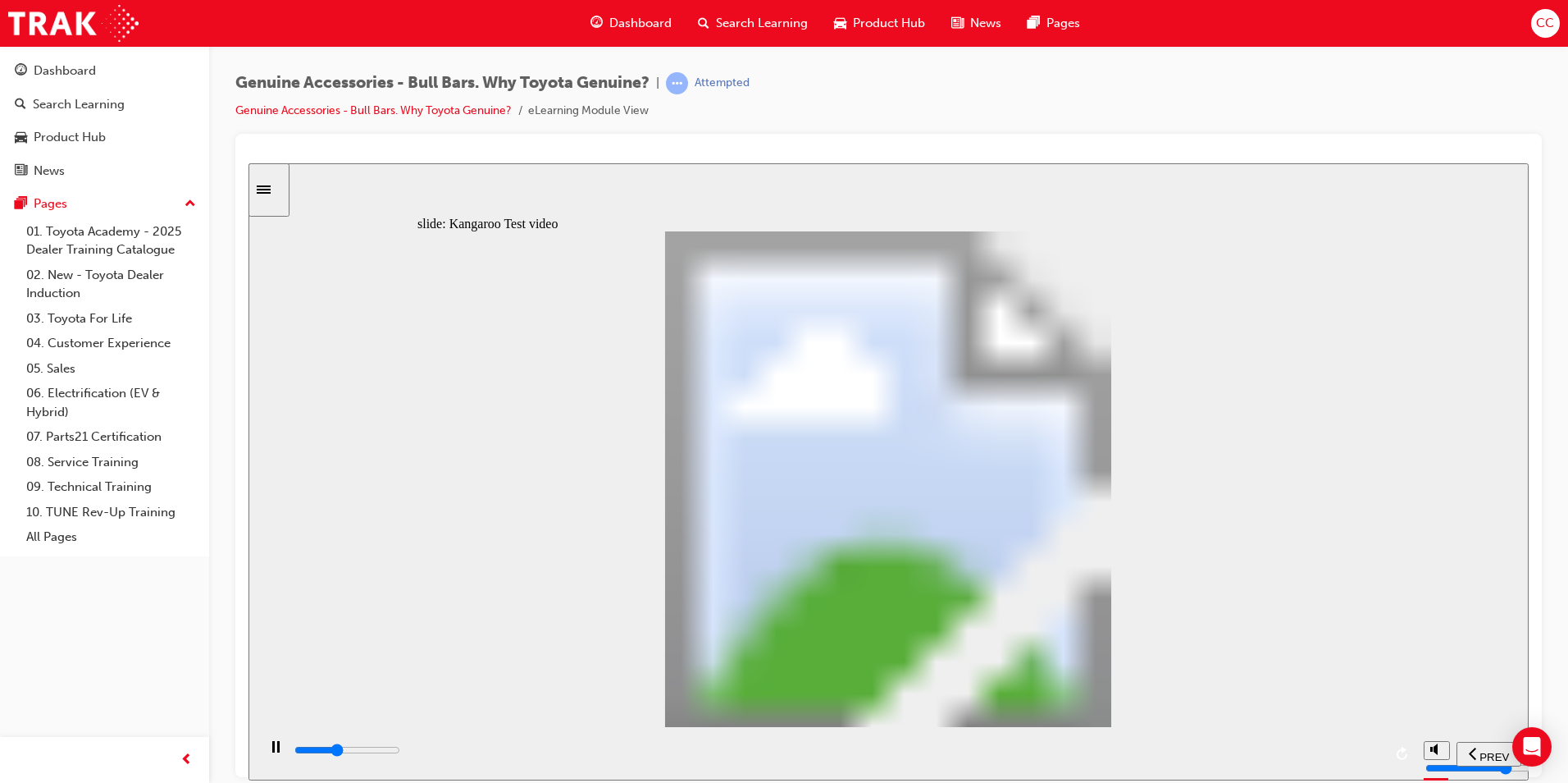
type input "3"
type input "8600"
type input "4"
type input "8800"
type input "4"
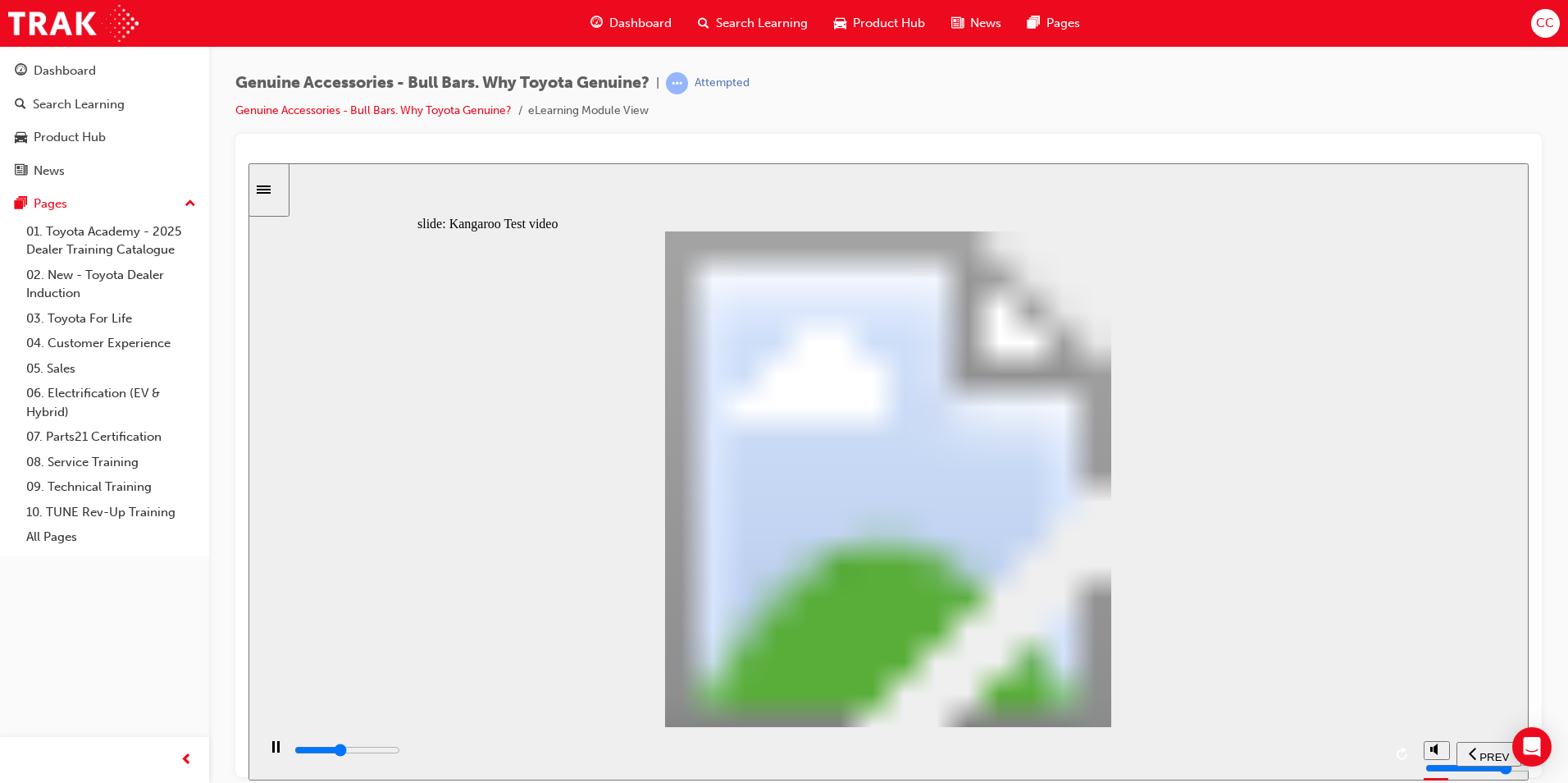
type input "9100"
type input "4"
type input "9400"
type input "4"
type input "9600"
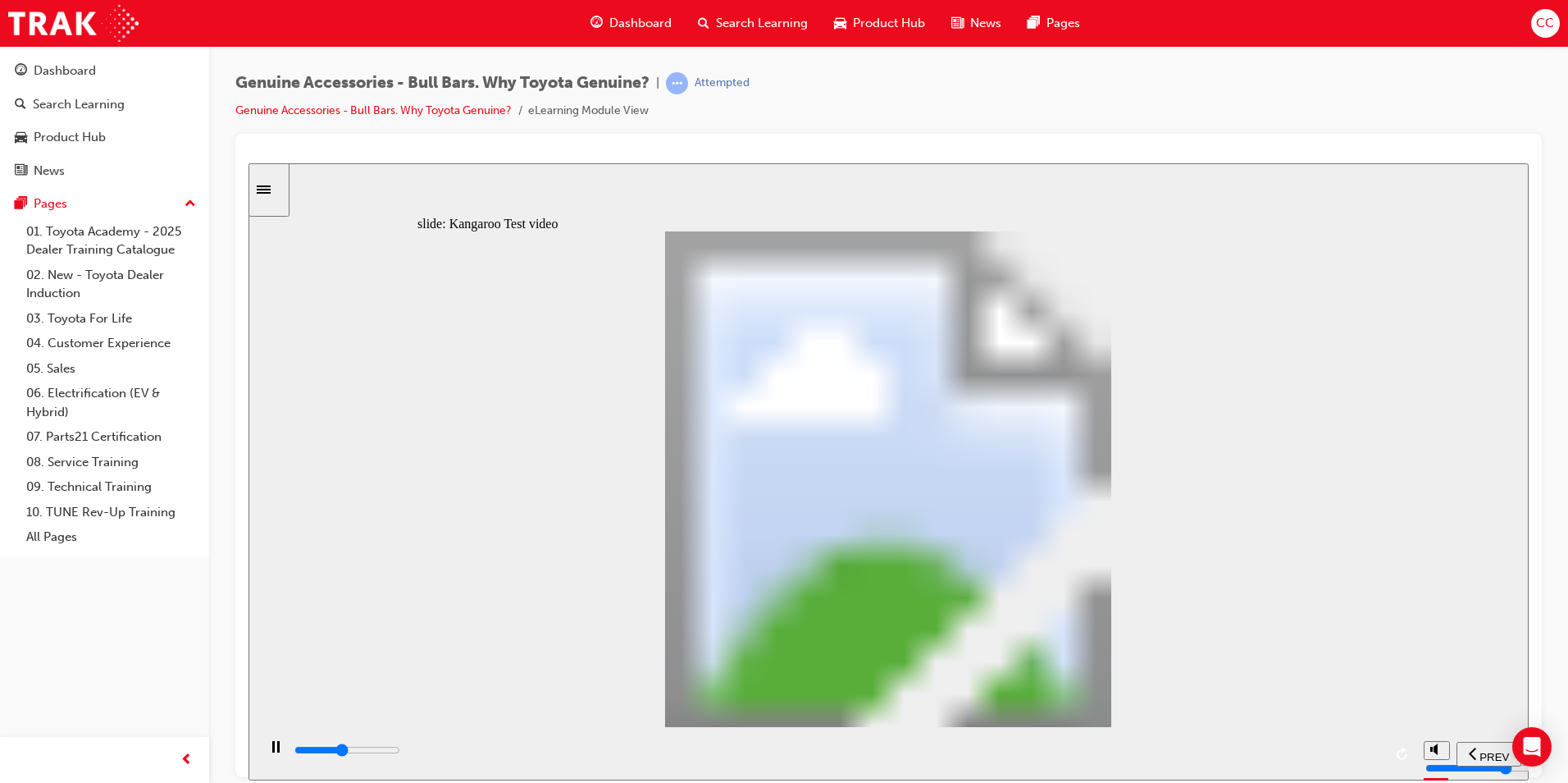
type input "5"
type input "9900"
type input "5"
type input "10200"
type input "5"
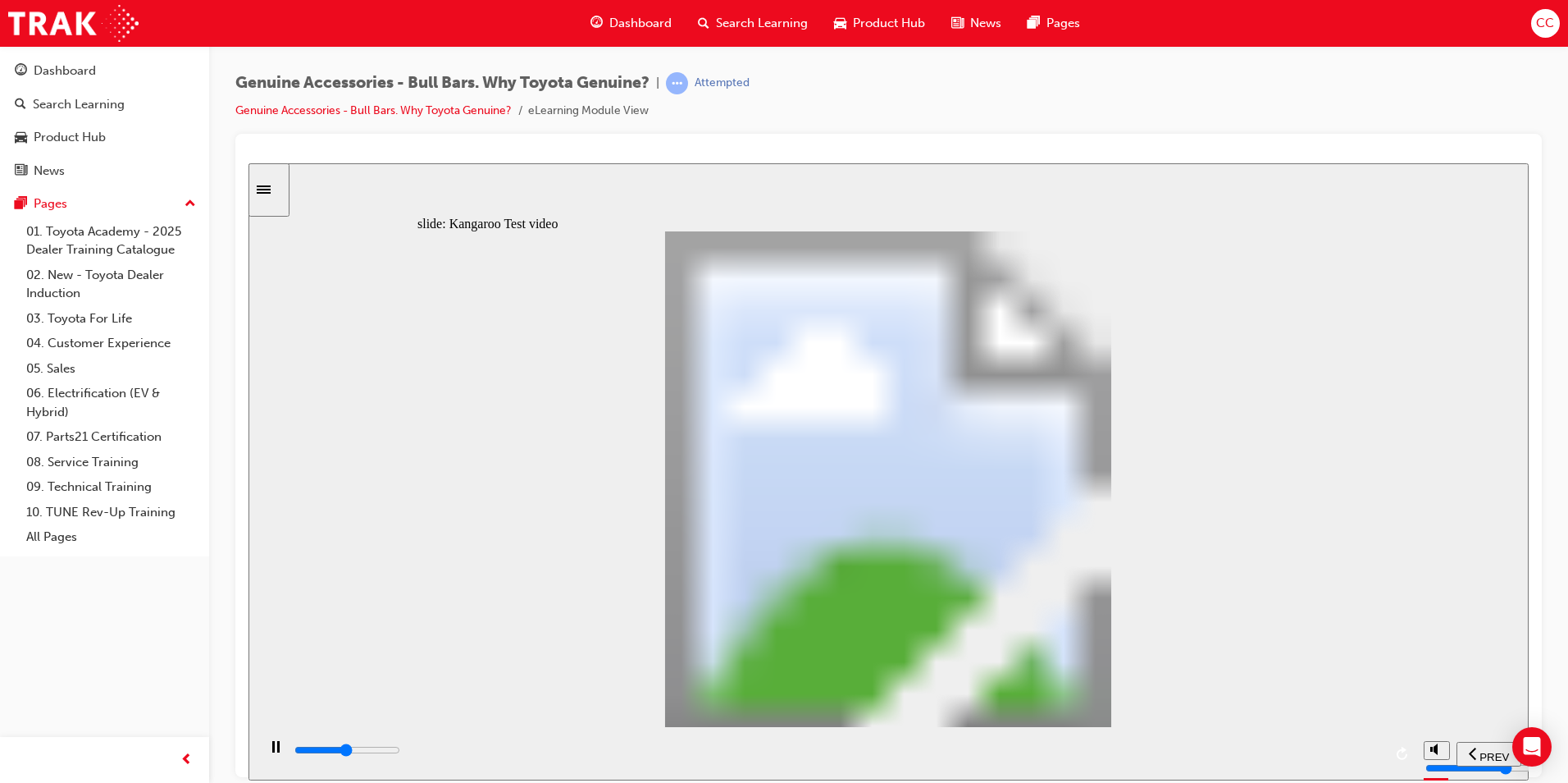
type input "10400"
type input "6"
type input "10700"
type input "6"
type input "11000"
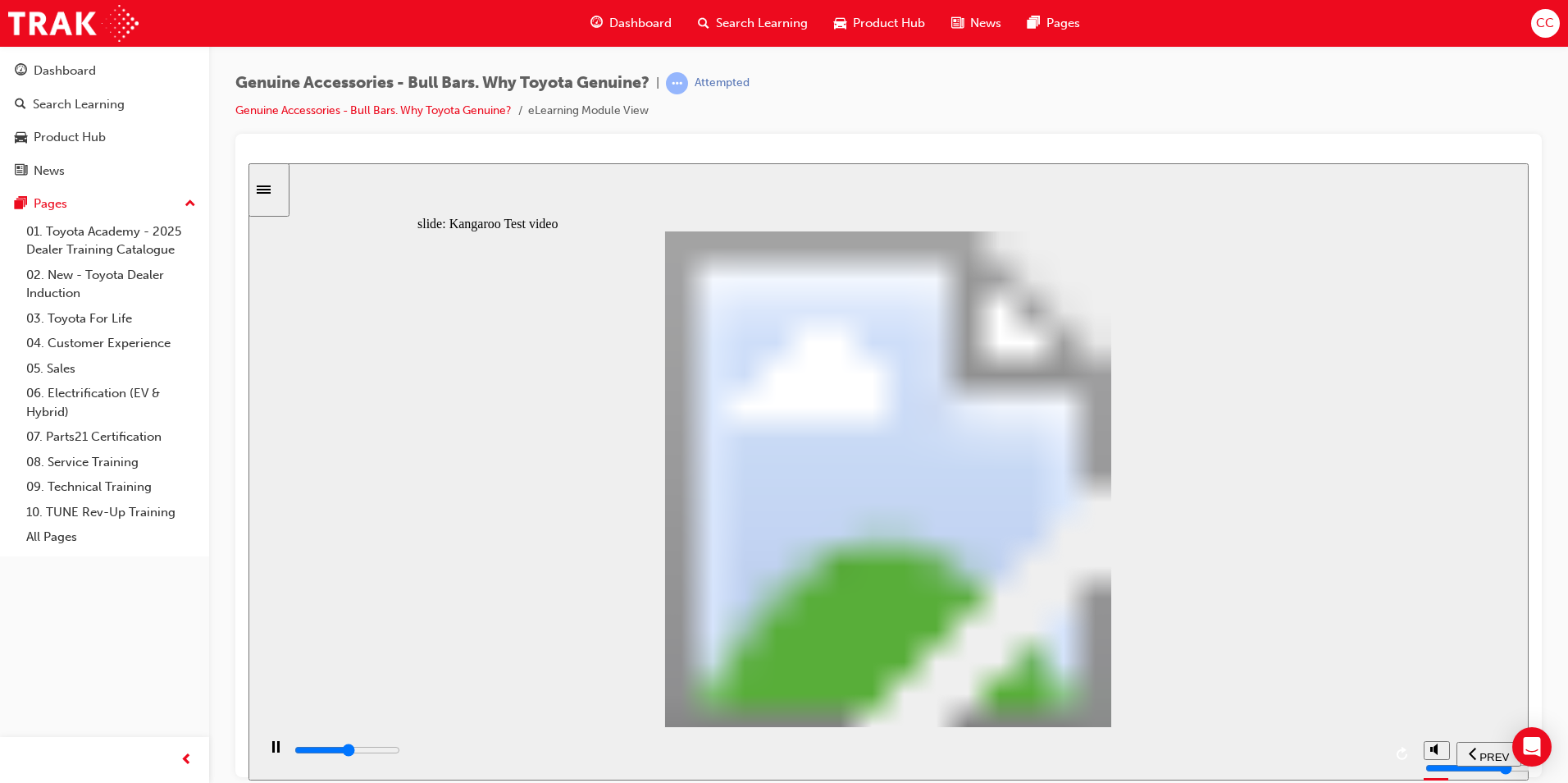
type input "6"
type input "11200"
type input "6"
type input "11500"
type input "7"
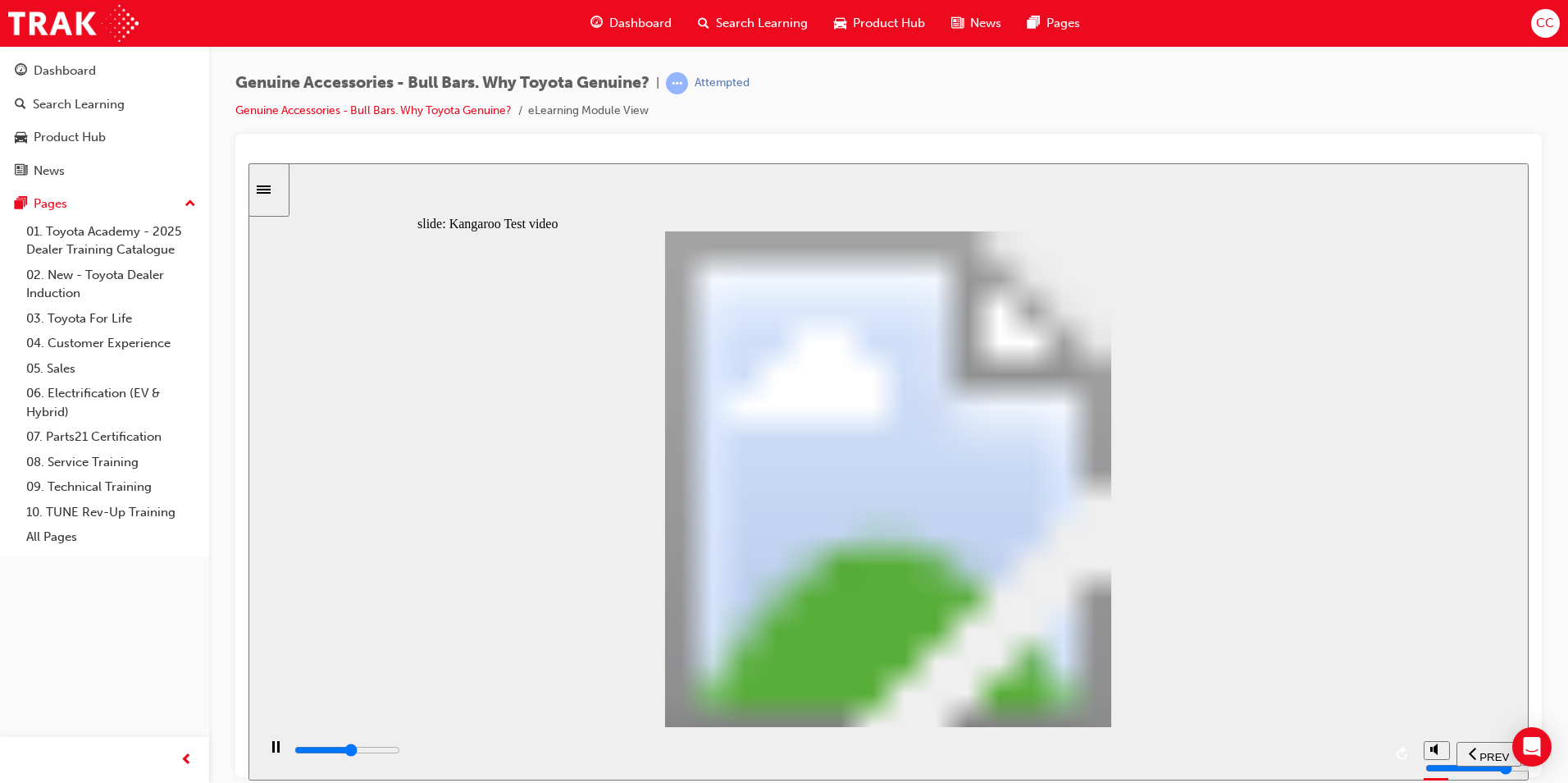
type input "11800"
type input "7"
type input "12000"
type input "7"
type input "12300"
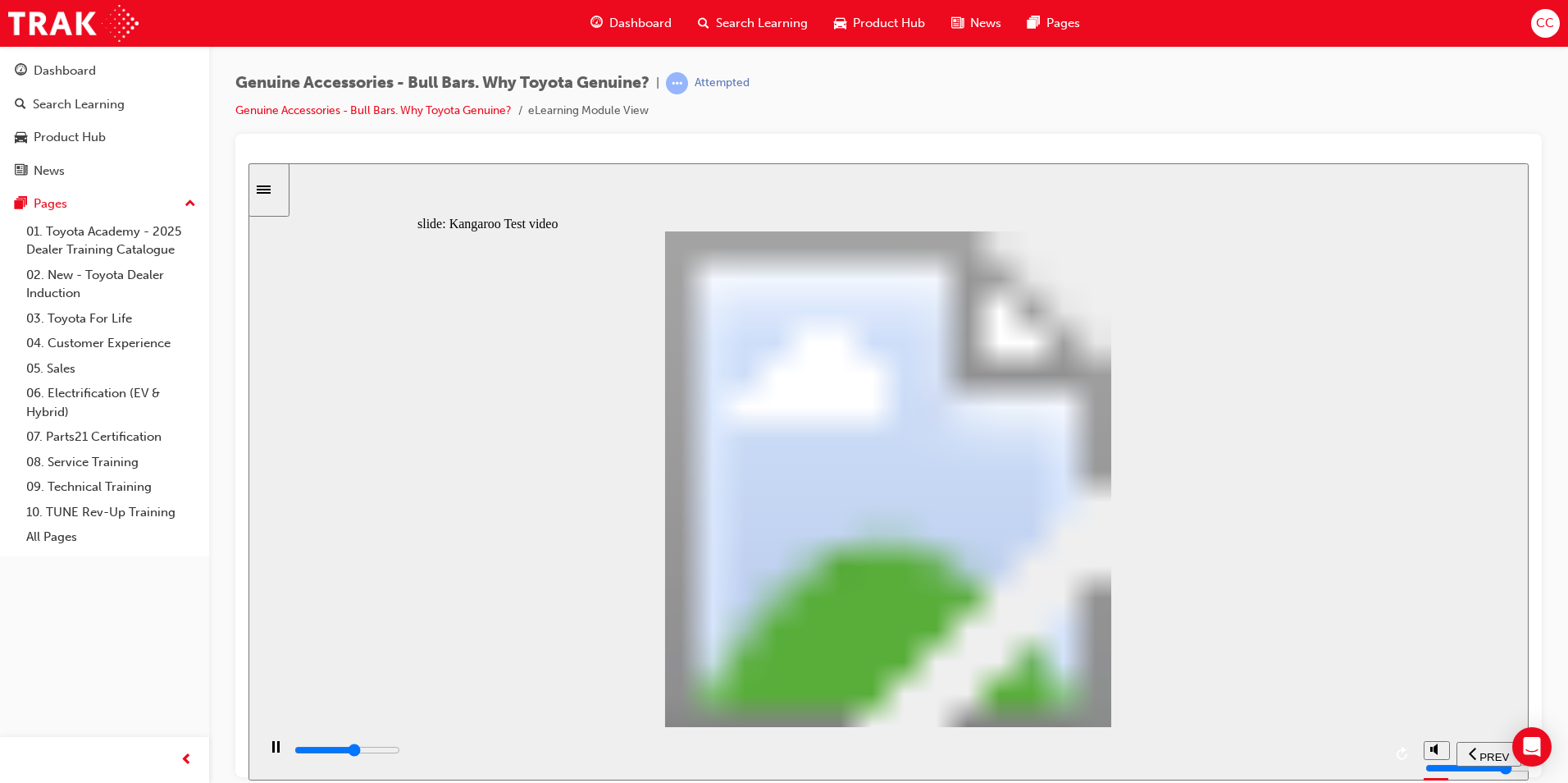
type input "7"
type input "12500"
type input "8"
type input "12800"
type input "8"
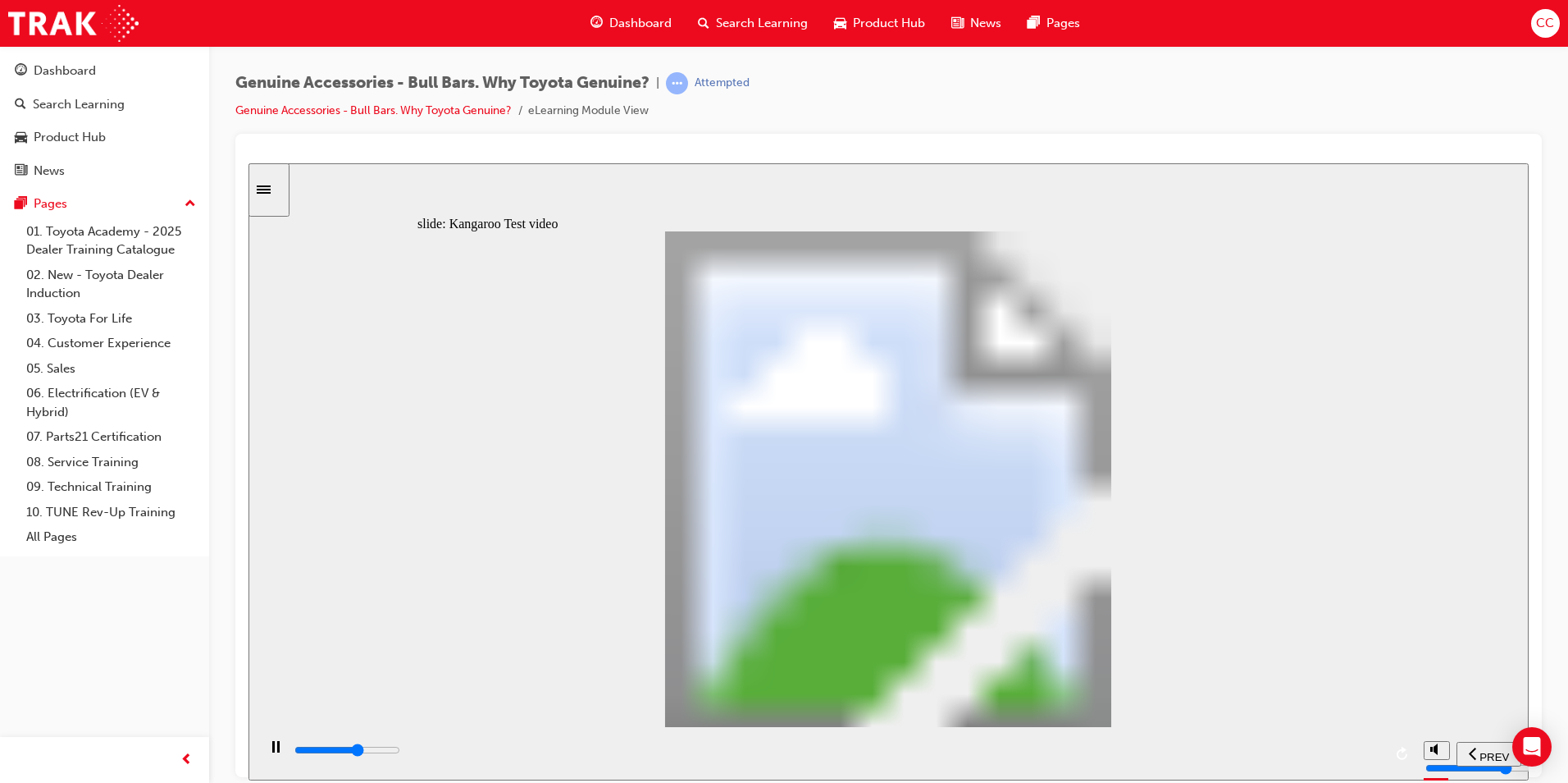
type input "13100"
type input "8"
type input "13400"
type input "8"
type input "13600"
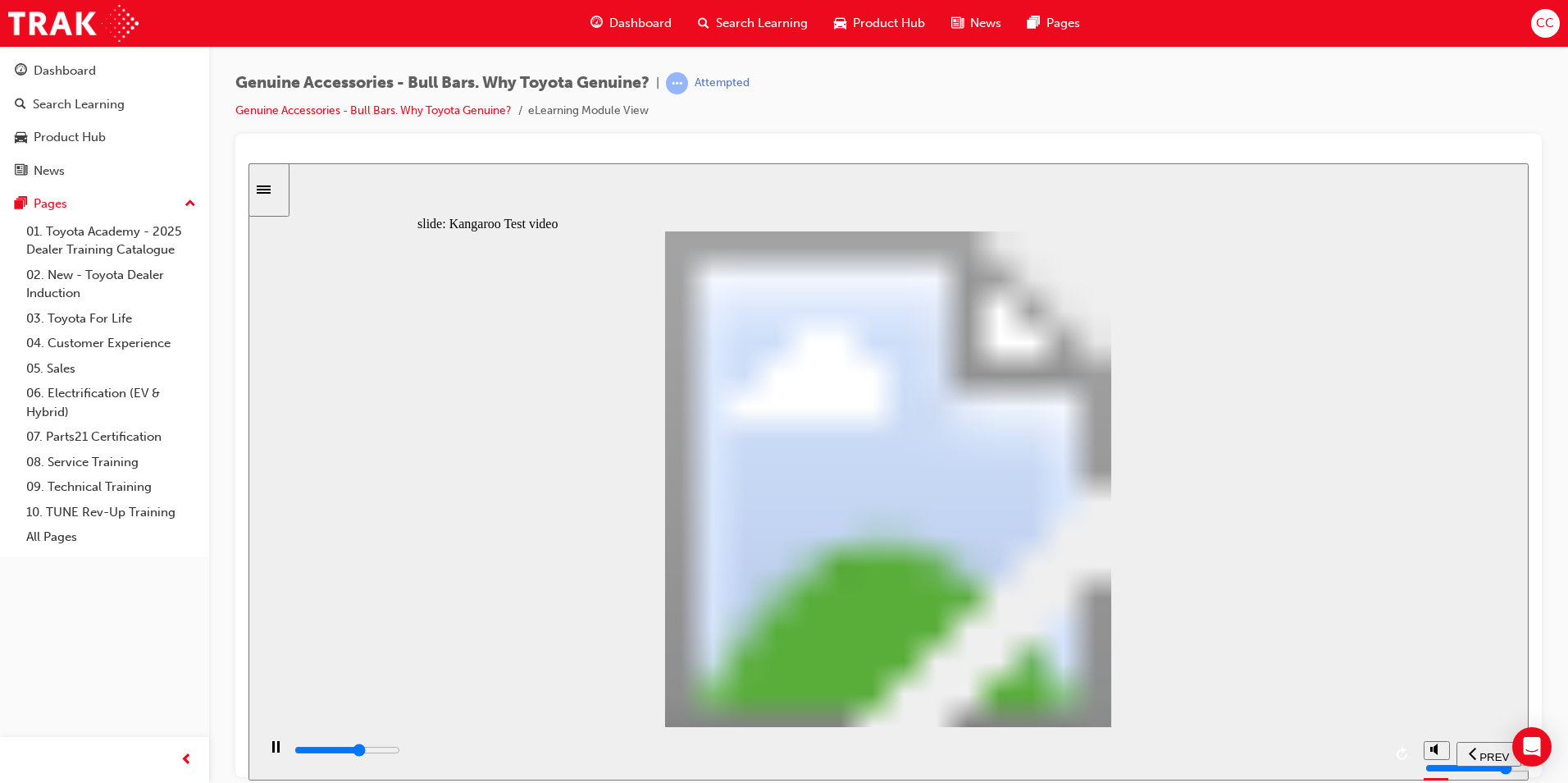
type input "9"
type input "13900"
type input "9"
type input "14200"
type input "9"
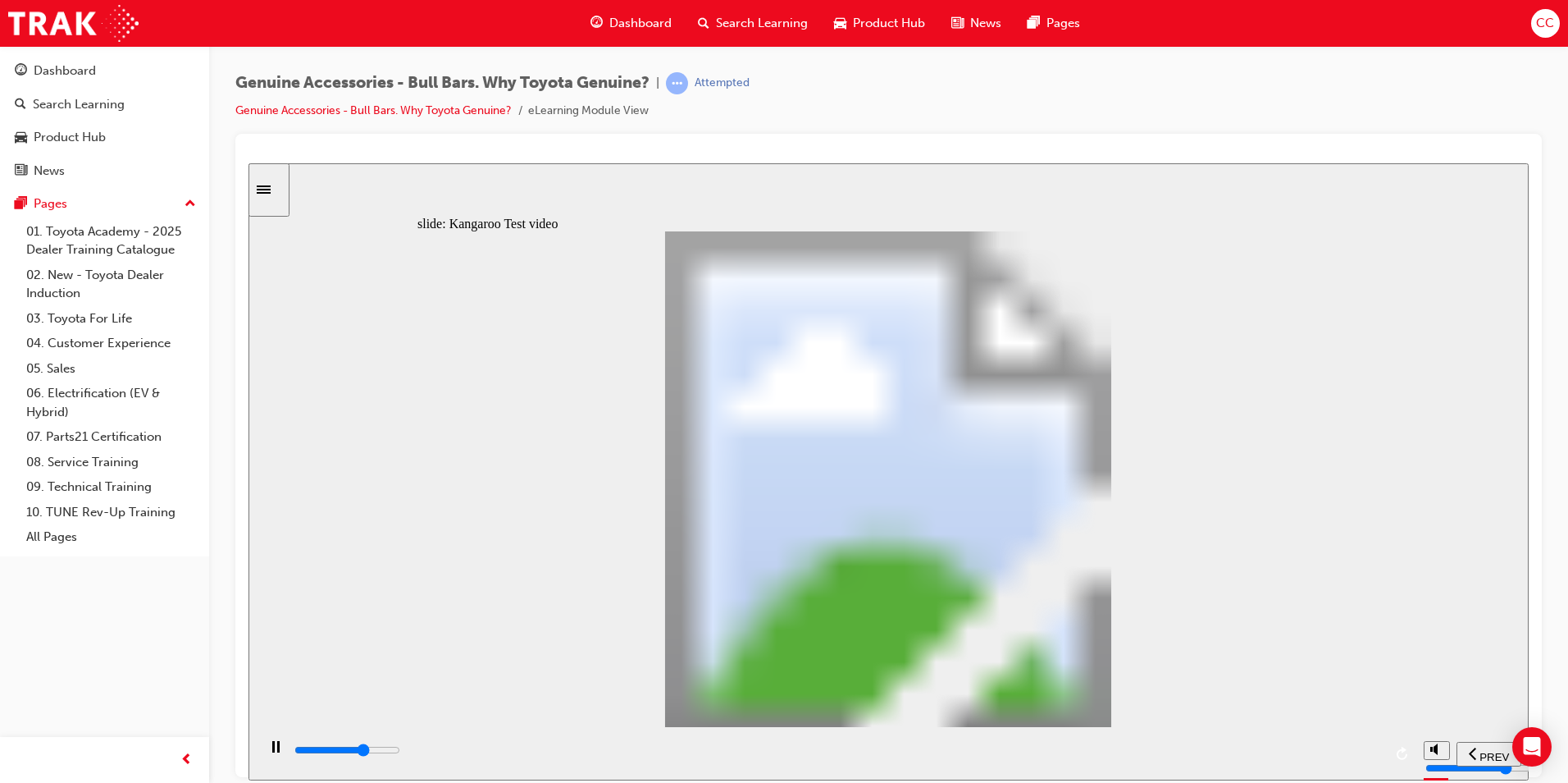
type input "14400"
type input "10"
type input "14700"
type input "10"
type input "14900"
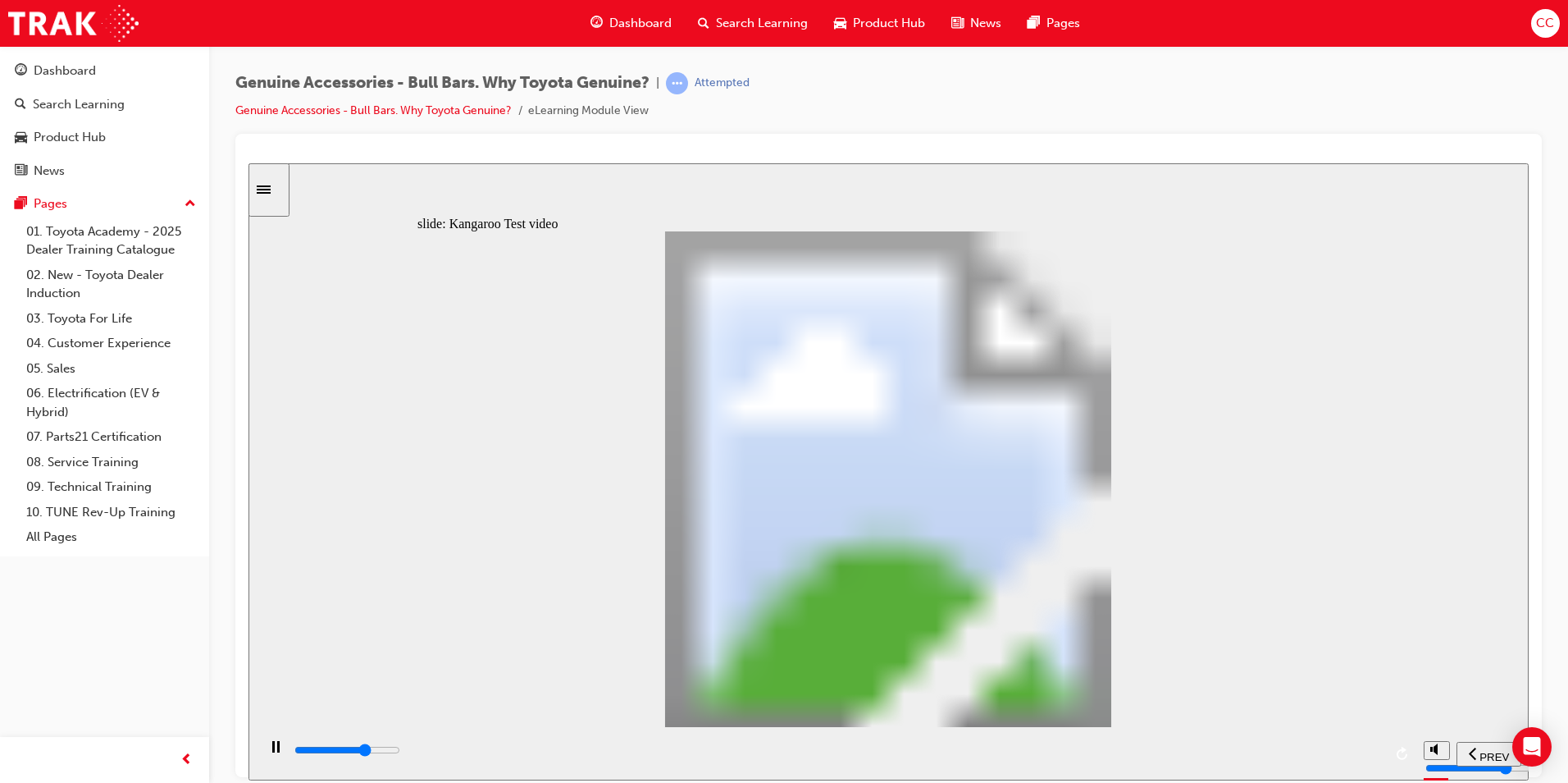
type input "10"
type input "15200"
type input "10"
type input "15500"
type input "11"
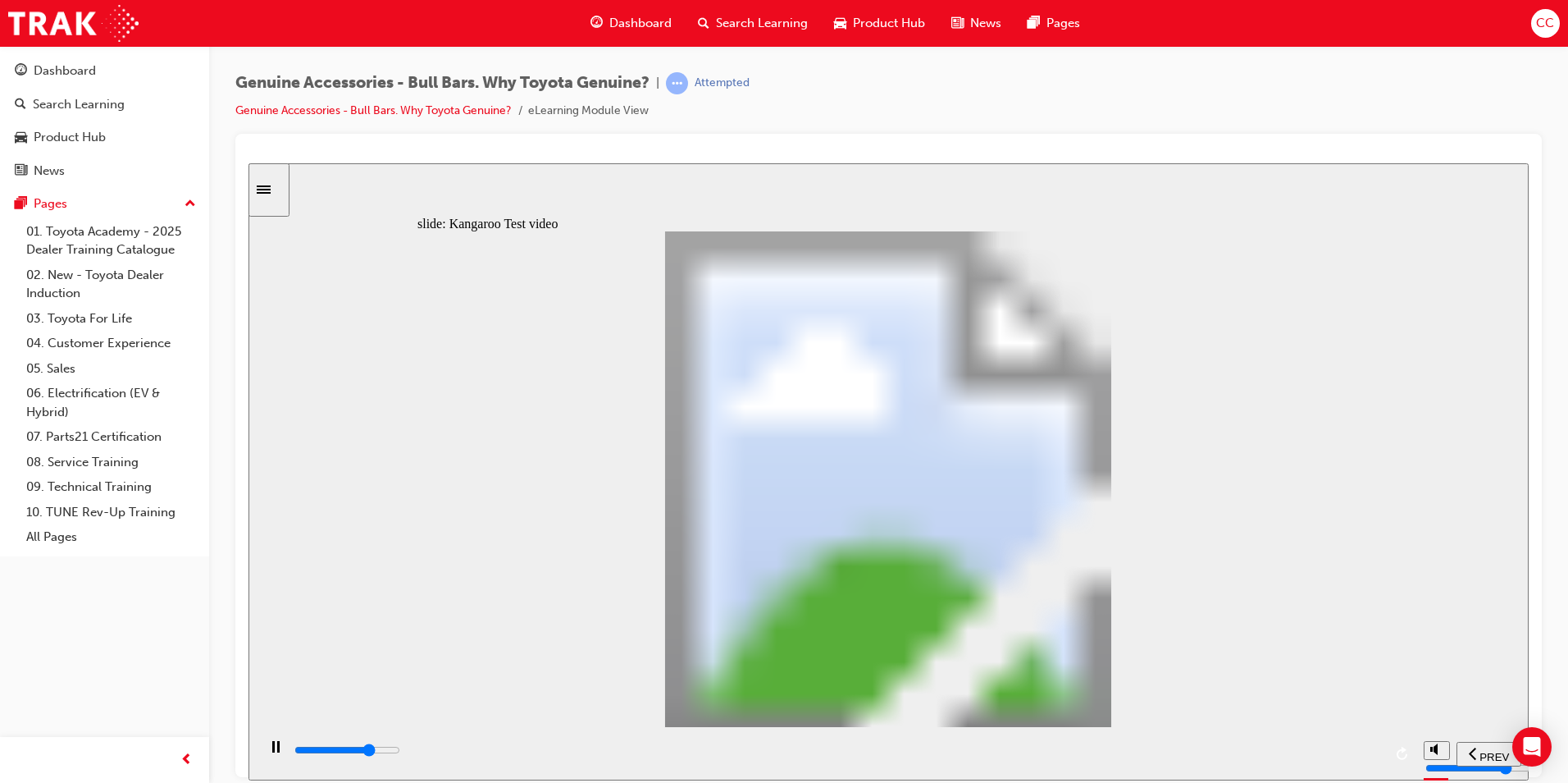
type input "15800"
type input "11"
type input "16000"
type input "11"
type input "16300"
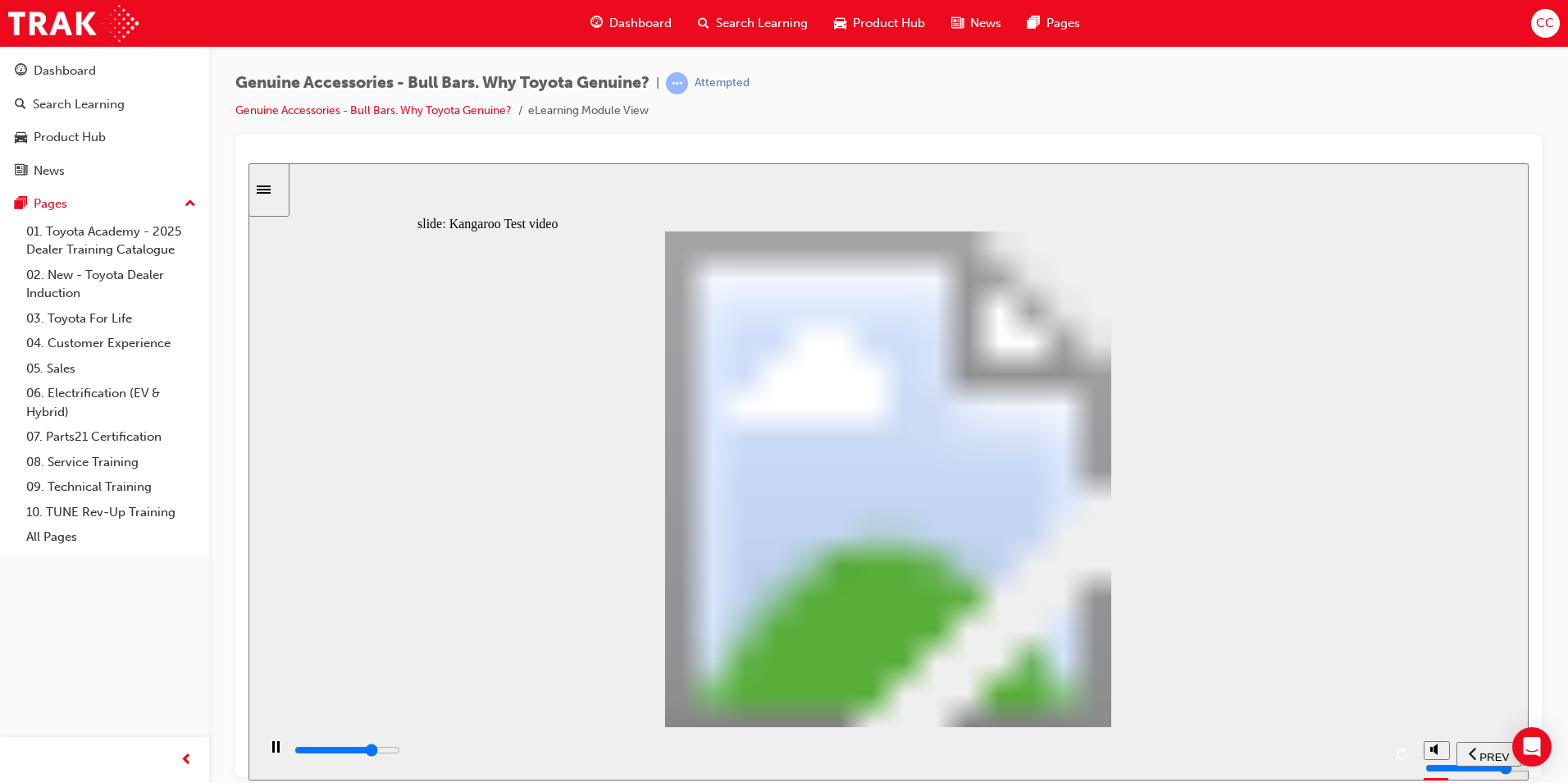
type input "11"
type input "16500"
type input "12"
type input "16800"
type input "12"
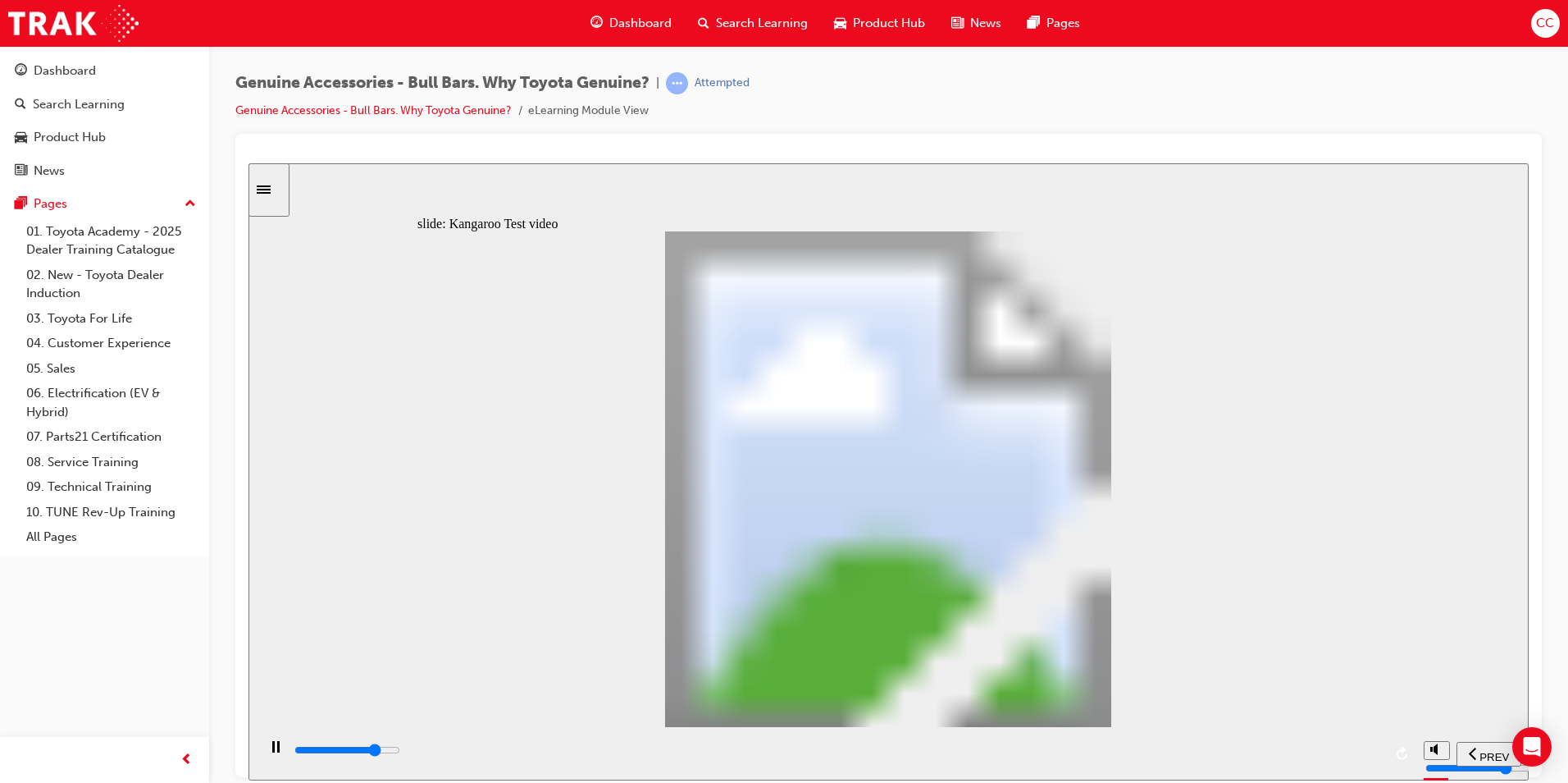
type input "17100"
type input "12"
type input "17300"
type input "12"
type input "17600"
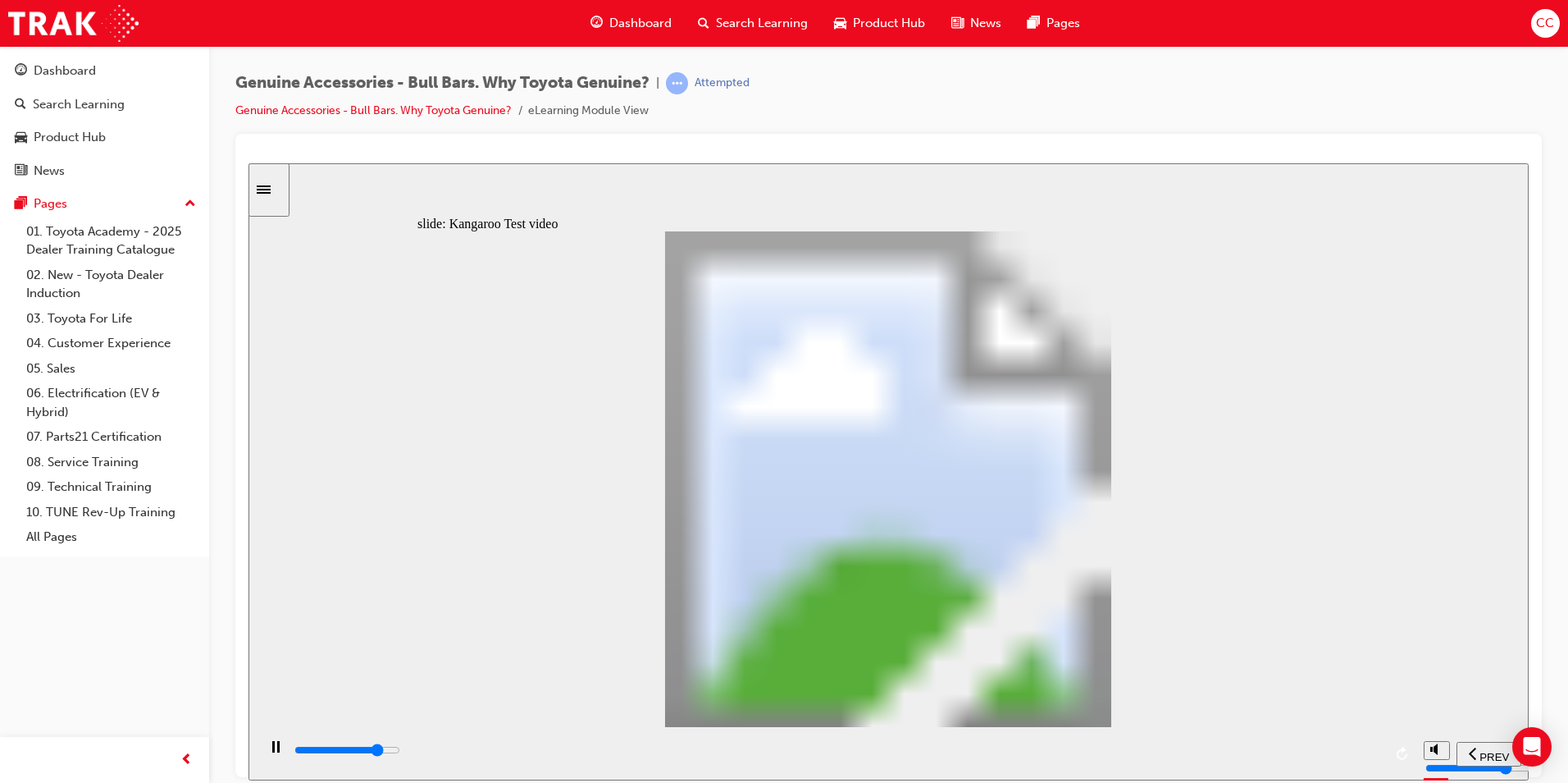
type input "13"
type input "17900"
type input "13"
type input "18100"
type input "13"
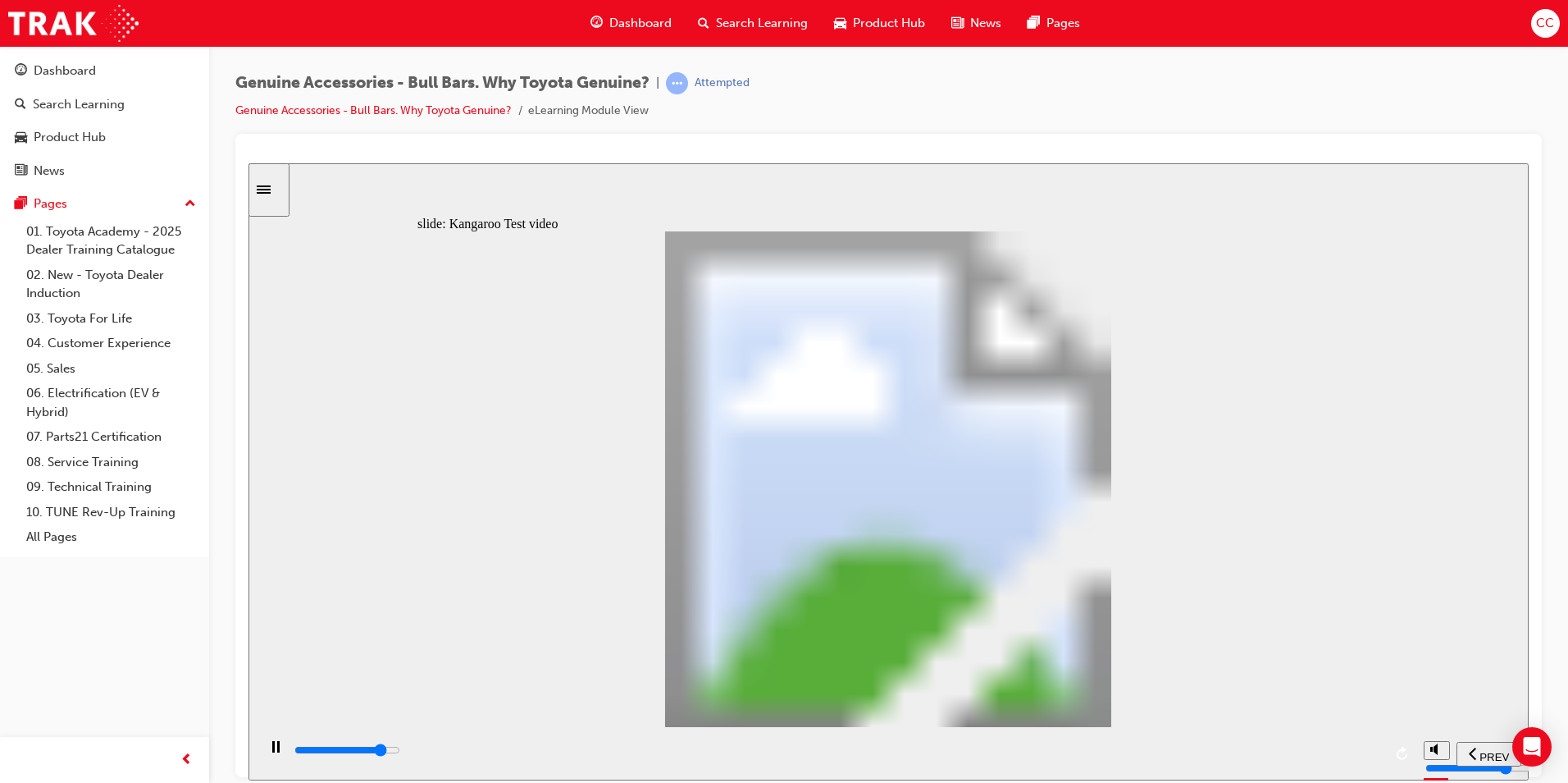
type input "18400"
type input "14"
type input "18700"
type input "14"
type input "18900"
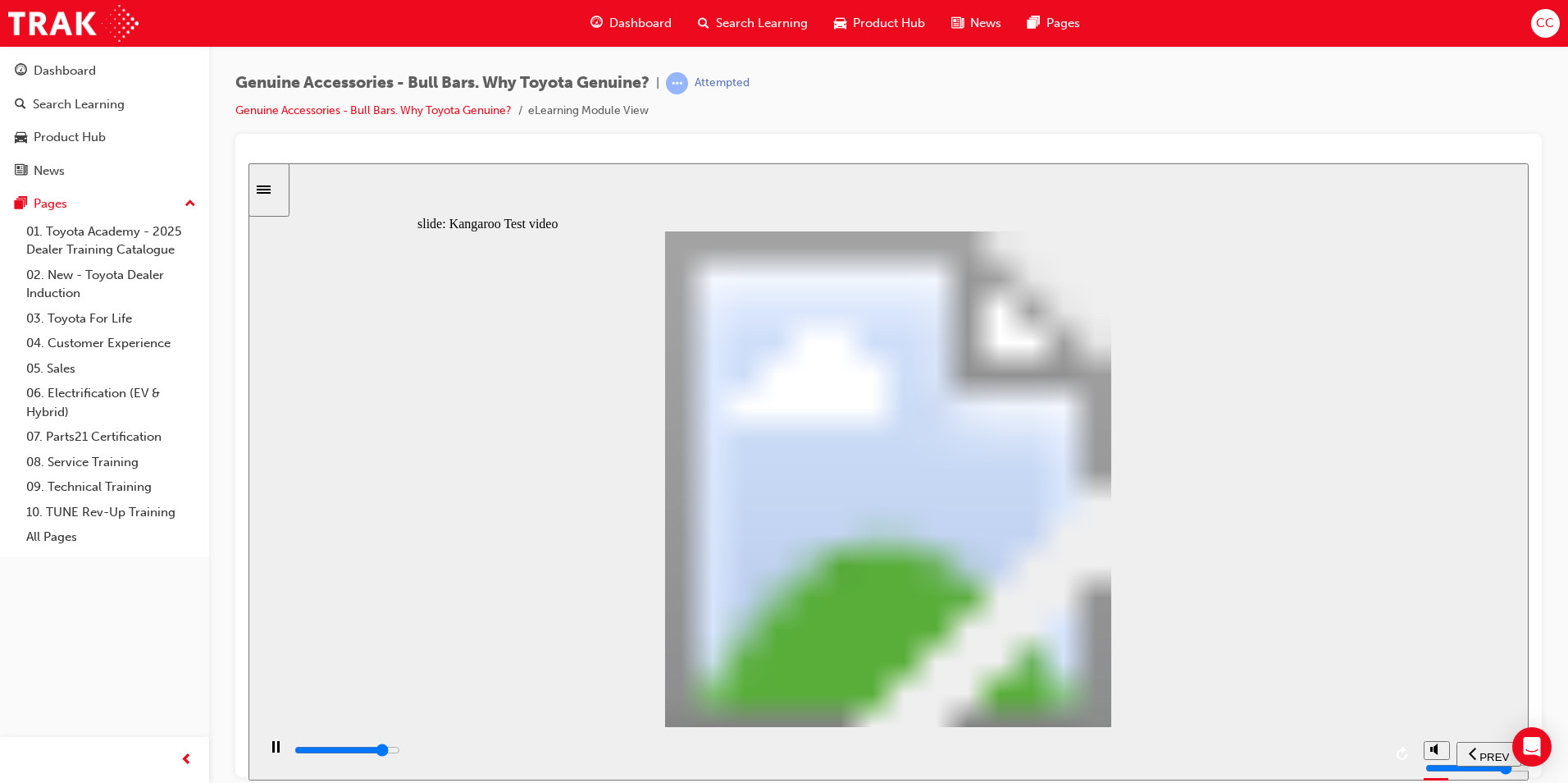
type input "14"
type input "19200"
type input "14"
type input "19500"
type input "15"
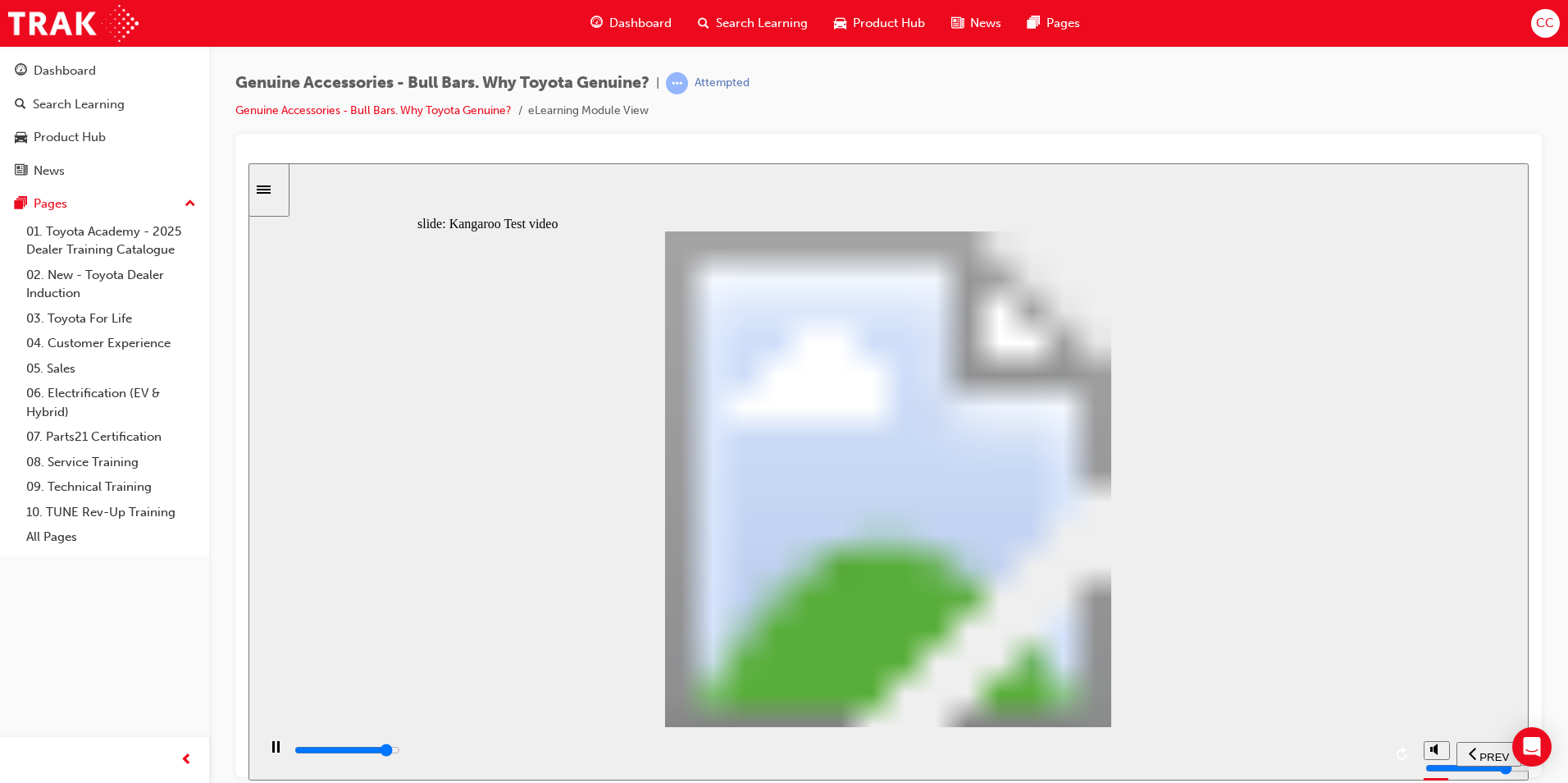
type input "19700"
type input "15"
type input "20000"
type input "15"
type input "20300"
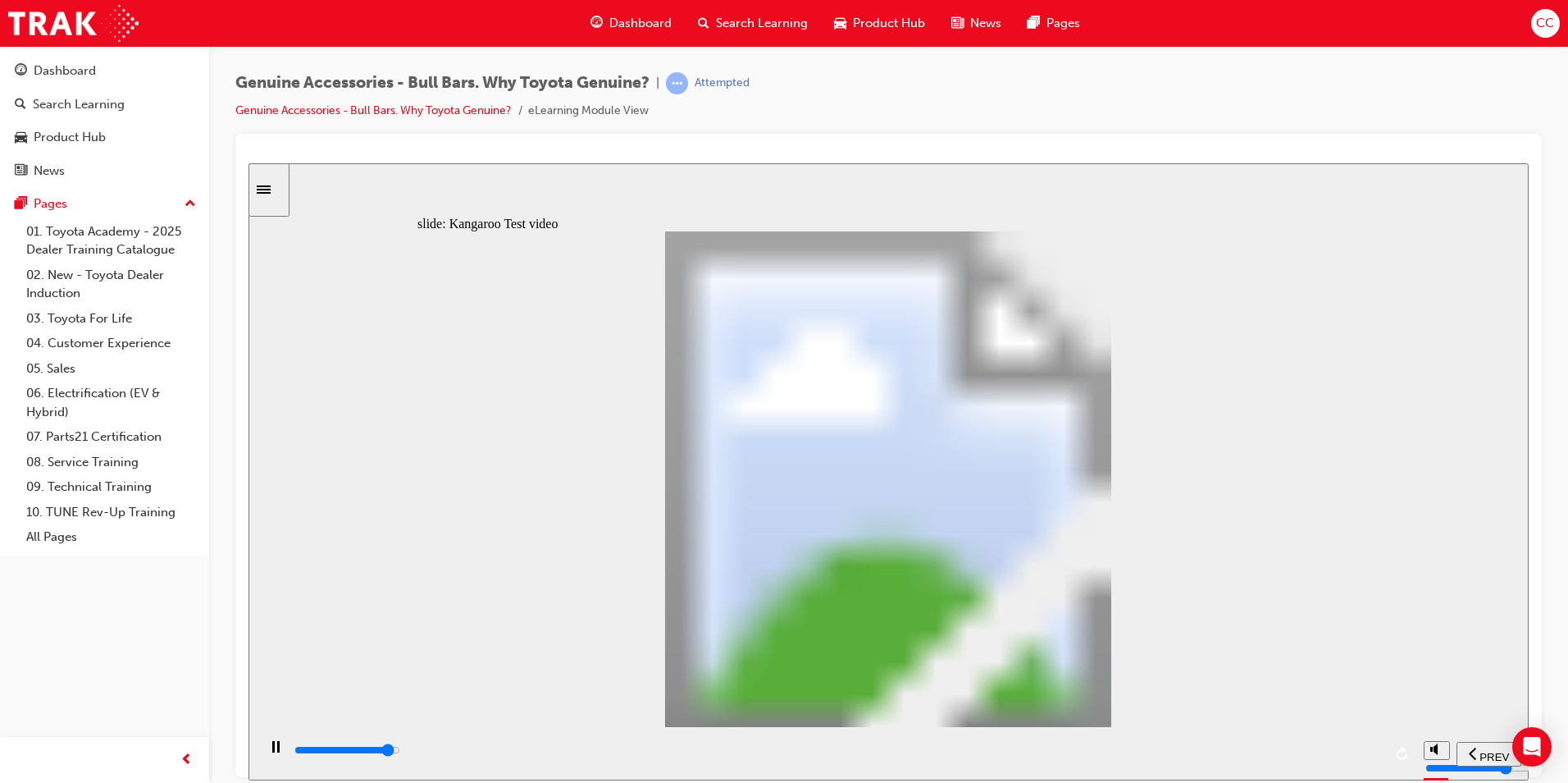
type input "15"
type input "20500"
type input "16"
type input "20800"
type input "16"
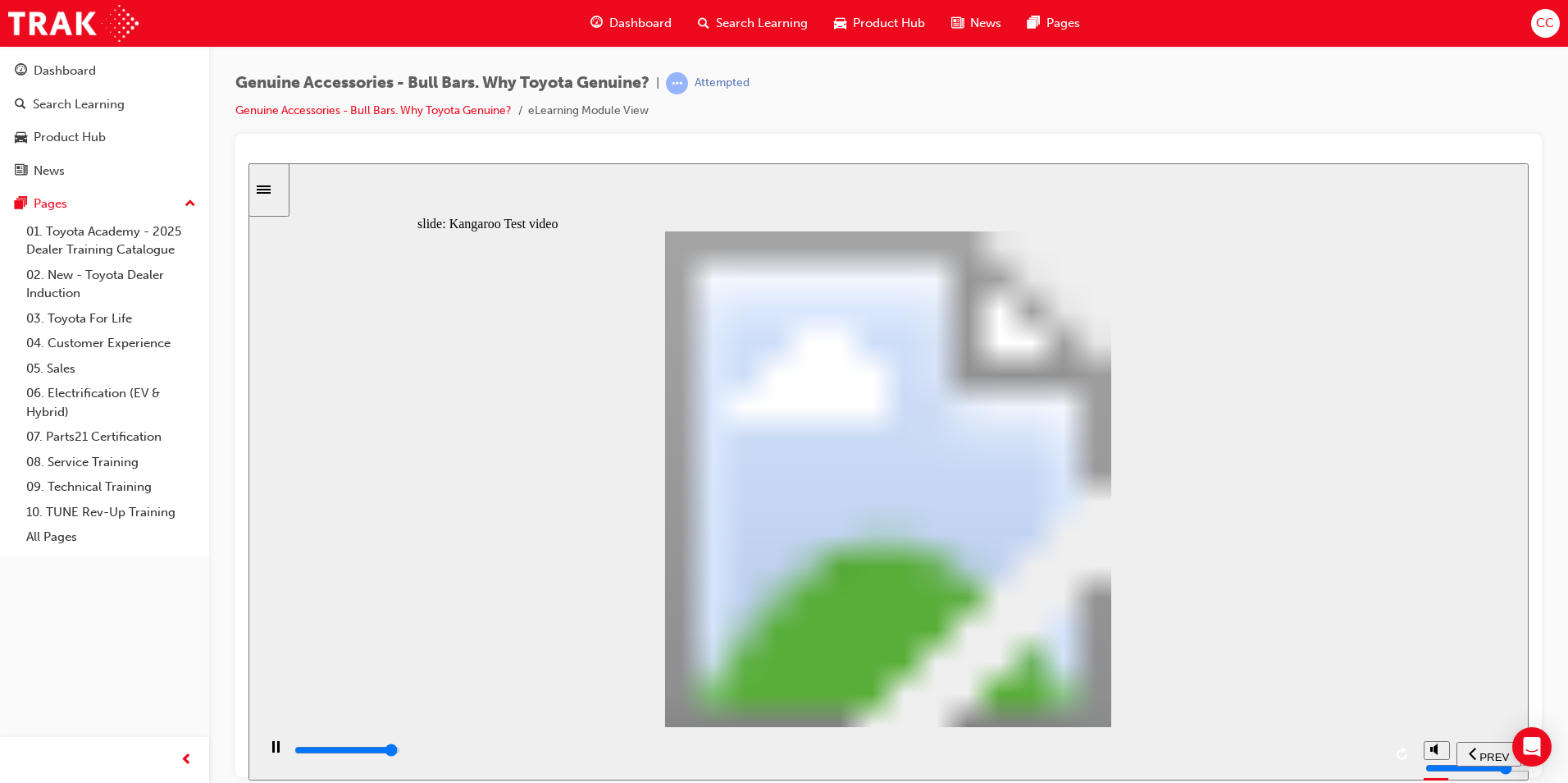
type input "21100"
type input "16"
type input "21300"
type input "16"
type input "21500"
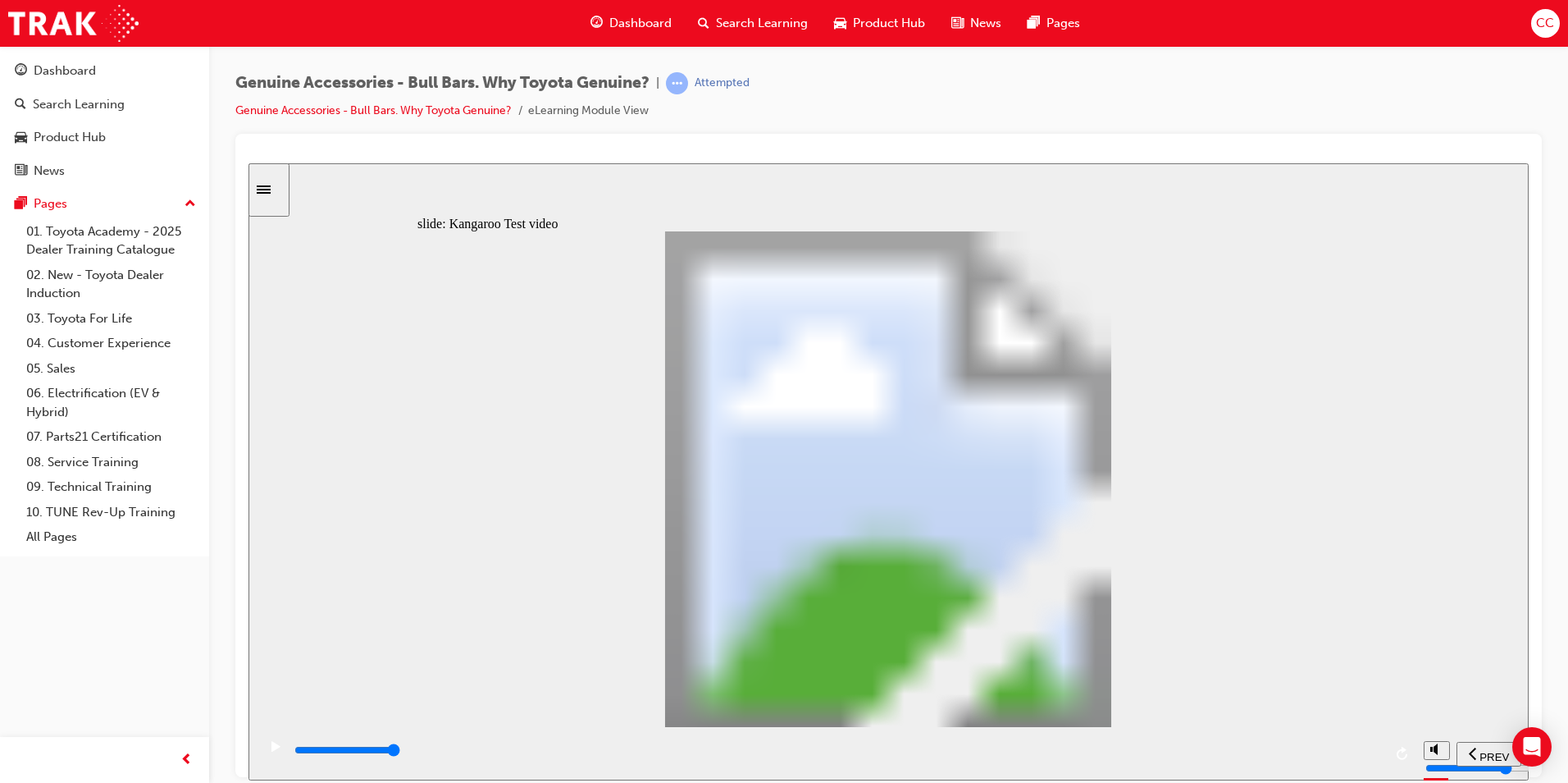
type input "19"
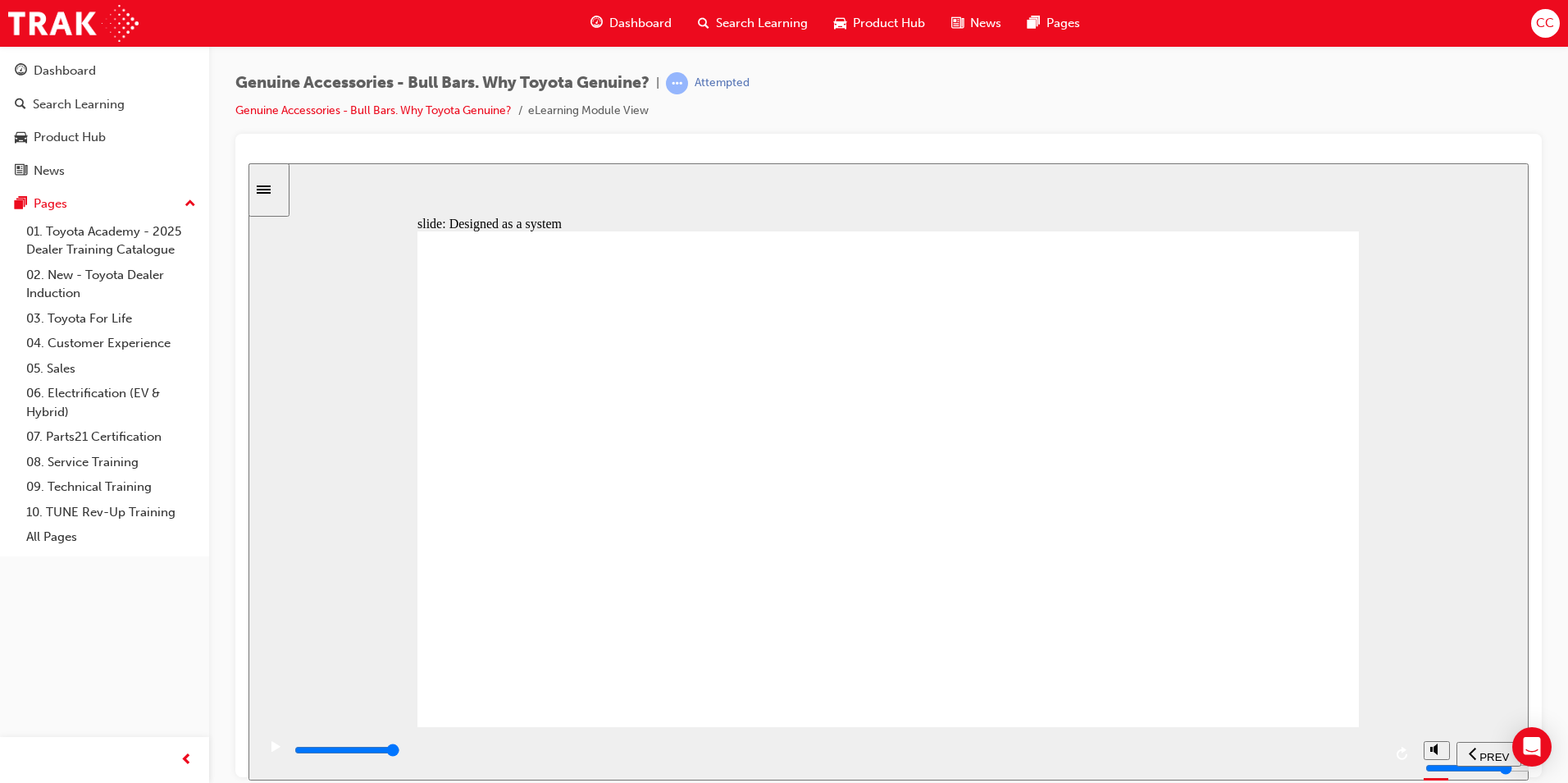
click at [1360, 357] on div "slide: Finite Element Analysis (FEA) Multiply 2 Close Rectangle 1 A common misc…" at bounding box center [888, 470] width 1281 height 617
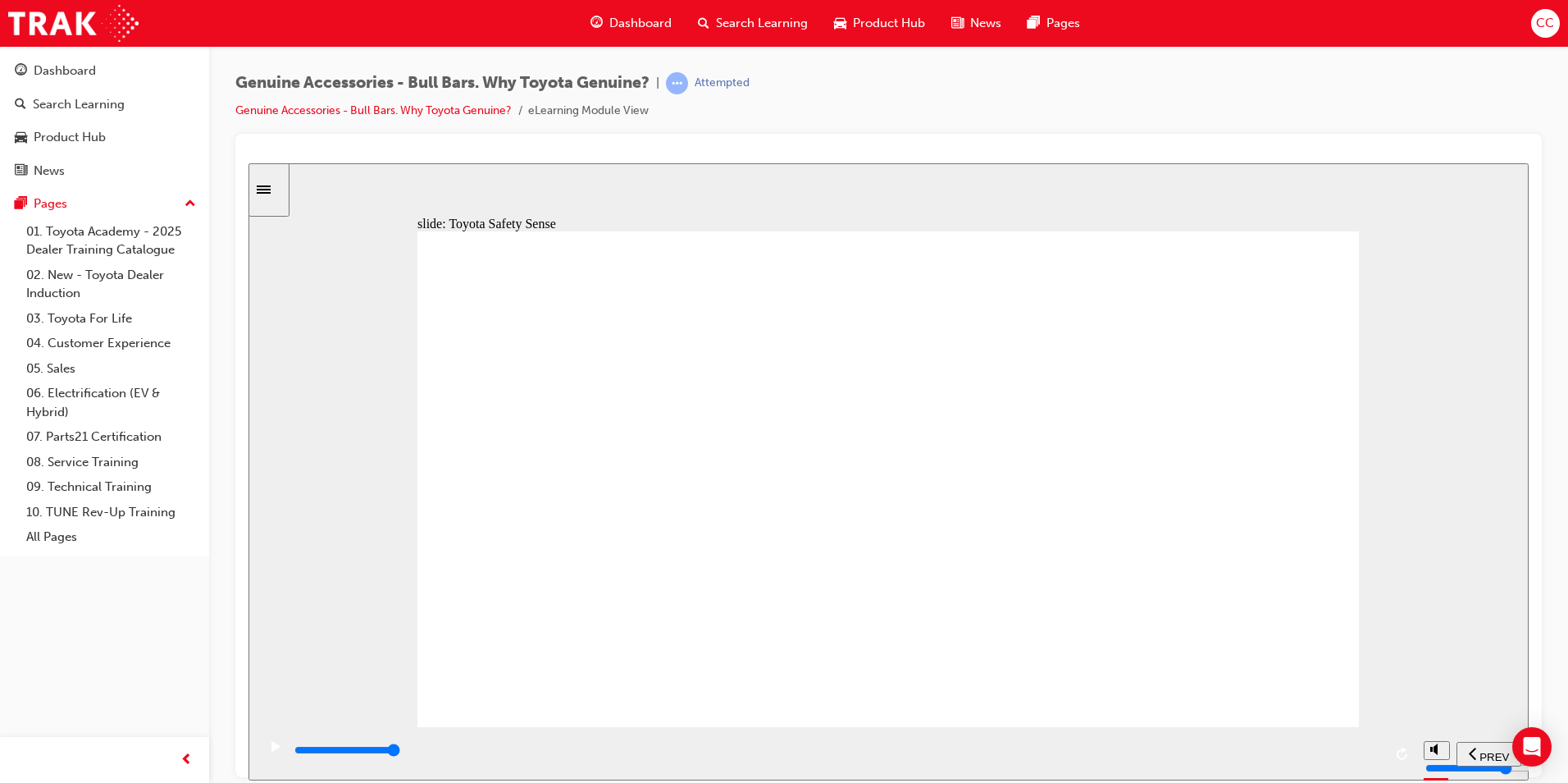
drag, startPoint x: 880, startPoint y: 688, endPoint x: 920, endPoint y: 690, distance: 40.0
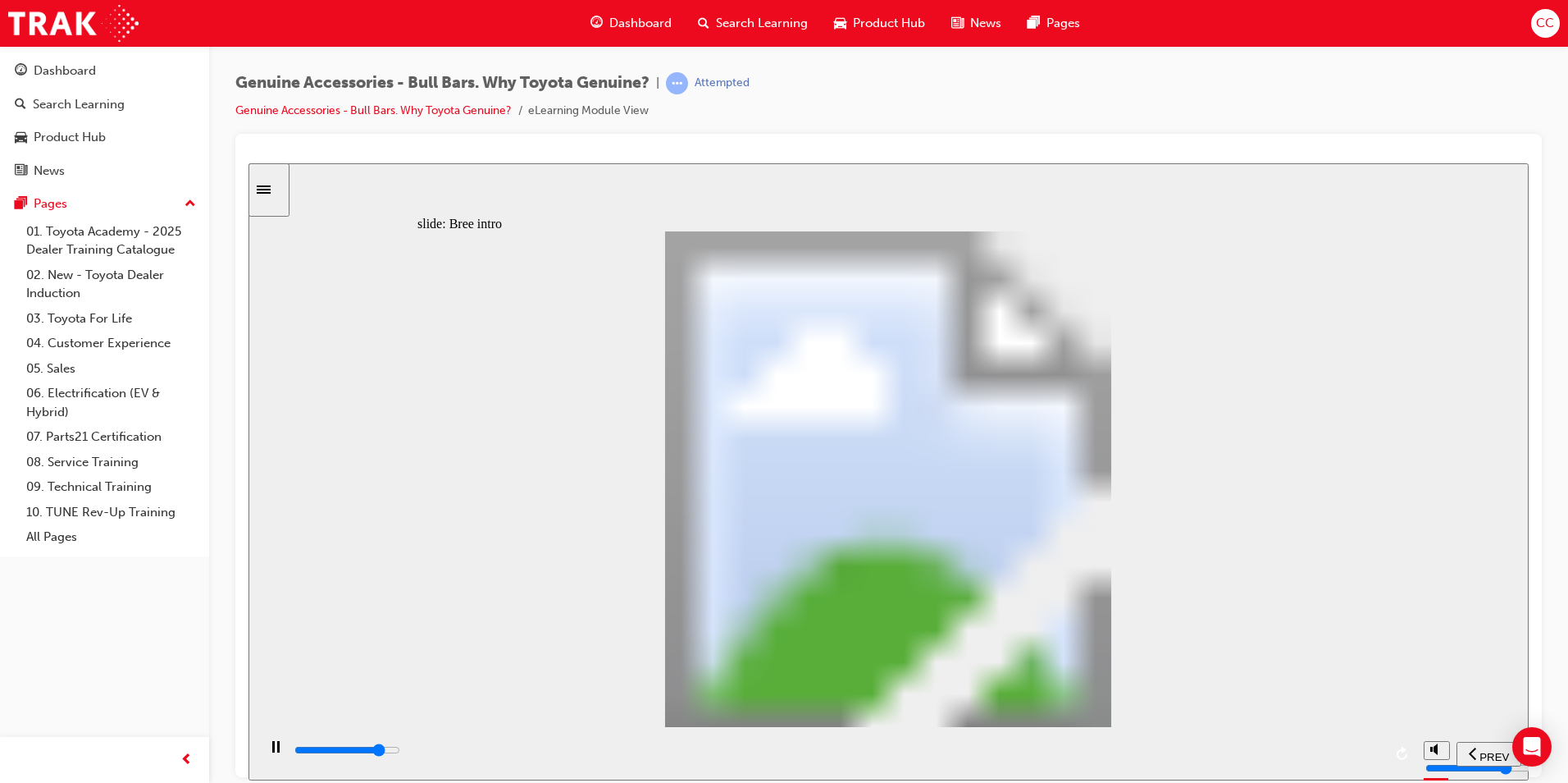
click at [400, 753] on input "slide progress" at bounding box center [347, 749] width 105 height 13
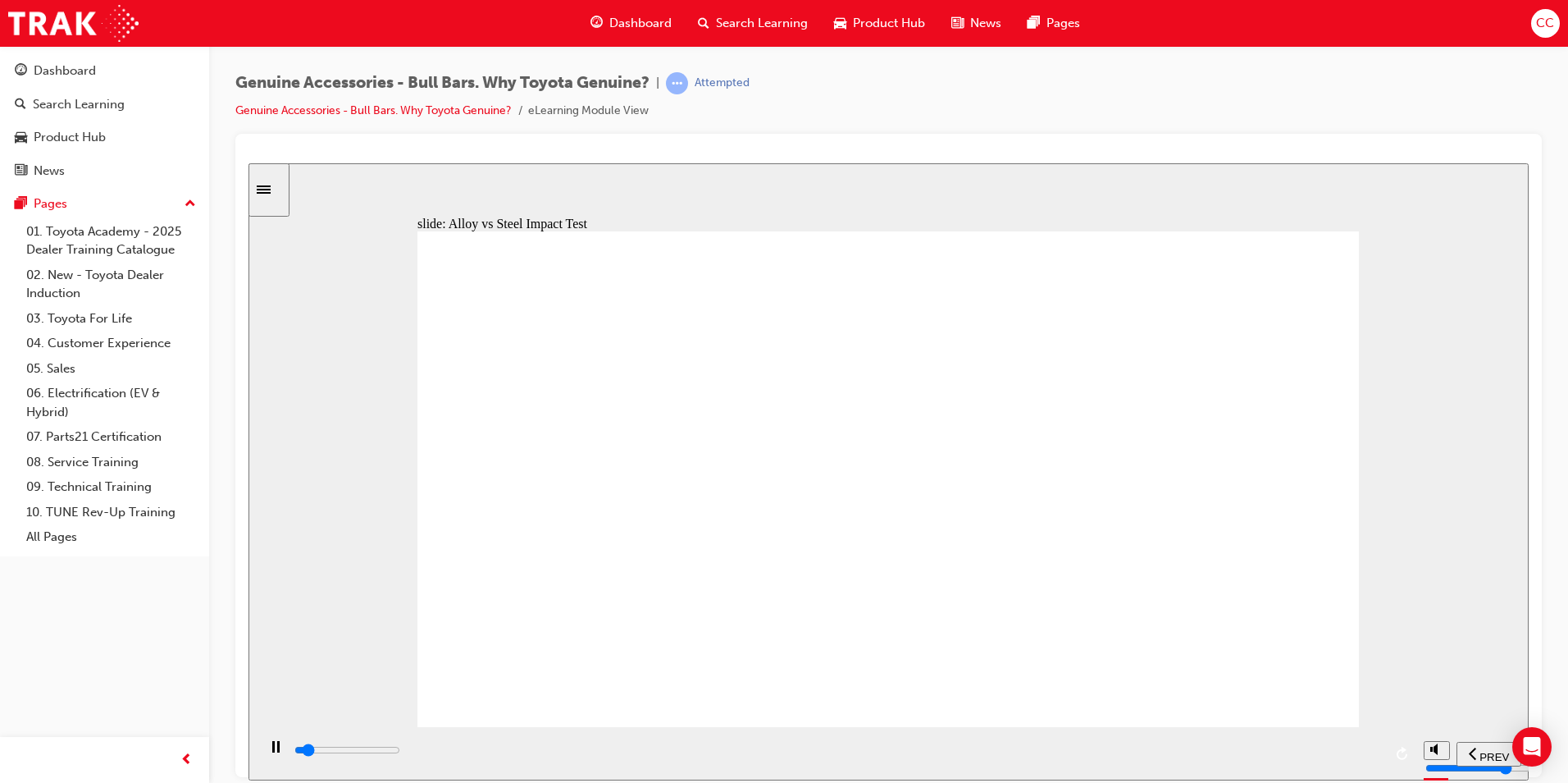
type input "2900"
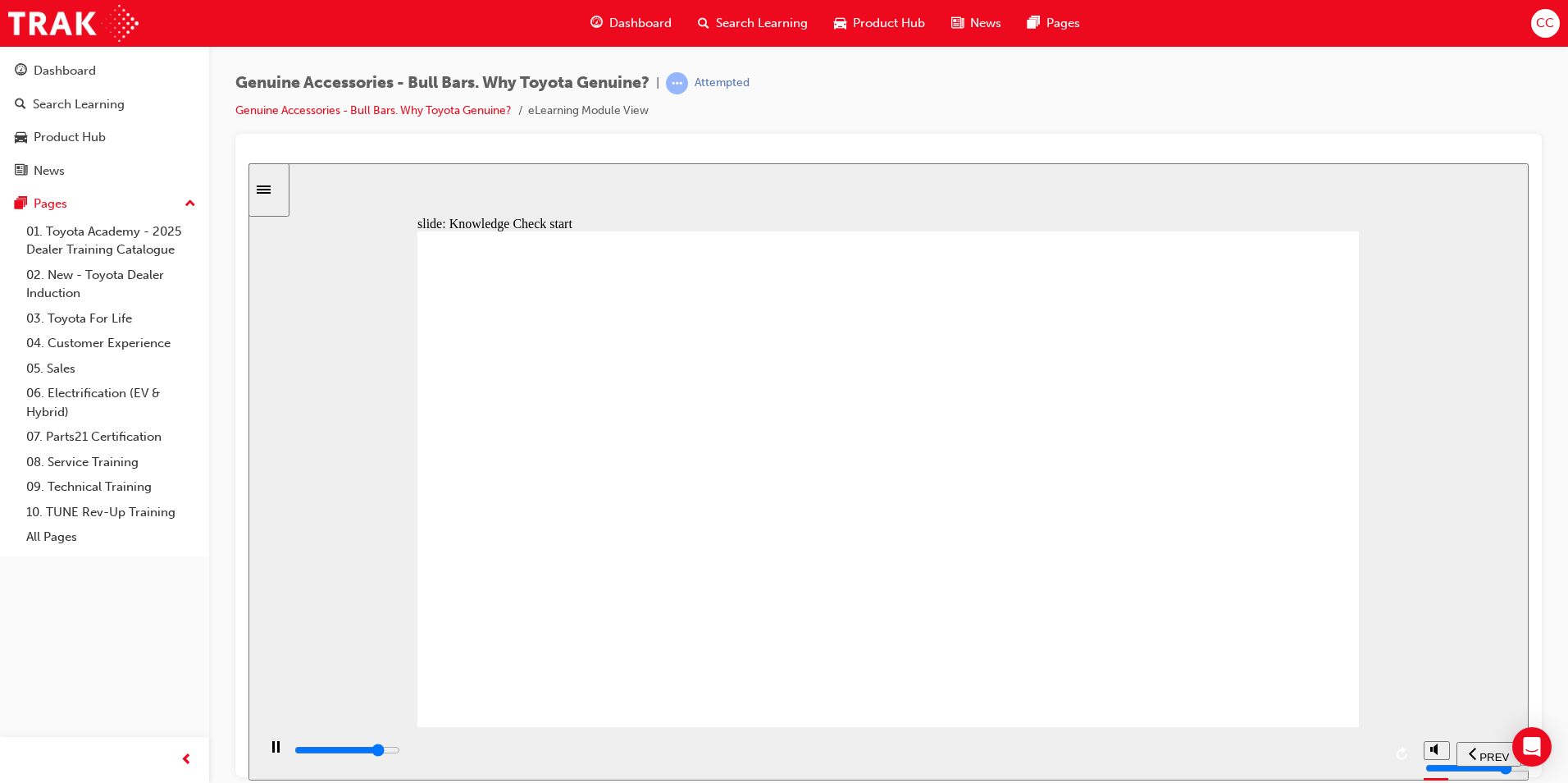
type input "7800"
drag, startPoint x: 642, startPoint y: 521, endPoint x: 638, endPoint y: 534, distance: 13.6
radio input "false"
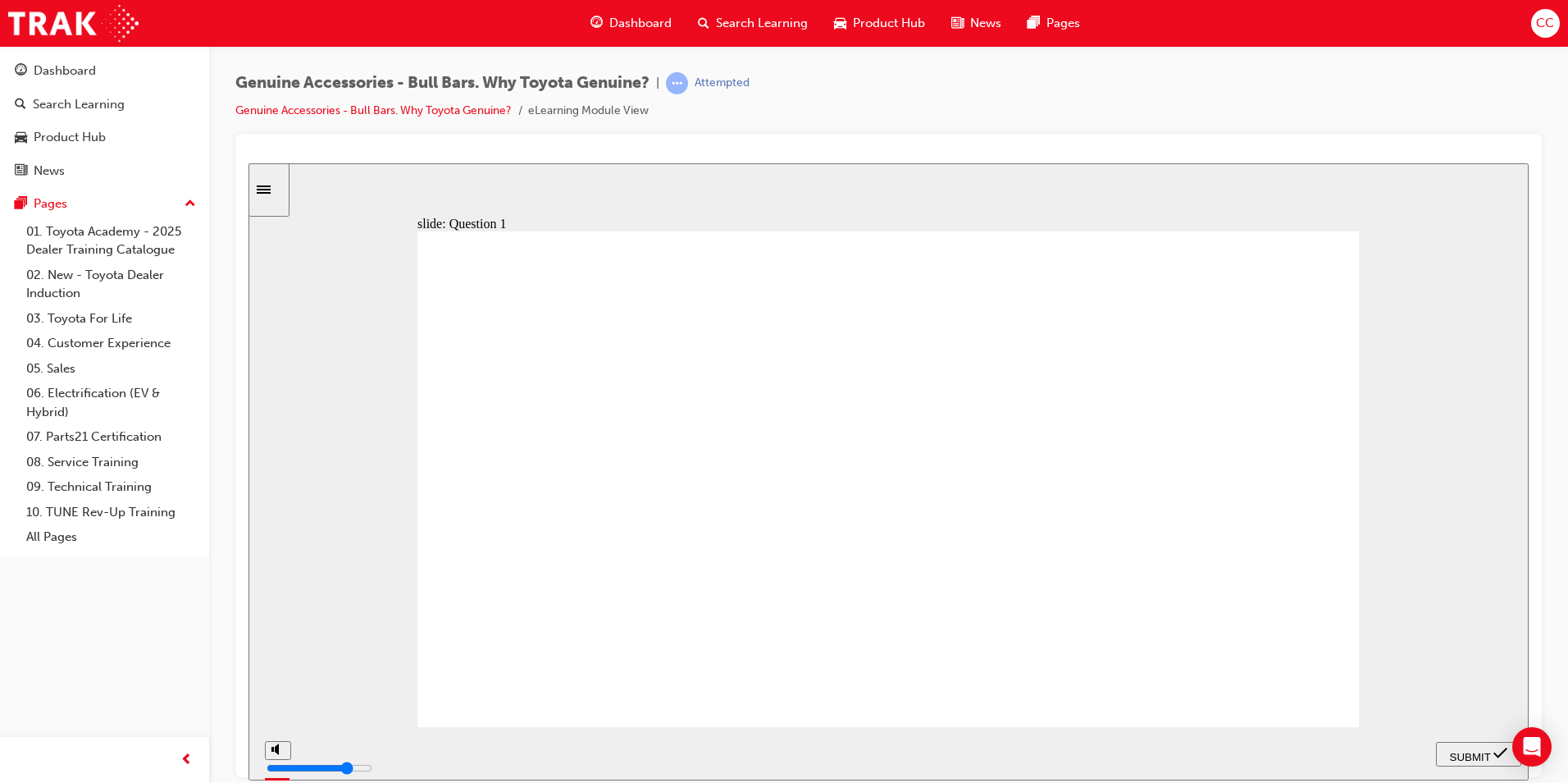
radio input "false"
radio input "true"
click at [1470, 753] on span "SUBMIT" at bounding box center [1471, 756] width 41 height 12
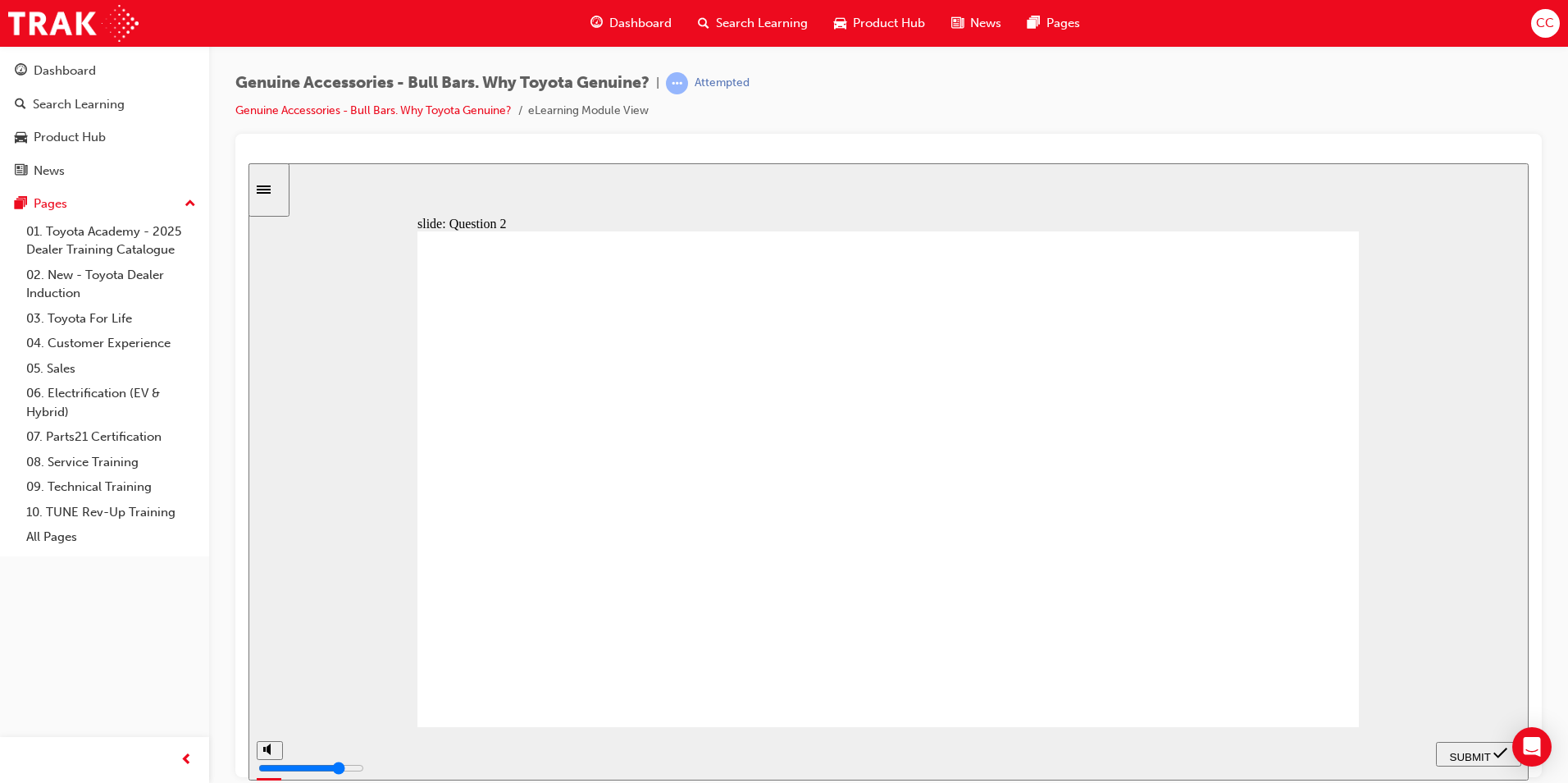
radio input "false"
radio input "true"
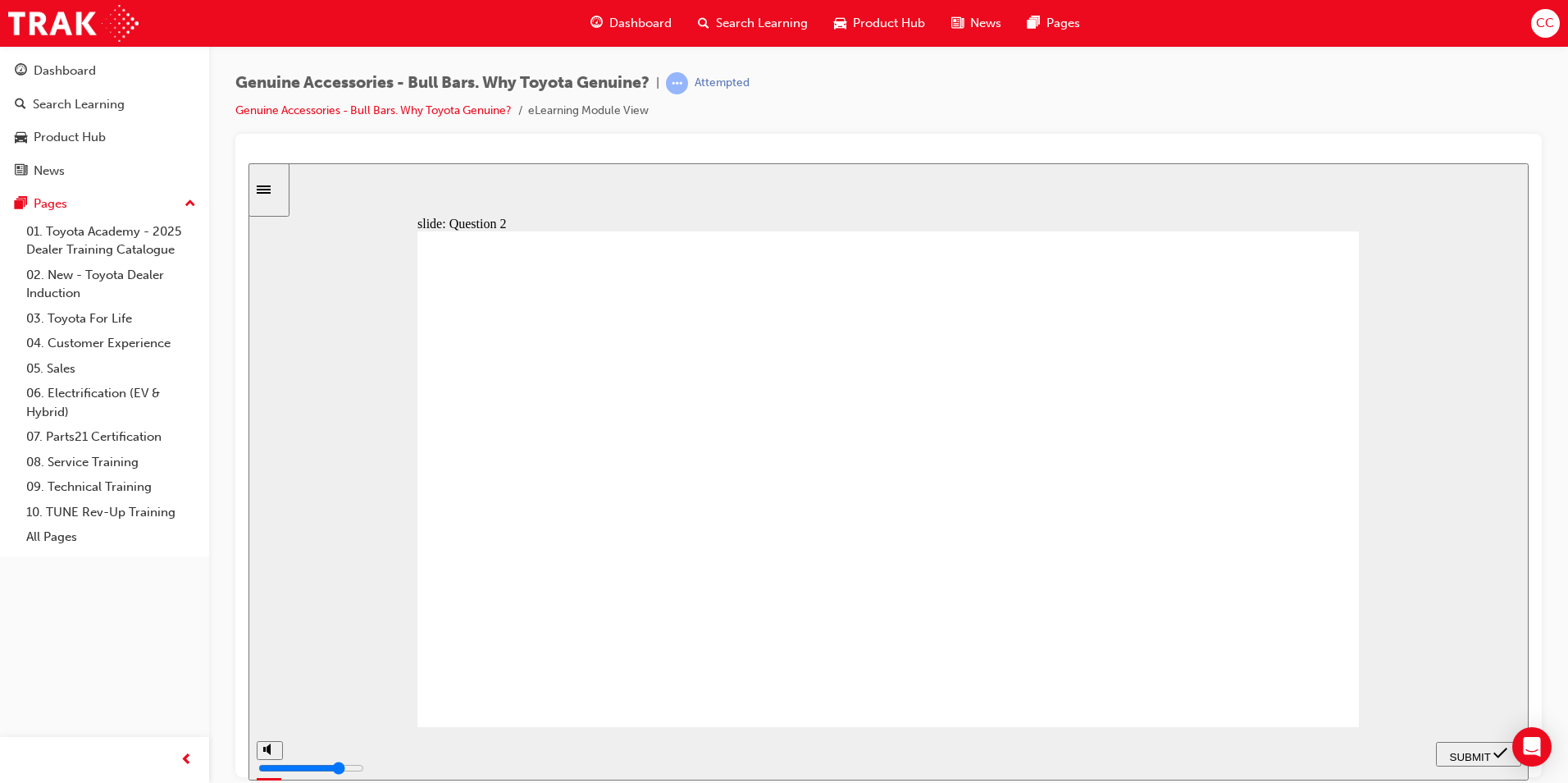
radio input "true"
click at [1463, 750] on span "SUBMIT" at bounding box center [1471, 756] width 41 height 12
radio input "true"
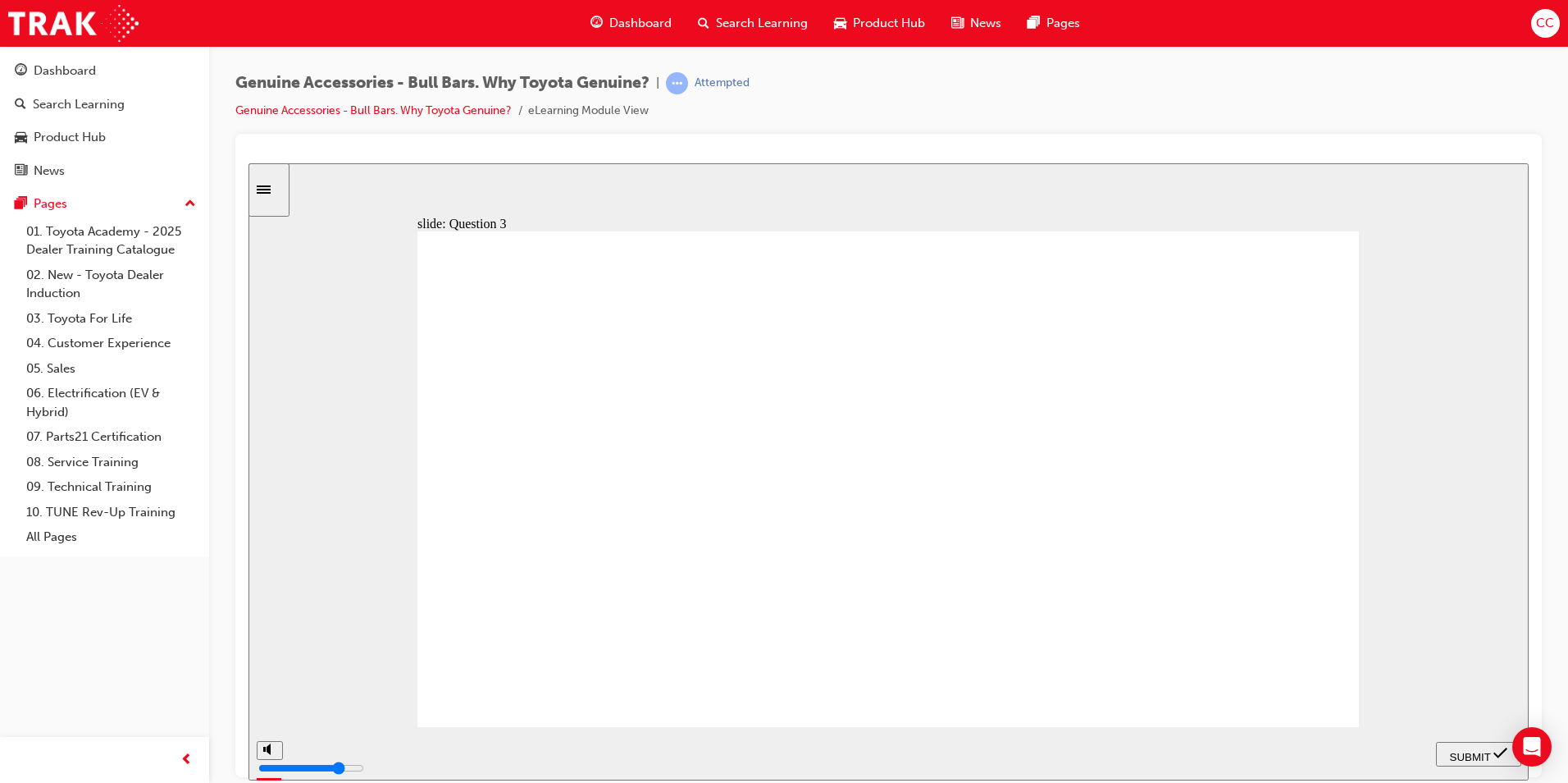
click at [1471, 755] on span "SUBMIT" at bounding box center [1471, 756] width 41 height 12
radio input "true"
click at [1479, 755] on span "SUBMIT" at bounding box center [1471, 756] width 41 height 12
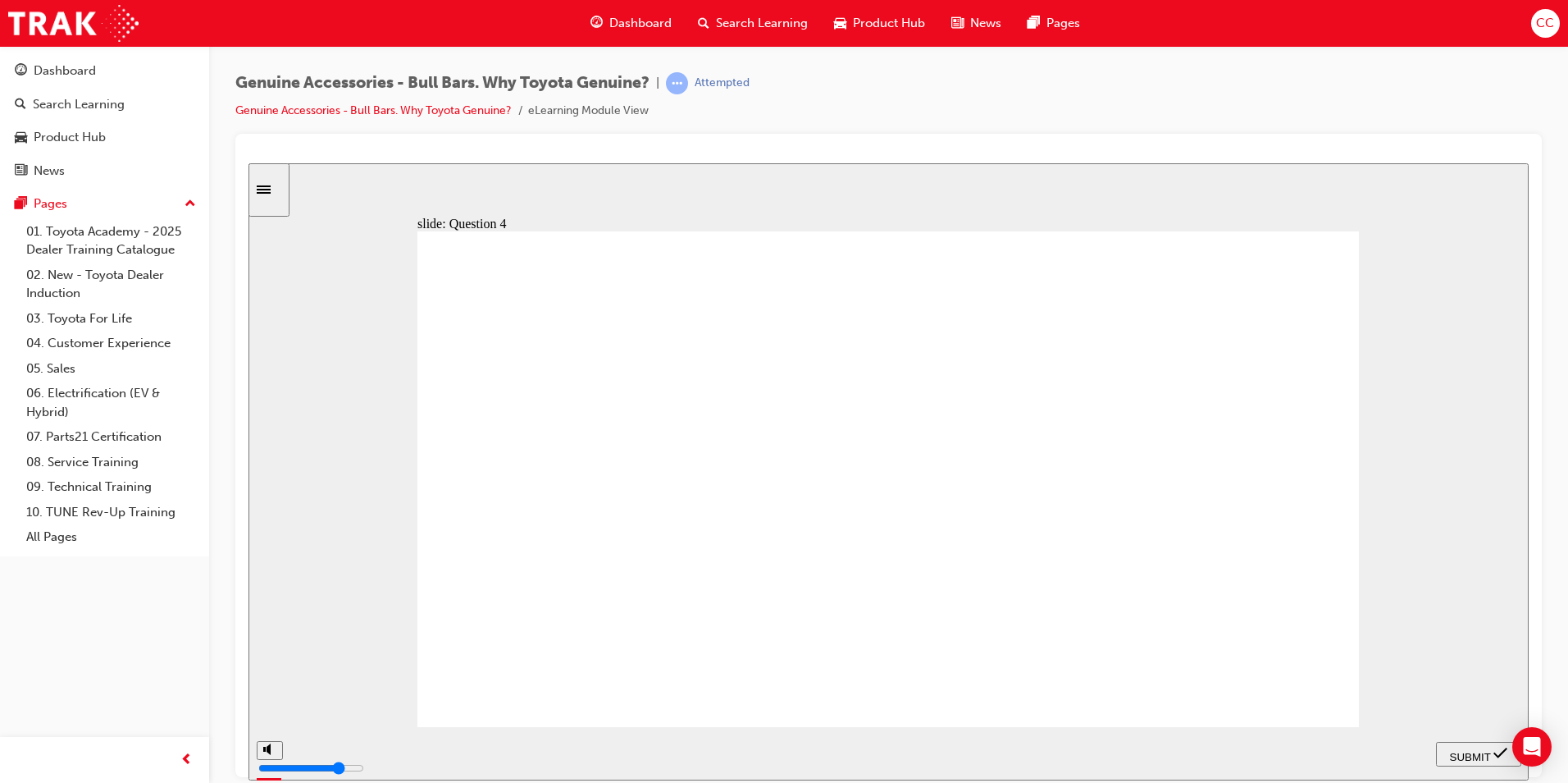
radio input "true"
click at [1465, 750] on span "SUBMIT" at bounding box center [1471, 756] width 41 height 12
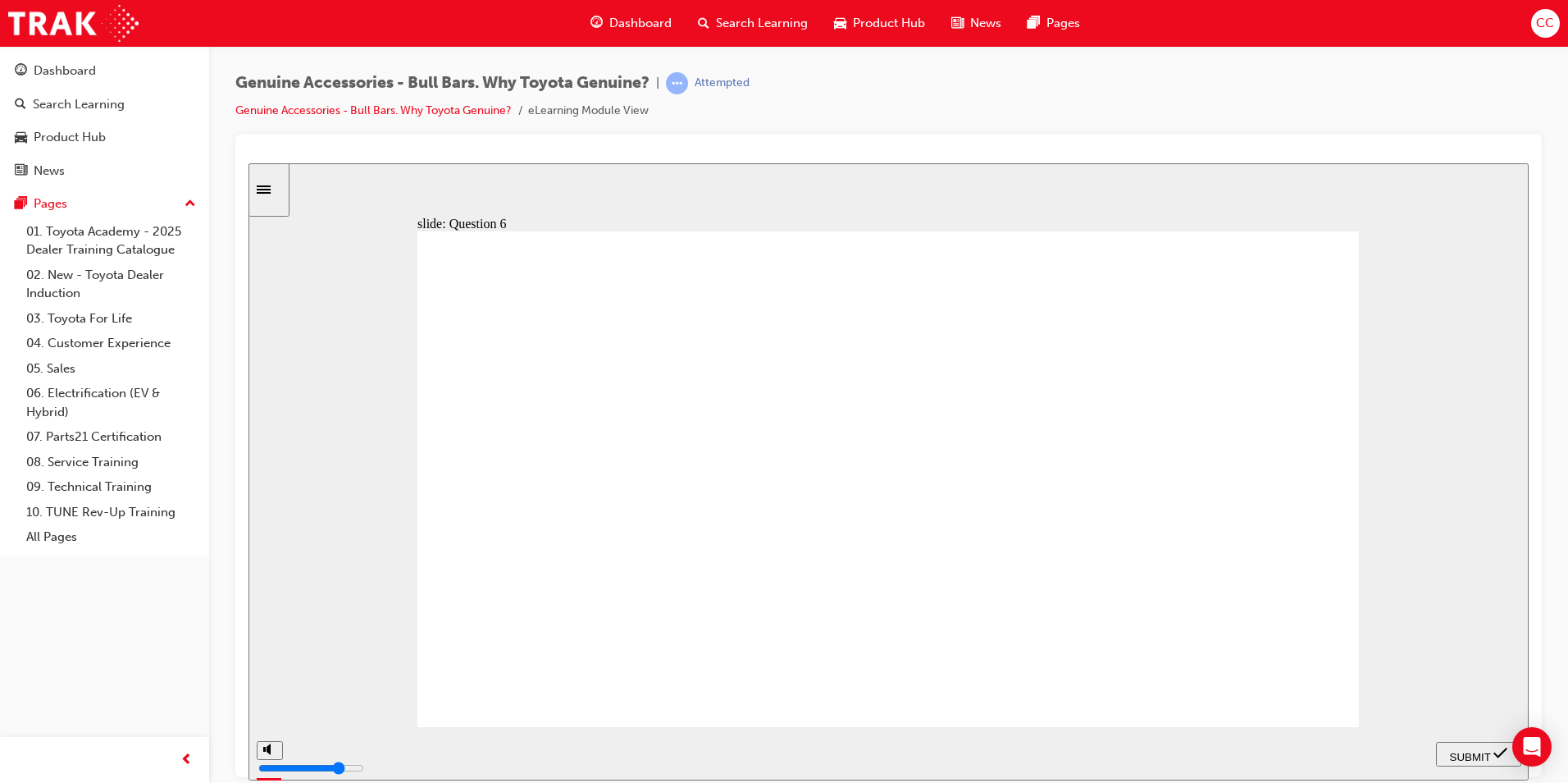
radio input "true"
click at [1474, 745] on div "SUBMIT" at bounding box center [1478, 753] width 72 height 17
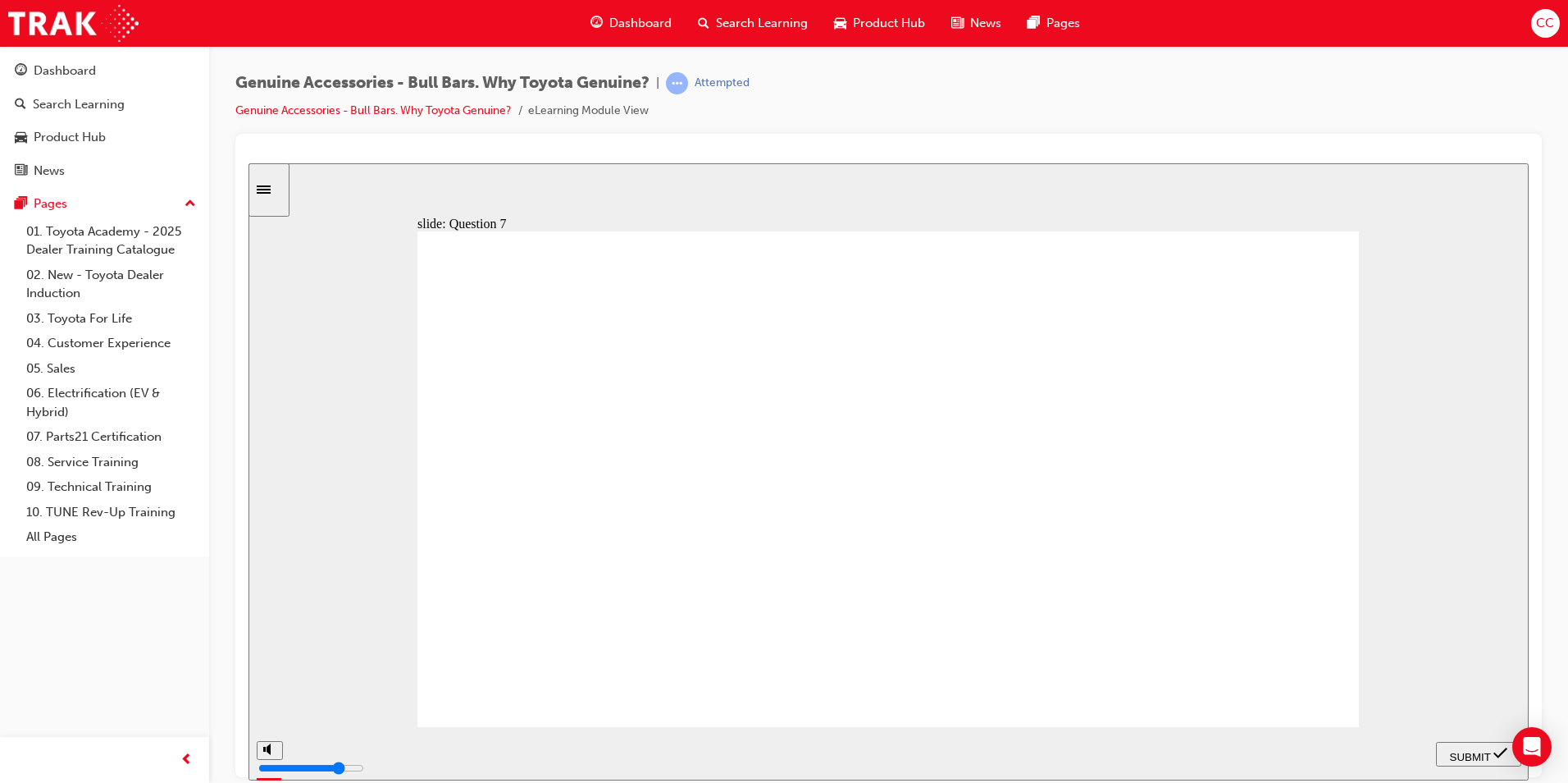
radio input "false"
radio input "true"
click at [1471, 751] on span "SUBMIT" at bounding box center [1471, 756] width 41 height 12
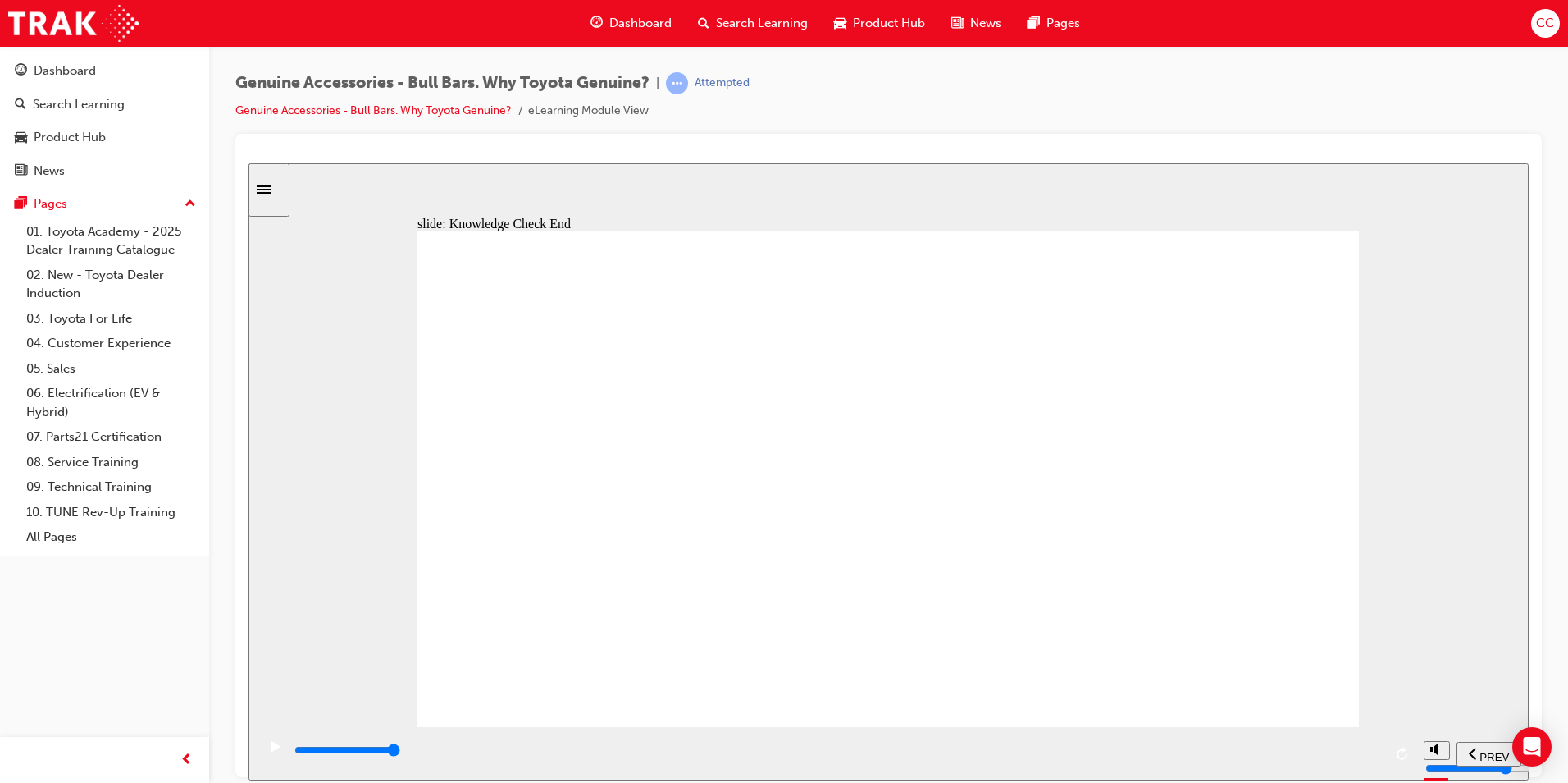
type input "23000"
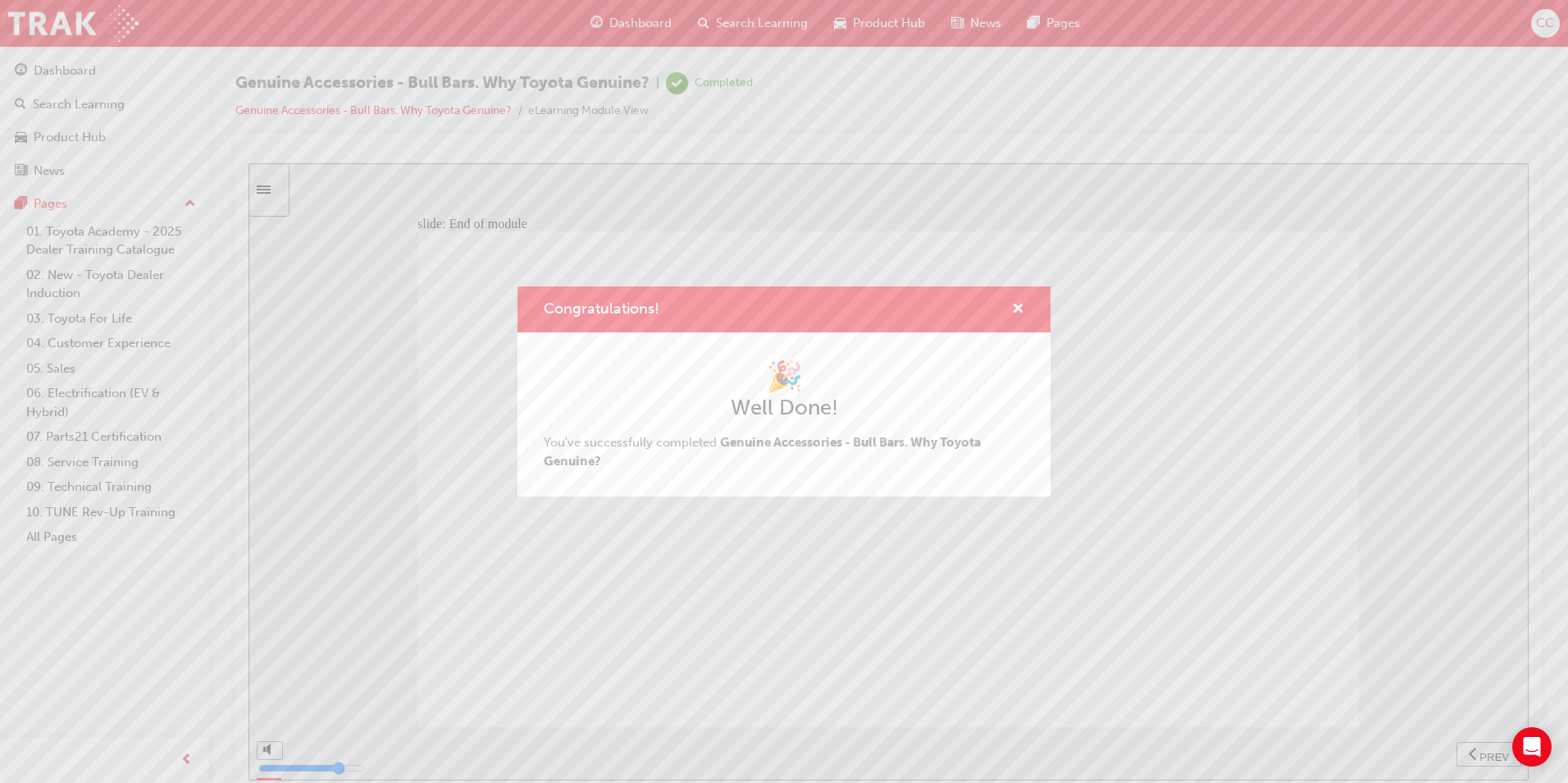
click at [615, 21] on div "Congratulations! 🎉 Well Done! You've successfully completed Genuine Accessories…" at bounding box center [784, 391] width 1568 height 783
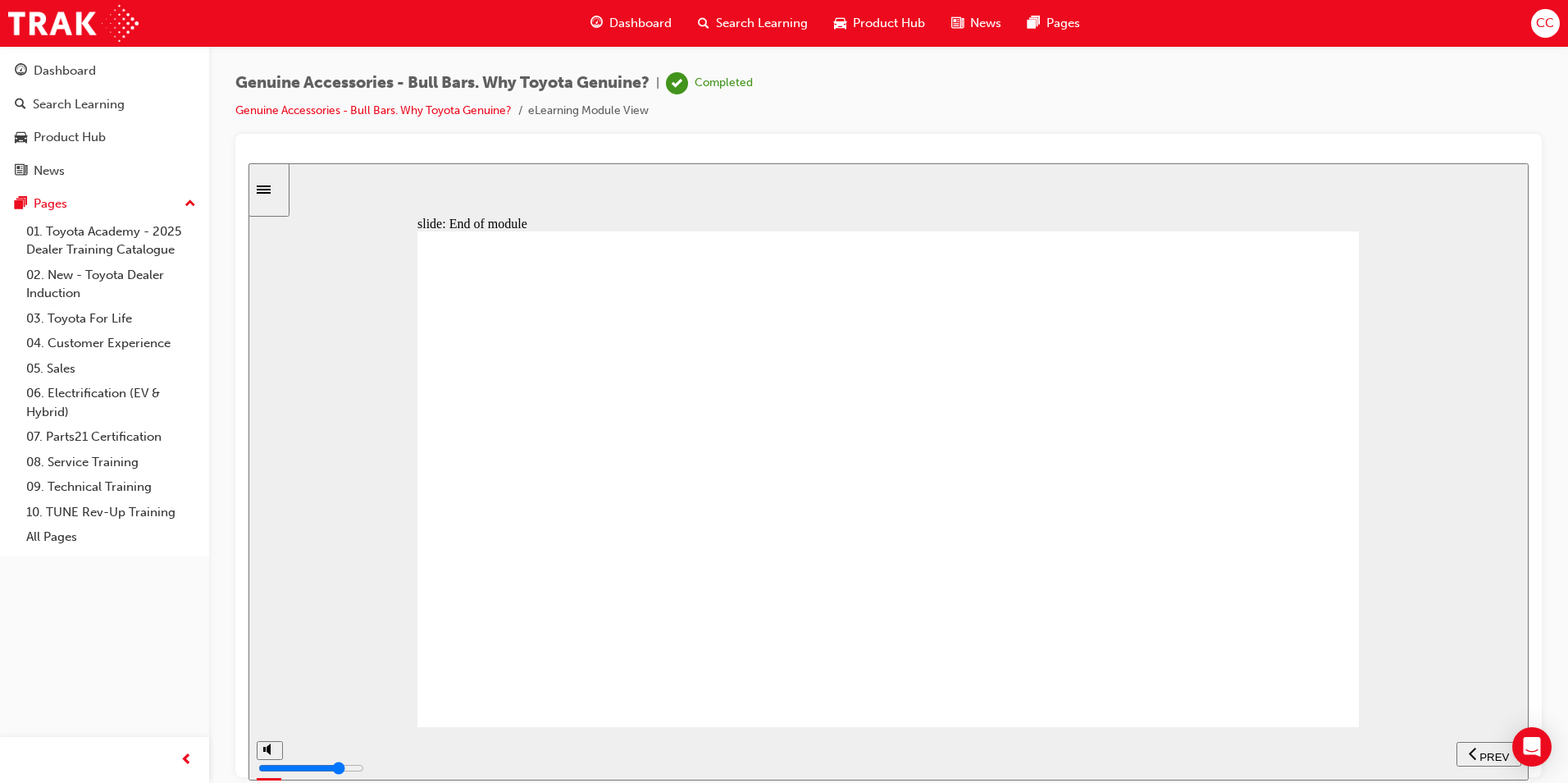
click at [635, 14] on span "Dashboard" at bounding box center [640, 23] width 62 height 19
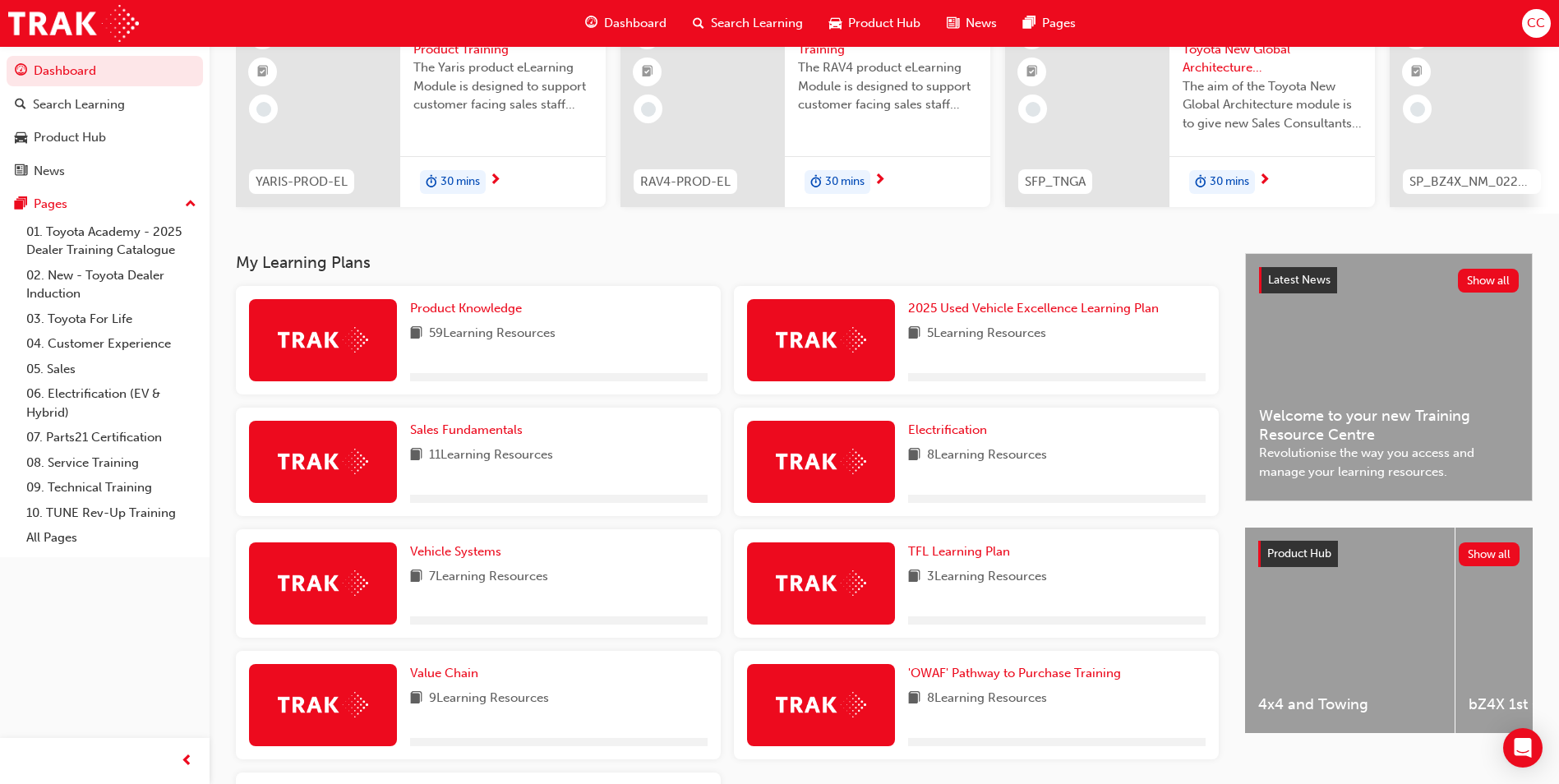
scroll to position [329, 0]
